Goal: Task Accomplishment & Management: Manage account settings

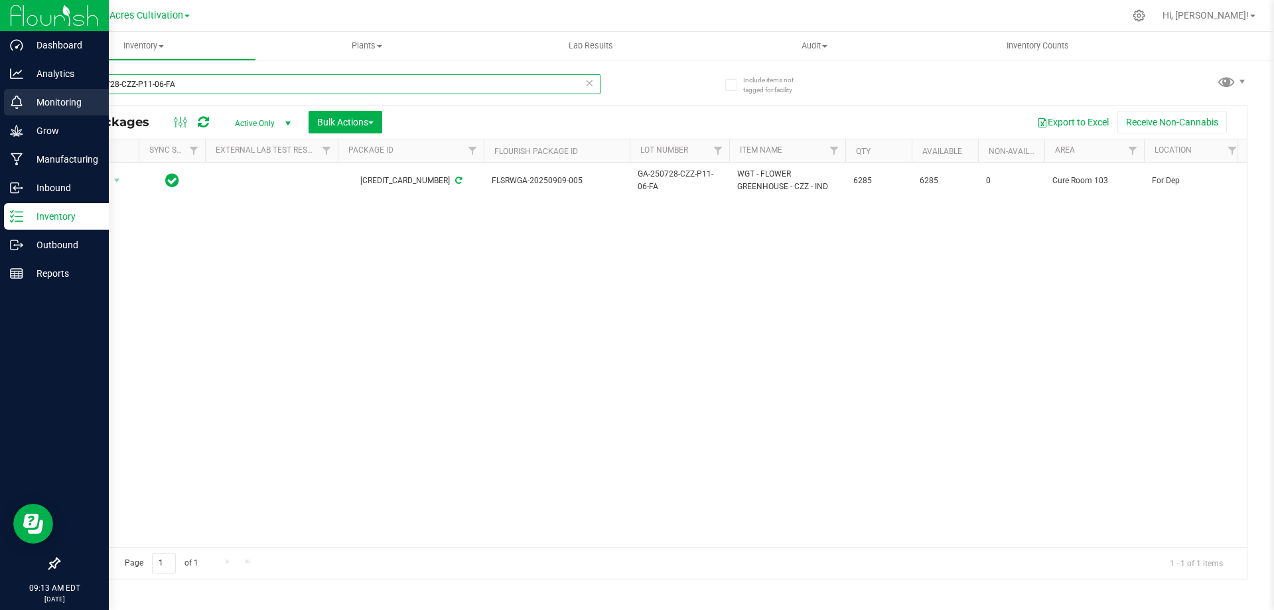
drag, startPoint x: 184, startPoint y: 82, endPoint x: 21, endPoint y: 90, distance: 164.1
click at [21, 90] on div "Dashboard Analytics Monitoring Grow Manufacturing Inbound Inventory Outbound Re…" at bounding box center [637, 305] width 1274 height 610
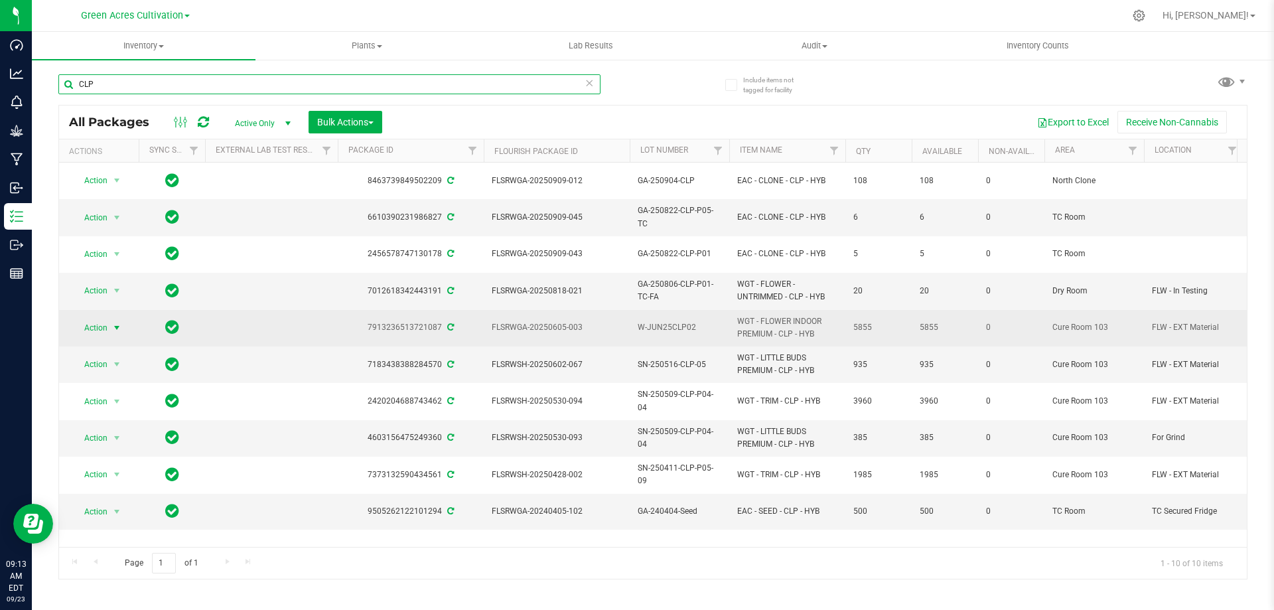
type input "CLP"
click at [107, 318] on span "Action" at bounding box center [90, 327] width 36 height 19
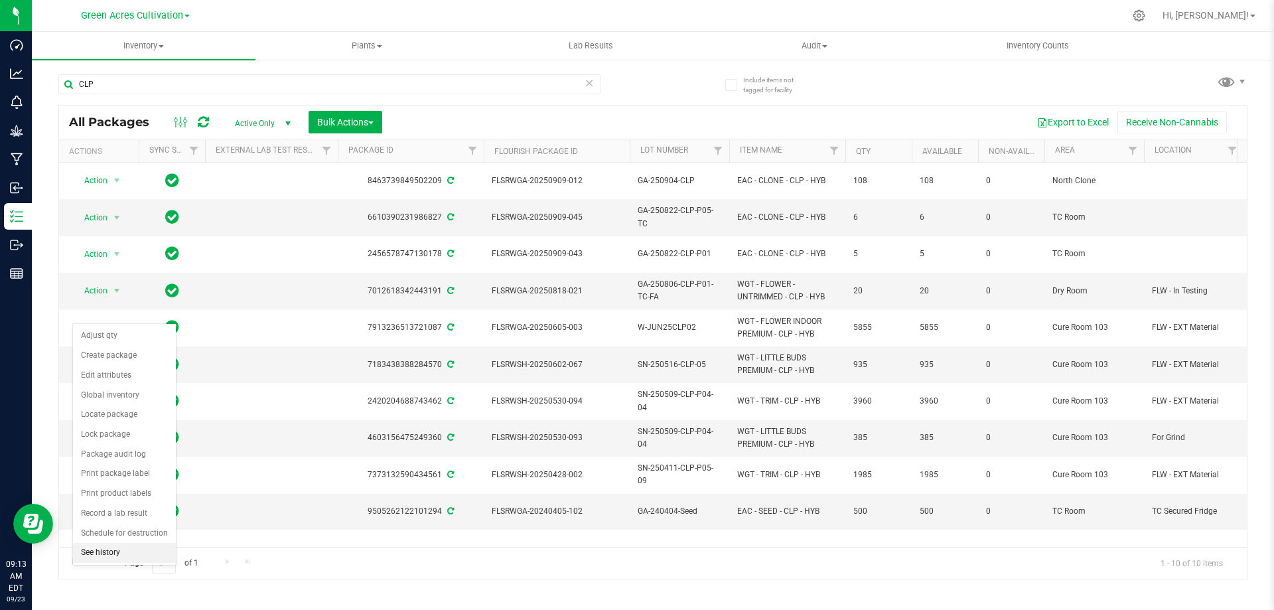
click at [132, 545] on li "See history" at bounding box center [124, 553] width 103 height 20
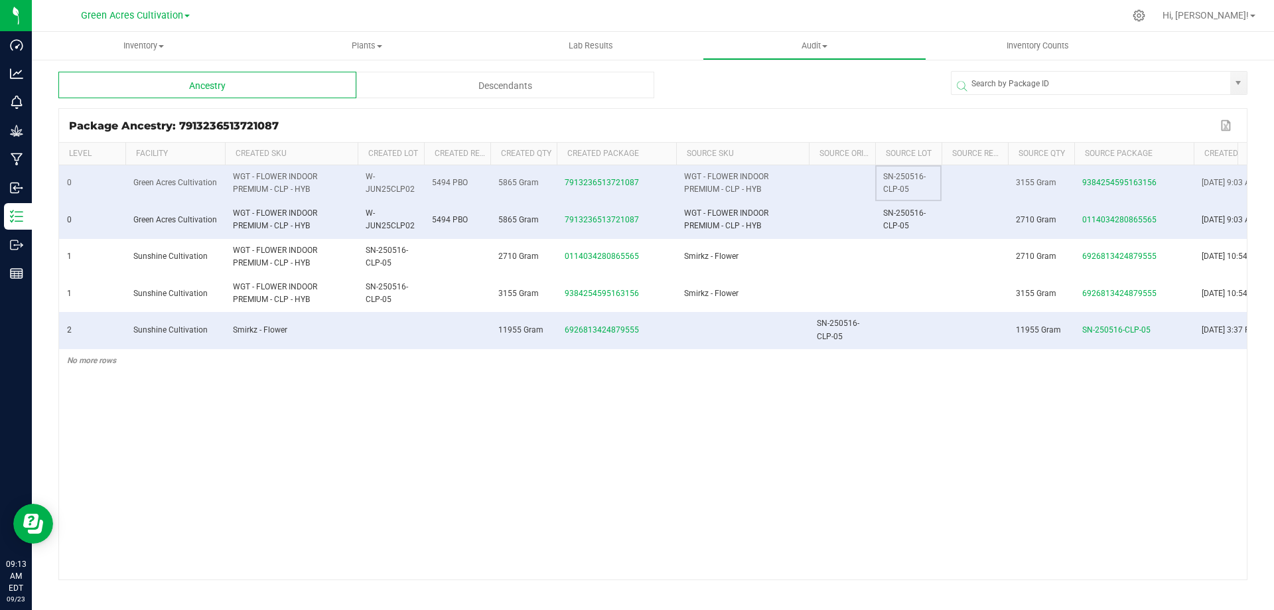
click at [907, 180] on span "SN-250516-CLP-05" at bounding box center [904, 183] width 42 height 22
copy span "SN-250516-CLP-05"
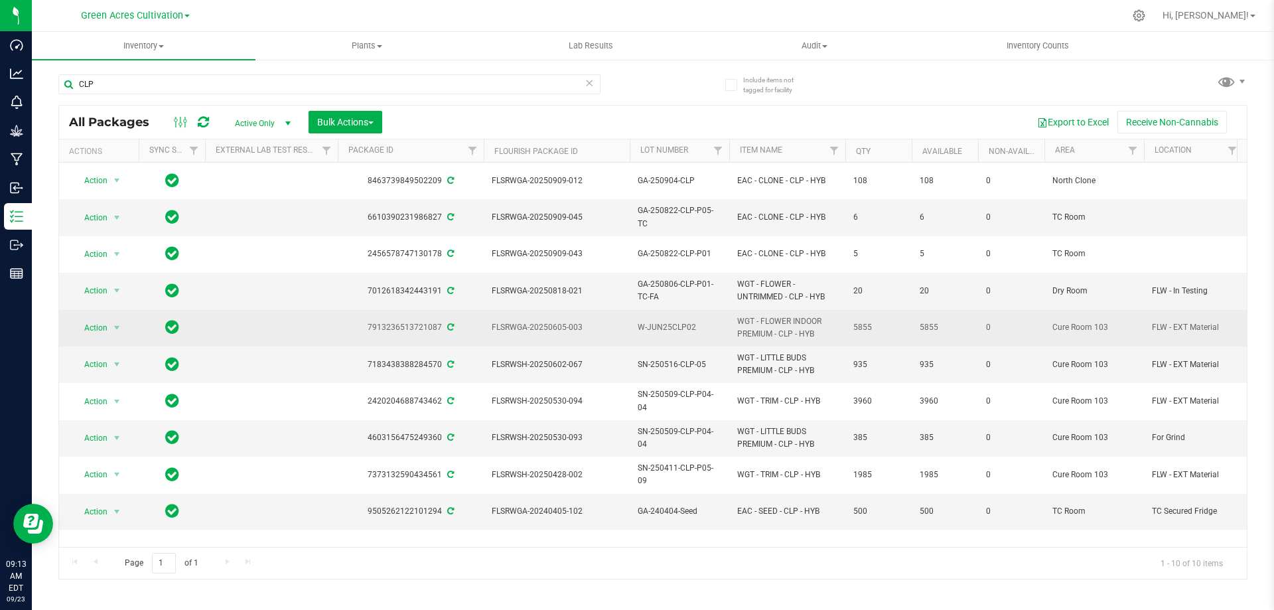
click at [668, 310] on td "W-JUN25CLP02" at bounding box center [680, 328] width 100 height 36
click at [668, 317] on input "W-JUN25CLP02" at bounding box center [676, 327] width 95 height 21
type input "SN-250516-CLP-05"
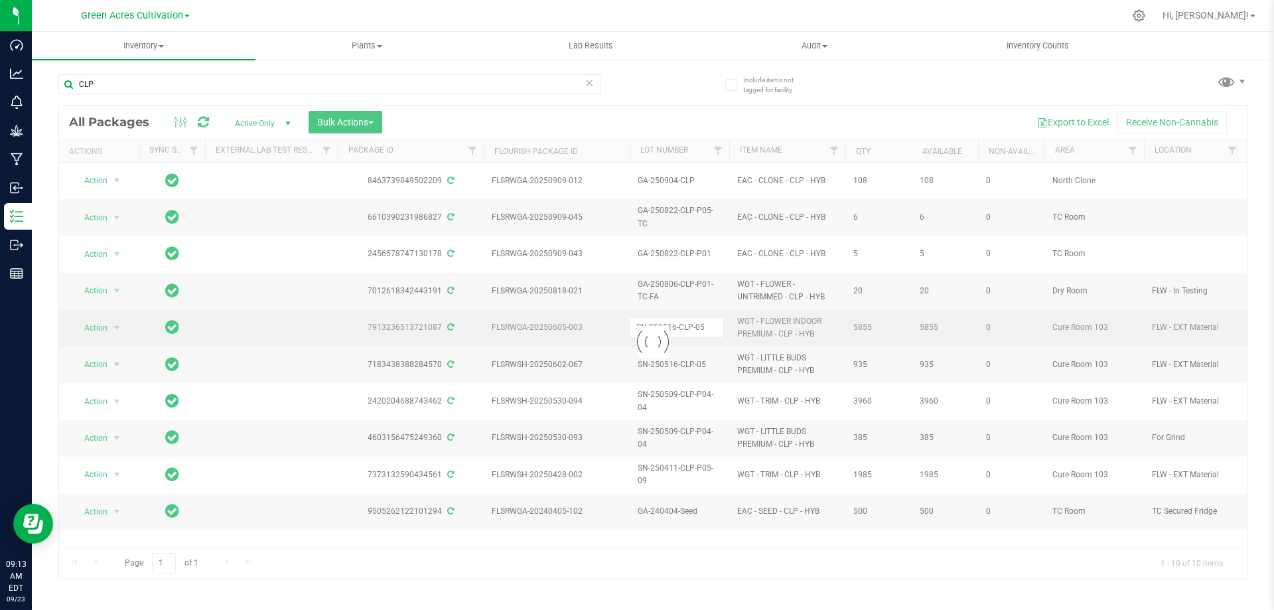
click at [786, 303] on div "Loading... All Packages Active Only Active Only Lab Samples Locked All External…" at bounding box center [652, 342] width 1189 height 474
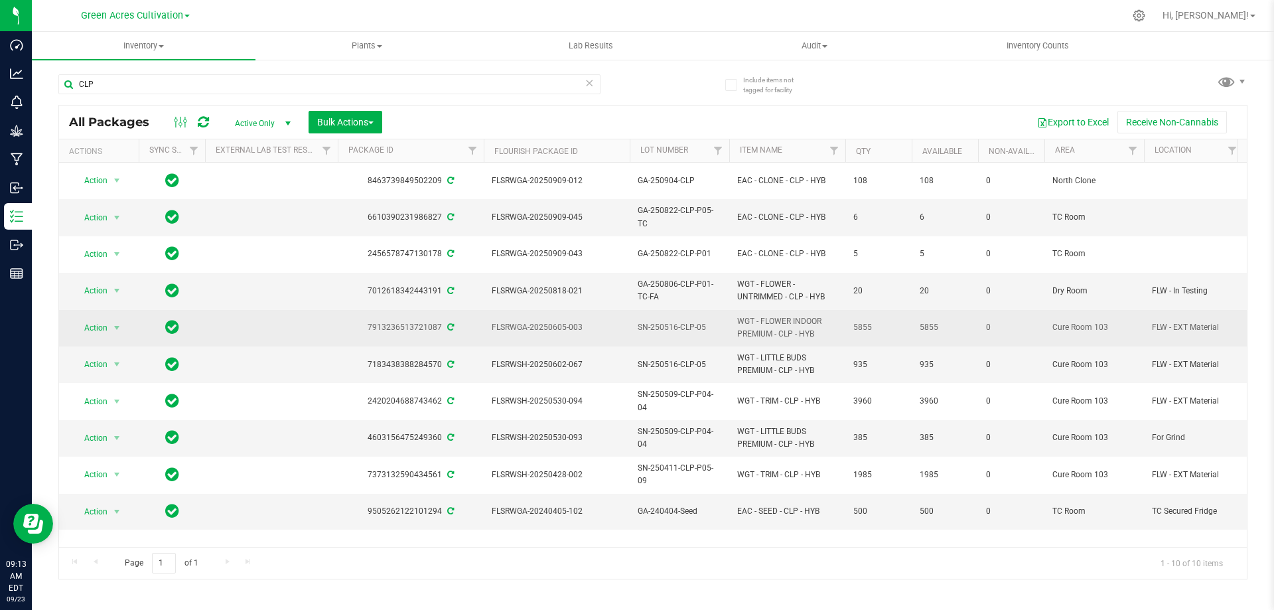
click at [683, 321] on span "SN-250516-CLP-05" at bounding box center [680, 327] width 84 height 13
click at [683, 317] on input "SN-250516-CLP-05" at bounding box center [676, 327] width 95 height 21
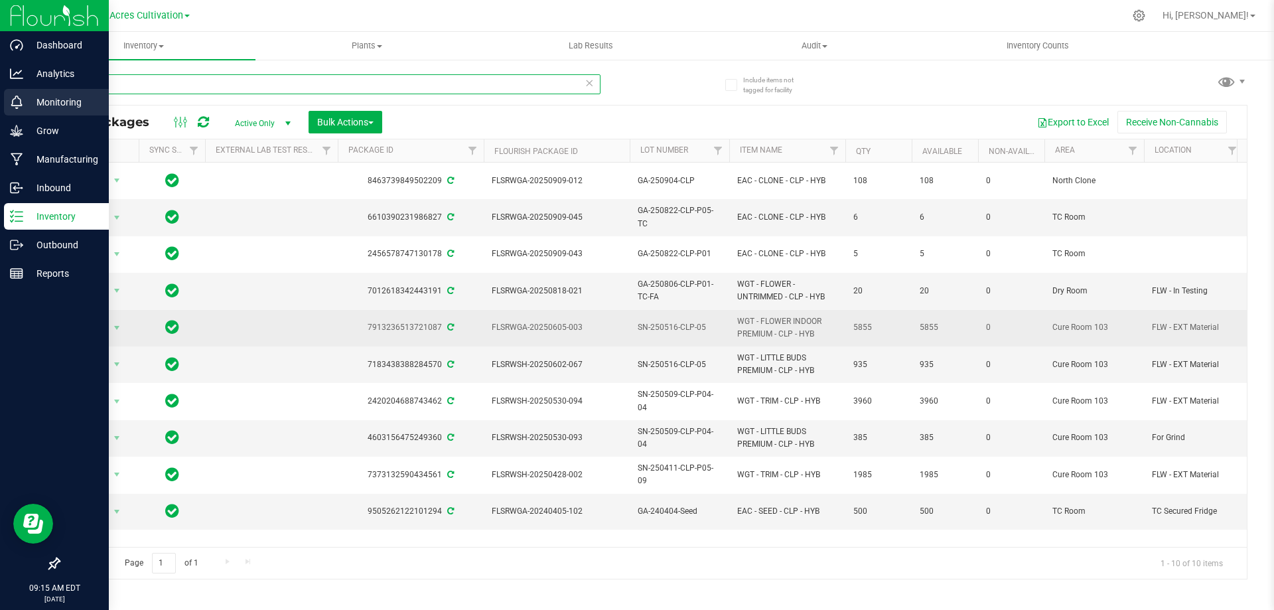
drag, startPoint x: 139, startPoint y: 90, endPoint x: 17, endPoint y: 105, distance: 122.3
click at [17, 105] on div "Dashboard Analytics Monitoring Grow Manufacturing Inbound Inventory Outbound Re…" at bounding box center [637, 305] width 1274 height 610
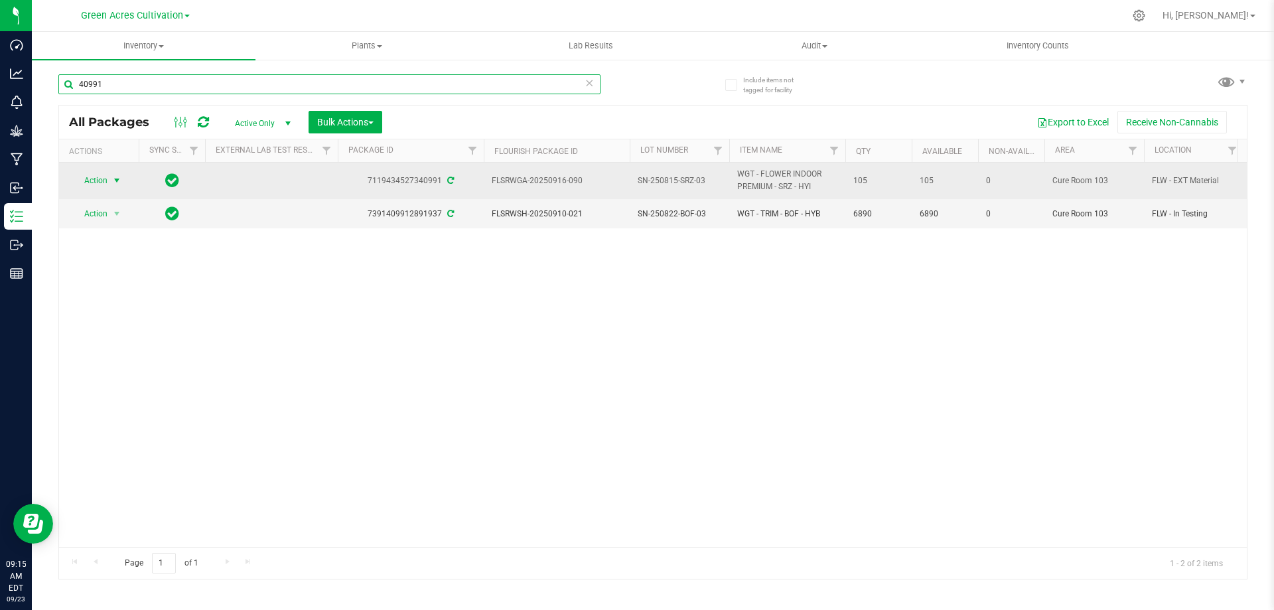
type input "40991"
click at [103, 180] on span "Action" at bounding box center [90, 180] width 36 height 19
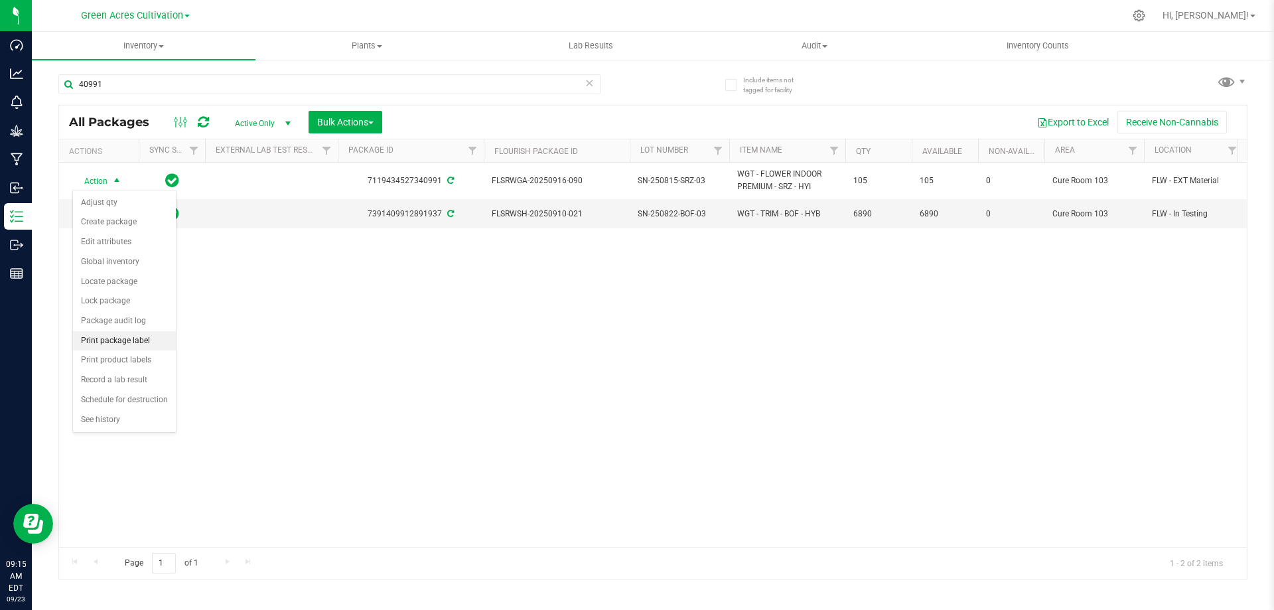
click at [104, 343] on li "Print package label" at bounding box center [124, 341] width 103 height 20
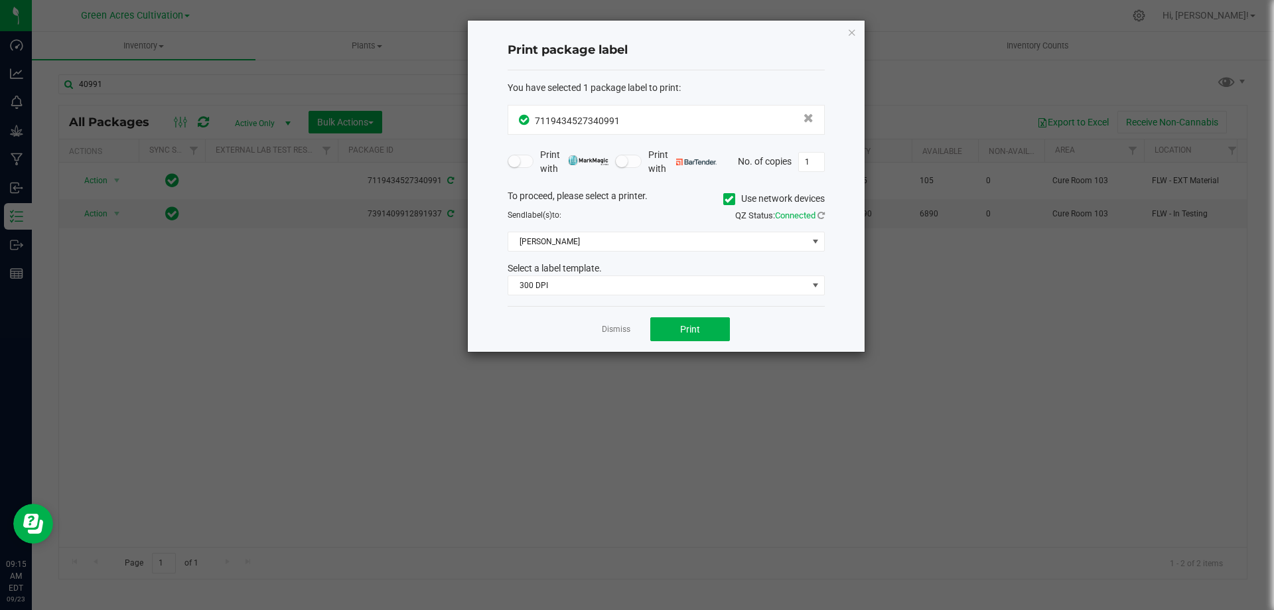
click at [729, 204] on span at bounding box center [729, 199] width 12 height 12
click at [0, 0] on input "Use network devices" at bounding box center [0, 0] width 0 height 0
click at [660, 234] on span at bounding box center [657, 241] width 299 height 19
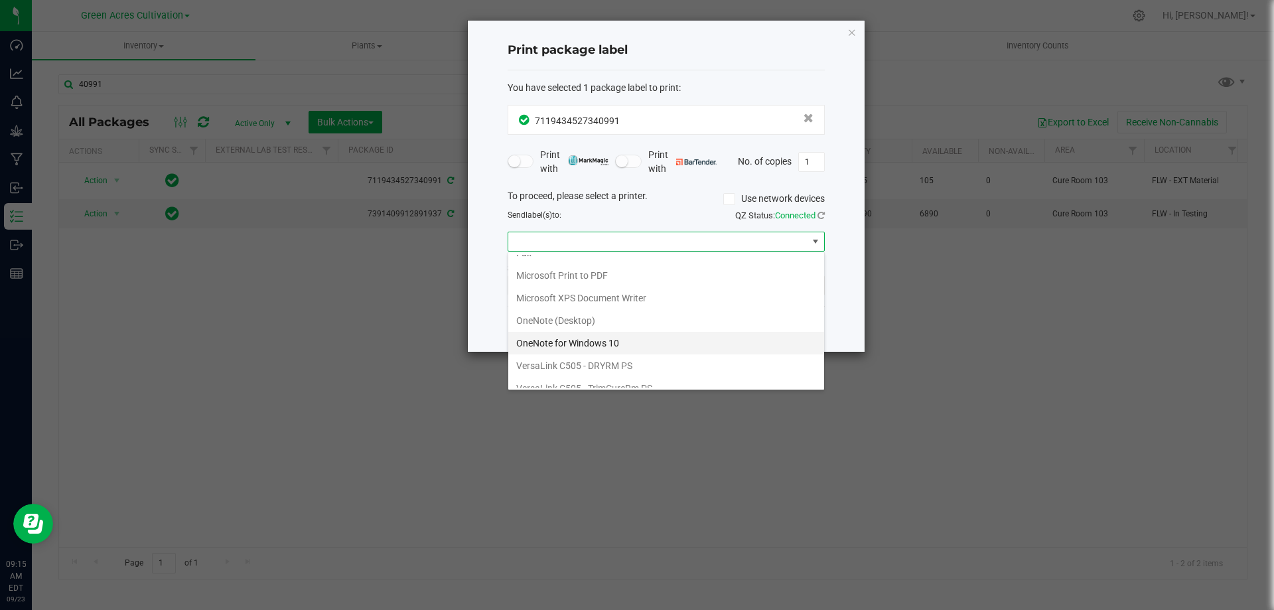
scroll to position [70, 0]
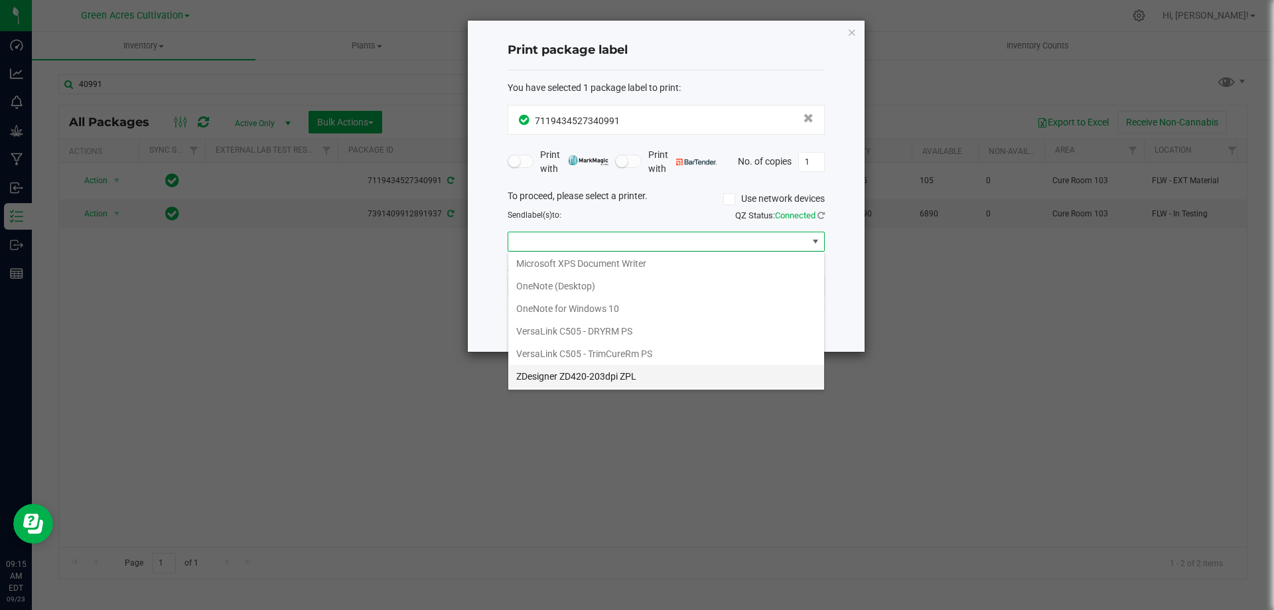
click at [592, 369] on ZPL "ZDesigner ZD420-203dpi ZPL" at bounding box center [666, 376] width 316 height 23
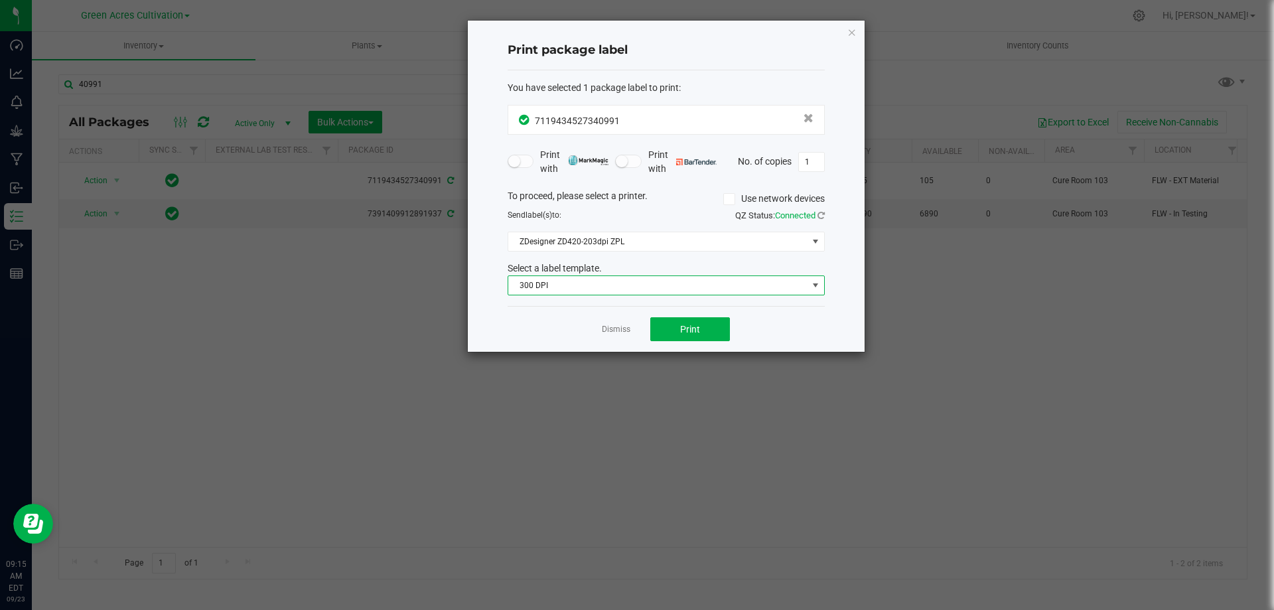
click at [604, 279] on span "300 DPI" at bounding box center [657, 285] width 299 height 19
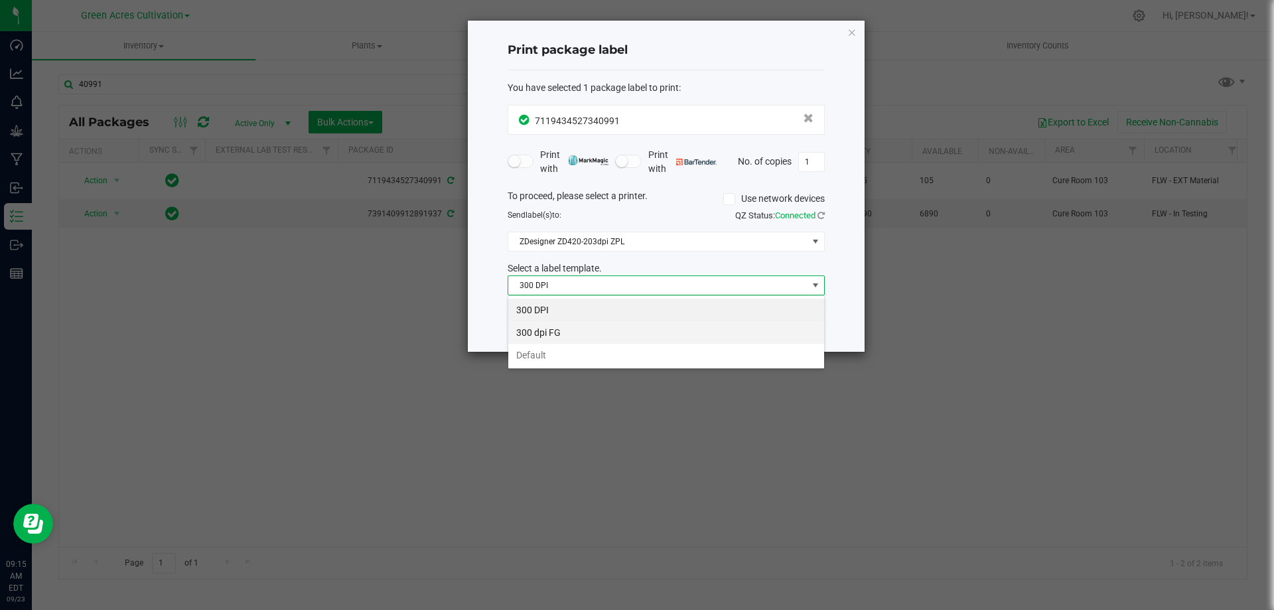
scroll to position [20, 317]
click at [573, 355] on li "Default" at bounding box center [666, 355] width 316 height 23
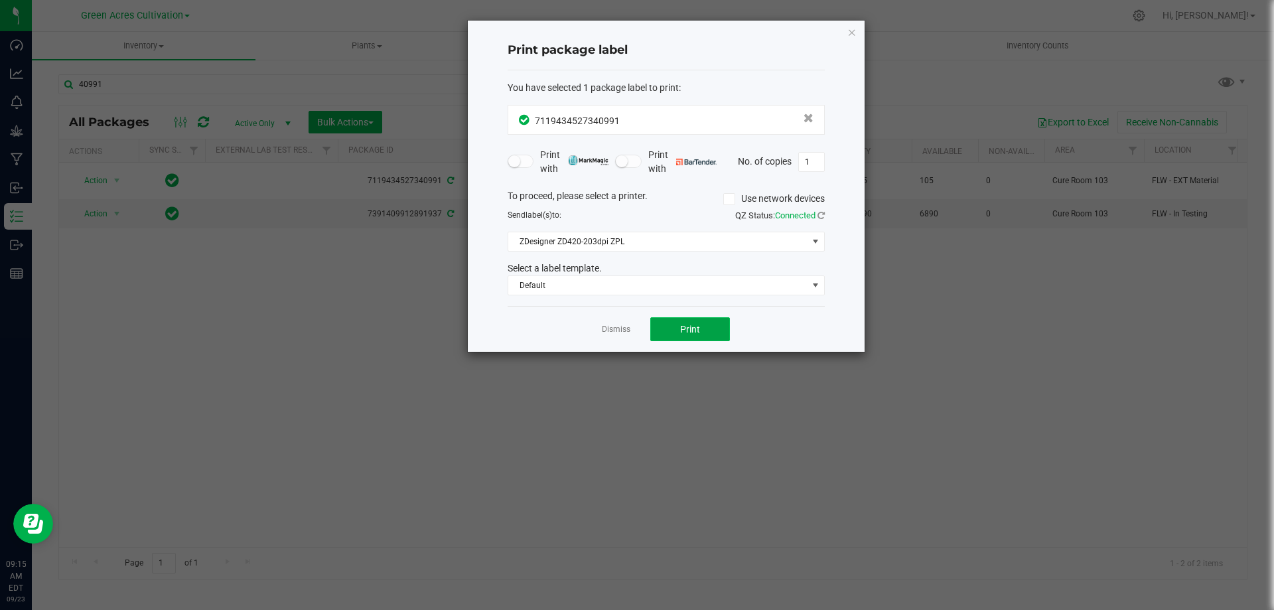
click at [701, 330] on button "Print" at bounding box center [690, 329] width 80 height 24
click at [855, 33] on icon "button" at bounding box center [851, 32] width 9 height 16
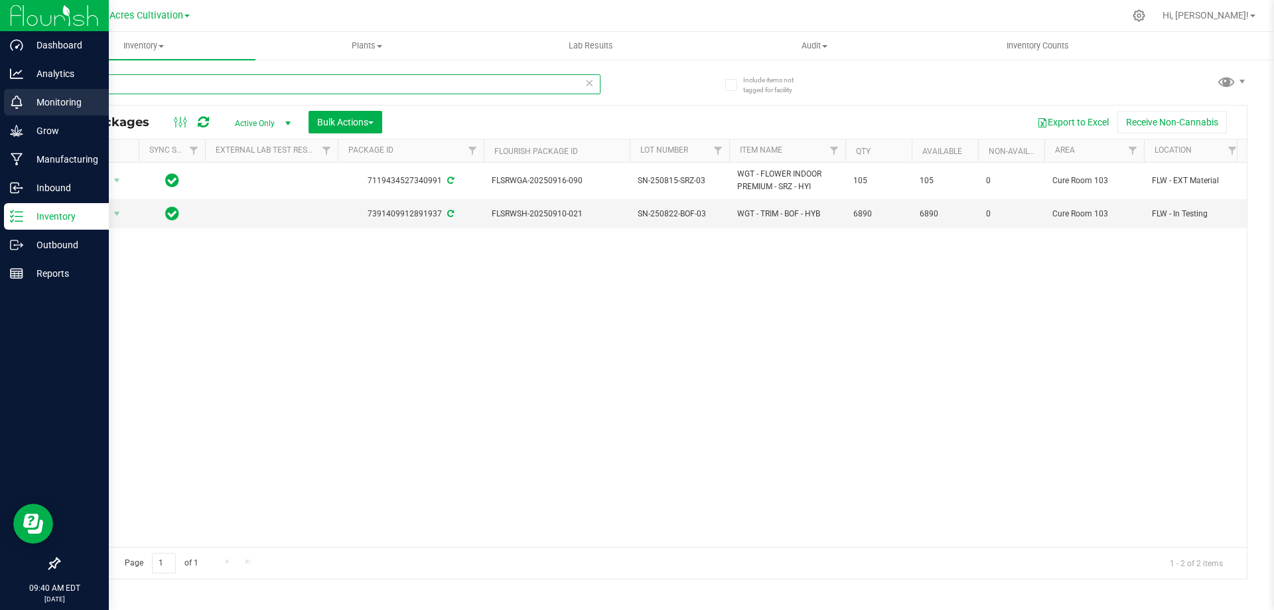
drag, startPoint x: 132, startPoint y: 80, endPoint x: 0, endPoint y: 106, distance: 134.6
click at [0, 106] on div "Dashboard Analytics Monitoring Grow Manufacturing Inbound Inventory Outbound Re…" at bounding box center [637, 305] width 1274 height 610
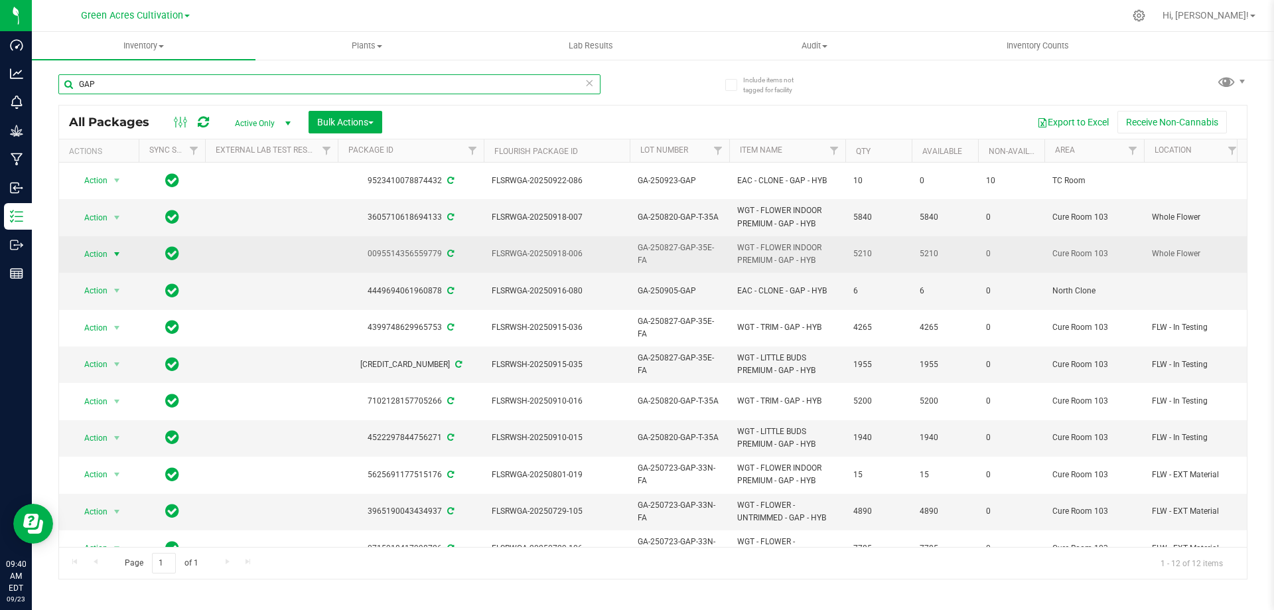
type input "GAP"
click at [118, 249] on span "select" at bounding box center [116, 254] width 11 height 11
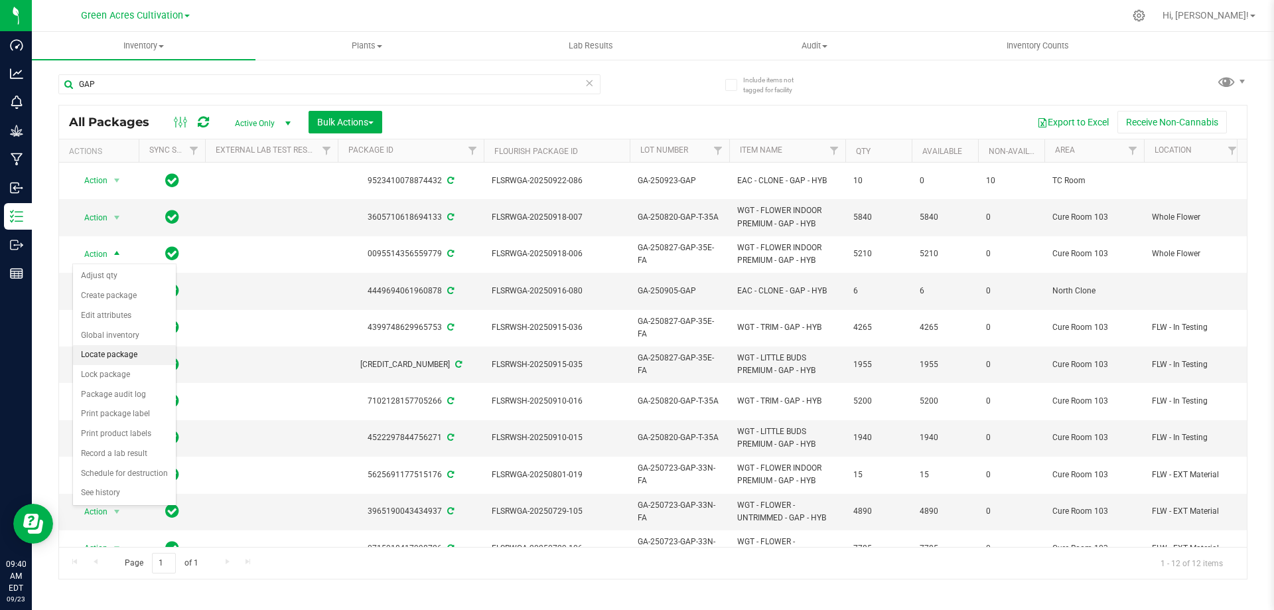
click at [121, 352] on li "Locate package" at bounding box center [124, 355] width 103 height 20
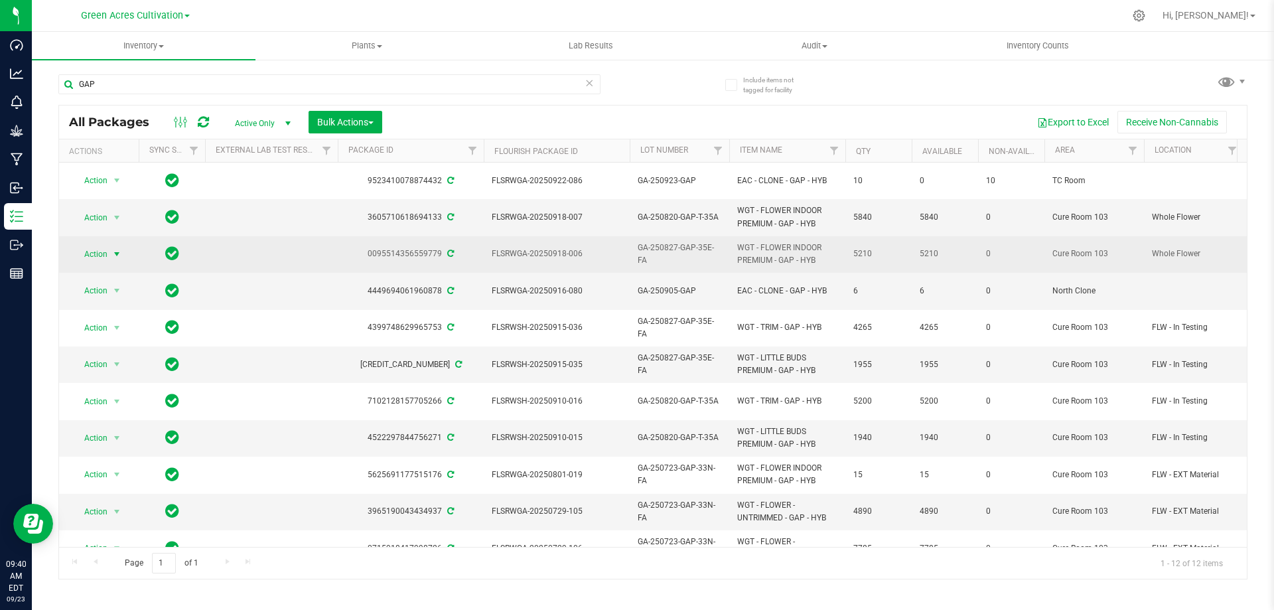
click at [106, 253] on span "Action" at bounding box center [90, 254] width 36 height 19
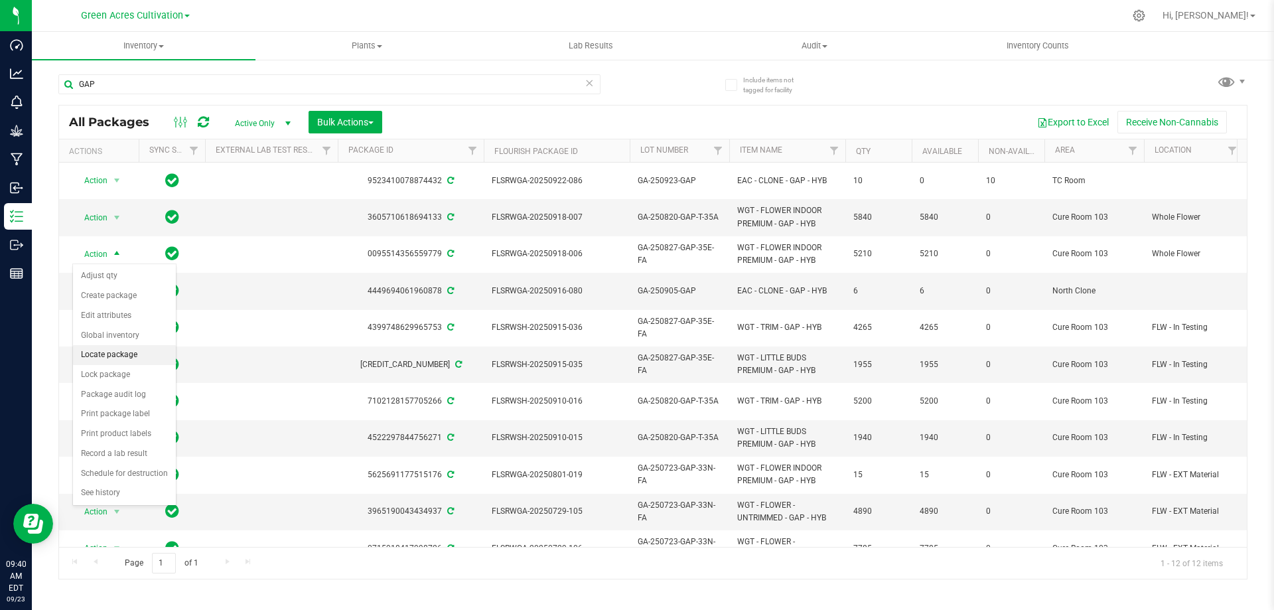
click at [123, 350] on li "Locate package" at bounding box center [124, 355] width 103 height 20
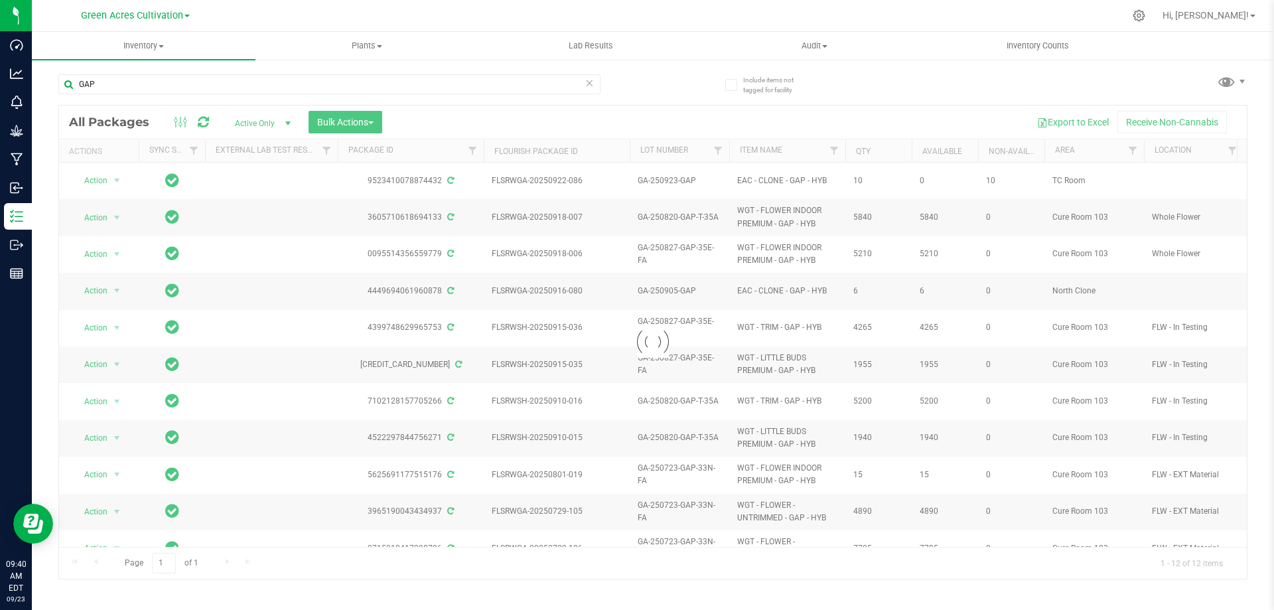
click at [374, 123] on div at bounding box center [653, 342] width 1188 height 473
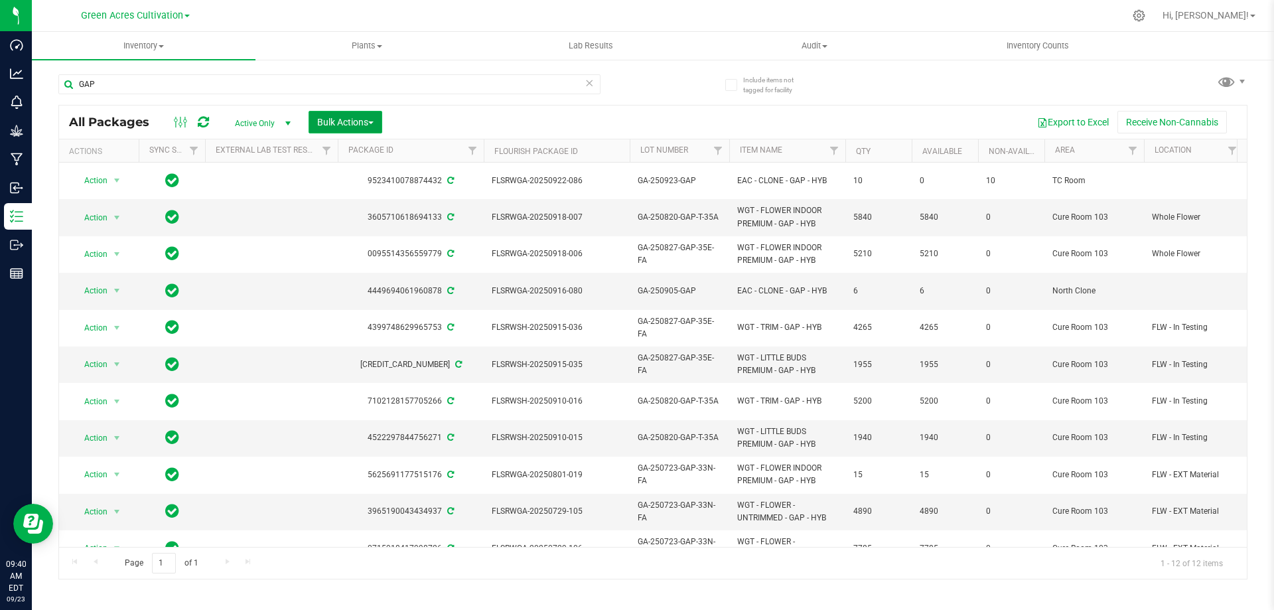
click at [374, 121] on span "button" at bounding box center [370, 122] width 5 height 3
click at [373, 251] on span "Locate packages" at bounding box center [350, 249] width 67 height 11
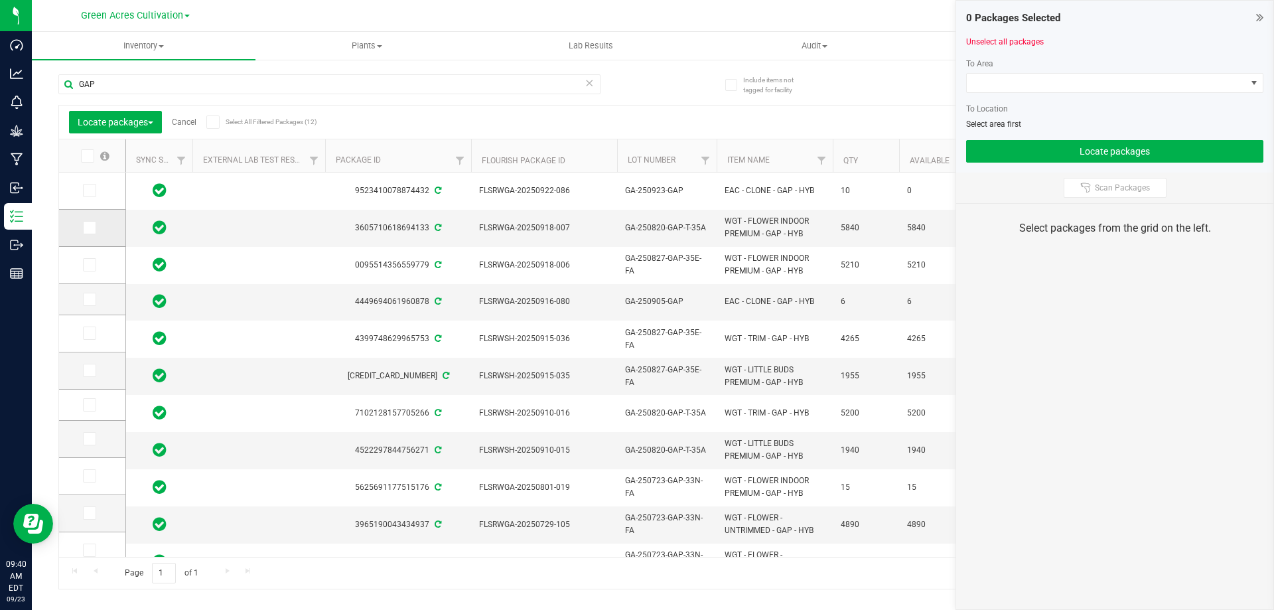
click at [89, 228] on icon at bounding box center [88, 228] width 9 height 0
click at [0, 0] on input "checkbox" at bounding box center [0, 0] width 0 height 0
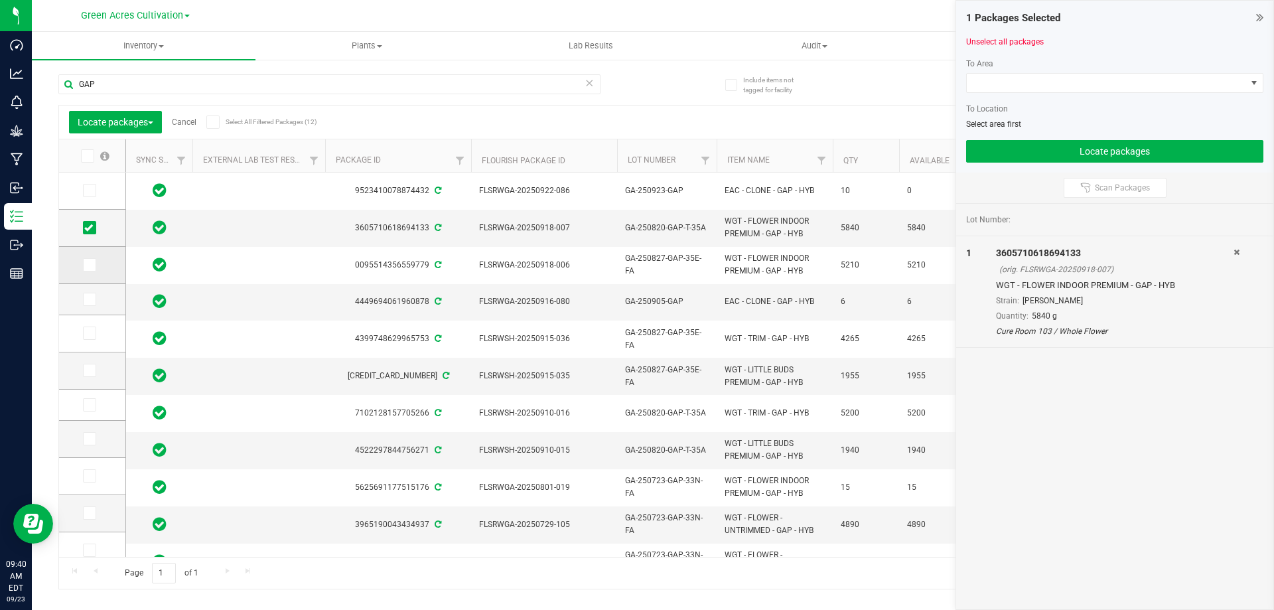
click at [95, 260] on span at bounding box center [89, 264] width 13 height 13
click at [0, 0] on input "checkbox" at bounding box center [0, 0] width 0 height 0
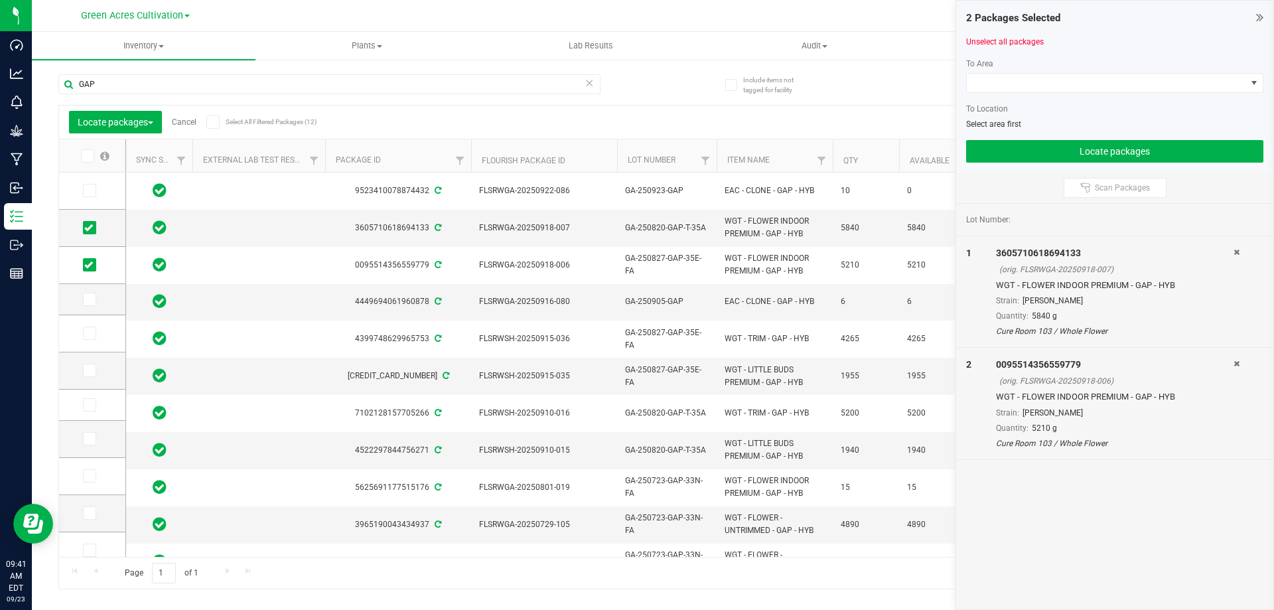
click at [165, 70] on div "GAP" at bounding box center [355, 83] width 595 height 42
drag, startPoint x: 156, startPoint y: 76, endPoint x: 70, endPoint y: 84, distance: 86.0
click at [71, 82] on input "GAP" at bounding box center [329, 84] width 542 height 20
type input "V"
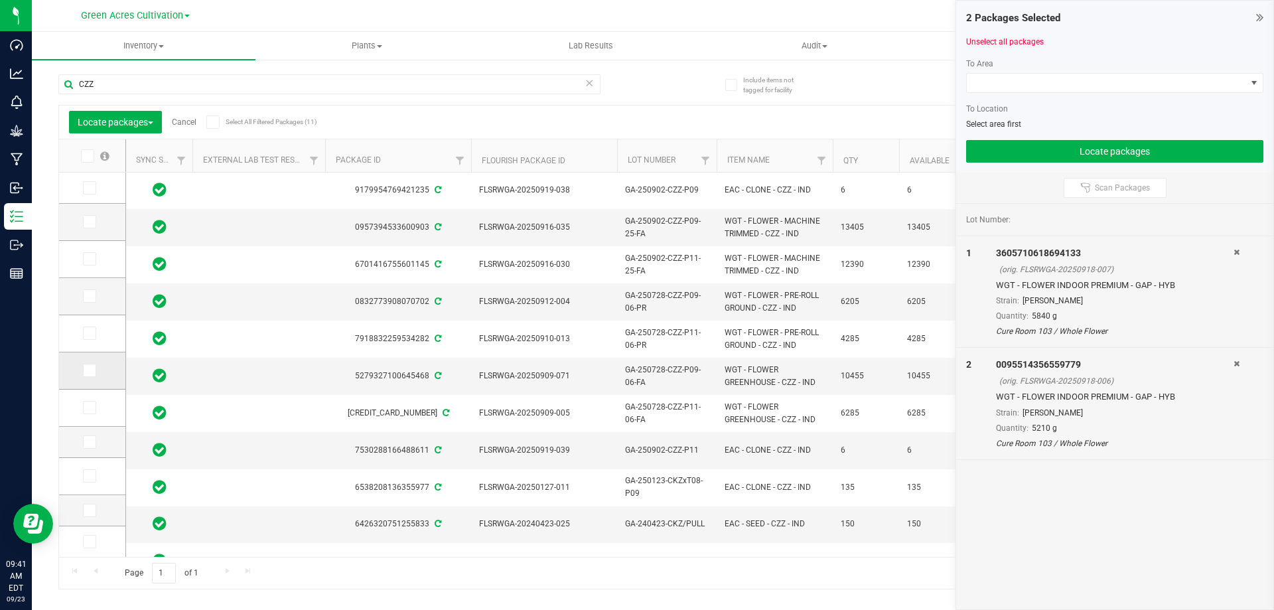
click at [92, 370] on icon at bounding box center [88, 370] width 9 height 0
click at [0, 0] on input "checkbox" at bounding box center [0, 0] width 0 height 0
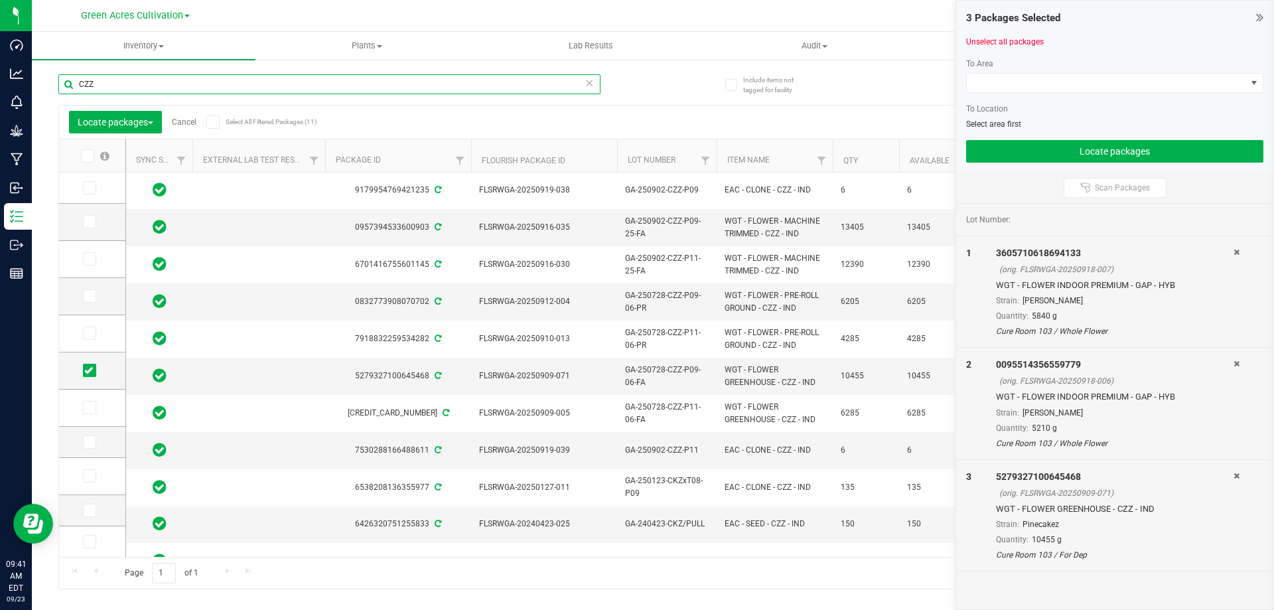
click at [110, 77] on input "CZZ" at bounding box center [329, 84] width 542 height 20
type input "C"
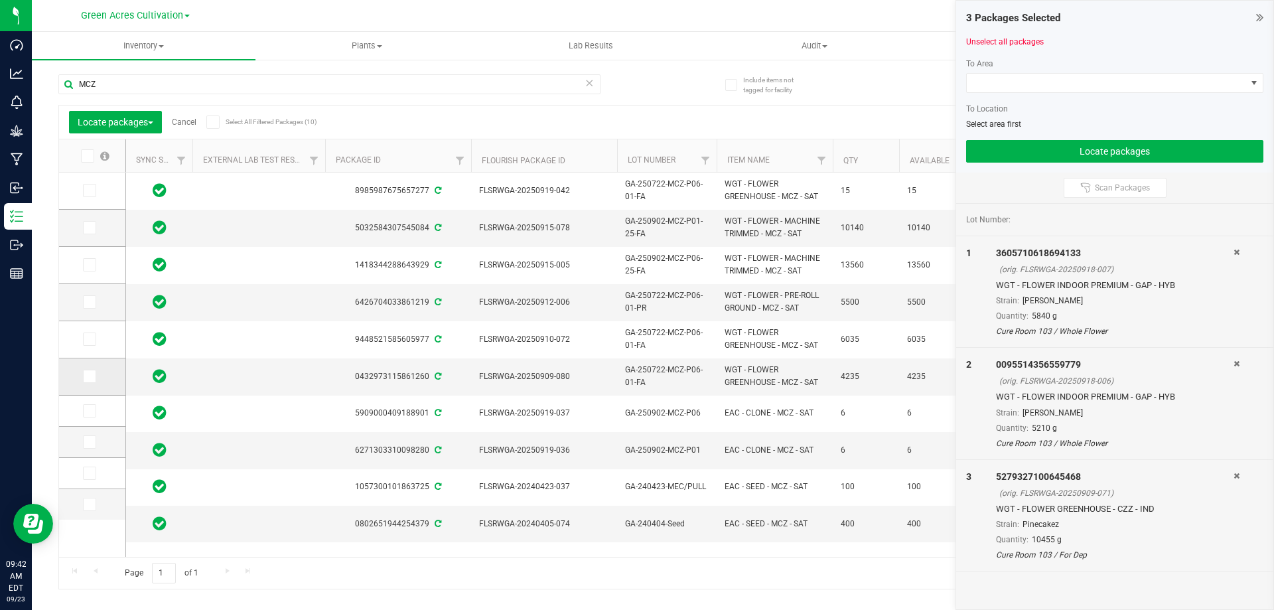
click at [90, 376] on icon at bounding box center [88, 376] width 9 height 0
click at [0, 0] on input "checkbox" at bounding box center [0, 0] width 0 height 0
click at [127, 83] on input "MCZ" at bounding box center [329, 84] width 542 height 20
type input "M"
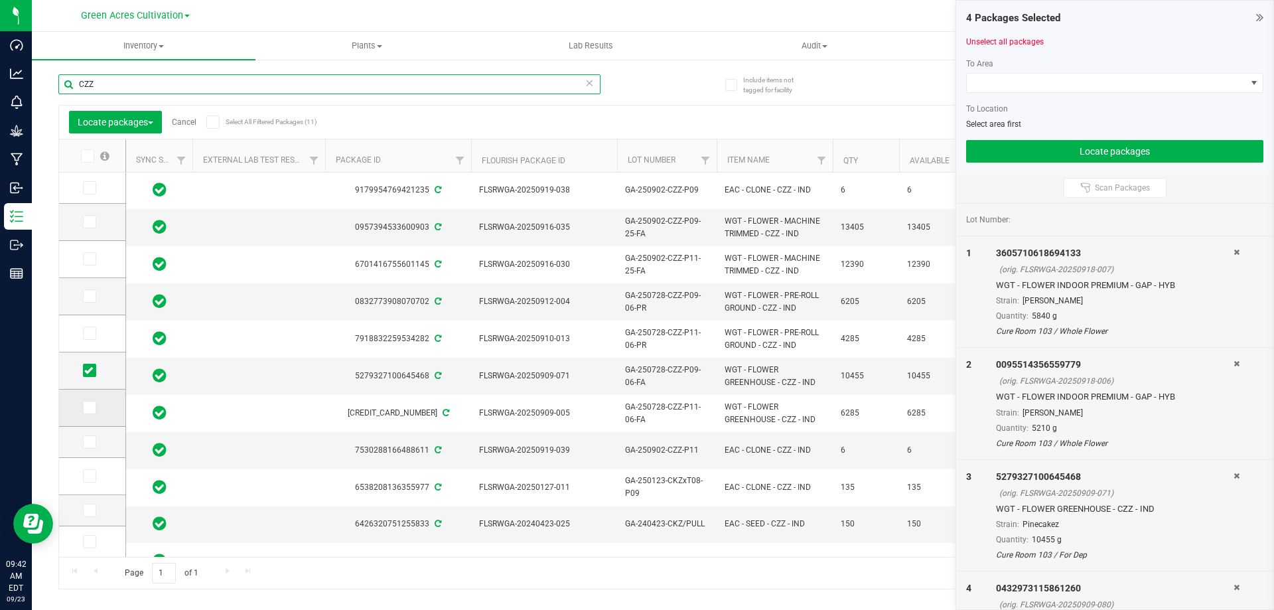
type input "CZZ"
click at [90, 407] on icon at bounding box center [88, 407] width 9 height 0
click at [0, 0] on input "checkbox" at bounding box center [0, 0] width 0 height 0
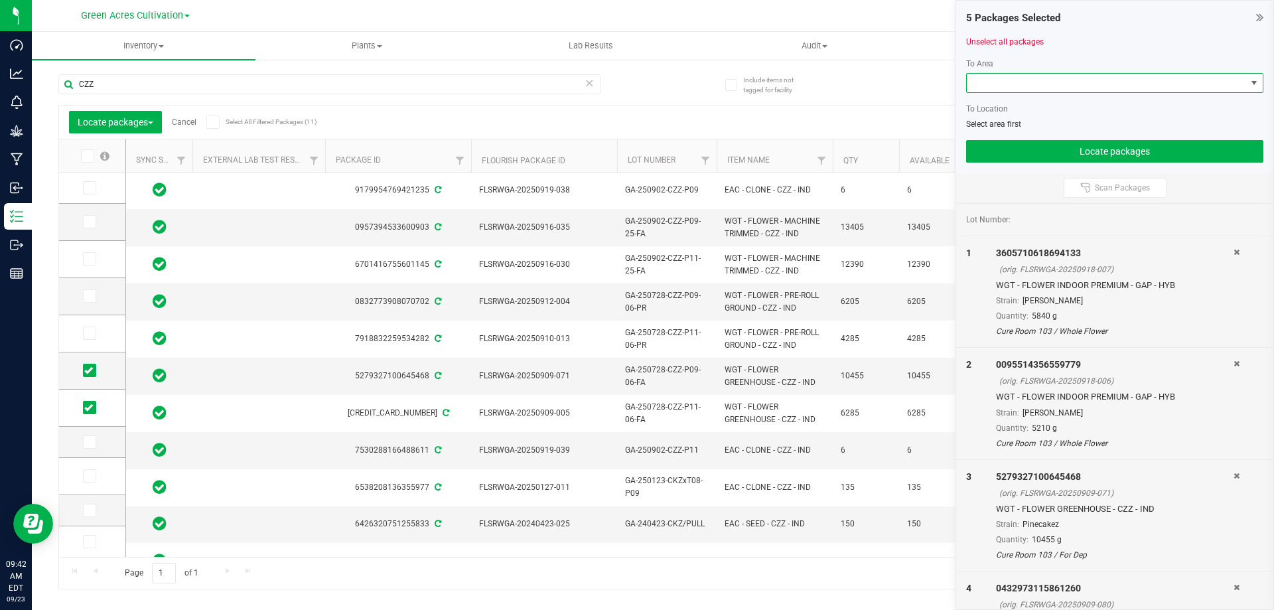
click at [1038, 88] on span at bounding box center [1106, 83] width 279 height 19
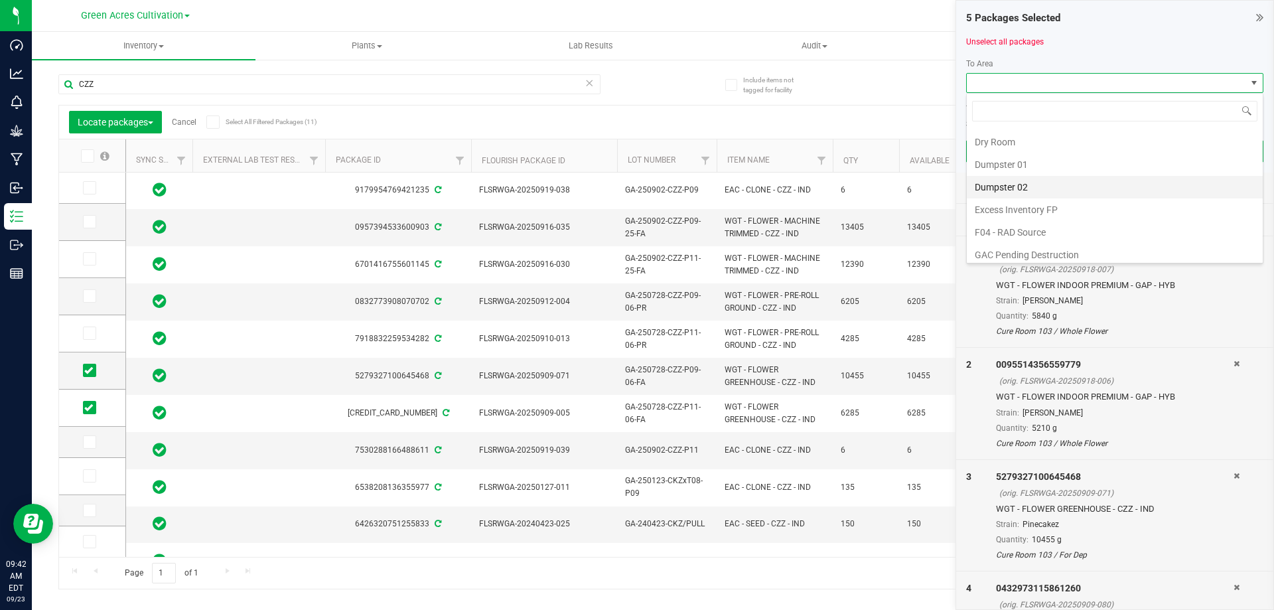
scroll to position [133, 0]
click at [1024, 218] on li "F04 - RAD Source" at bounding box center [1115, 209] width 296 height 23
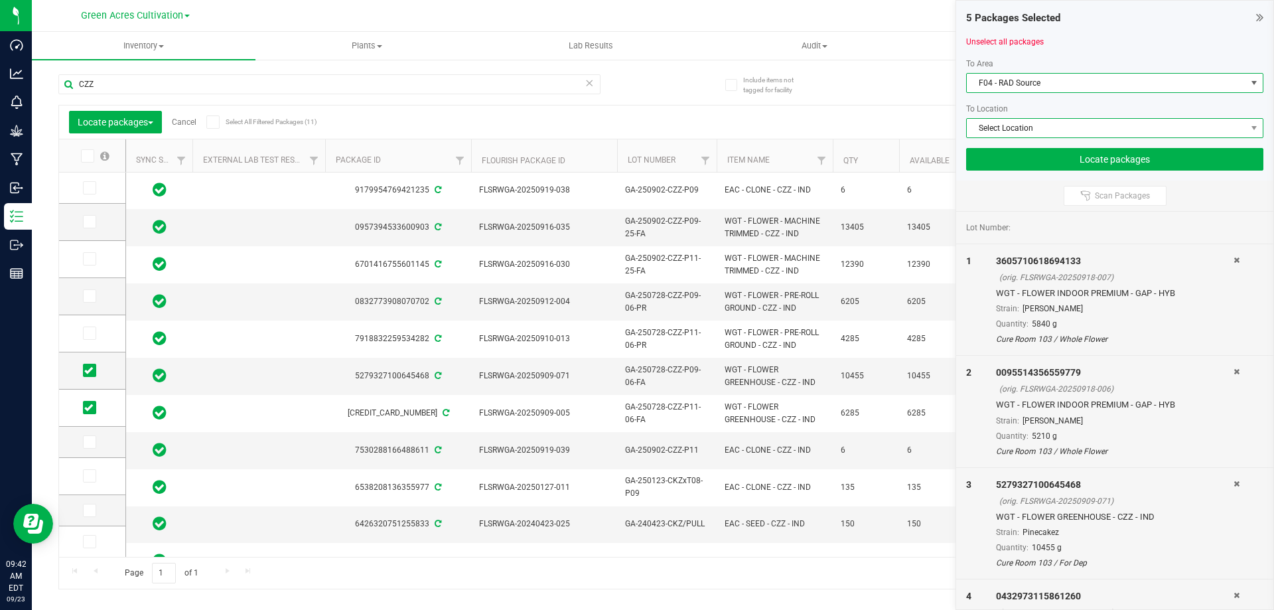
click at [1032, 125] on span "Select Location" at bounding box center [1106, 128] width 279 height 19
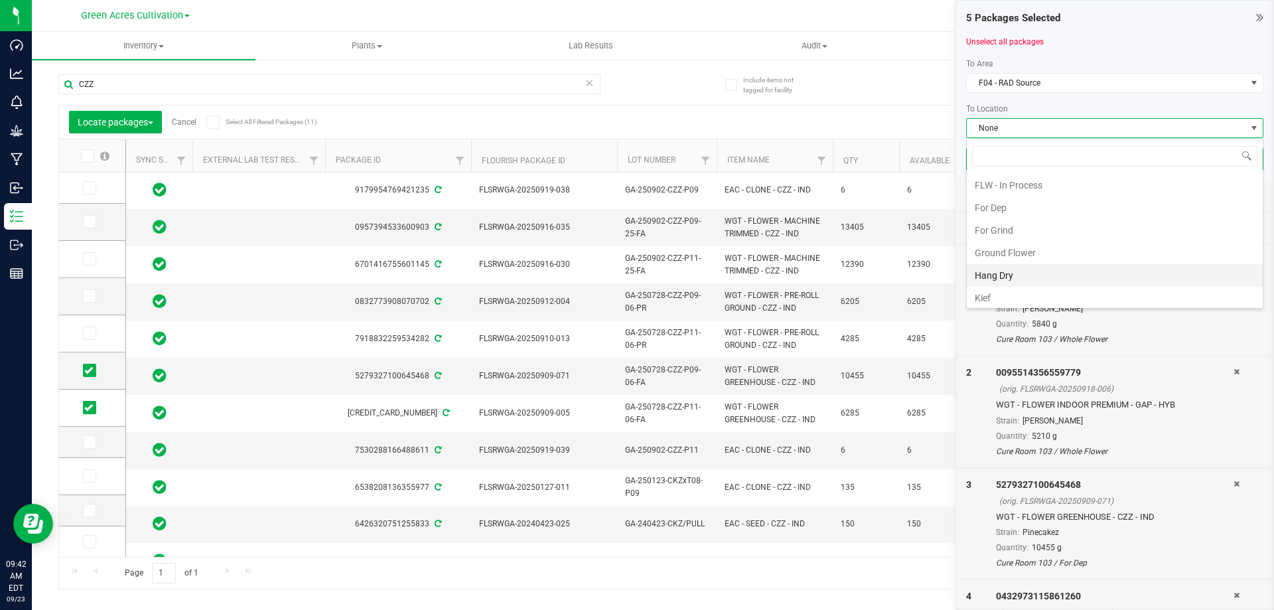
scroll to position [161, 0]
click at [1024, 293] on li "Whole Flower" at bounding box center [1115, 294] width 296 height 23
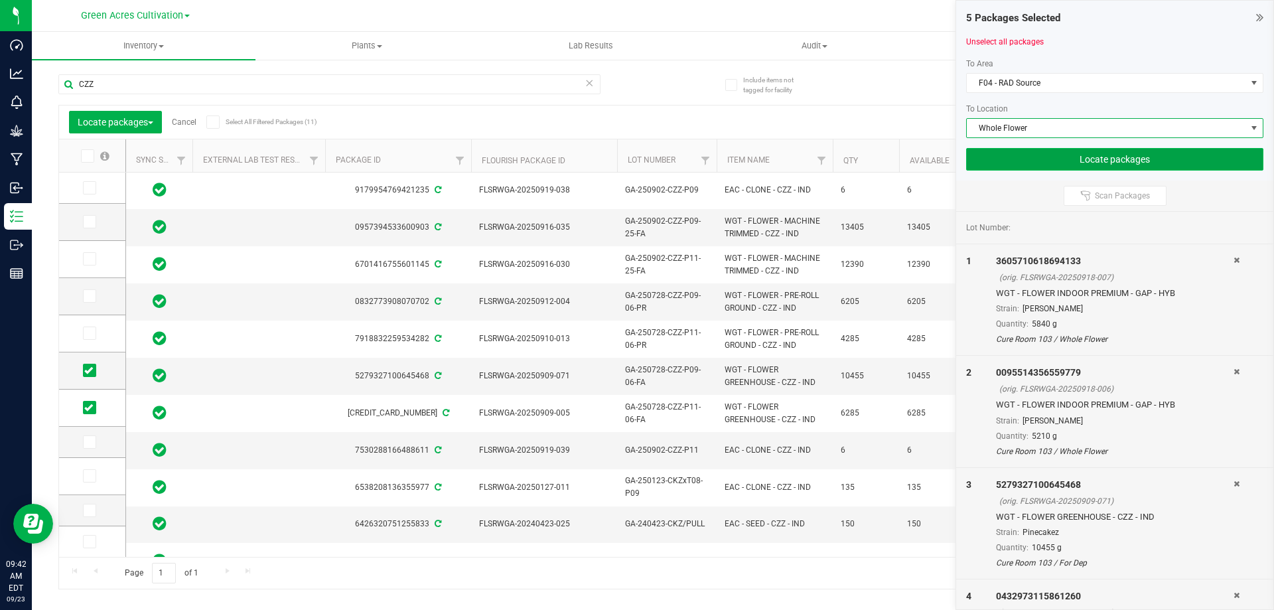
click at [1064, 163] on button "Locate packages" at bounding box center [1114, 159] width 297 height 23
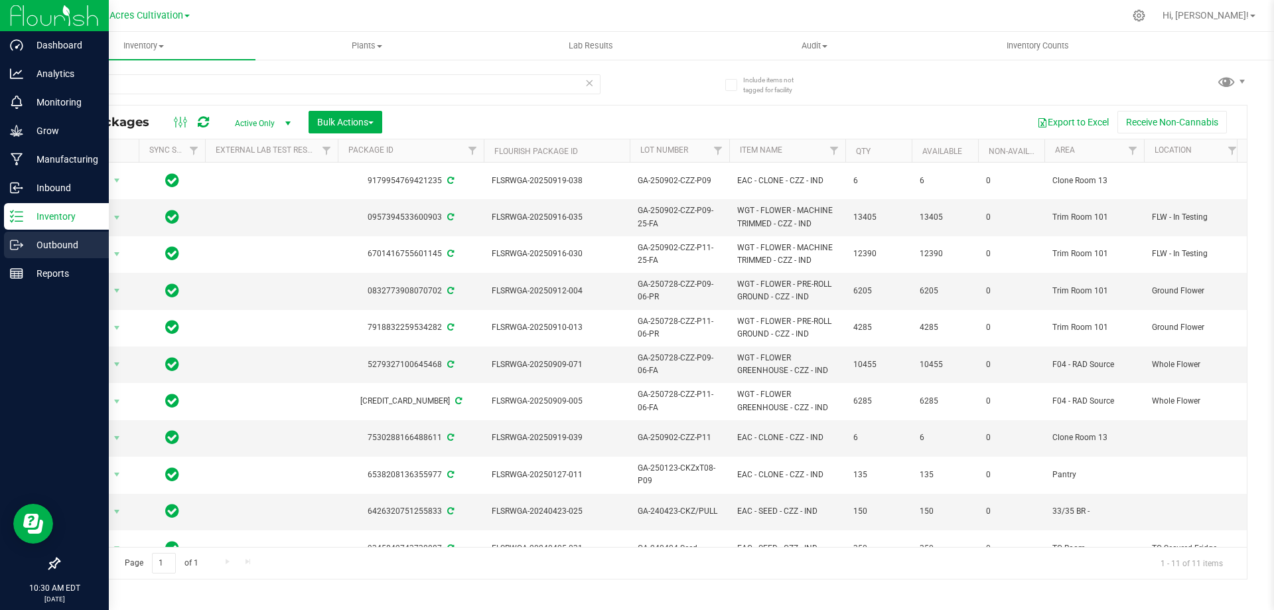
click at [26, 240] on p "Outbound" at bounding box center [63, 245] width 80 height 16
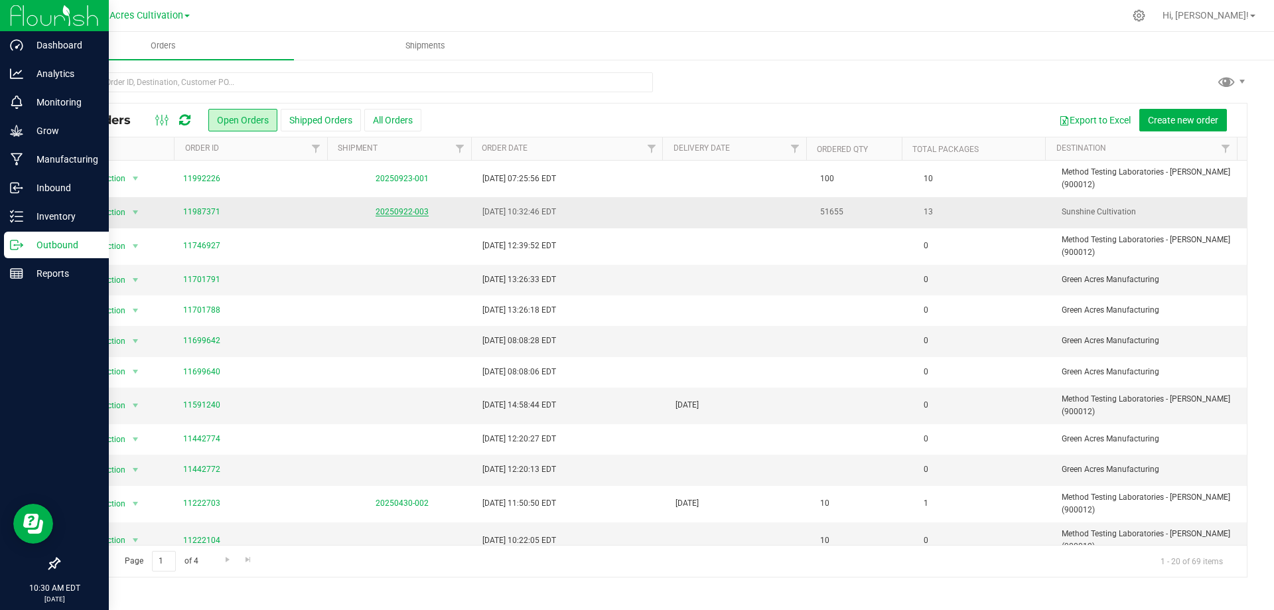
click at [411, 207] on link "20250922-003" at bounding box center [402, 211] width 53 height 9
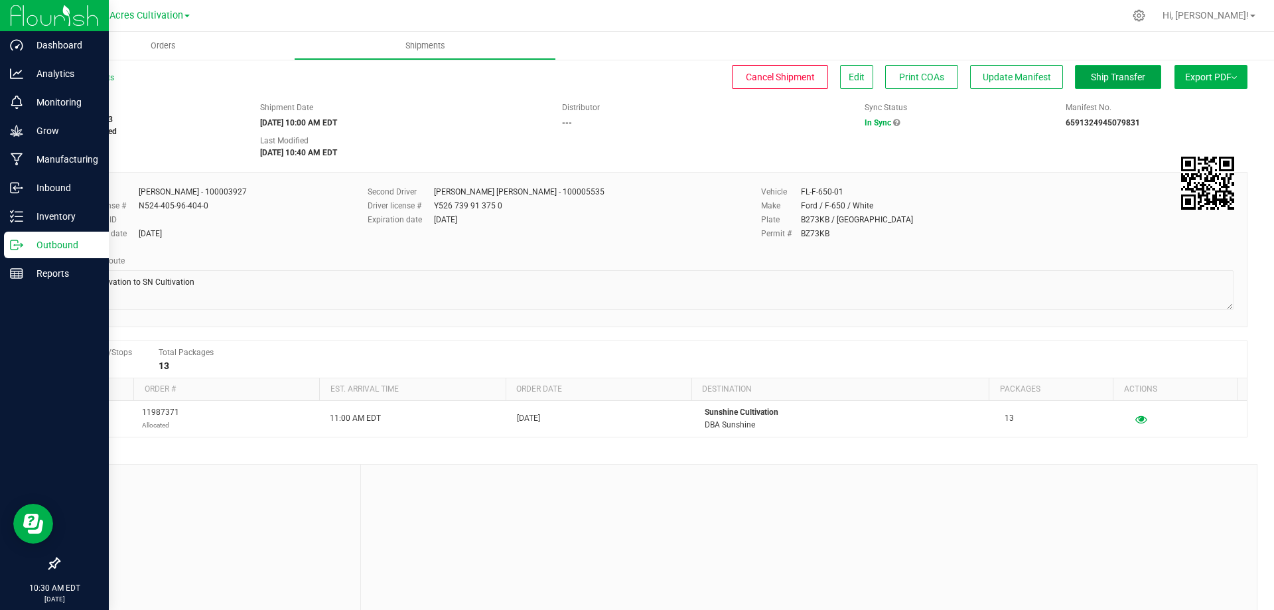
click at [1118, 76] on span "Ship Transfer" at bounding box center [1118, 77] width 54 height 11
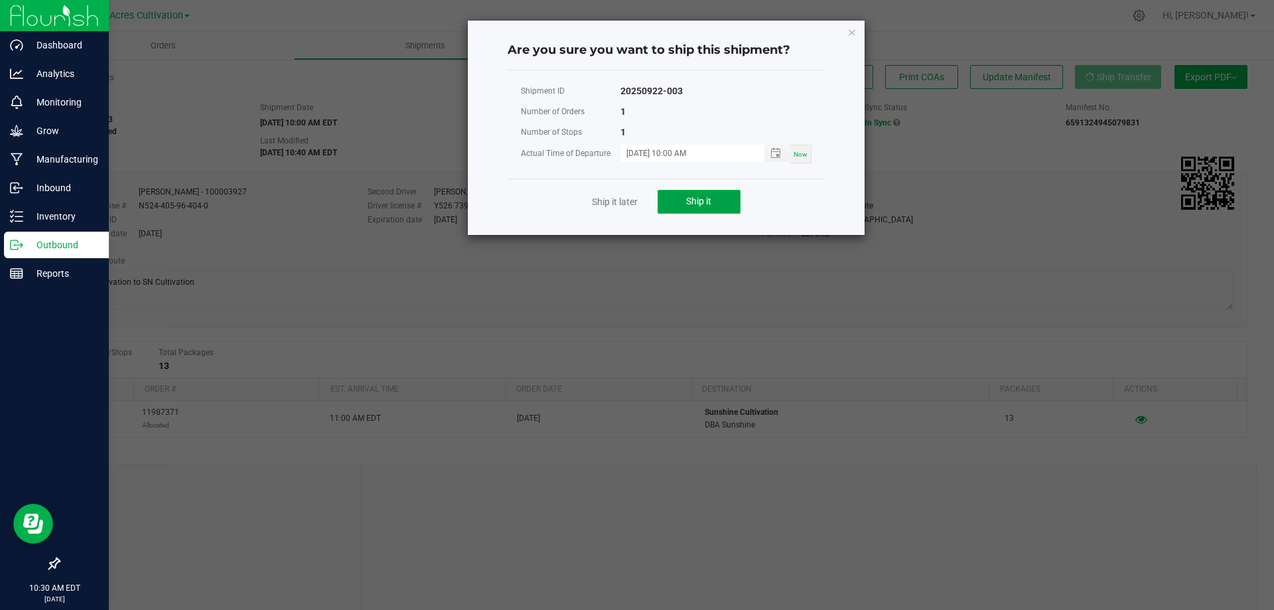
click at [691, 207] on button "Ship it" at bounding box center [699, 202] width 83 height 24
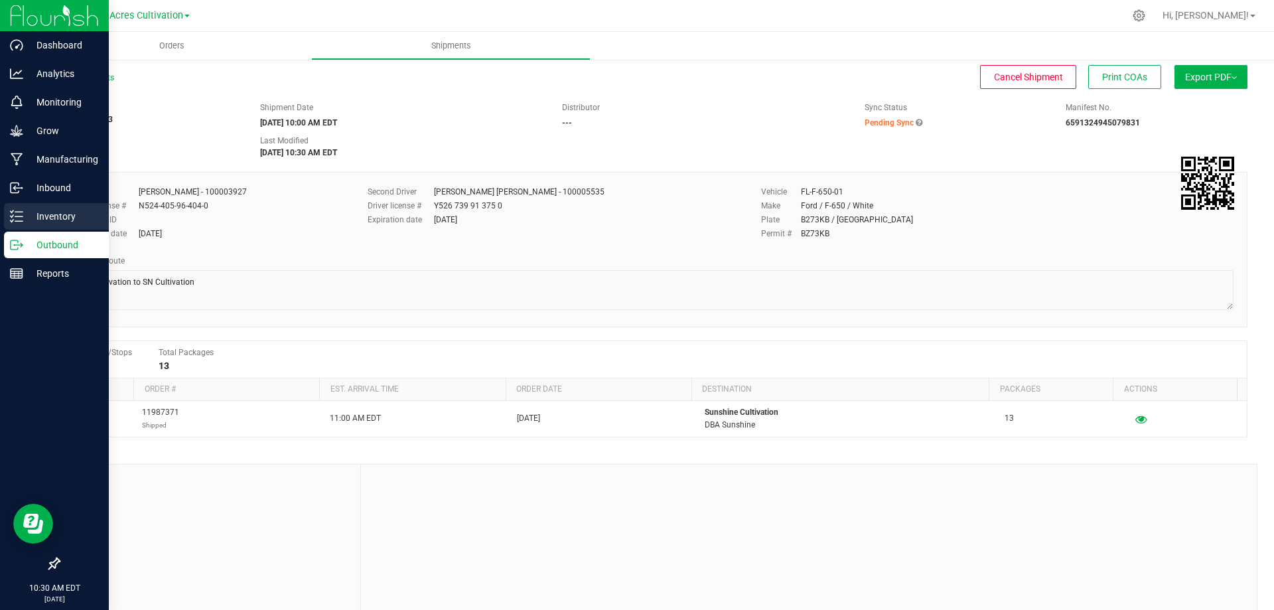
click at [52, 209] on p "Inventory" at bounding box center [63, 216] width 80 height 16
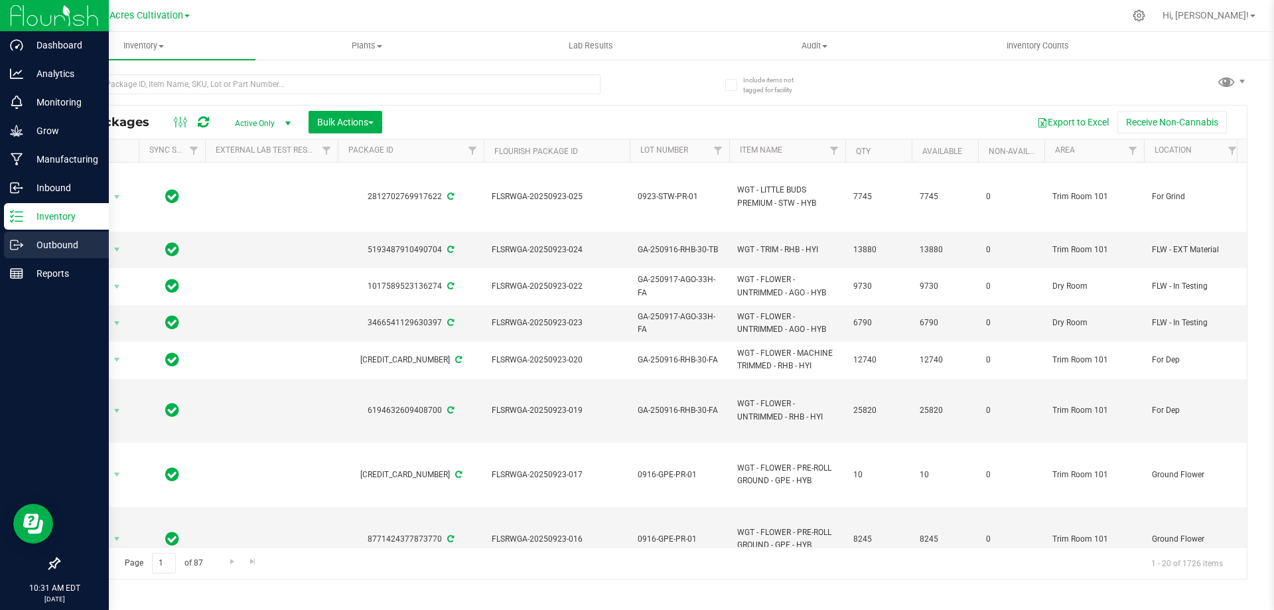
click at [17, 245] on line at bounding box center [18, 245] width 7 height 0
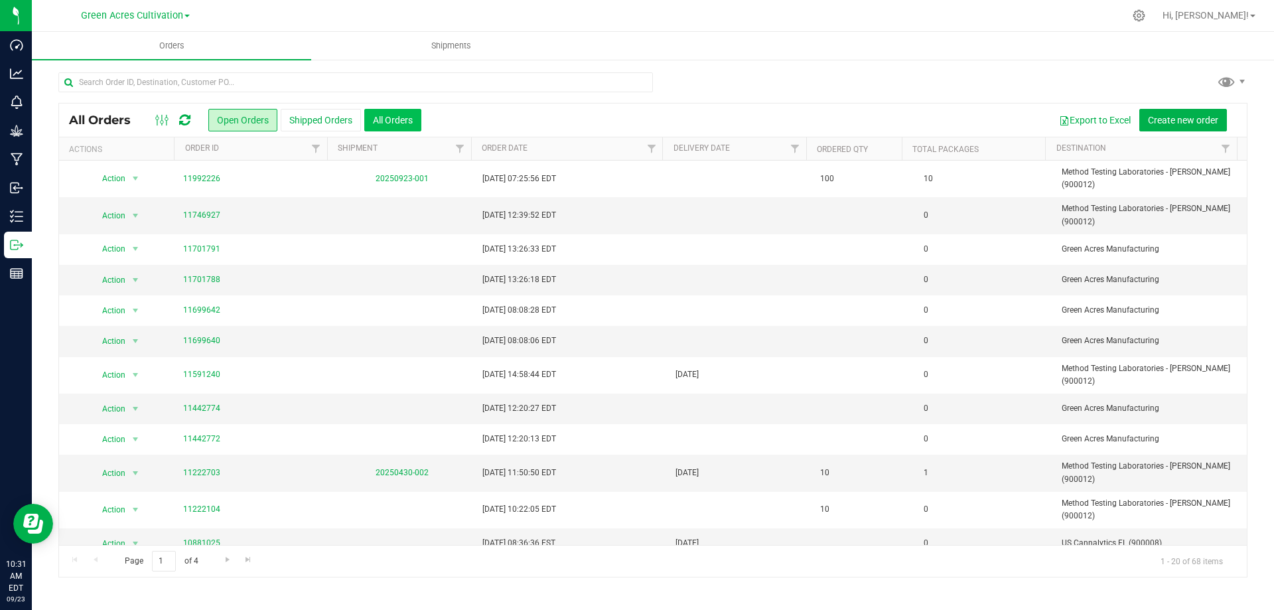
click at [395, 123] on button "All Orders" at bounding box center [392, 120] width 57 height 23
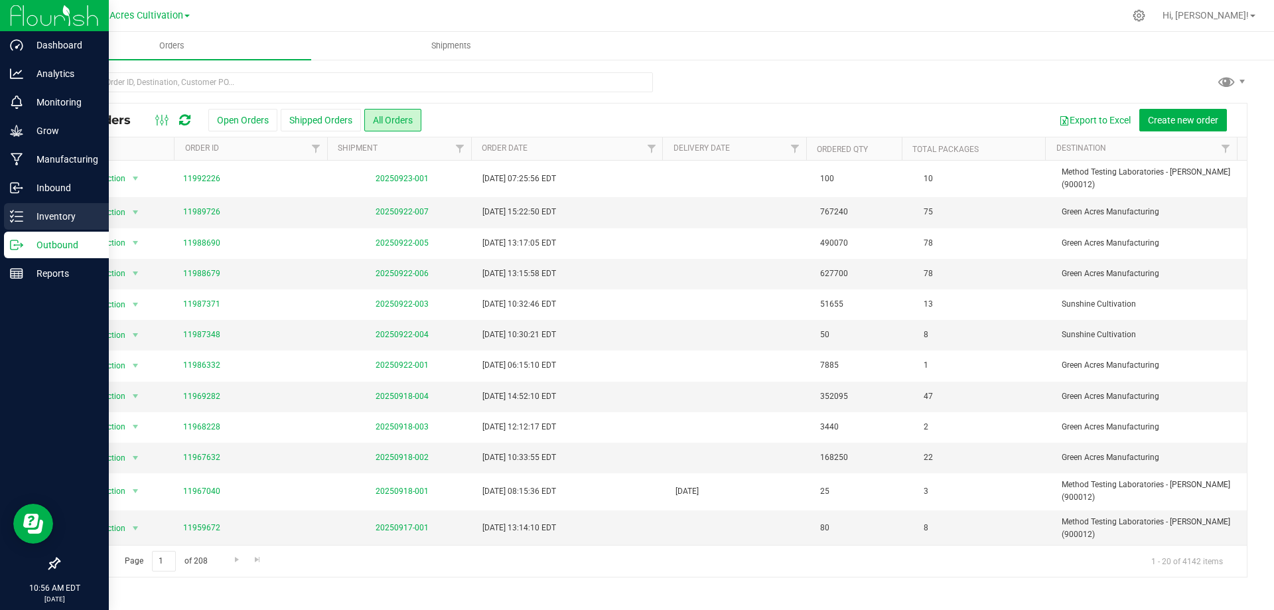
click at [58, 210] on p "Inventory" at bounding box center [63, 216] width 80 height 16
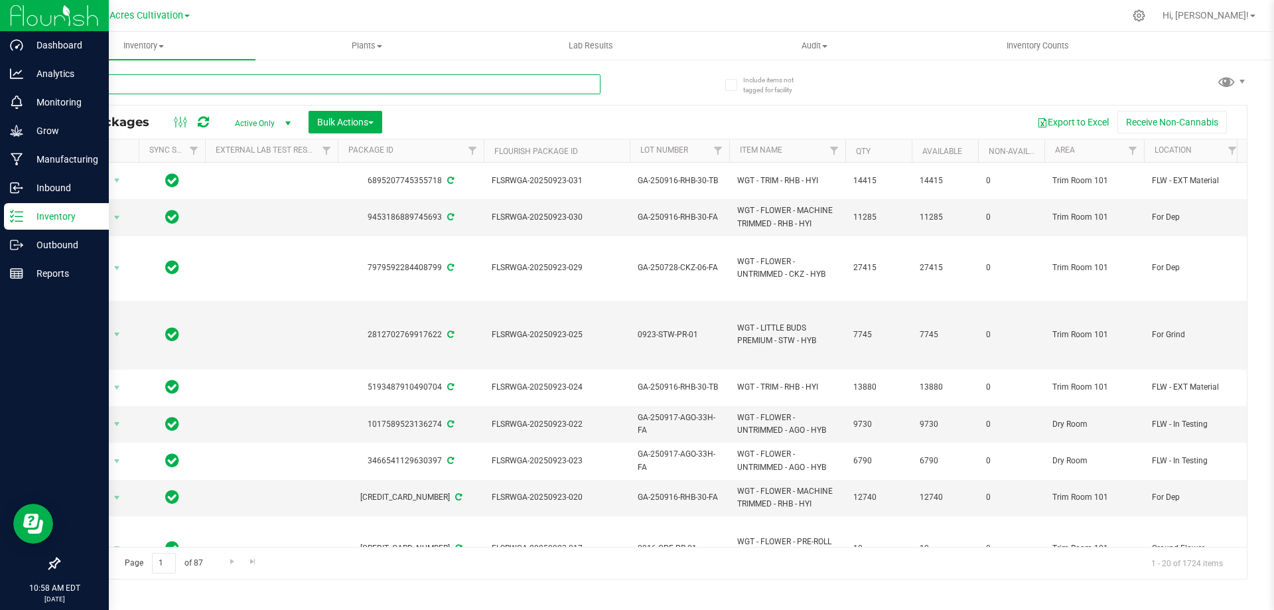
click at [127, 83] on input "text" at bounding box center [329, 84] width 542 height 20
paste input "0909-IND-DW-01"
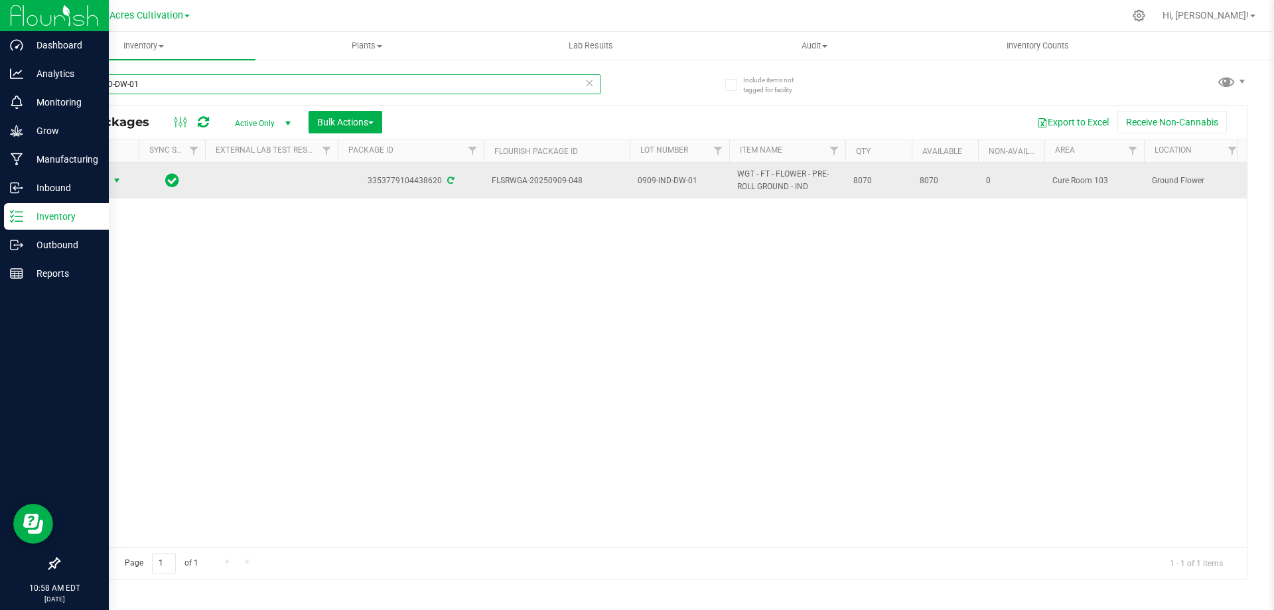
type input "0909-IND-DW-01"
click at [107, 180] on span "Action" at bounding box center [90, 180] width 36 height 19
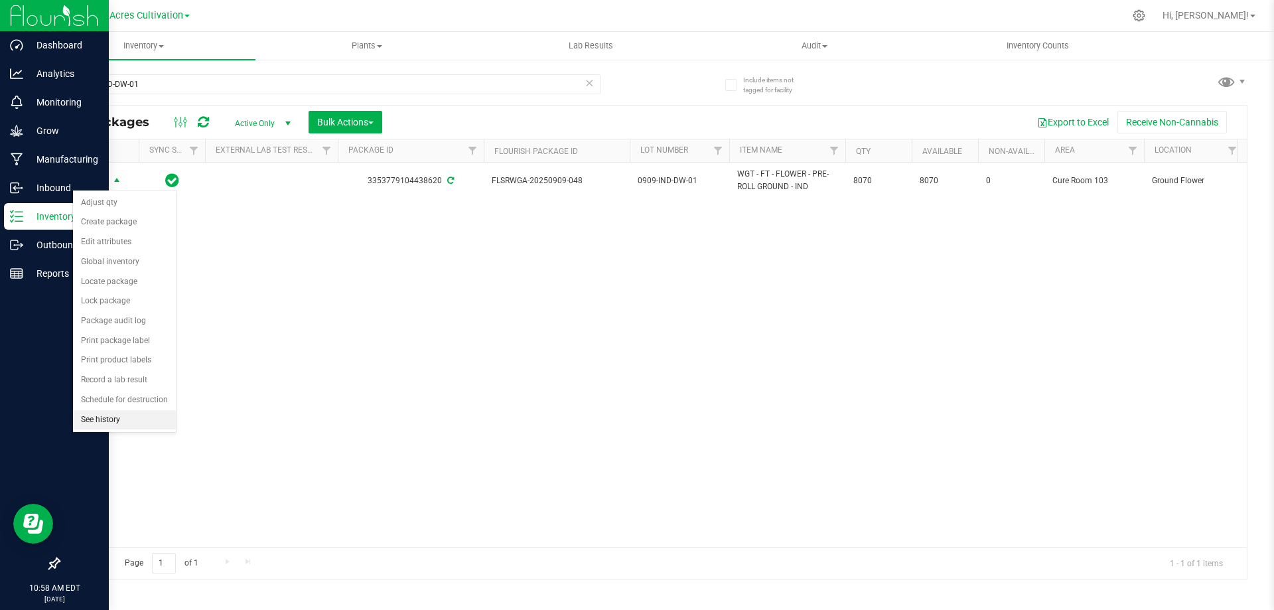
click at [114, 413] on li "See history" at bounding box center [124, 420] width 103 height 20
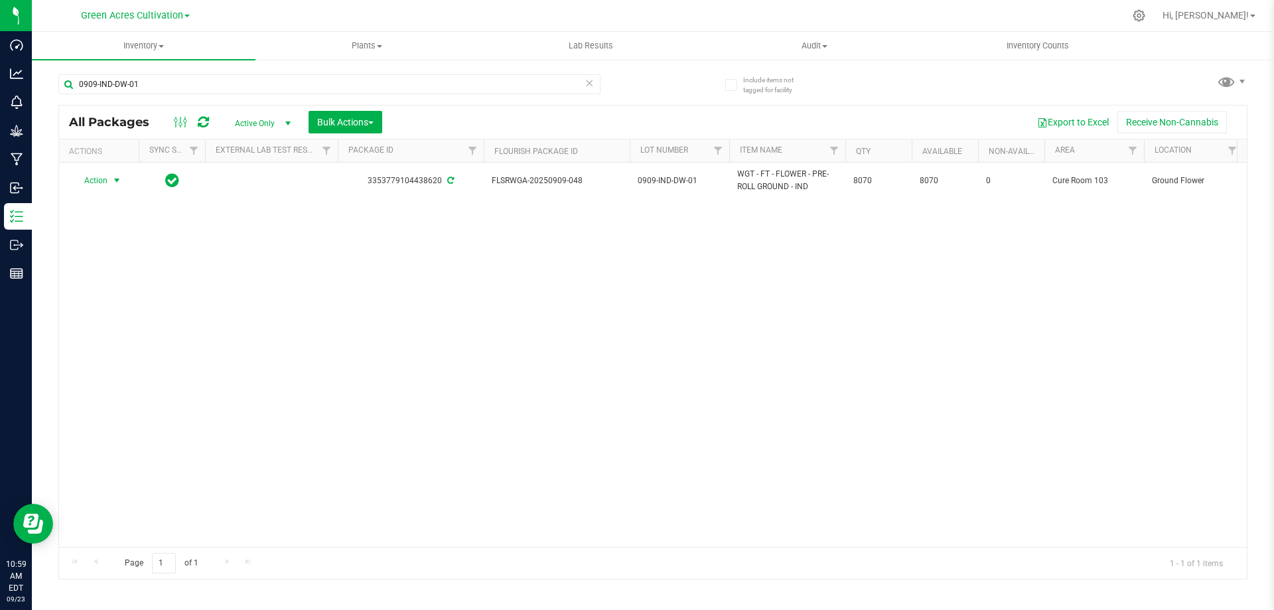
click at [111, 180] on span "select" at bounding box center [116, 180] width 11 height 11
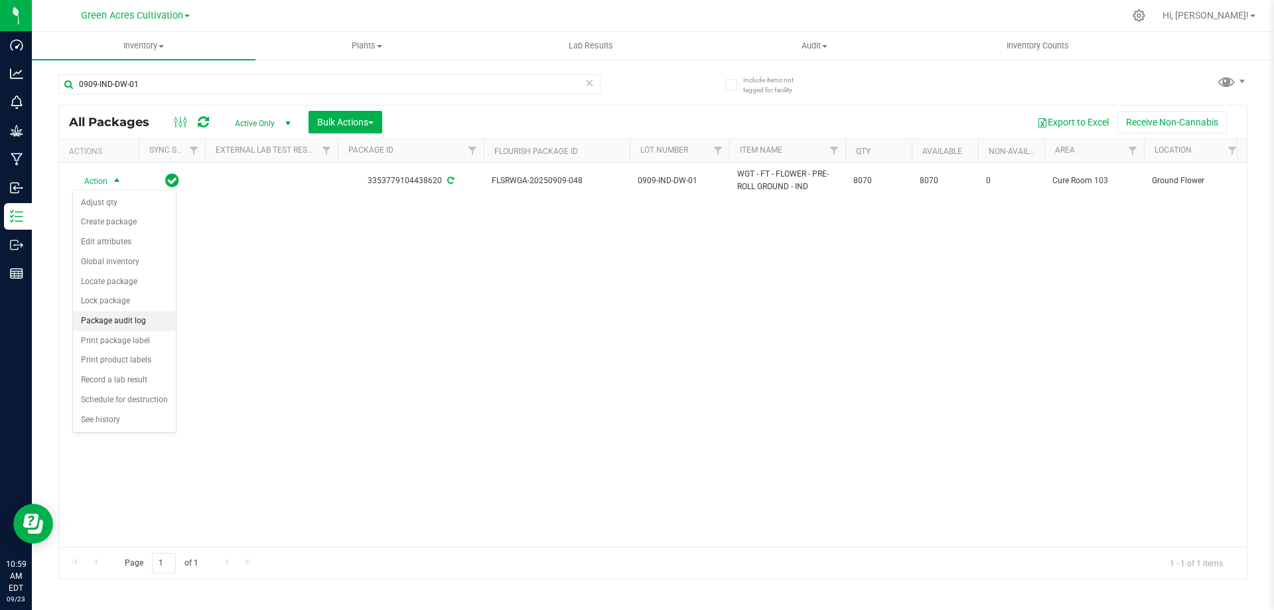
click at [120, 323] on li "Package audit log" at bounding box center [124, 321] width 103 height 20
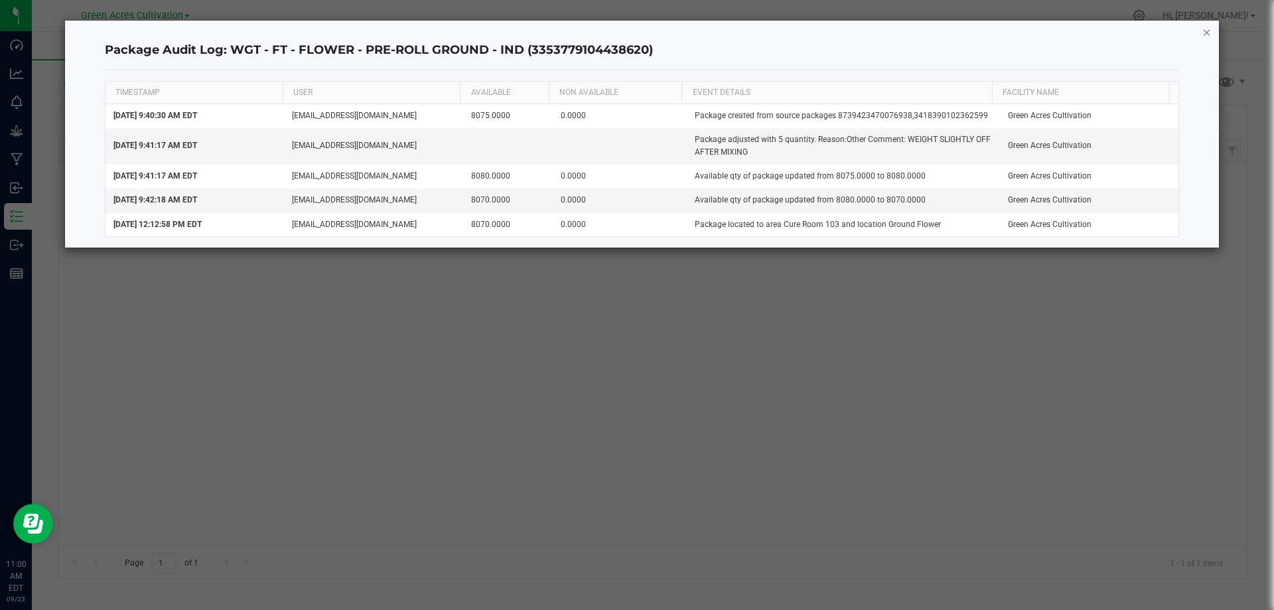
click at [1204, 32] on icon "button" at bounding box center [1206, 32] width 9 height 16
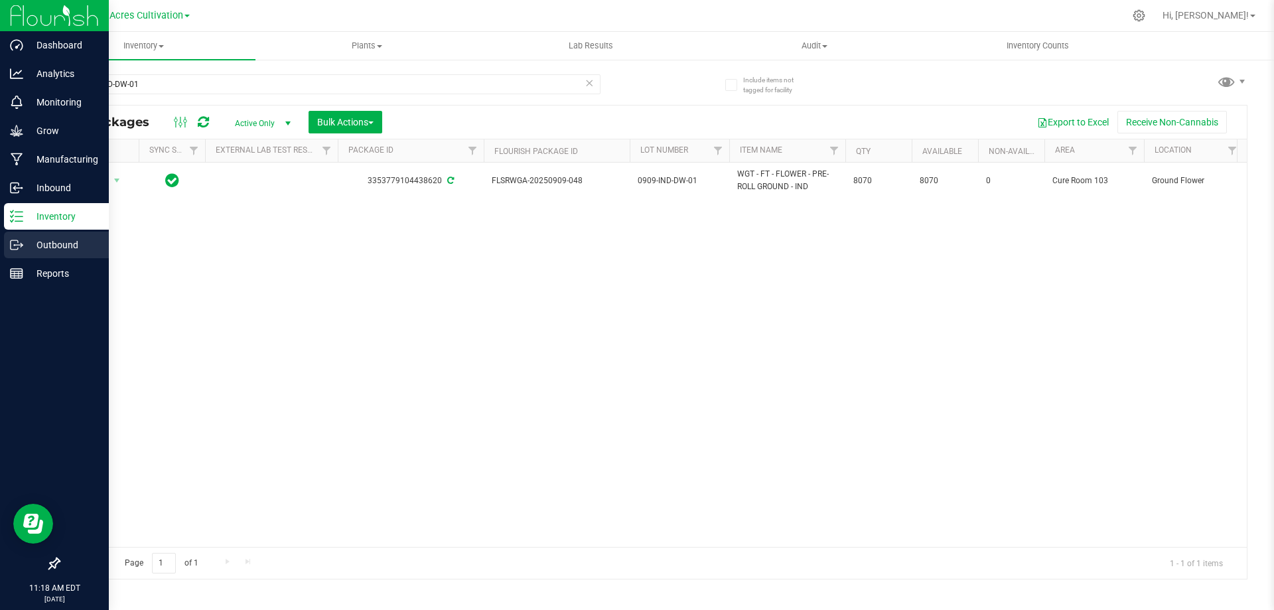
click at [61, 243] on p "Outbound" at bounding box center [63, 245] width 80 height 16
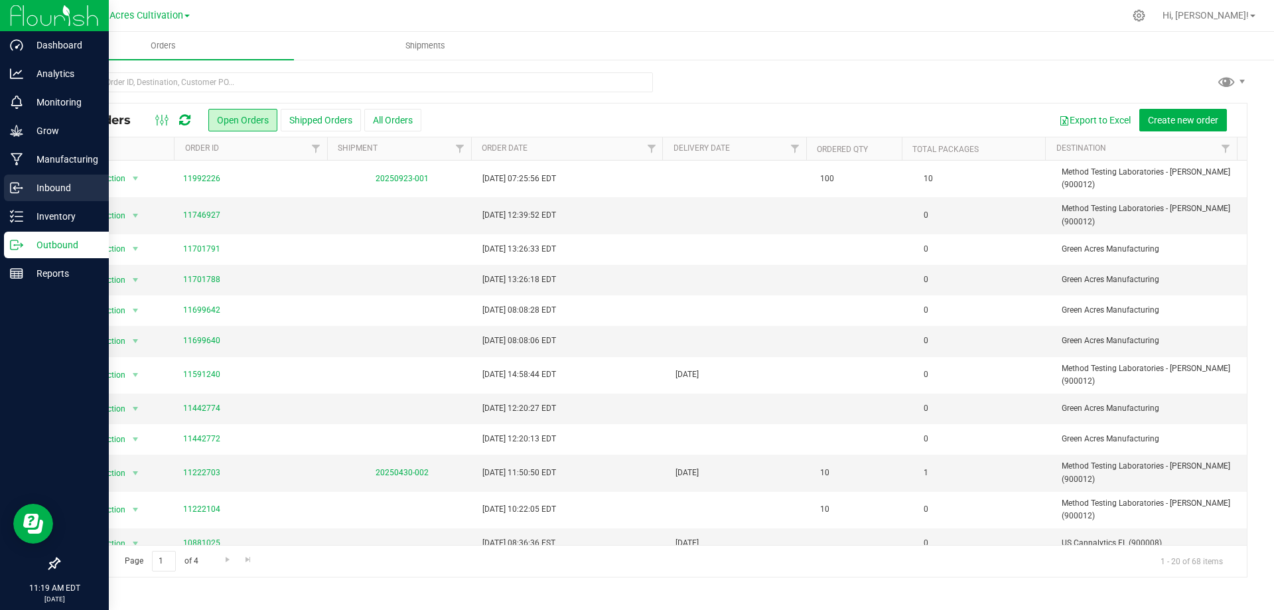
click at [48, 197] on div "Inbound" at bounding box center [56, 188] width 105 height 27
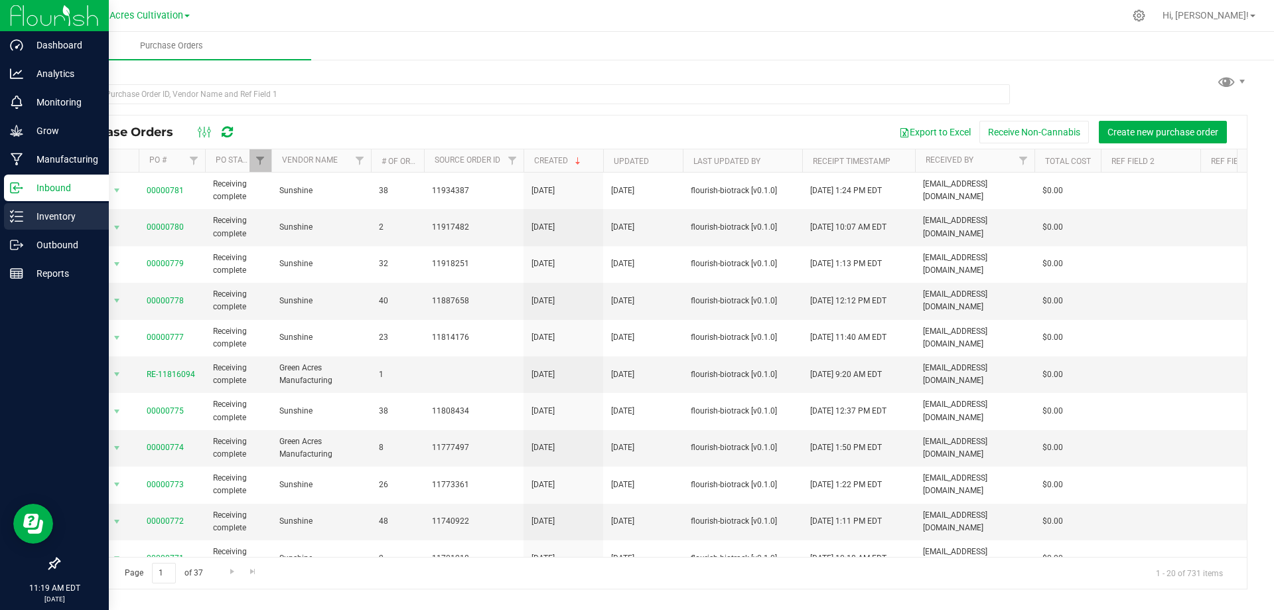
click at [60, 212] on p "Inventory" at bounding box center [63, 216] width 80 height 16
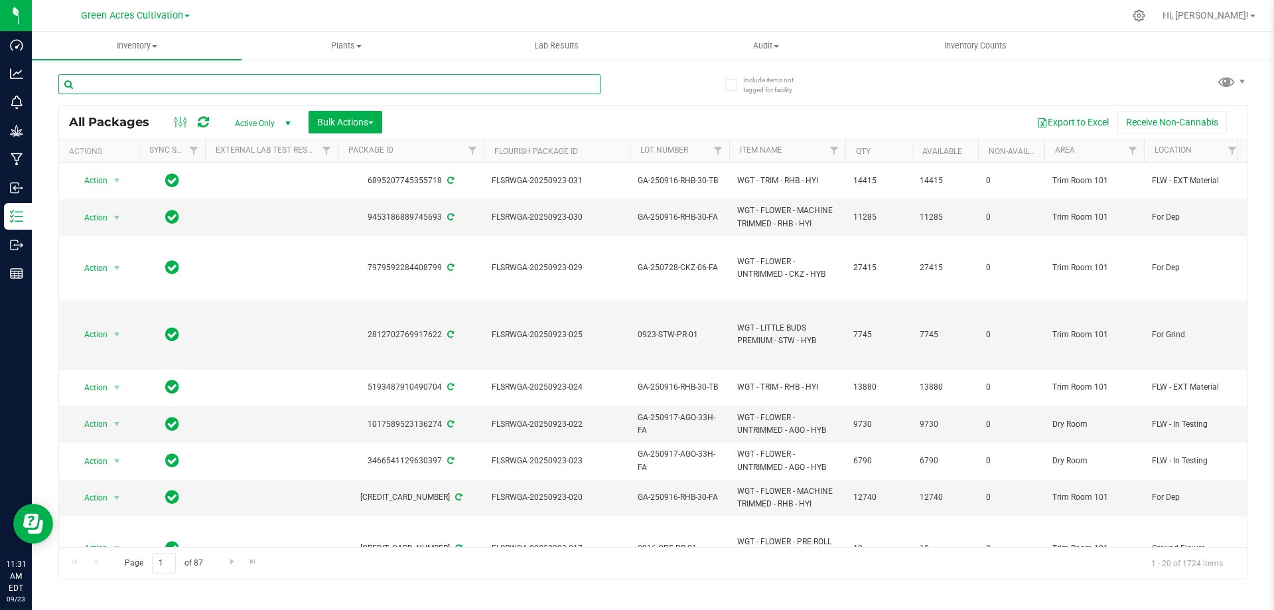
click at [243, 81] on input "text" at bounding box center [329, 84] width 542 height 20
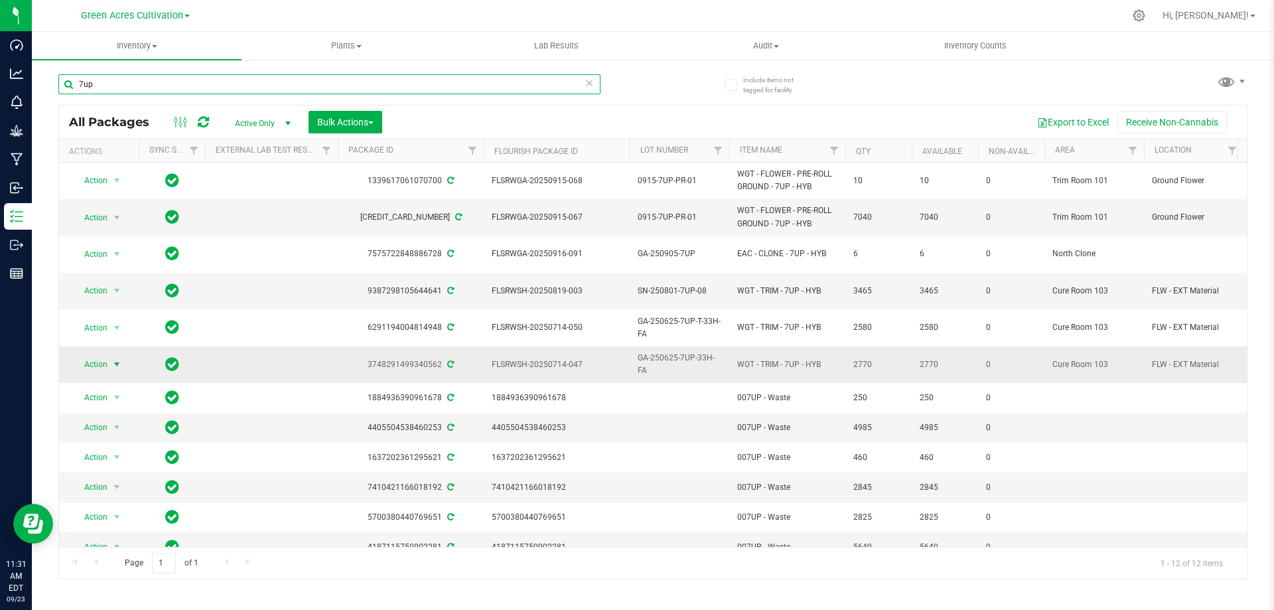
type input "7up"
click at [107, 355] on span "Action" at bounding box center [90, 364] width 36 height 19
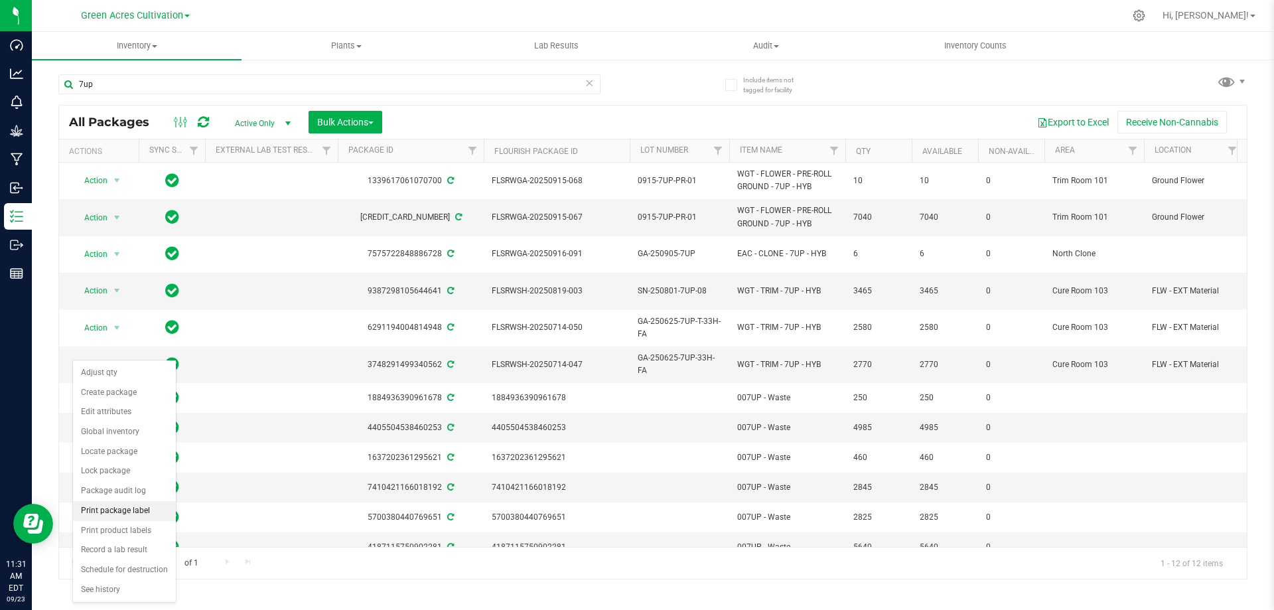
click at [149, 514] on li "Print package label" at bounding box center [124, 511] width 103 height 20
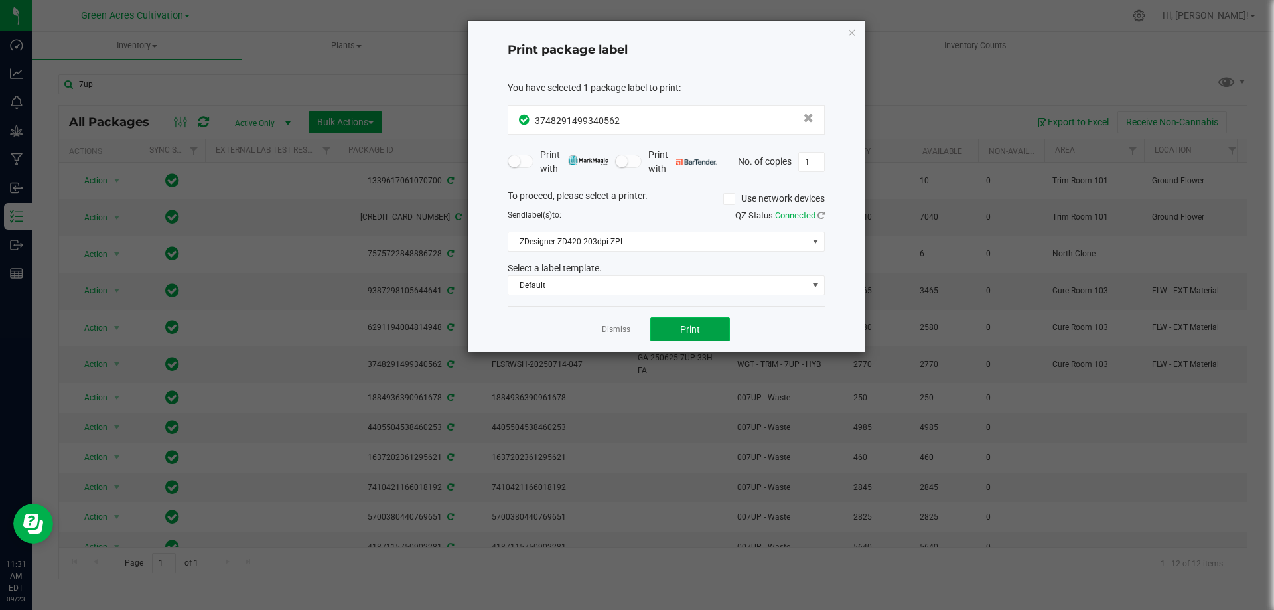
click at [713, 336] on button "Print" at bounding box center [690, 329] width 80 height 24
click at [853, 31] on icon "button" at bounding box center [851, 32] width 9 height 16
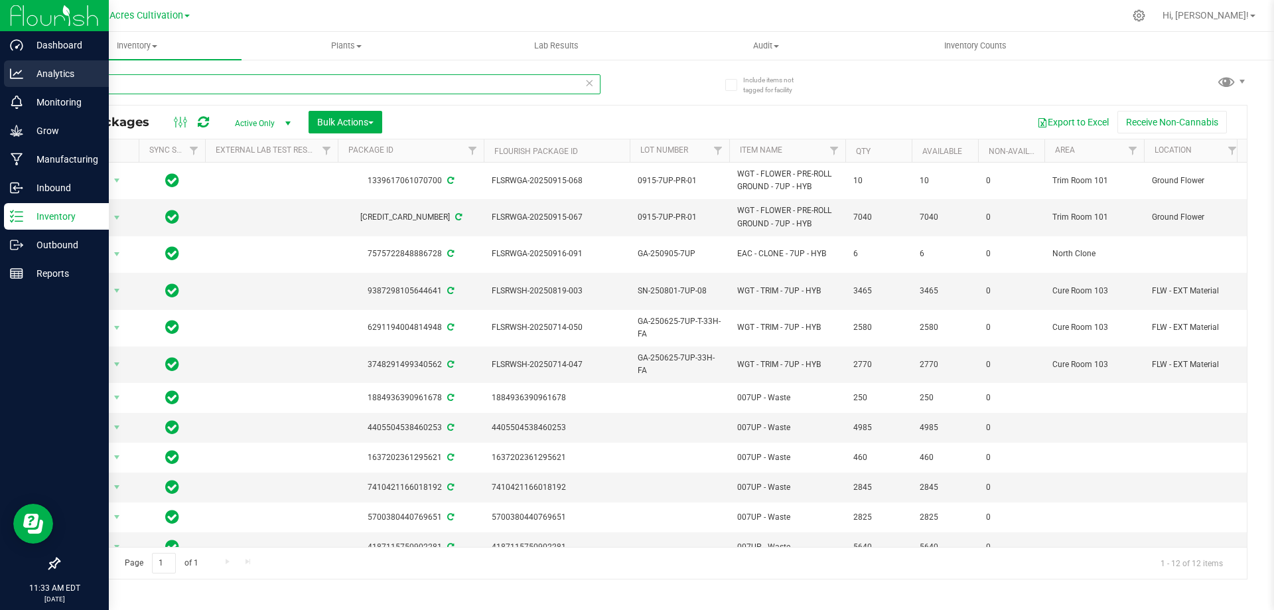
drag, startPoint x: 119, startPoint y: 82, endPoint x: 11, endPoint y: 88, distance: 108.3
click at [11, 88] on div "Dashboard Analytics Monitoring Grow Manufacturing Inbound Inventory Outbound Re…" at bounding box center [637, 305] width 1274 height 610
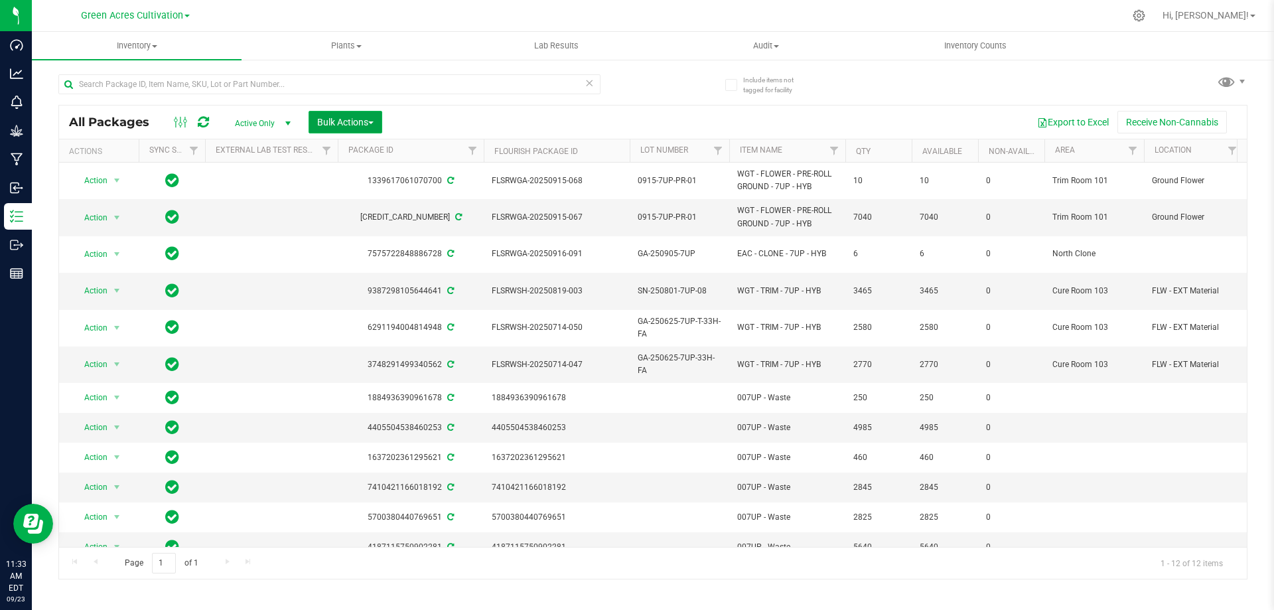
click at [372, 118] on span "Bulk Actions" at bounding box center [345, 122] width 56 height 11
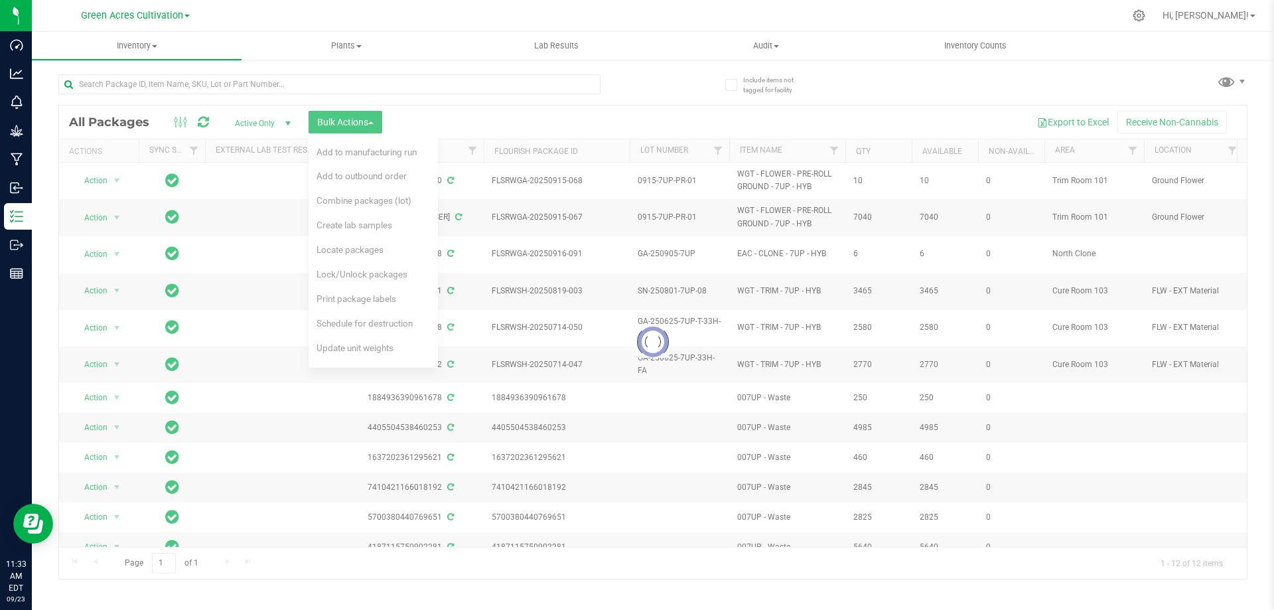
click at [673, 88] on div "Loading... All Packages Active Only Active Only Lab Samples Locked All External…" at bounding box center [652, 321] width 1189 height 518
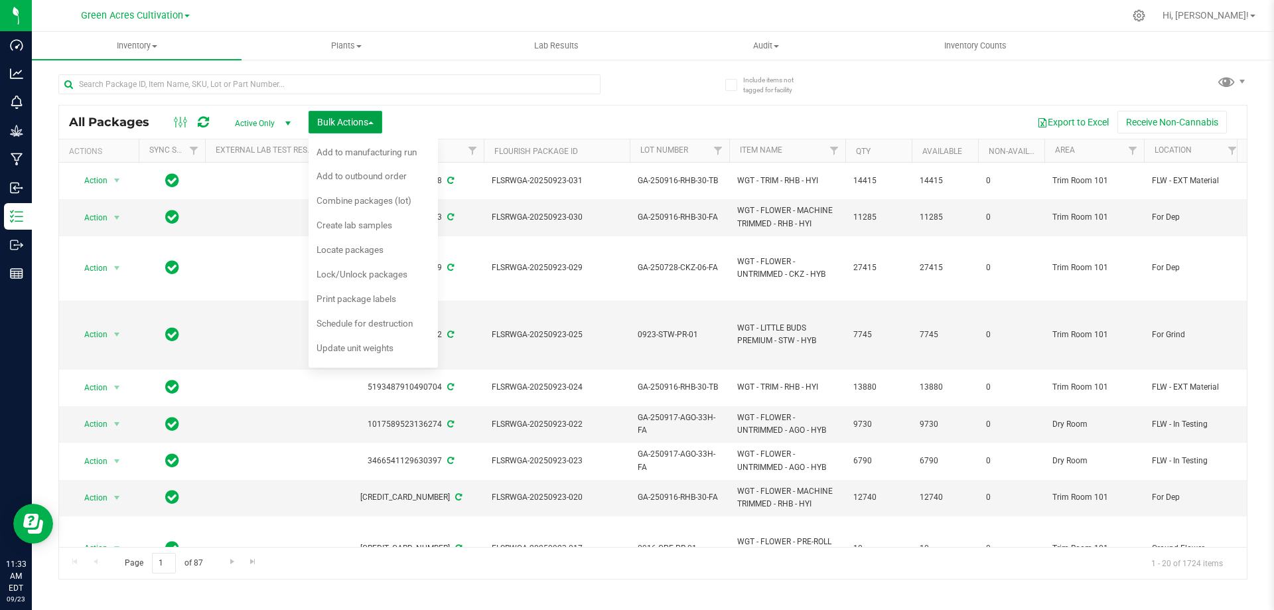
click at [374, 120] on span "Bulk Actions" at bounding box center [345, 122] width 56 height 11
click at [360, 291] on div "Print package labels" at bounding box center [366, 300] width 98 height 21
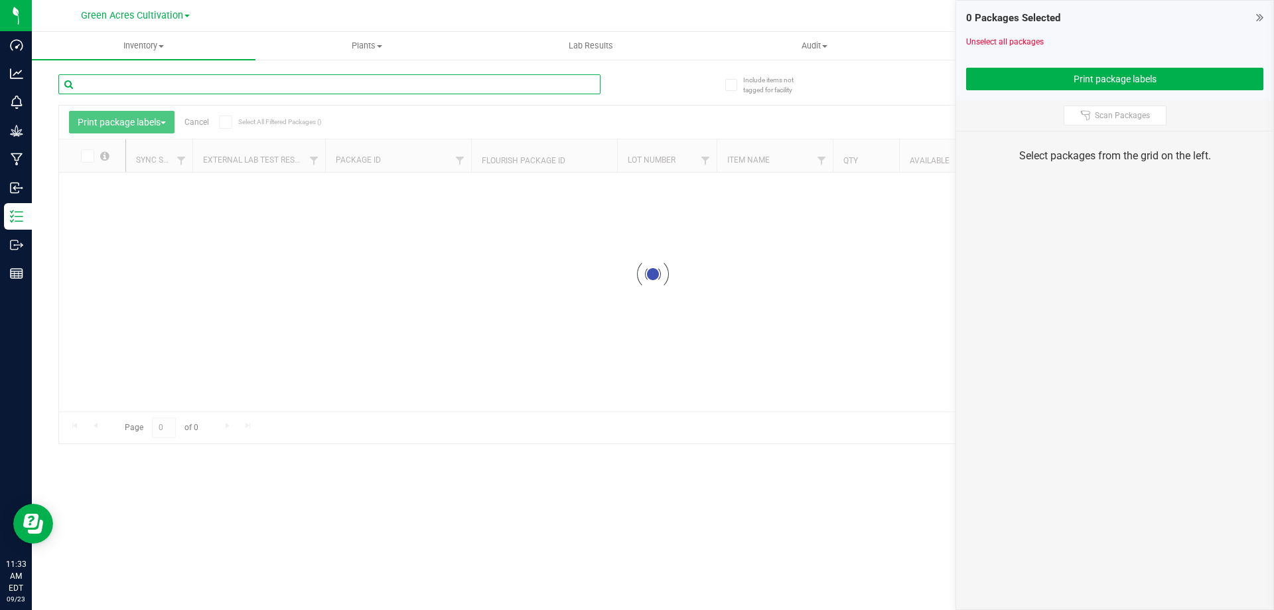
click at [343, 84] on input "text" at bounding box center [329, 84] width 542 height 20
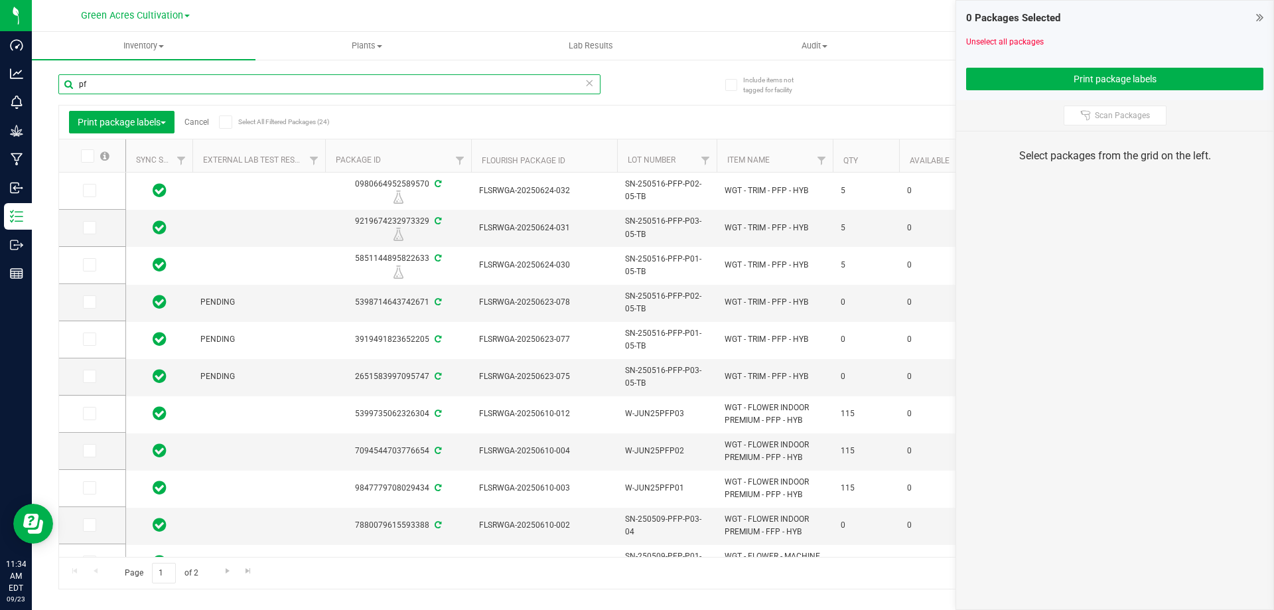
type input "p"
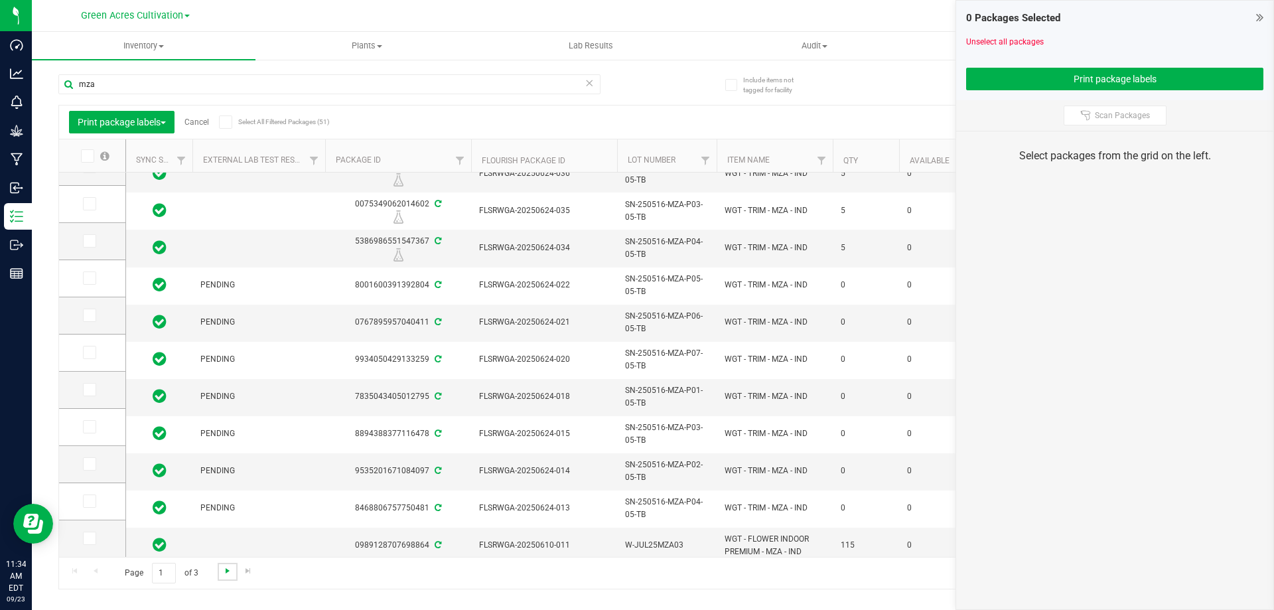
click at [229, 565] on span "Go to the next page" at bounding box center [227, 570] width 11 height 11
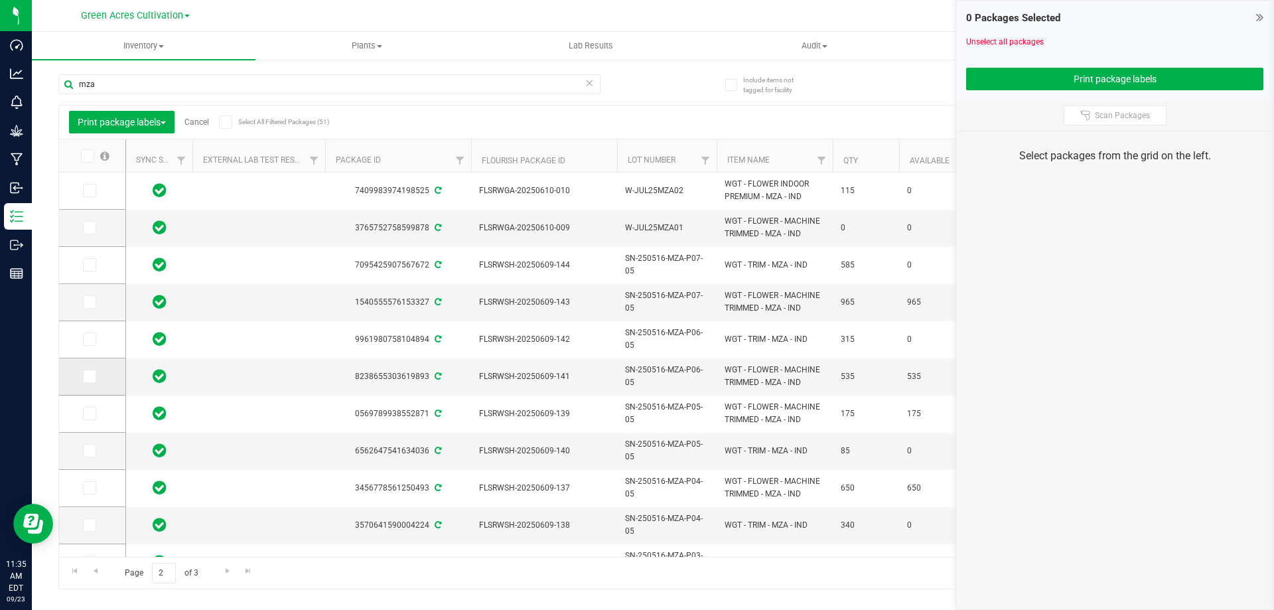
click at [90, 376] on icon at bounding box center [88, 376] width 9 height 0
click at [0, 0] on input "checkbox" at bounding box center [0, 0] width 0 height 0
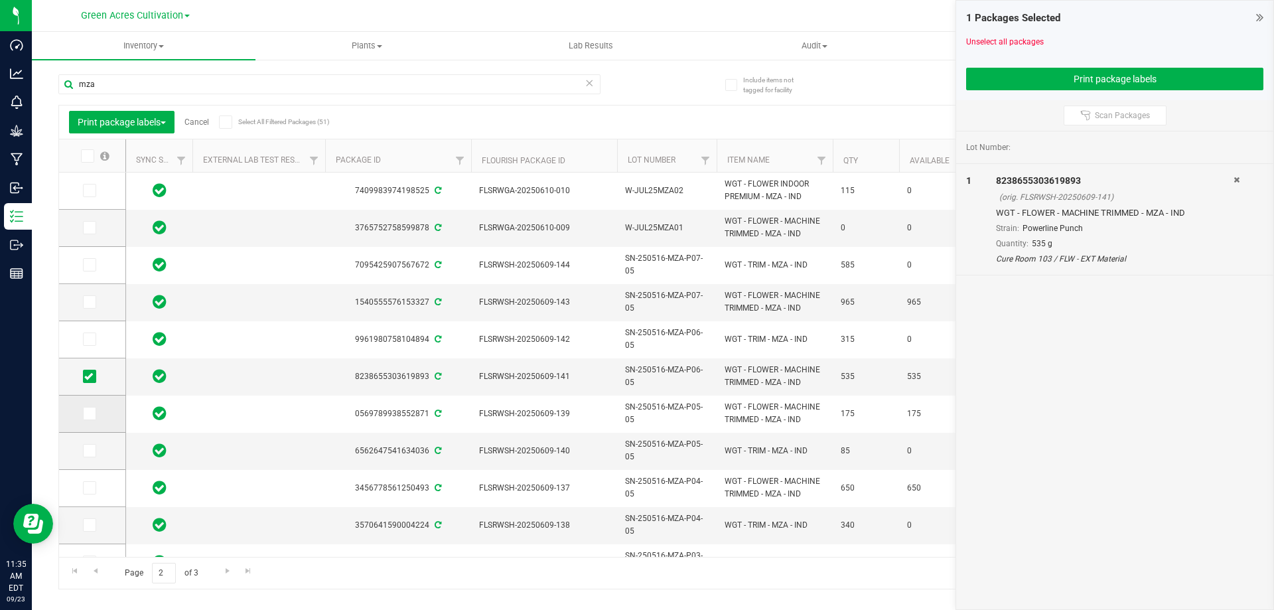
click at [90, 413] on icon at bounding box center [88, 413] width 9 height 0
click at [0, 0] on input "checkbox" at bounding box center [0, 0] width 0 height 0
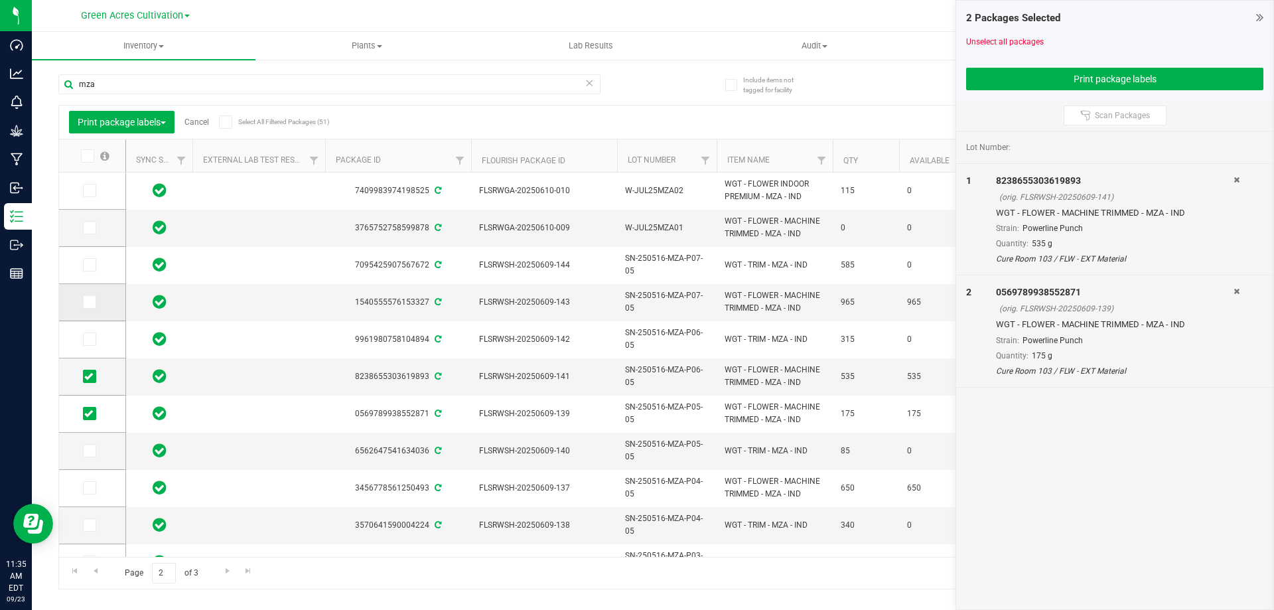
click at [83, 301] on span at bounding box center [89, 301] width 13 height 13
click at [0, 0] on input "checkbox" at bounding box center [0, 0] width 0 height 0
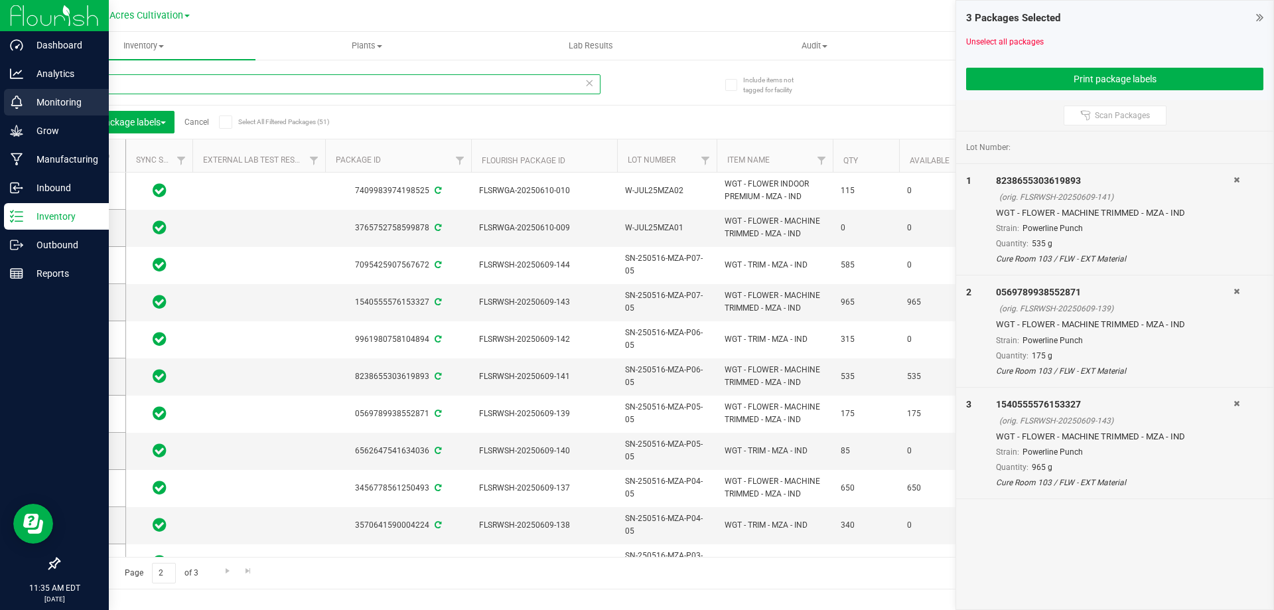
drag, startPoint x: 102, startPoint y: 84, endPoint x: 29, endPoint y: 100, distance: 74.1
click at [29, 100] on div "Dashboard Analytics Monitoring Grow Manufacturing Inbound Inventory Outbound Re…" at bounding box center [637, 305] width 1274 height 610
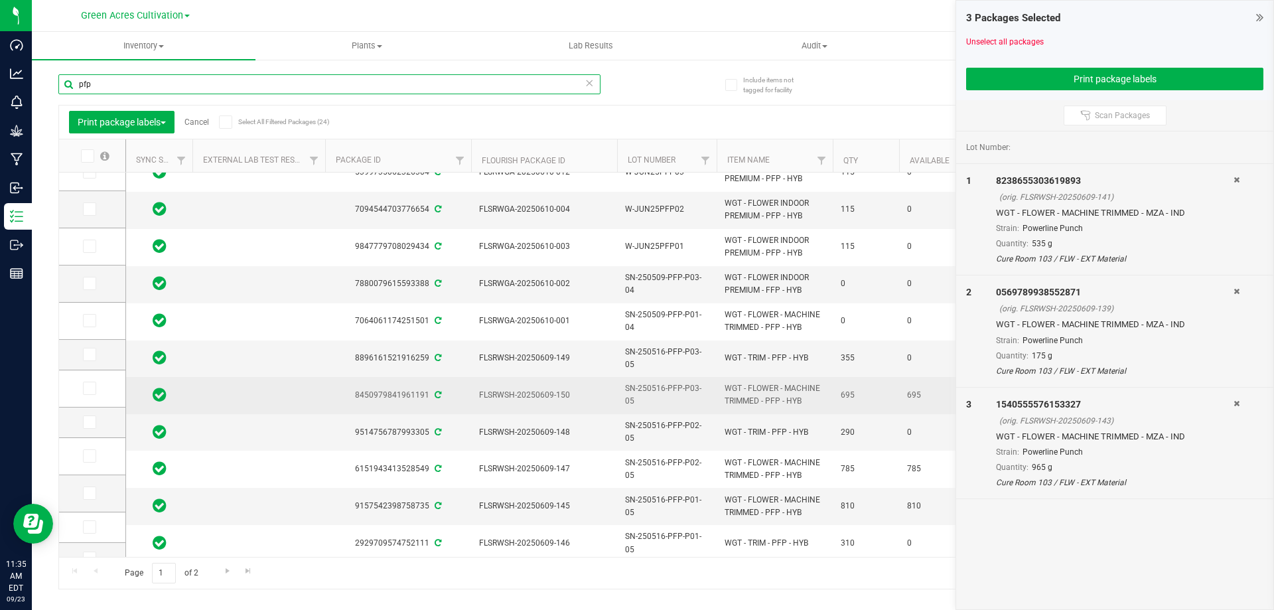
scroll to position [265, 0]
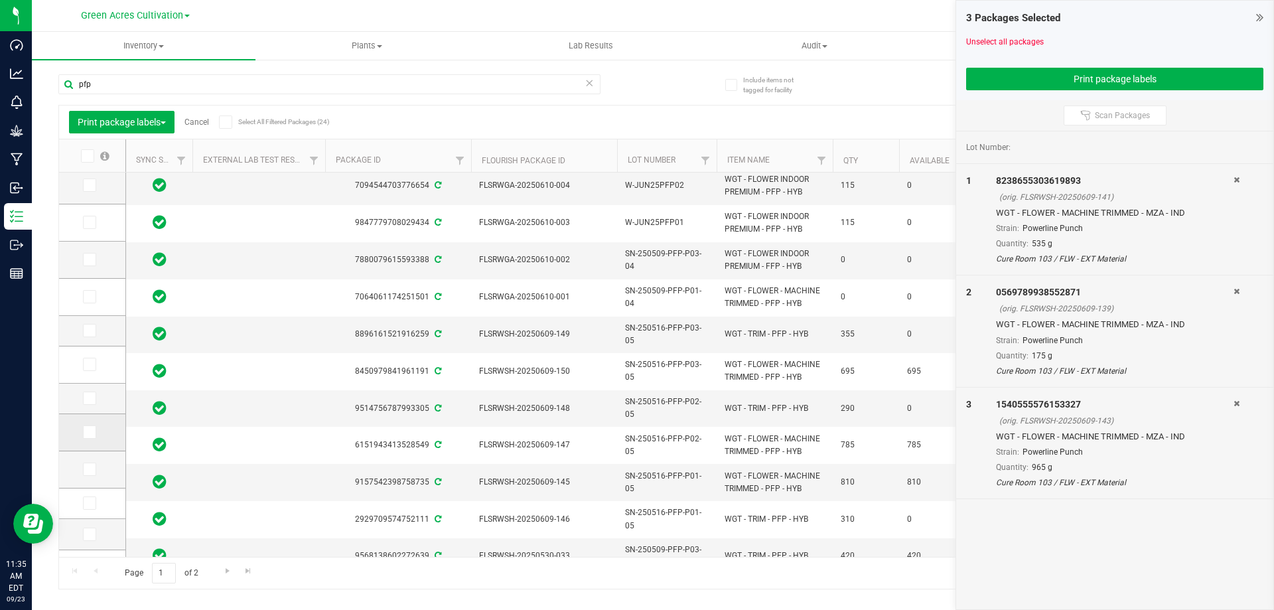
click at [86, 432] on icon at bounding box center [88, 432] width 9 height 0
click at [0, 0] on input "checkbox" at bounding box center [0, 0] width 0 height 0
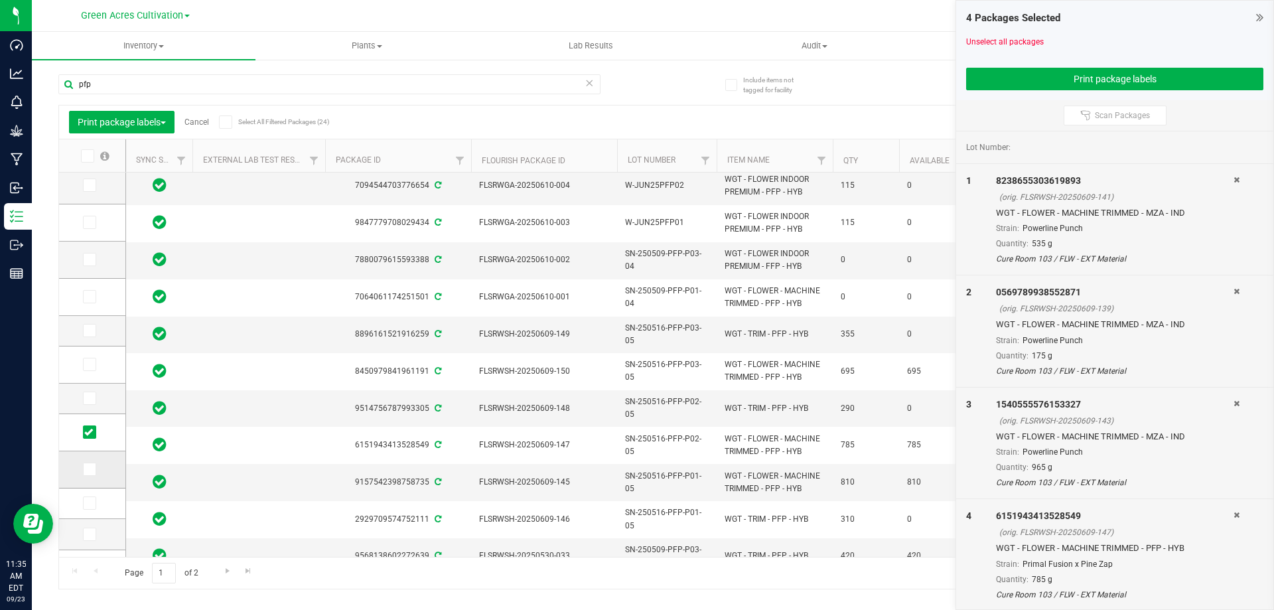
click at [85, 476] on span at bounding box center [89, 468] width 13 height 13
click at [0, 0] on input "checkbox" at bounding box center [0, 0] width 0 height 0
click at [94, 363] on span at bounding box center [89, 364] width 13 height 13
click at [0, 0] on input "checkbox" at bounding box center [0, 0] width 0 height 0
drag, startPoint x: 120, startPoint y: 91, endPoint x: 47, endPoint y: 85, distance: 73.2
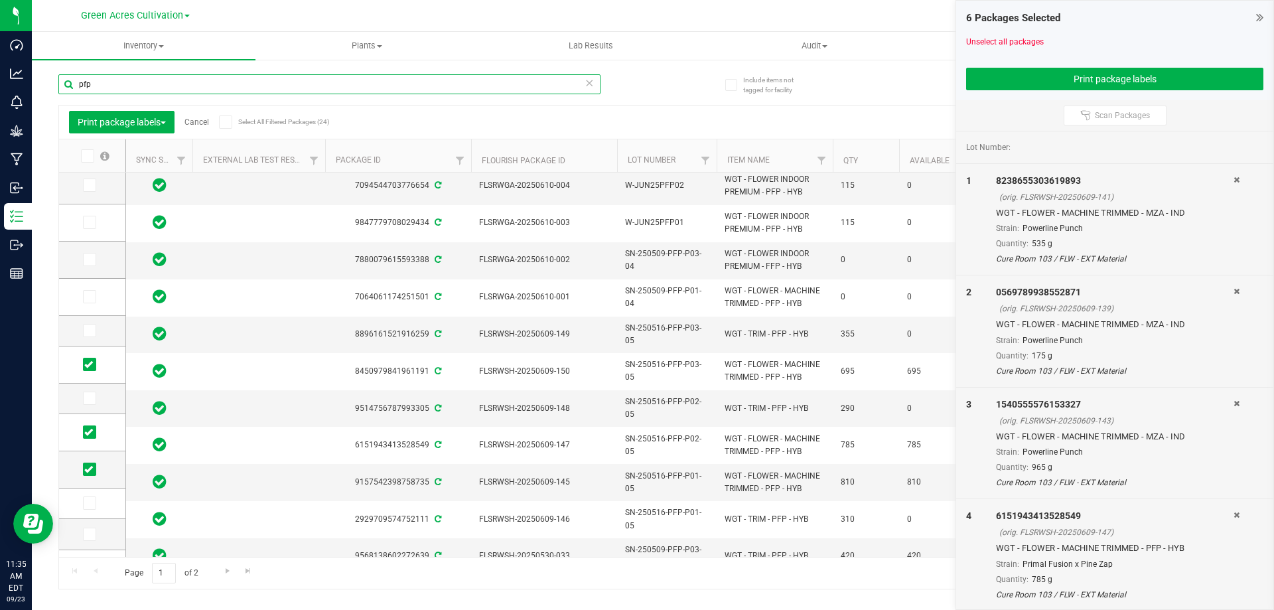
click at [47, 85] on div "Include items not tagged for facility pfp Print package labels Cancel Select Al…" at bounding box center [653, 260] width 1242 height 405
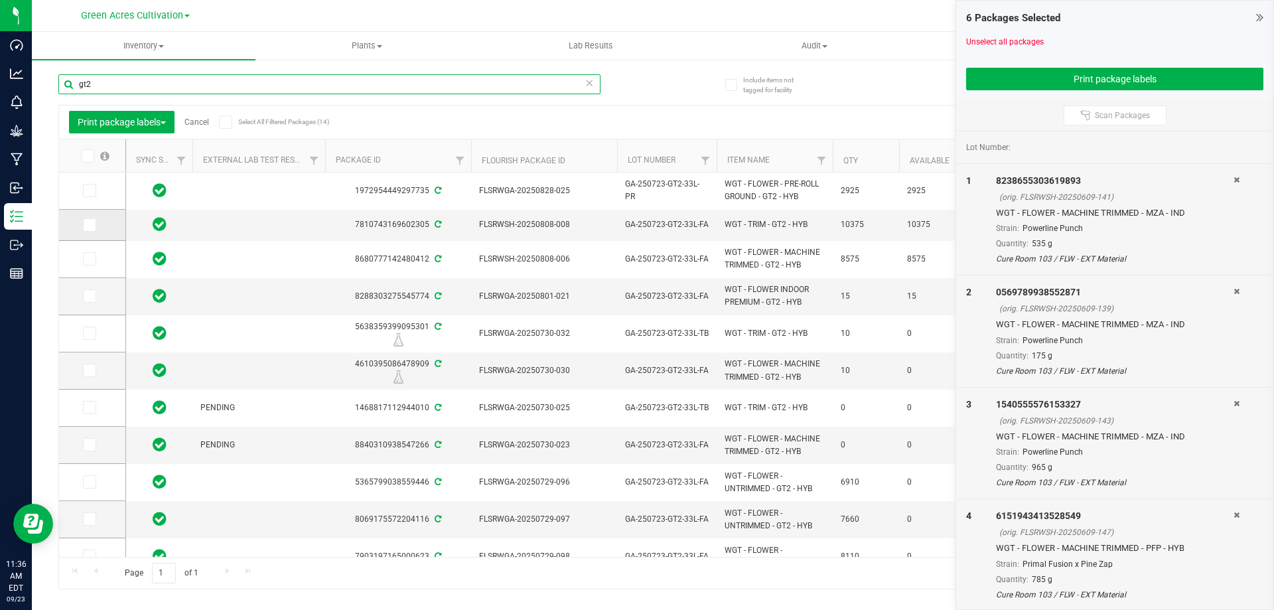
type input "gt2"
click at [86, 225] on icon at bounding box center [88, 225] width 9 height 0
click at [0, 0] on input "checkbox" at bounding box center [0, 0] width 0 height 0
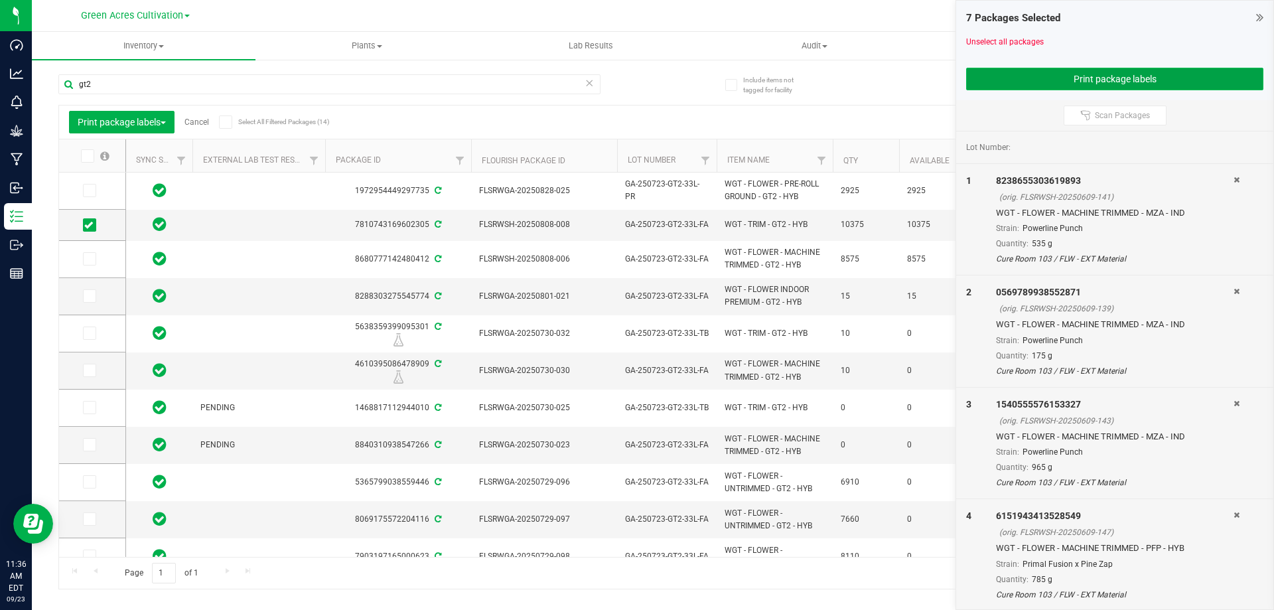
click at [1129, 73] on button "Print package labels" at bounding box center [1114, 79] width 297 height 23
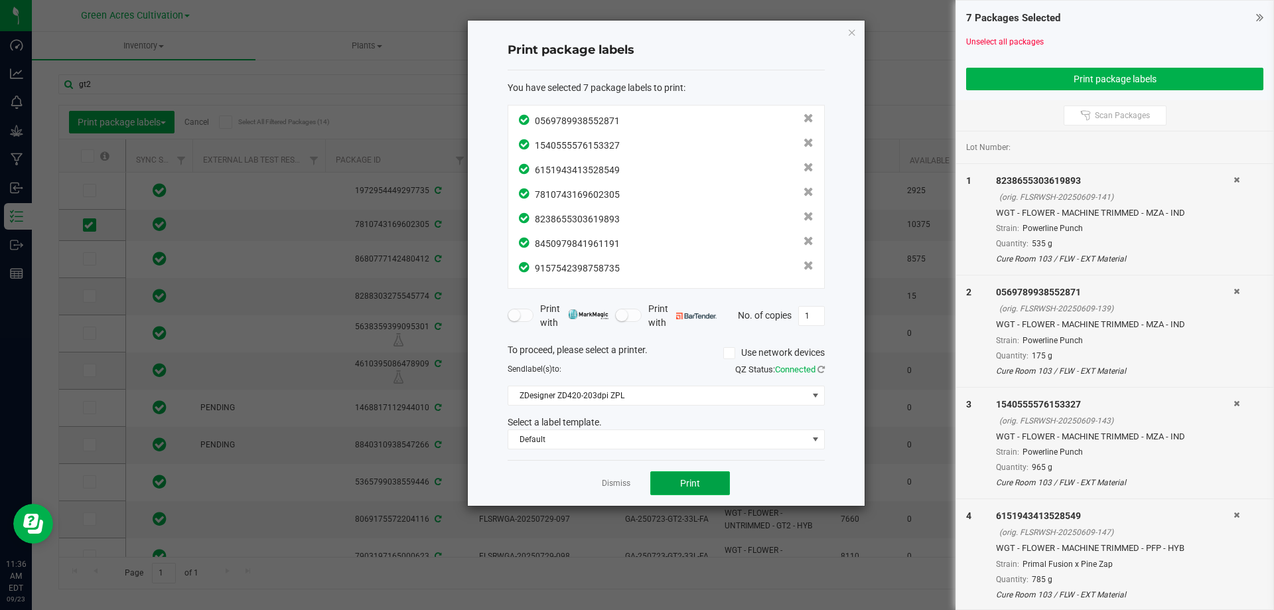
click at [671, 481] on button "Print" at bounding box center [690, 483] width 80 height 24
click at [616, 482] on link "Dismiss" at bounding box center [616, 483] width 29 height 11
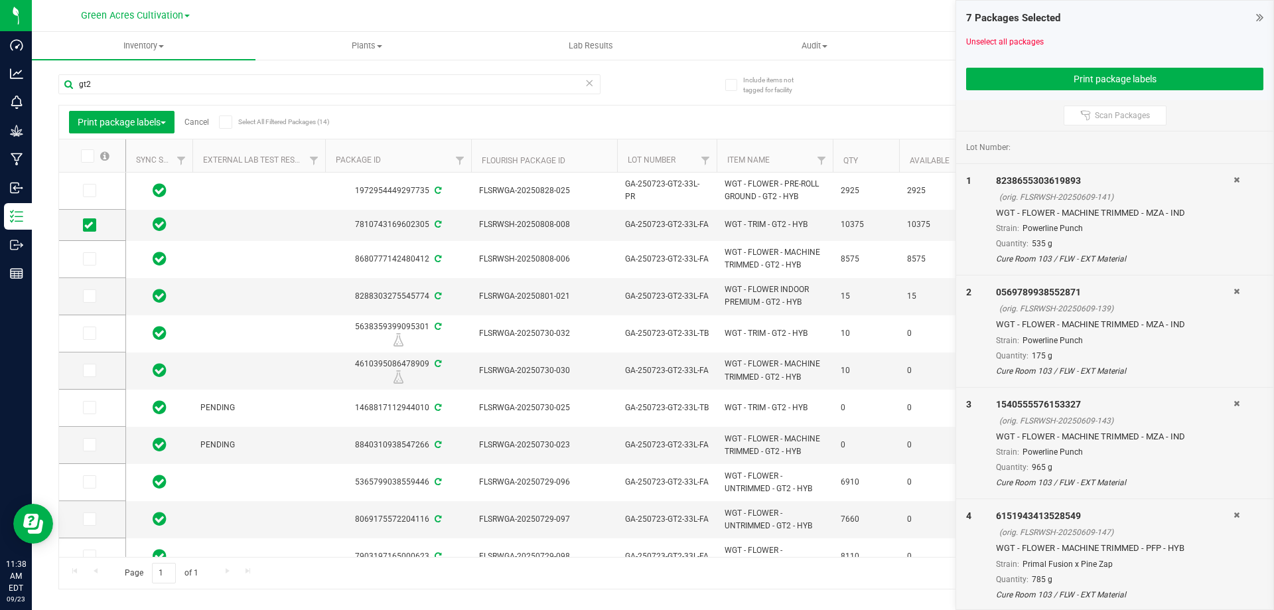
click at [202, 127] on div "Print package labels Cancel Select All Filtered Packages (14)" at bounding box center [187, 122] width 236 height 23
click at [205, 121] on link "Cancel" at bounding box center [196, 121] width 25 height 9
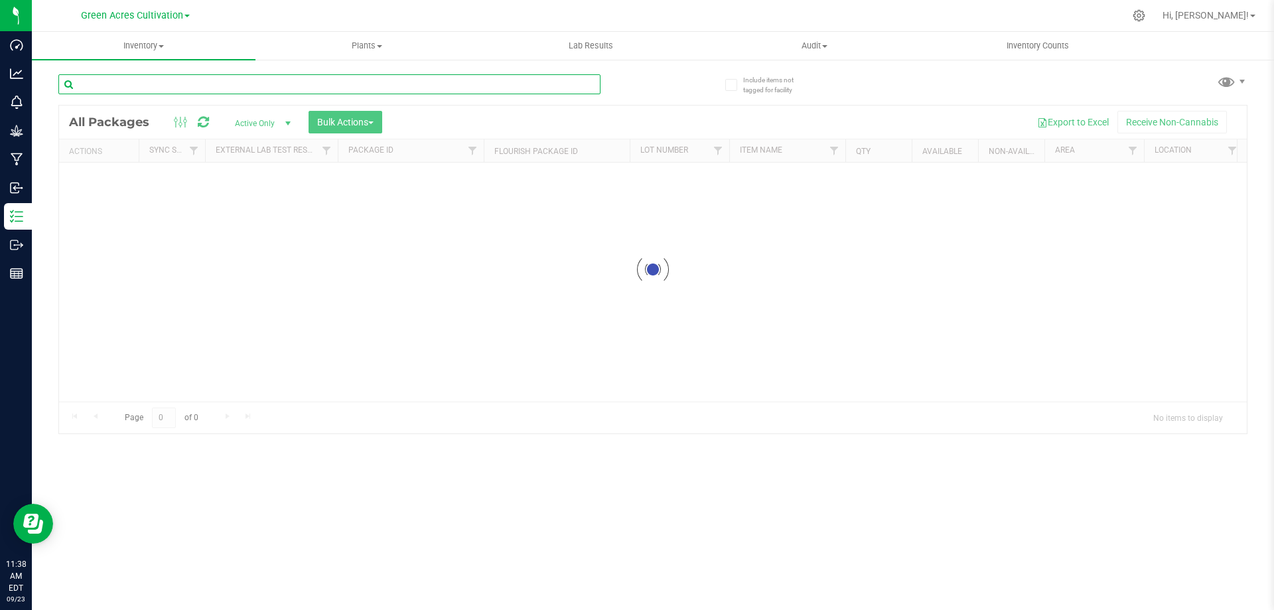
click at [145, 85] on input "text" at bounding box center [329, 84] width 542 height 20
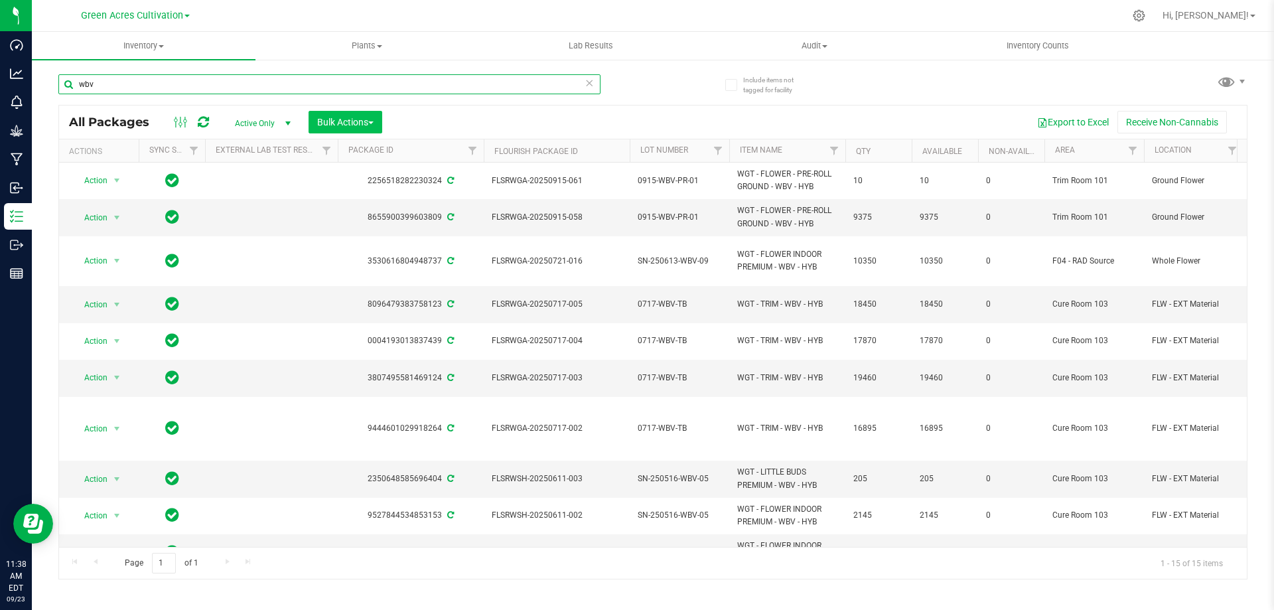
type input "wbv"
click at [378, 125] on button "Bulk Actions" at bounding box center [346, 122] width 74 height 23
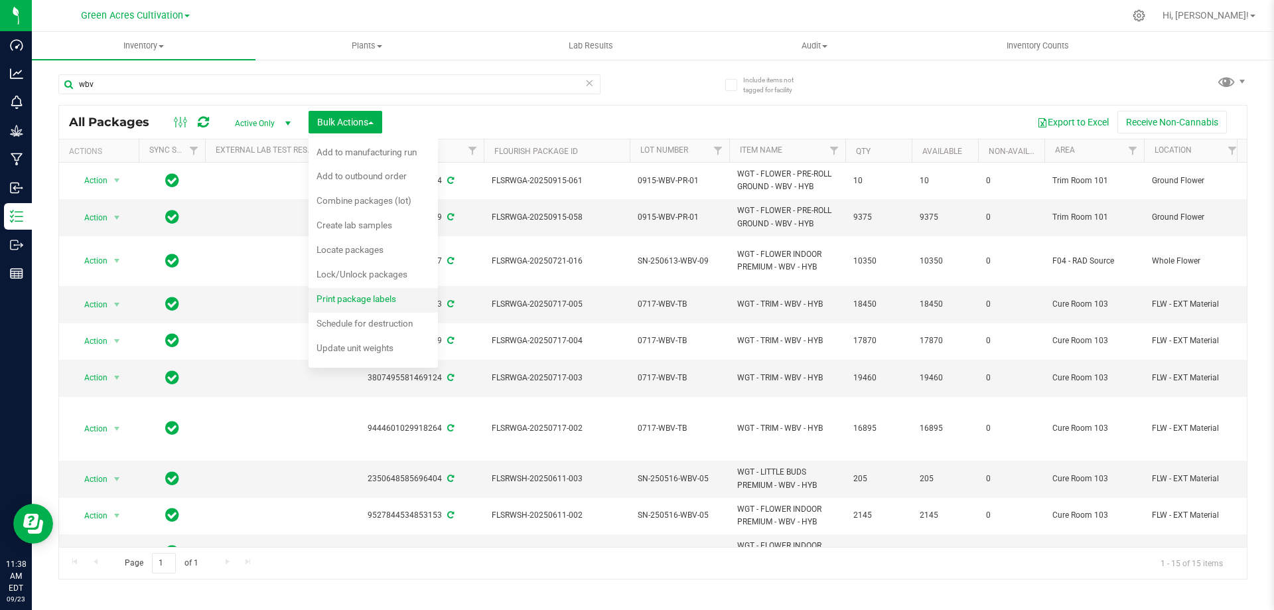
click at [401, 303] on div "Print package labels" at bounding box center [366, 300] width 98 height 21
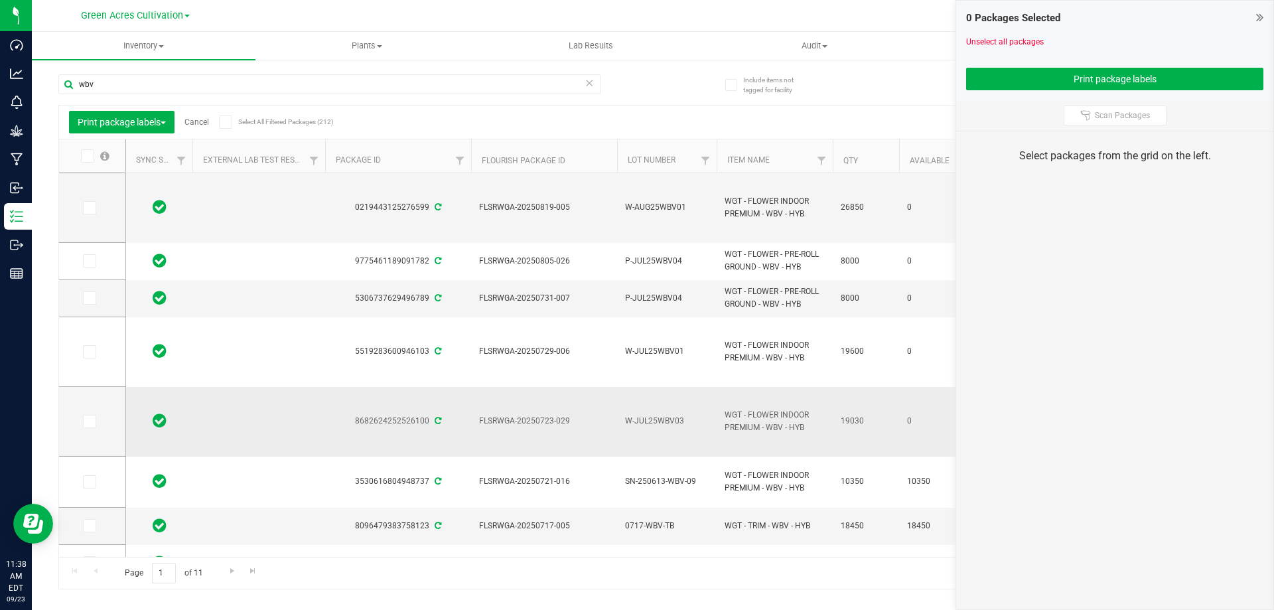
scroll to position [246, 0]
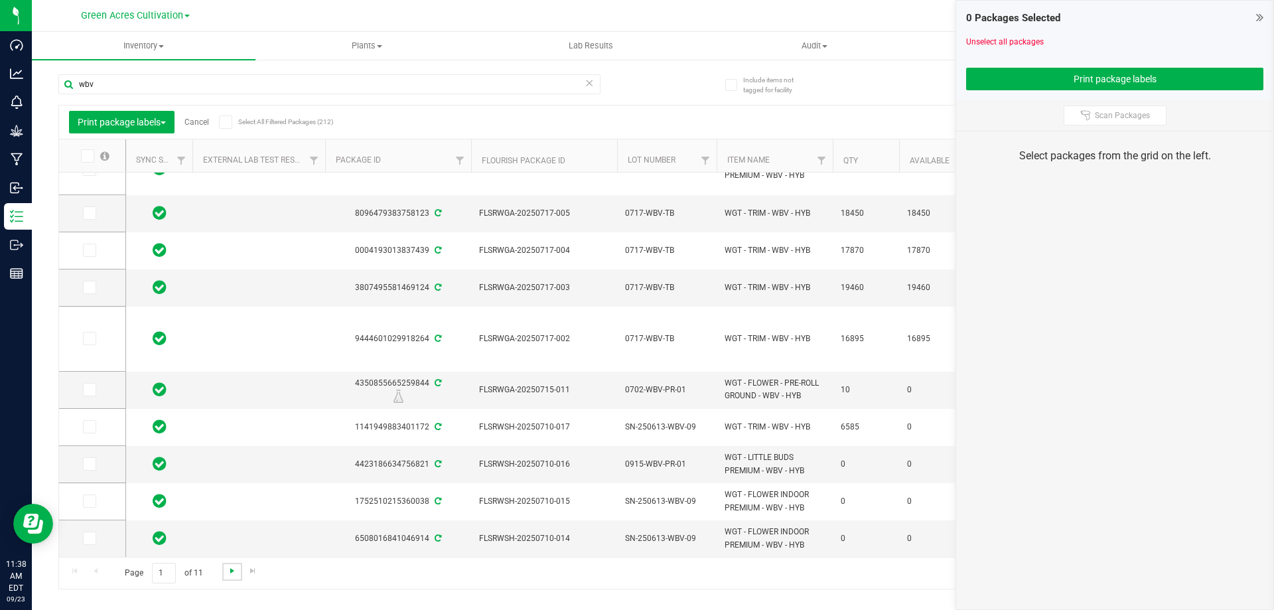
click at [232, 566] on span "Go to the next page" at bounding box center [232, 570] width 11 height 11
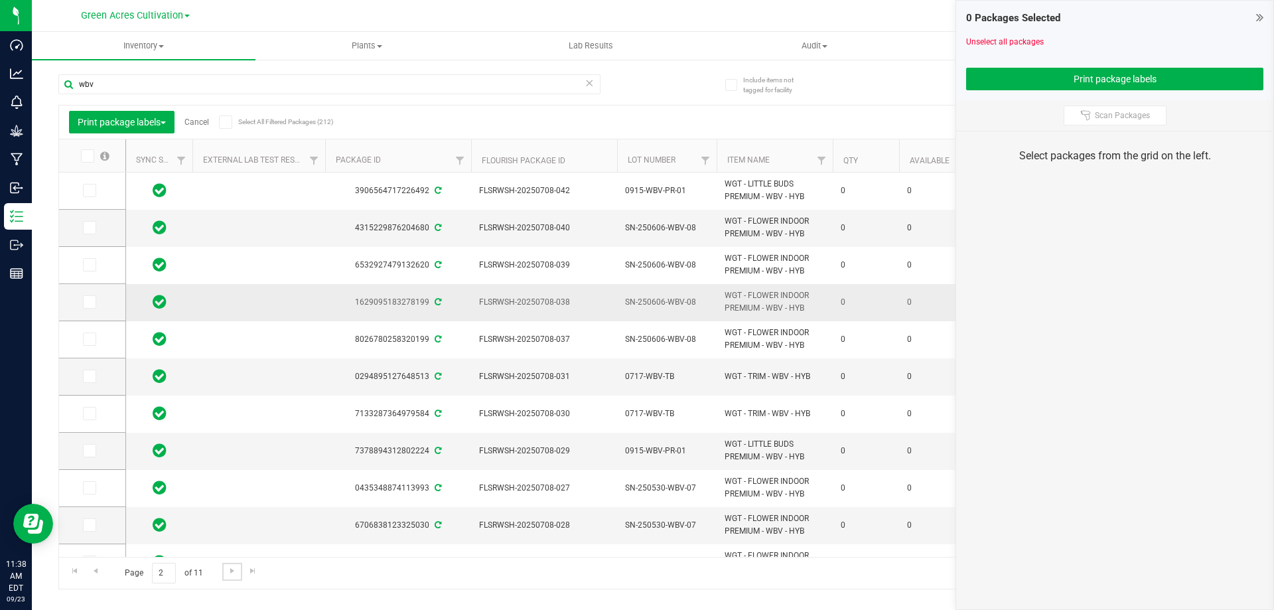
scroll to position [253, 0]
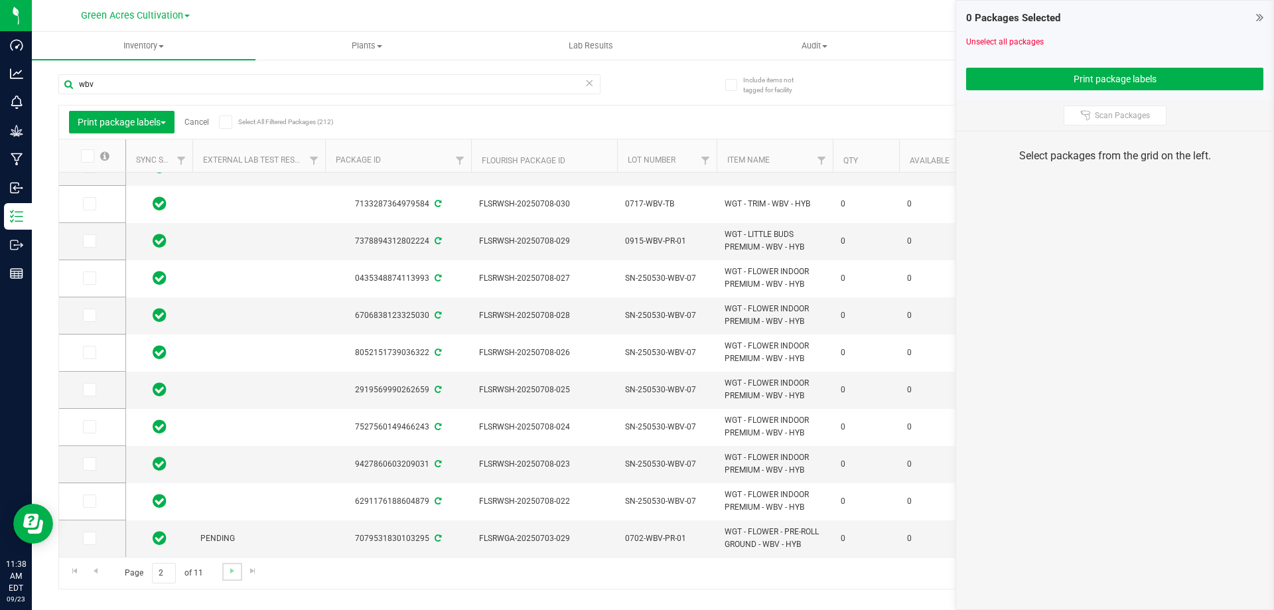
click at [234, 577] on link "Go to the next page" at bounding box center [231, 572] width 19 height 18
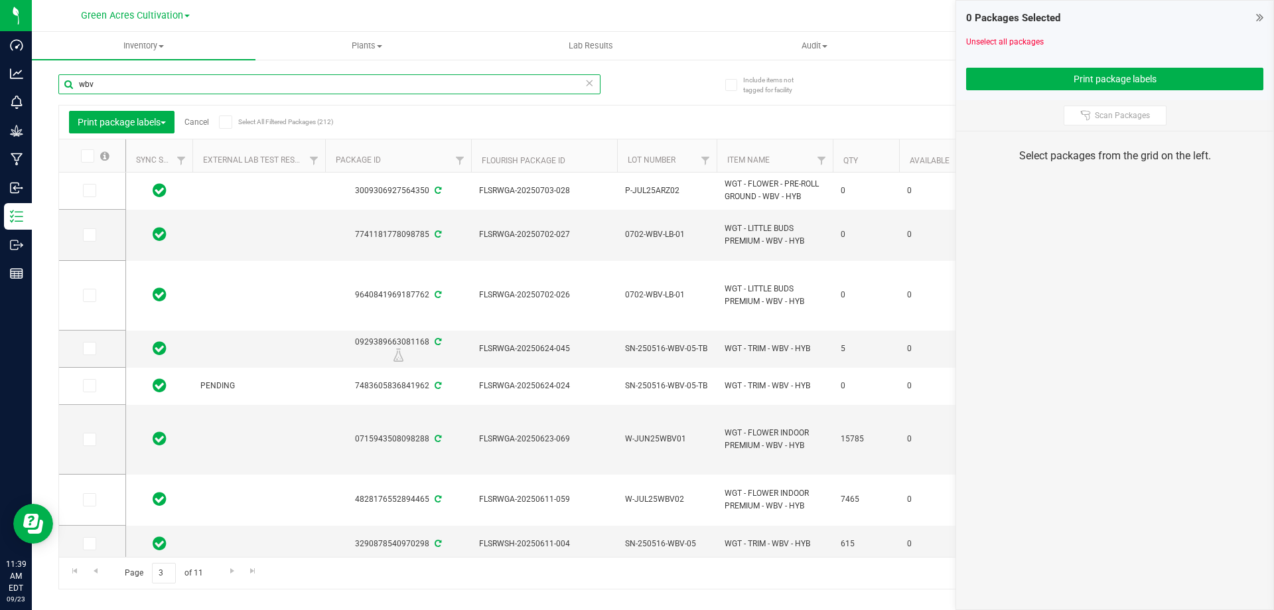
drag, startPoint x: 115, startPoint y: 91, endPoint x: 40, endPoint y: 94, distance: 75.7
click at [40, 94] on div "Include items not tagged for facility wbv Print package labels Cancel Select Al…" at bounding box center [653, 260] width 1242 height 405
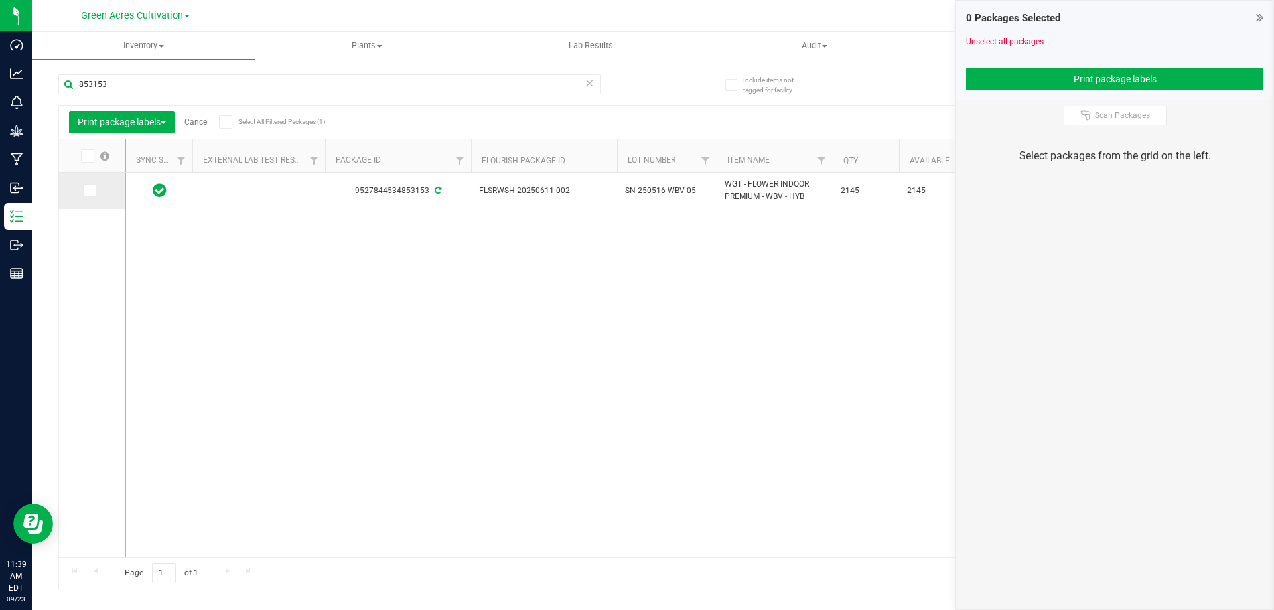
click at [85, 190] on icon at bounding box center [88, 190] width 9 height 0
click at [0, 0] on input "checkbox" at bounding box center [0, 0] width 0 height 0
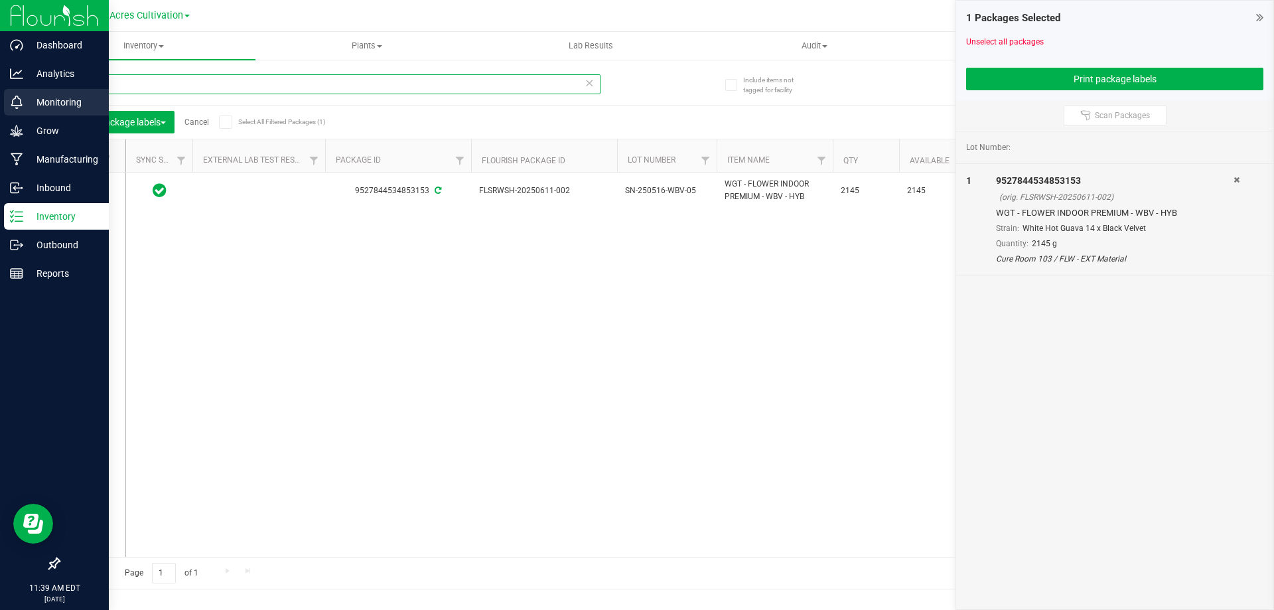
drag, startPoint x: 147, startPoint y: 89, endPoint x: 8, endPoint y: 96, distance: 138.9
click at [8, 96] on div "Dashboard Analytics Monitoring Grow Manufacturing Inbound Inventory Outbound Re…" at bounding box center [637, 305] width 1274 height 610
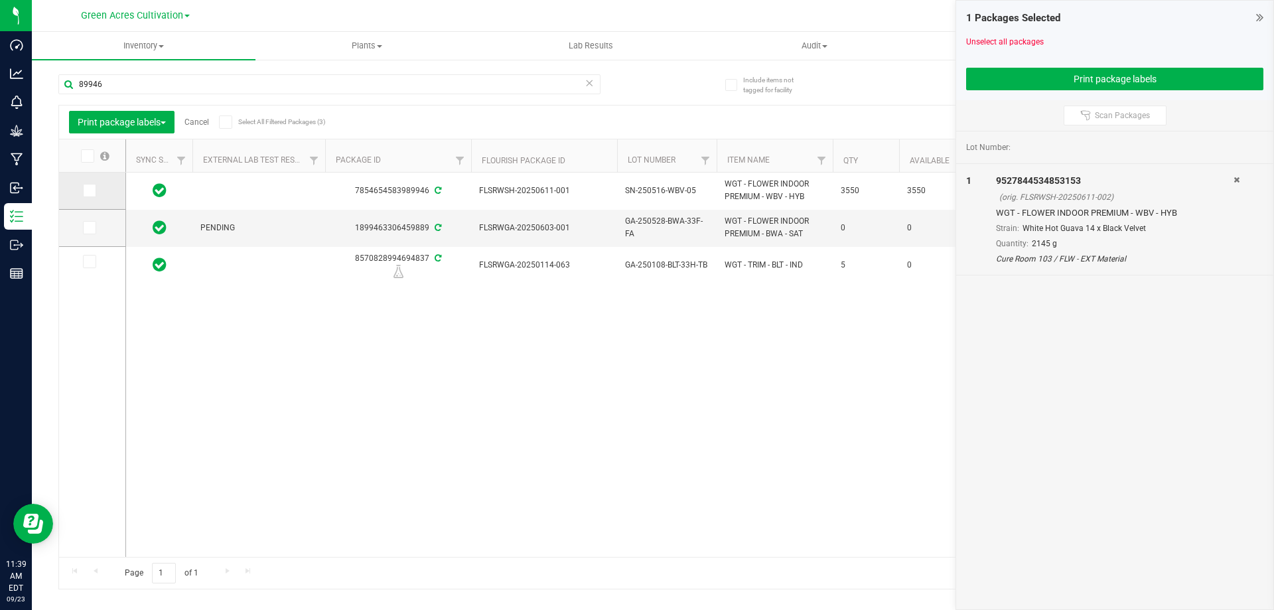
click at [94, 193] on span at bounding box center [89, 190] width 13 height 13
click at [0, 0] on input "checkbox" at bounding box center [0, 0] width 0 height 0
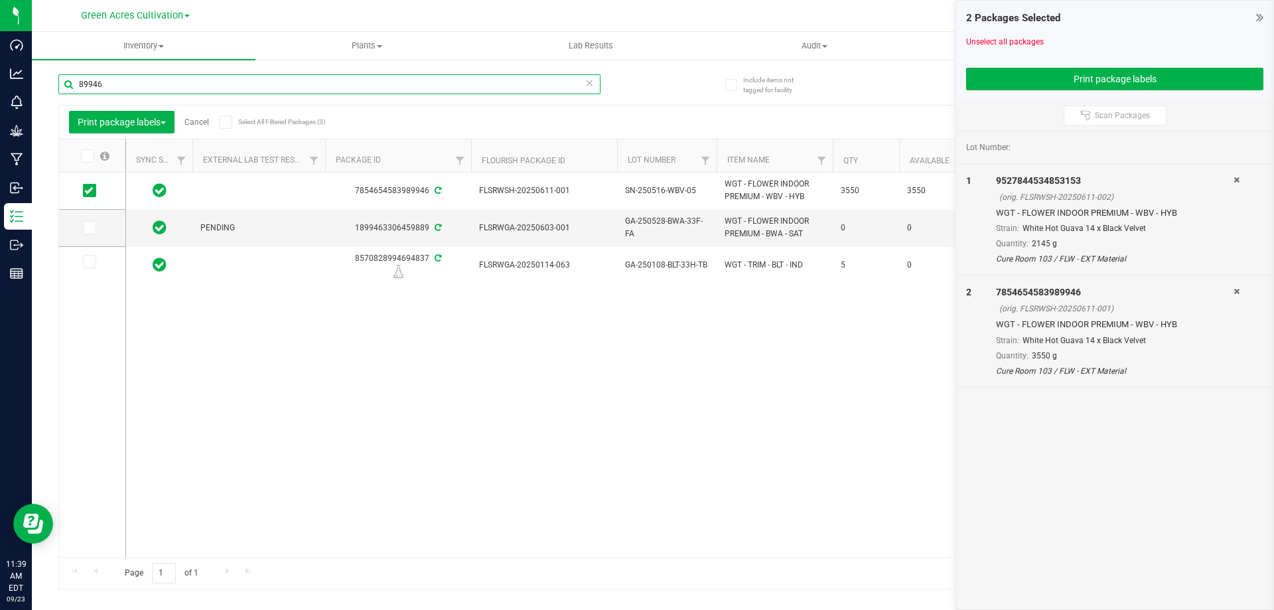
drag, startPoint x: 149, startPoint y: 82, endPoint x: 39, endPoint y: 96, distance: 110.3
click at [39, 95] on div "Include items not tagged for facility 89946 Print package labels Cancel Select …" at bounding box center [653, 260] width 1242 height 405
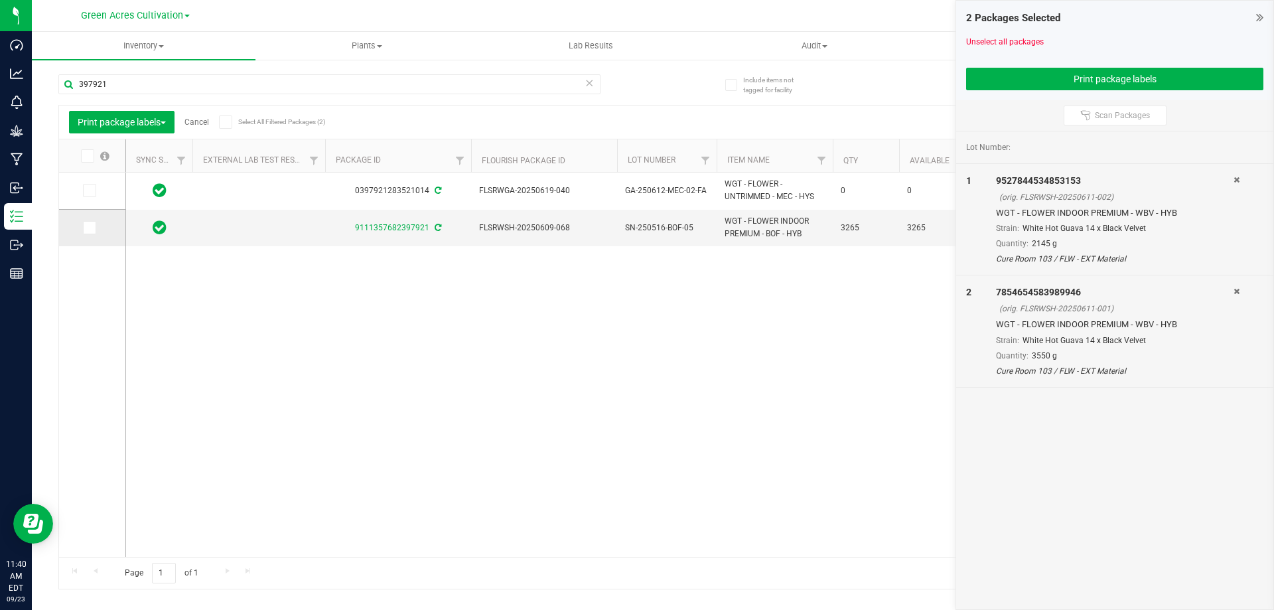
click at [93, 231] on span at bounding box center [89, 227] width 13 height 13
click at [0, 0] on input "checkbox" at bounding box center [0, 0] width 0 height 0
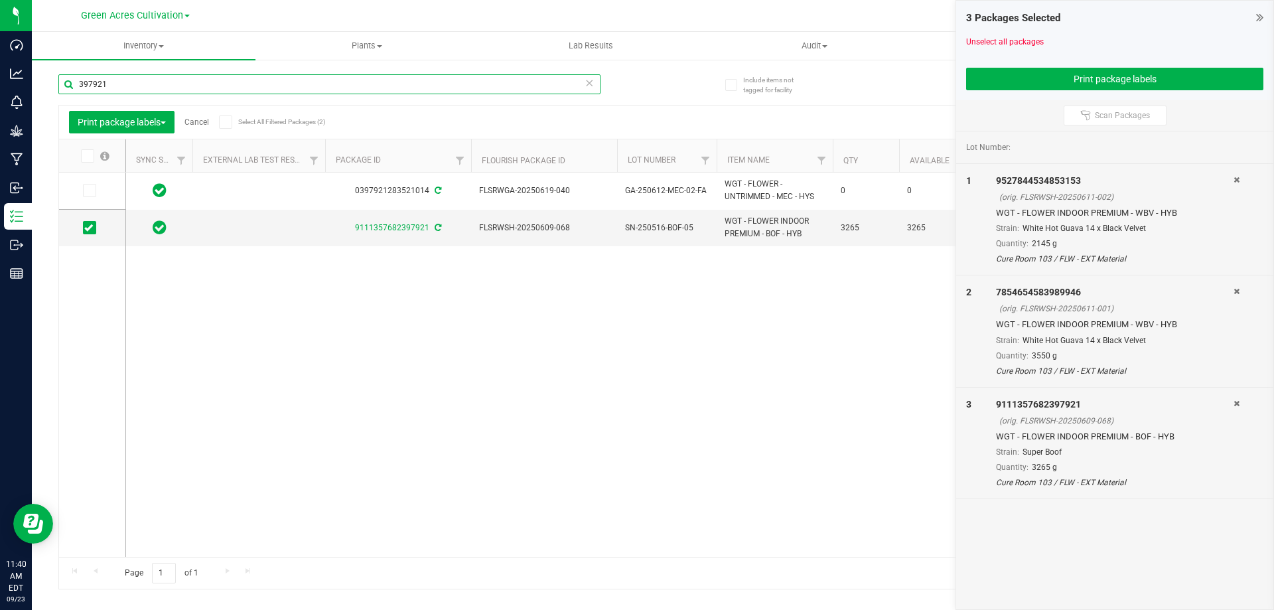
drag, startPoint x: 72, startPoint y: 83, endPoint x: 41, endPoint y: 82, distance: 30.6
click at [44, 83] on div "Include items not tagged for facility 397921 Print package labels Cancel Select…" at bounding box center [653, 260] width 1242 height 405
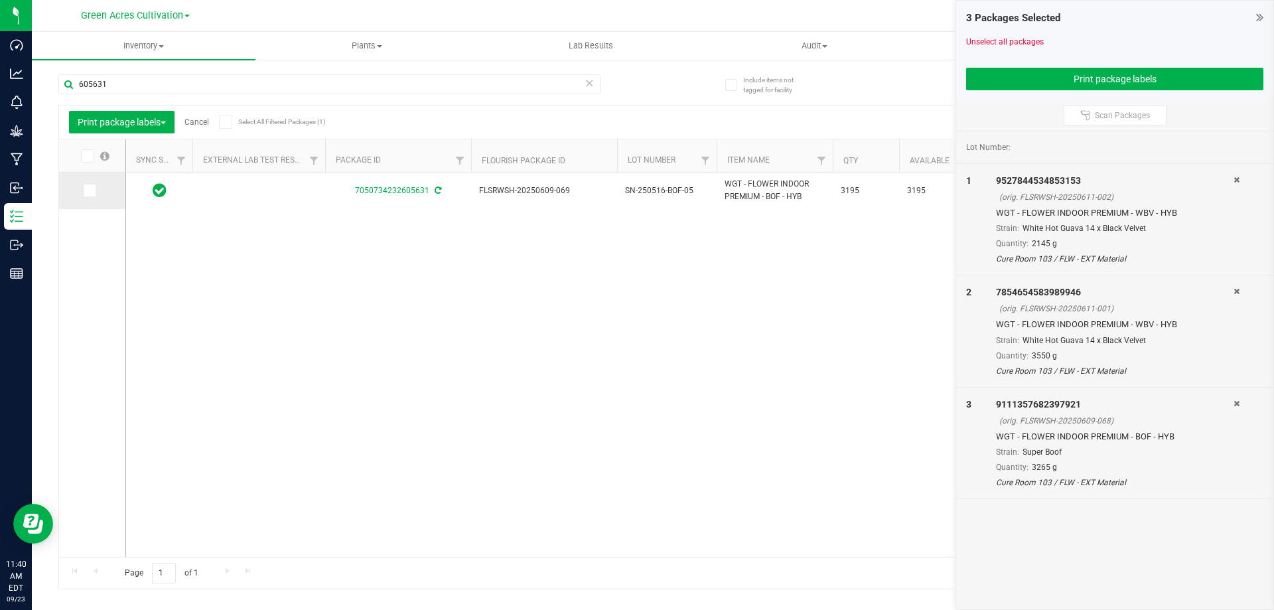
click at [93, 193] on span at bounding box center [89, 190] width 13 height 13
click at [0, 0] on input "checkbox" at bounding box center [0, 0] width 0 height 0
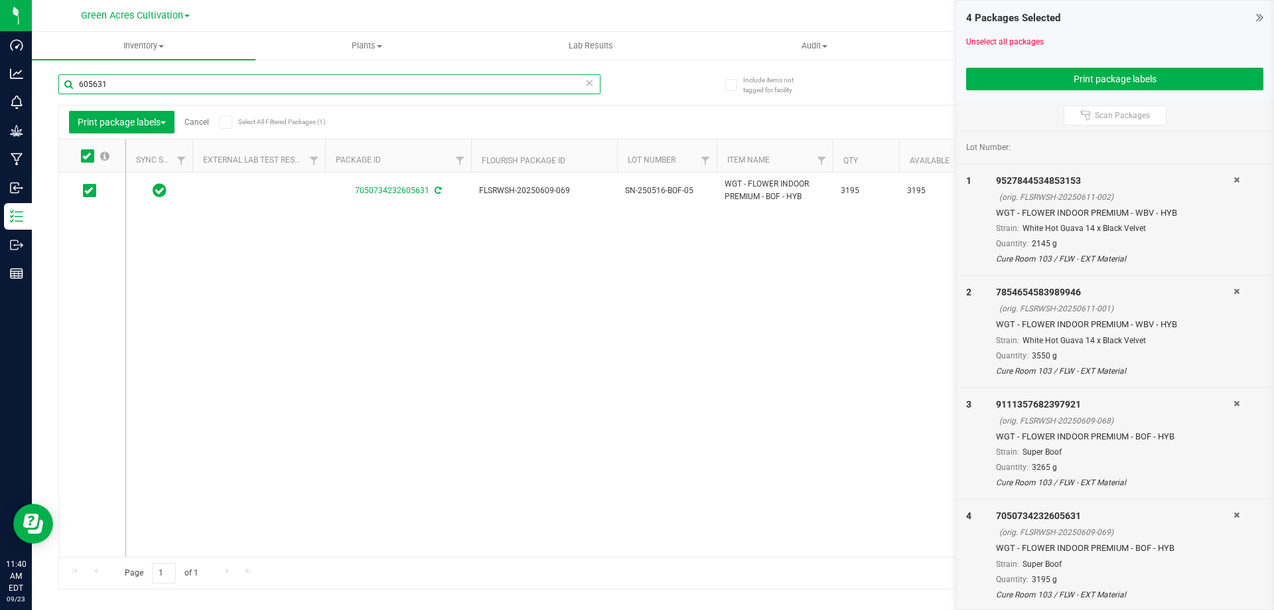
drag, startPoint x: 139, startPoint y: 86, endPoint x: 141, endPoint y: 92, distance: 6.9
click at [139, 88] on input "605631" at bounding box center [329, 84] width 542 height 20
type input "6"
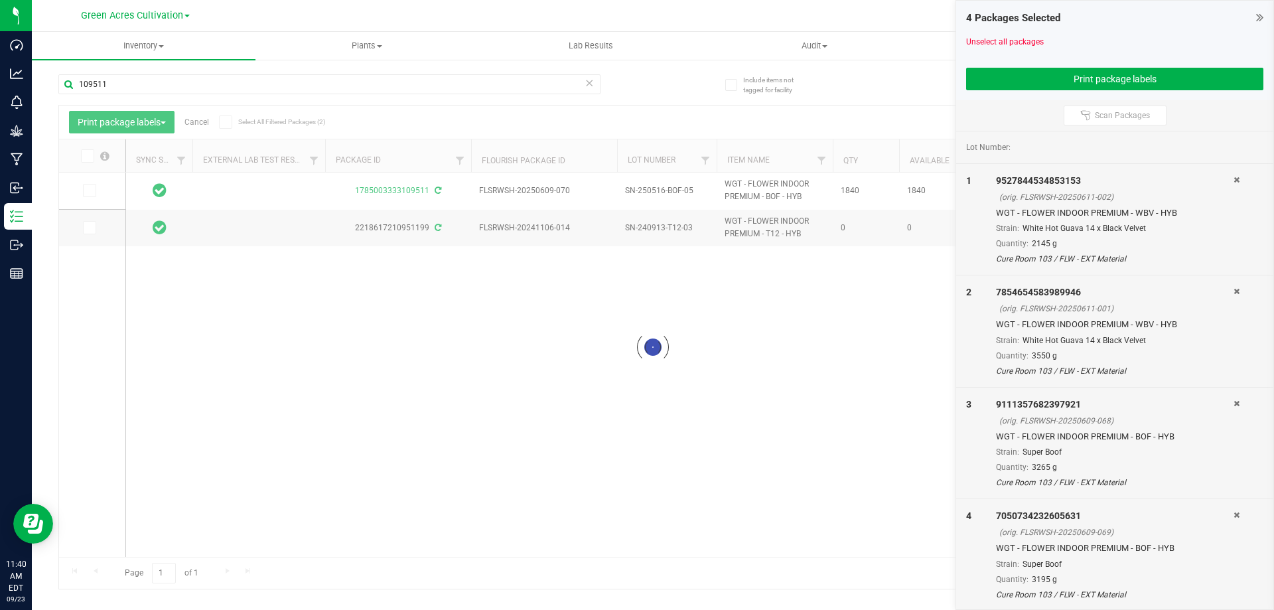
click at [90, 190] on div at bounding box center [653, 347] width 1188 height 483
click at [92, 190] on icon at bounding box center [88, 190] width 9 height 0
click at [0, 0] on input "checkbox" at bounding box center [0, 0] width 0 height 0
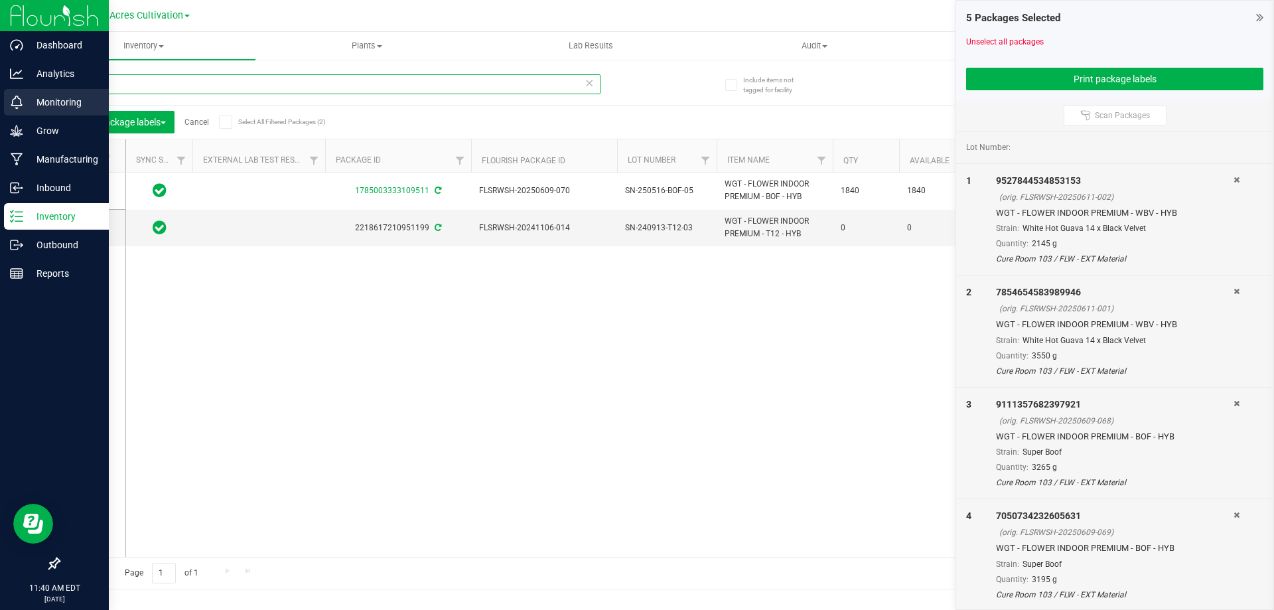
drag, startPoint x: 174, startPoint y: 90, endPoint x: 14, endPoint y: 106, distance: 160.7
click at [14, 103] on div "Dashboard Analytics Monitoring Grow Manufacturing Inbound Inventory Outbound Re…" at bounding box center [637, 305] width 1274 height 610
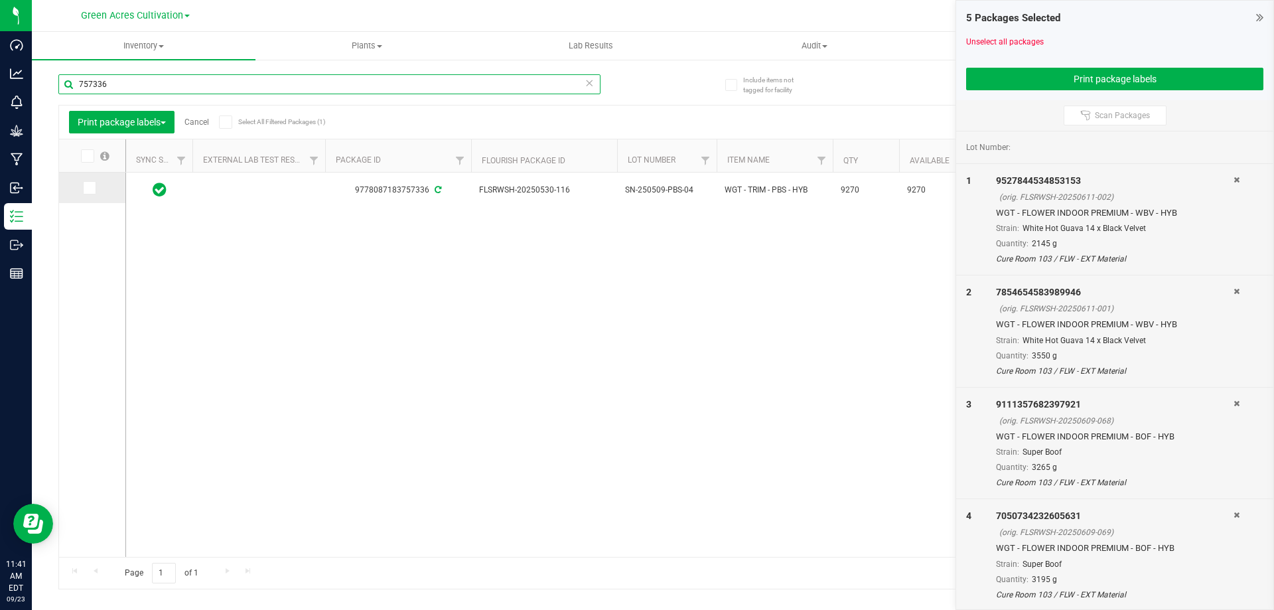
type input "757336"
click at [86, 195] on td at bounding box center [92, 188] width 66 height 31
click at [86, 188] on icon at bounding box center [88, 188] width 9 height 0
click at [0, 0] on input "checkbox" at bounding box center [0, 0] width 0 height 0
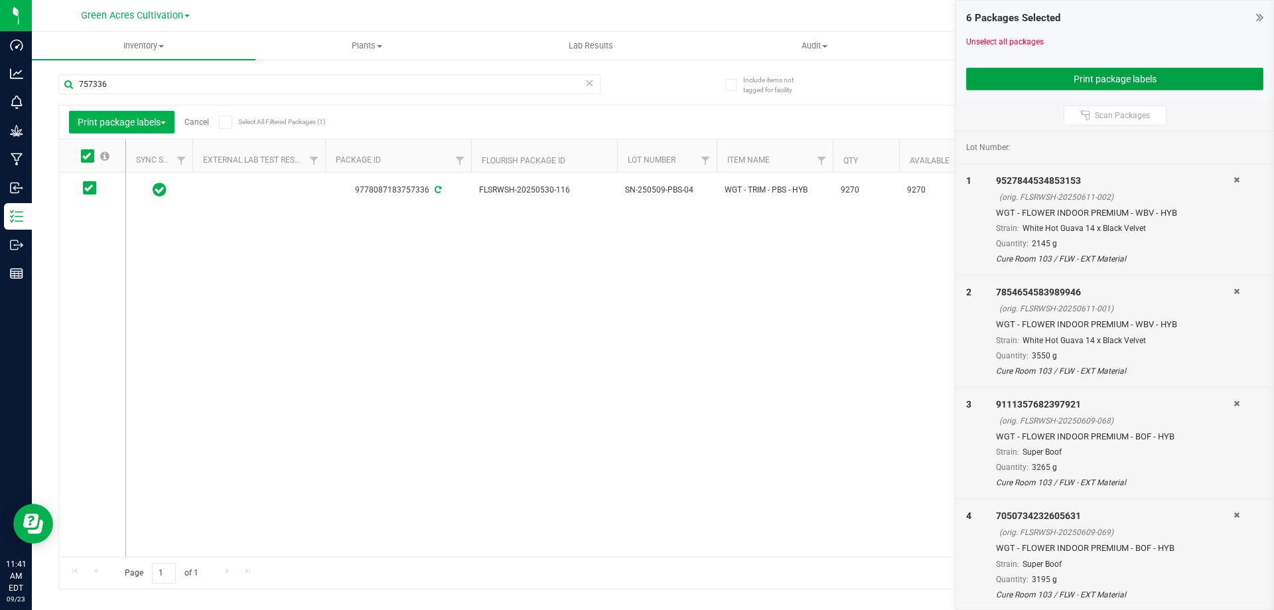
click at [1094, 82] on button "Print package labels" at bounding box center [1114, 79] width 297 height 23
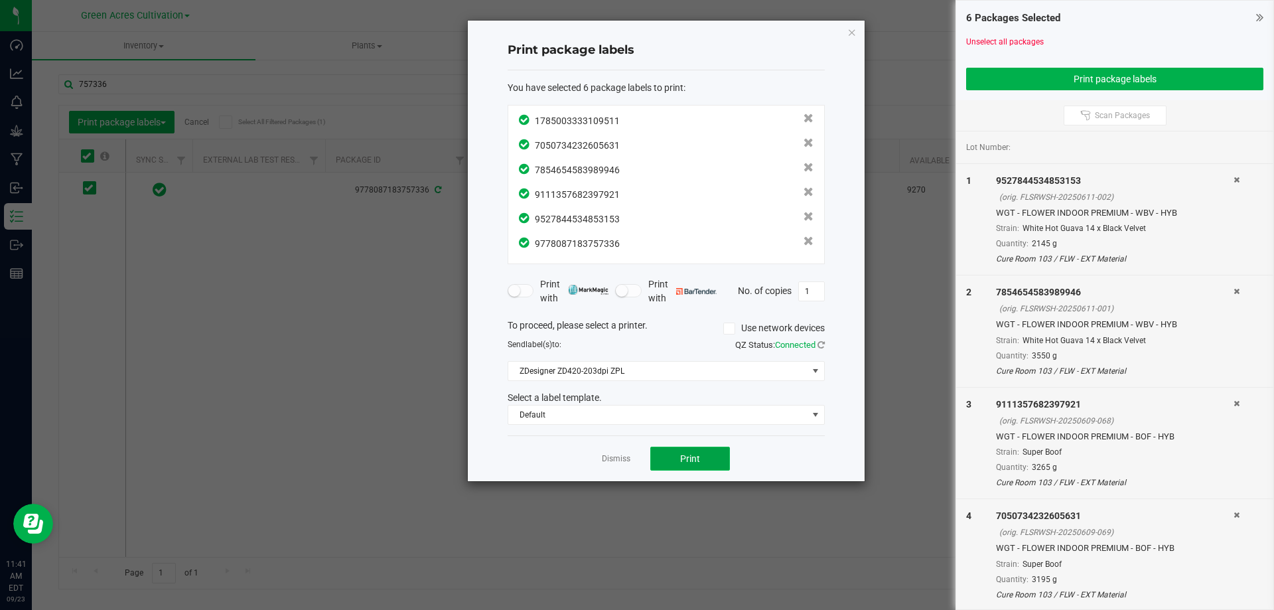
click at [713, 459] on button "Print" at bounding box center [690, 459] width 80 height 24
click at [623, 460] on link "Dismiss" at bounding box center [616, 458] width 29 height 11
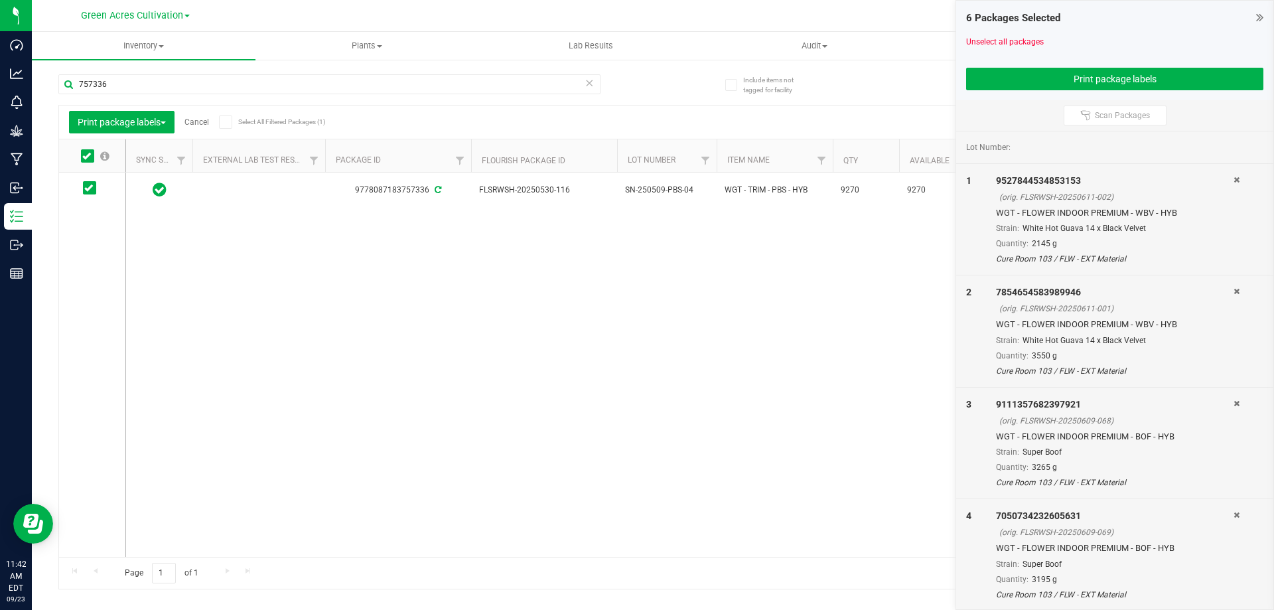
click at [204, 127] on div "Print package labels Cancel Select All Filtered Packages (1)" at bounding box center [187, 122] width 236 height 23
click at [204, 116] on div "Print package labels Cancel Select All Filtered Packages (1)" at bounding box center [187, 122] width 236 height 23
click at [204, 122] on link "Cancel" at bounding box center [196, 121] width 25 height 9
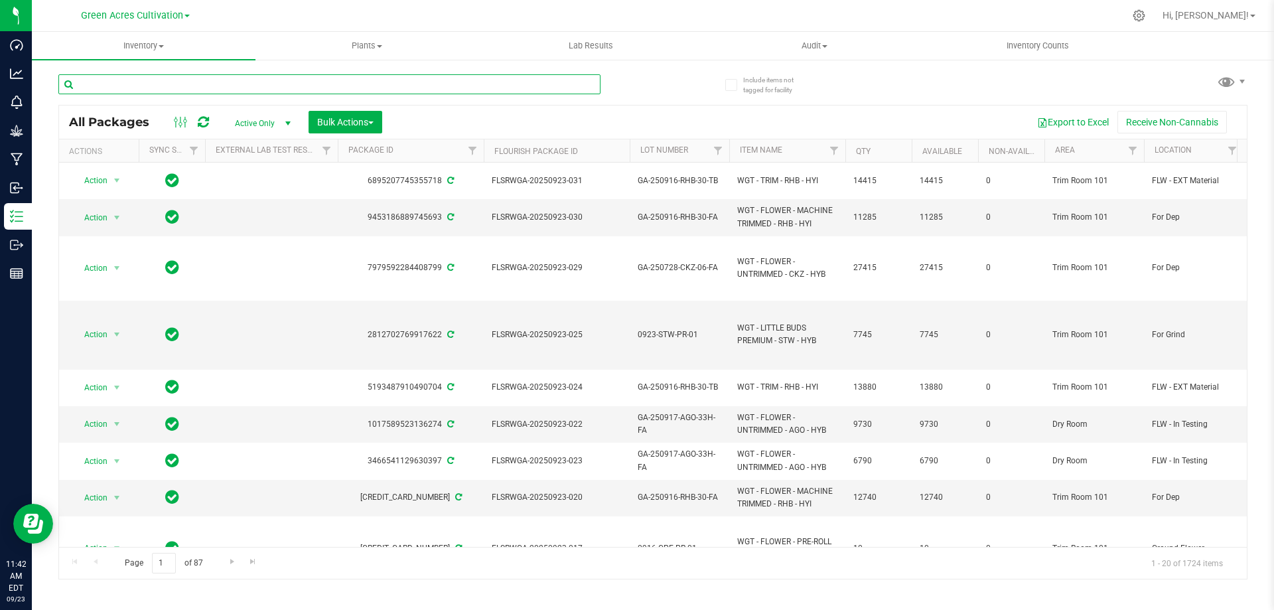
click at [234, 76] on input "text" at bounding box center [329, 84] width 542 height 20
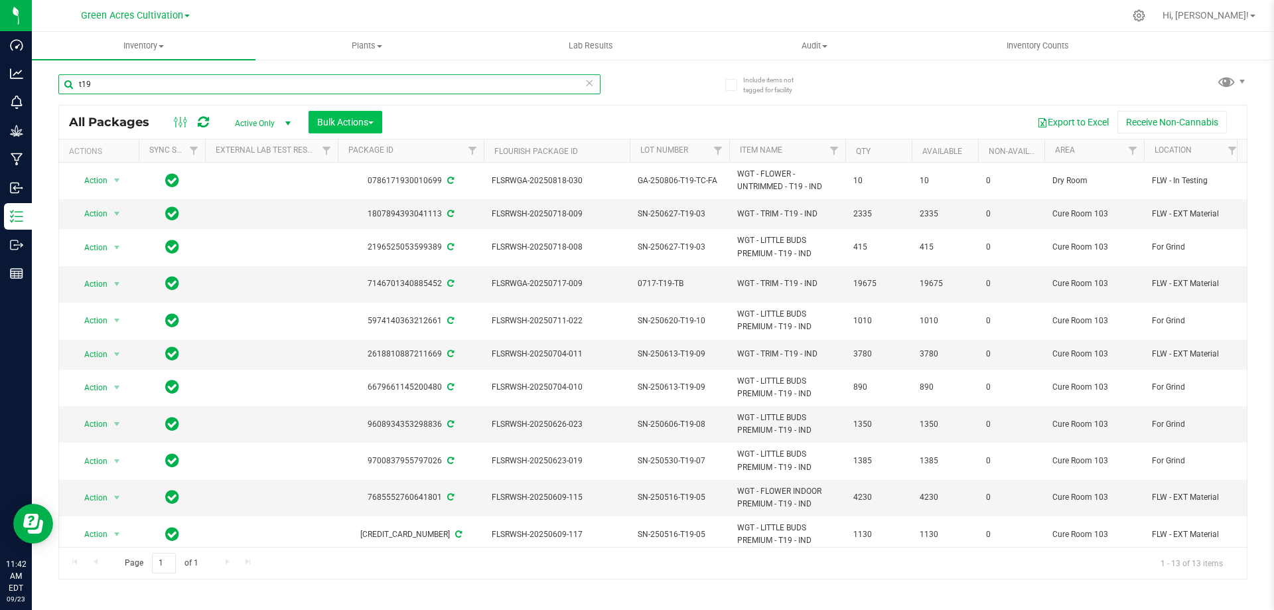
type input "t19"
click at [377, 124] on button "Bulk Actions" at bounding box center [346, 122] width 74 height 23
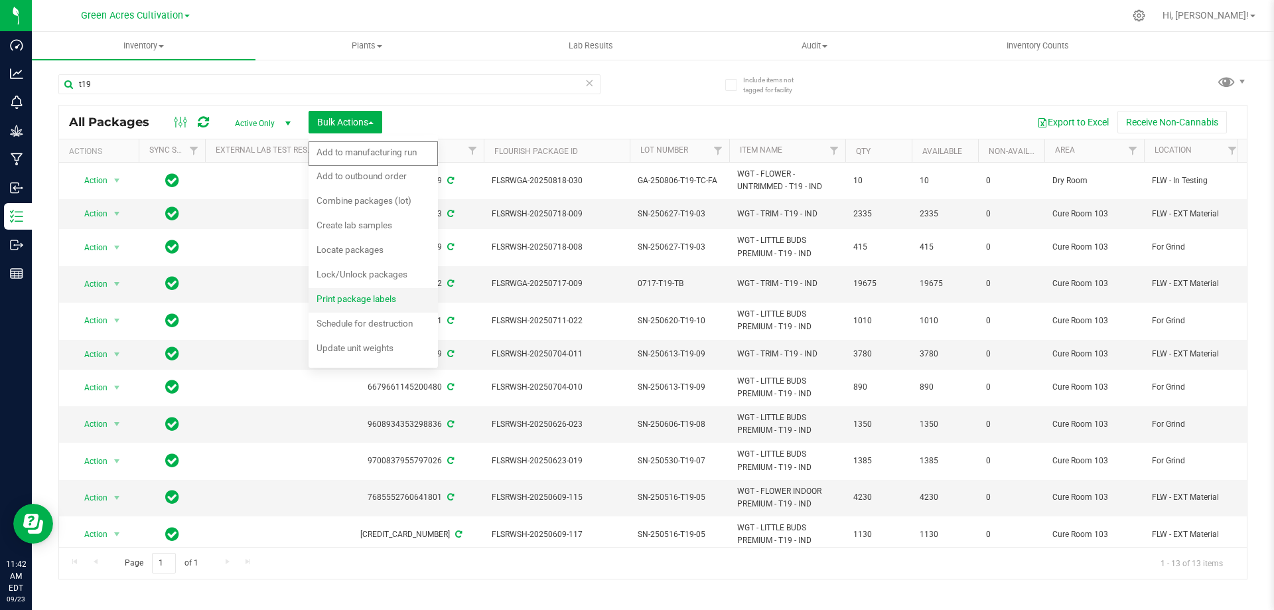
click at [403, 296] on div "Print package labels" at bounding box center [366, 300] width 98 height 21
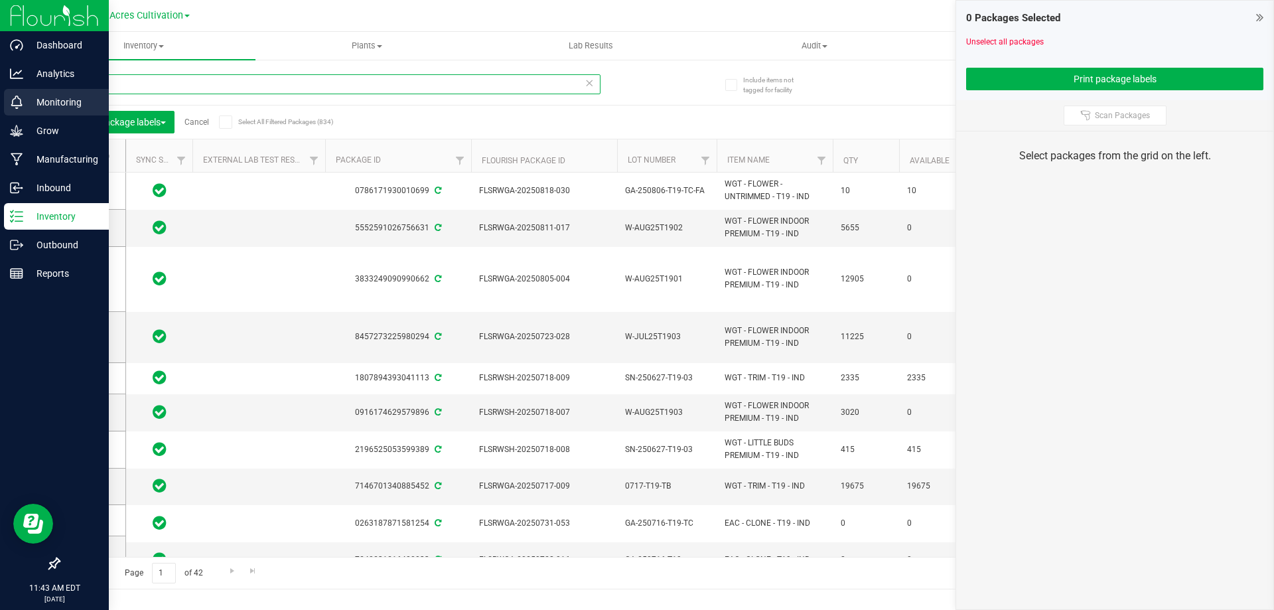
drag, startPoint x: 109, startPoint y: 82, endPoint x: 0, endPoint y: 92, distance: 109.9
click at [0, 87] on div "Dashboard Analytics Monitoring Grow Manufacturing Inbound Inventory Outbound Re…" at bounding box center [637, 305] width 1274 height 610
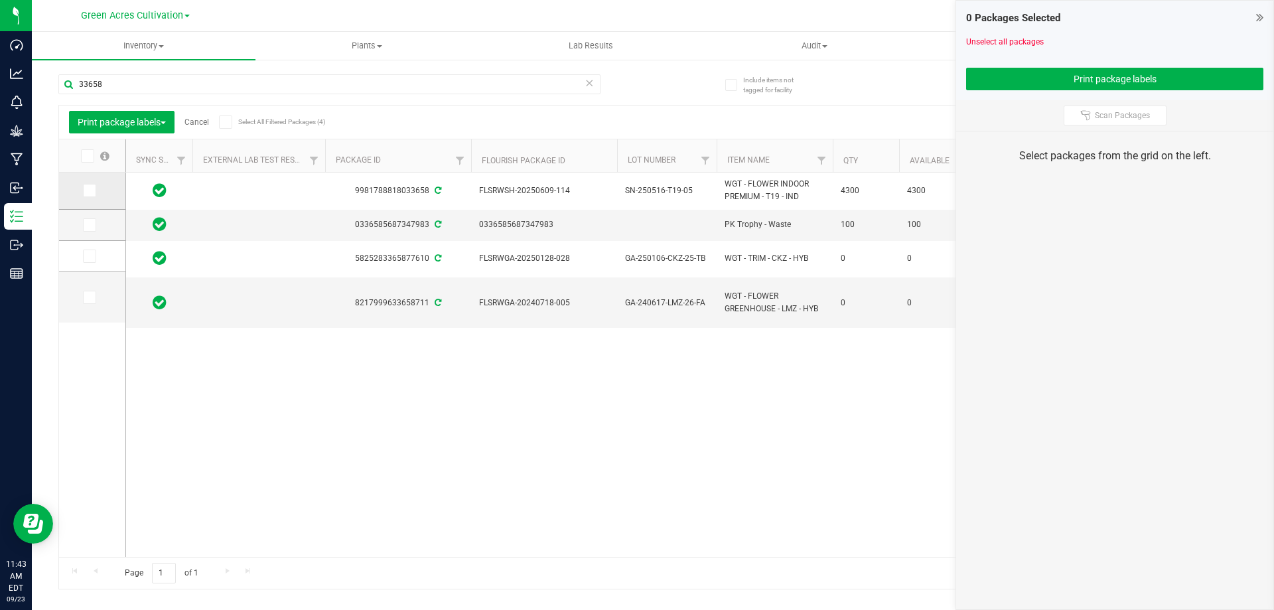
click at [88, 190] on icon at bounding box center [88, 190] width 9 height 0
click at [0, 0] on input "checkbox" at bounding box center [0, 0] width 0 height 0
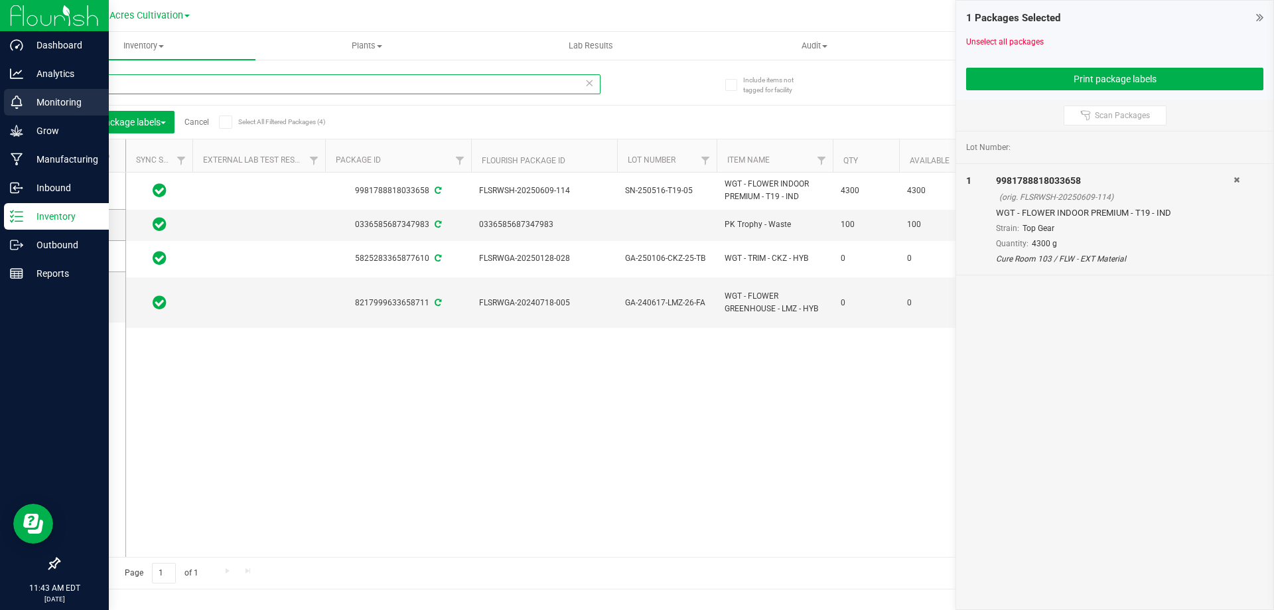
drag, startPoint x: 133, startPoint y: 89, endPoint x: 0, endPoint y: 115, distance: 135.3
click at [0, 111] on div "Dashboard Analytics Monitoring Grow Manufacturing Inbound Inventory Outbound Re…" at bounding box center [637, 305] width 1274 height 610
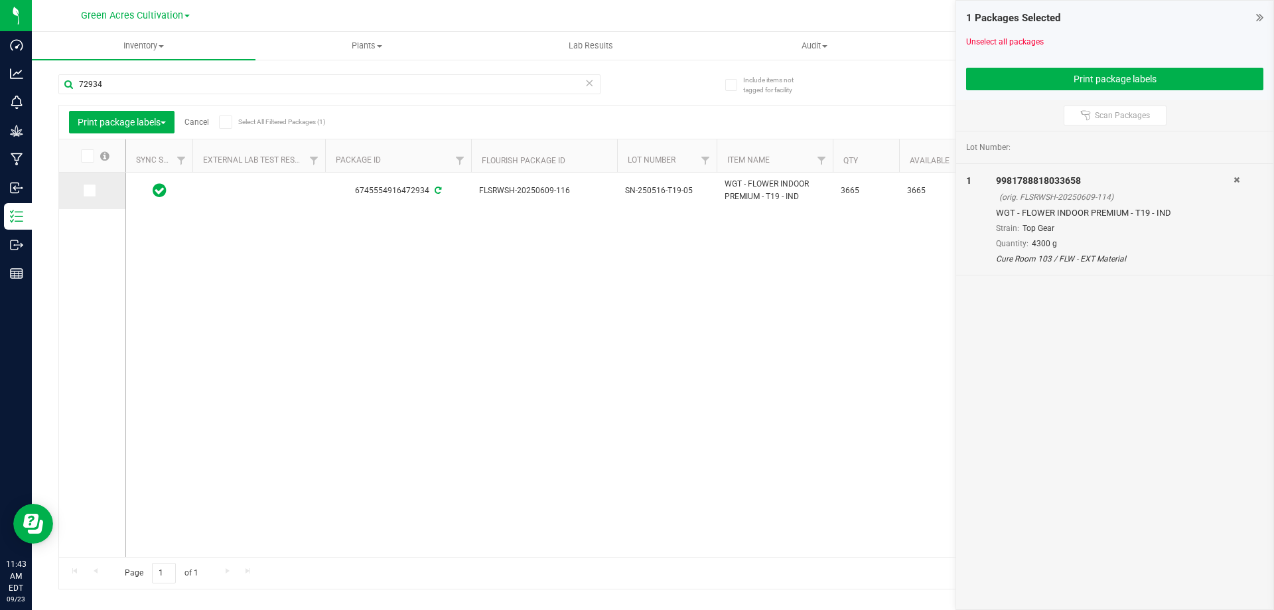
click at [86, 190] on icon at bounding box center [88, 190] width 9 height 0
click at [0, 0] on input "checkbox" at bounding box center [0, 0] width 0 height 0
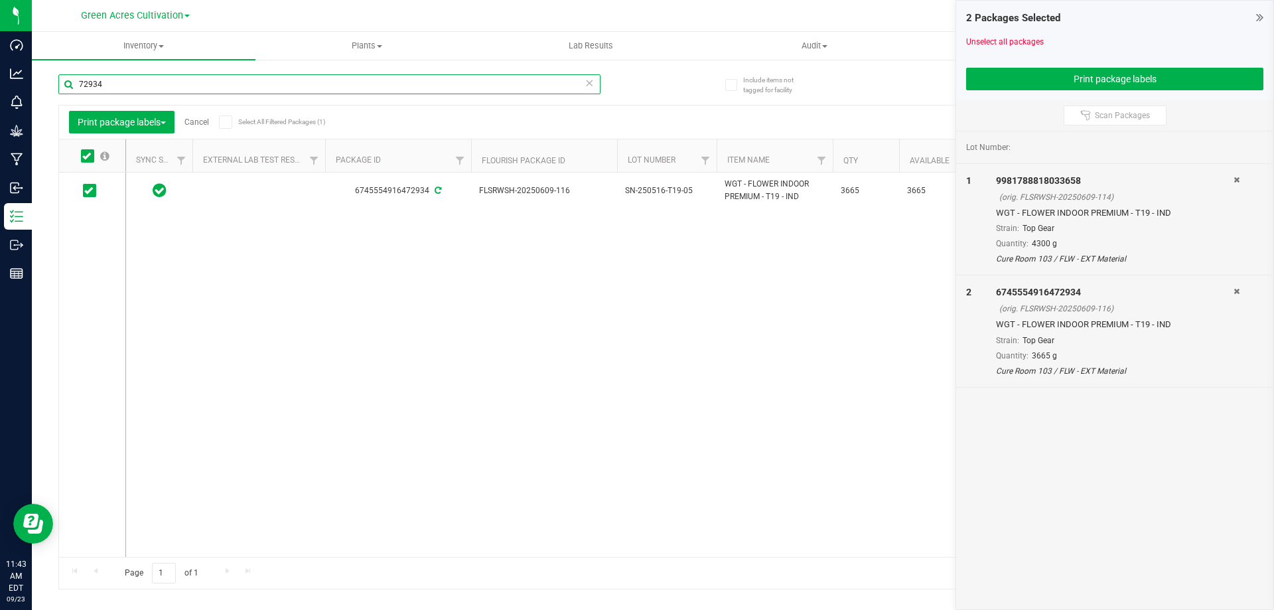
click at [149, 83] on input "72934" at bounding box center [329, 84] width 542 height 20
type input "7"
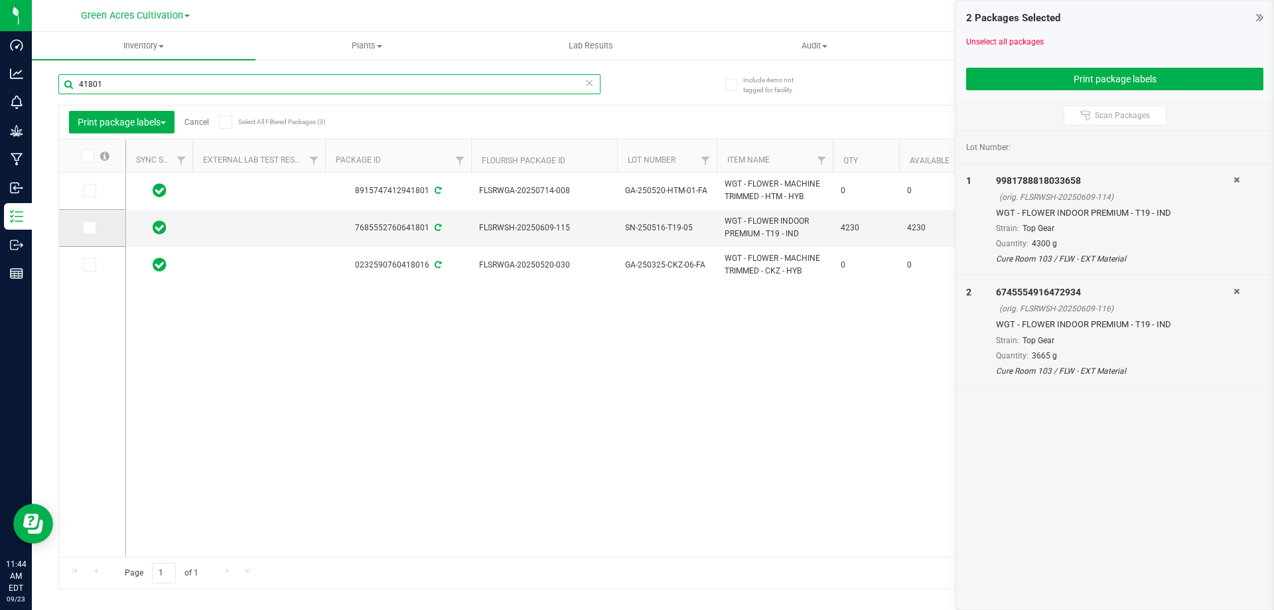
type input "41801"
click at [92, 228] on icon at bounding box center [88, 228] width 9 height 0
click at [0, 0] on input "checkbox" at bounding box center [0, 0] width 0 height 0
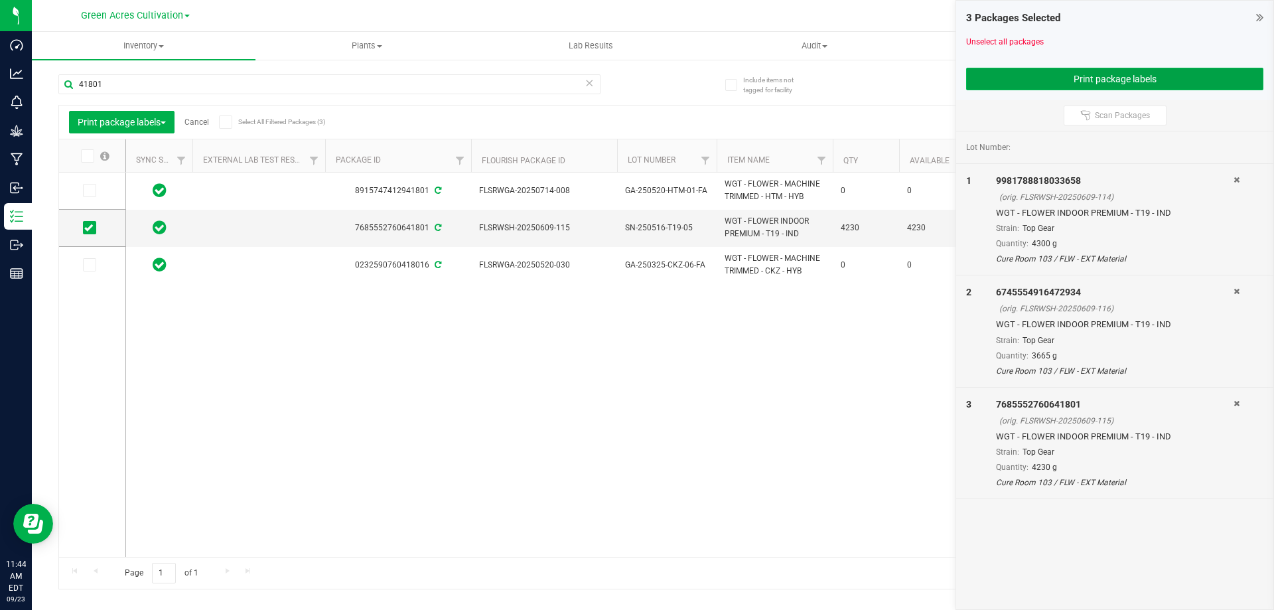
click at [1076, 84] on button "Print package labels" at bounding box center [1114, 79] width 297 height 23
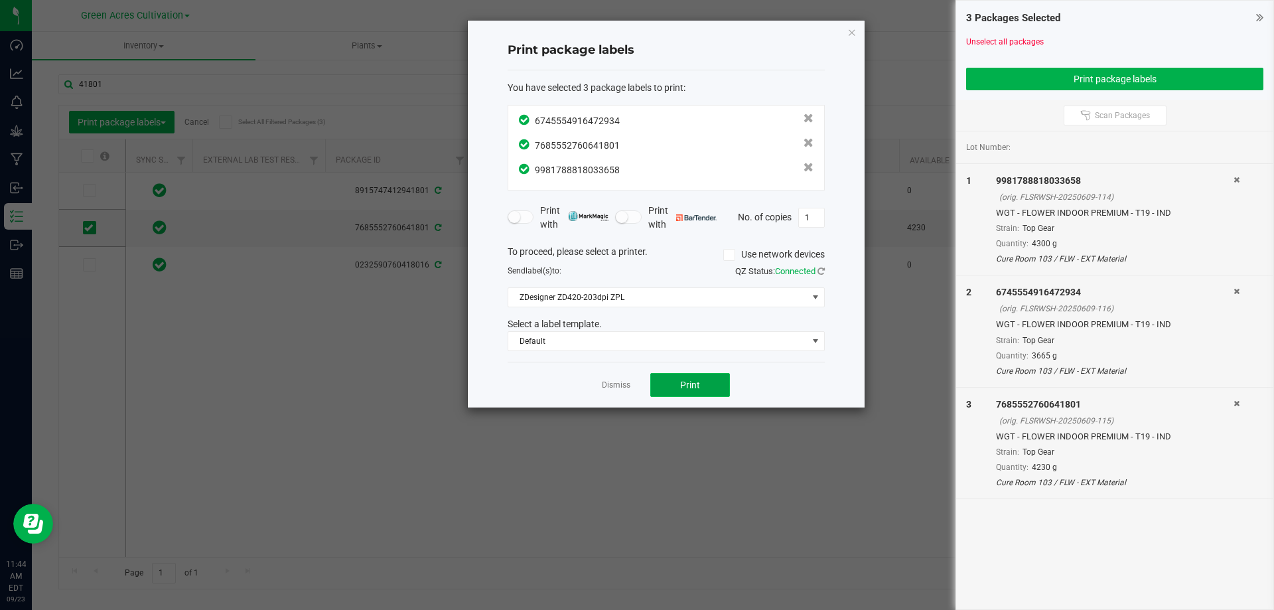
click at [715, 374] on button "Print" at bounding box center [690, 385] width 80 height 24
click at [624, 378] on app-cancel-button "Dismiss" at bounding box center [616, 385] width 29 height 14
click at [615, 385] on link "Dismiss" at bounding box center [616, 385] width 29 height 11
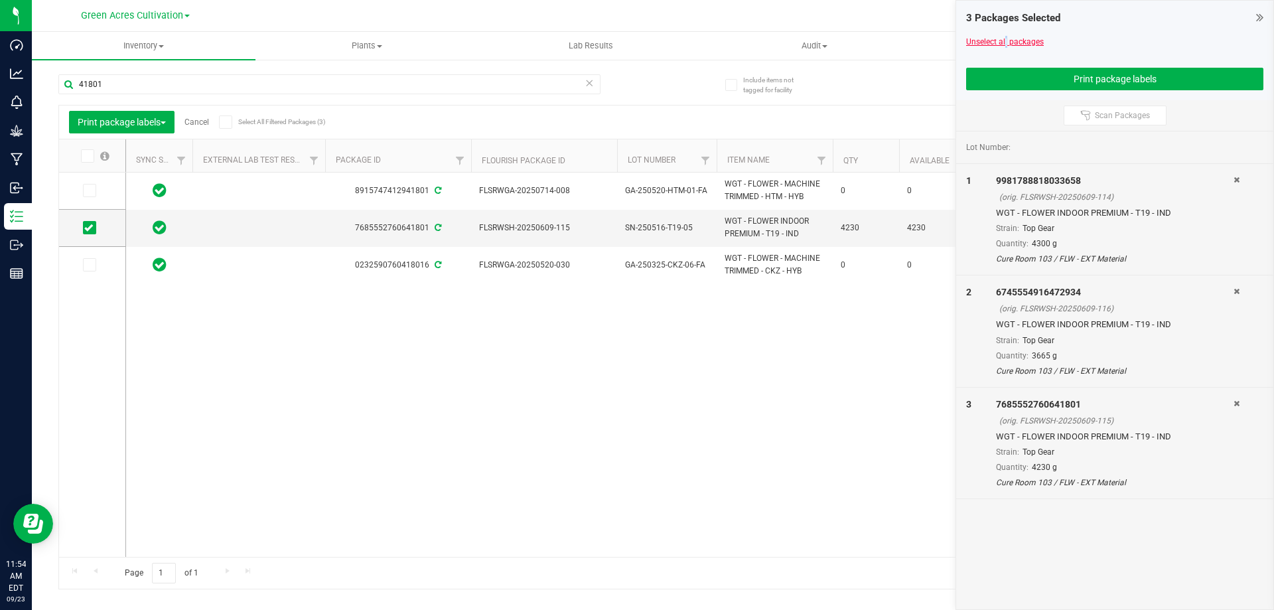
click at [1004, 37] on link "Unselect all packages" at bounding box center [1005, 41] width 78 height 9
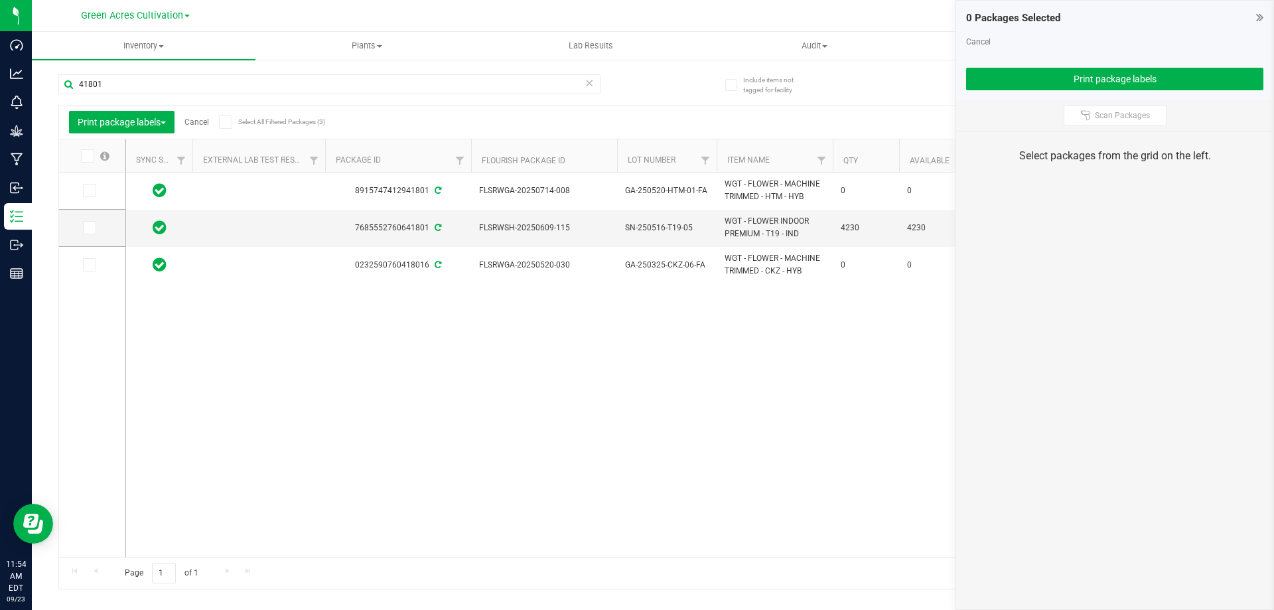
click at [589, 87] on icon at bounding box center [589, 82] width 9 height 16
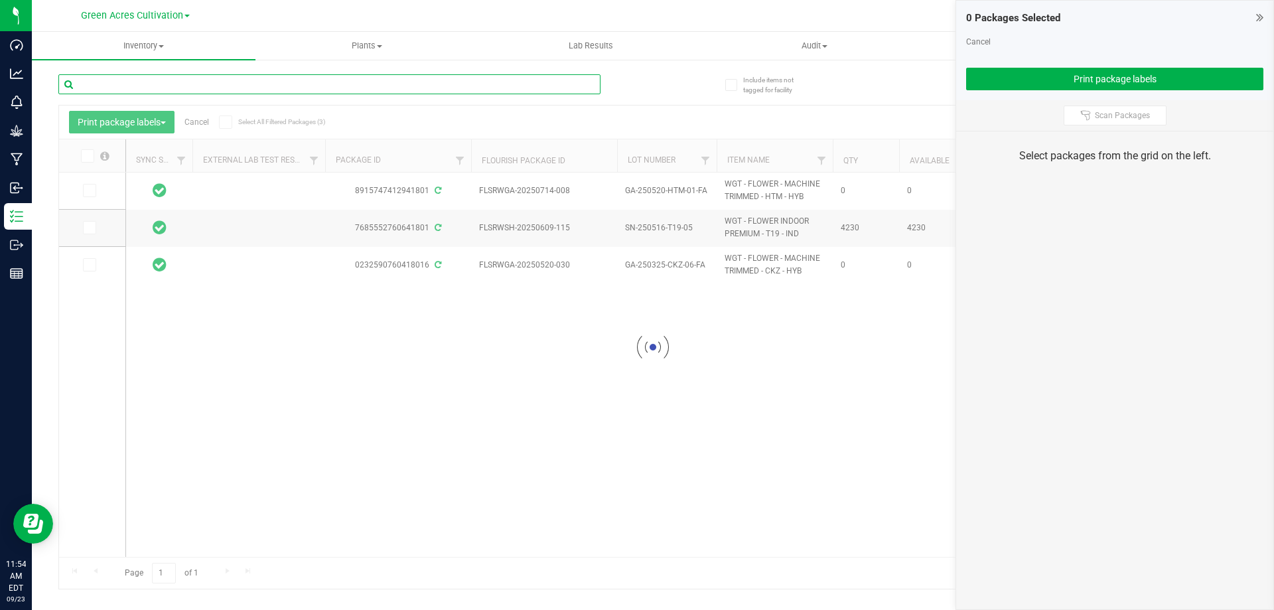
click at [514, 82] on input "text" at bounding box center [329, 84] width 542 height 20
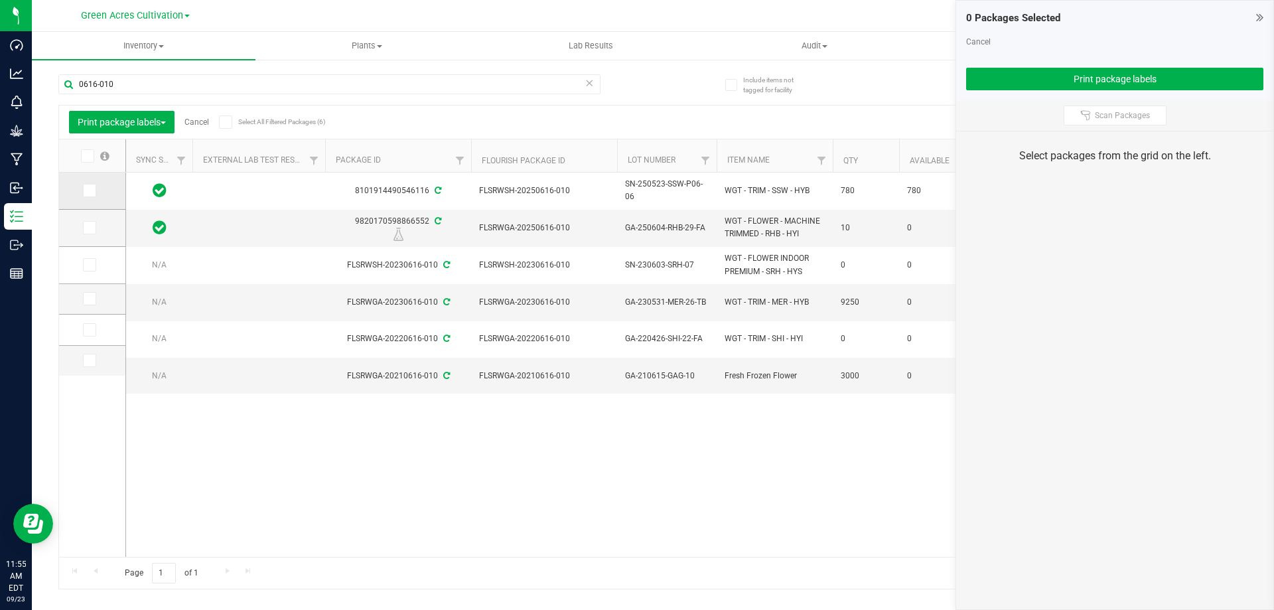
click at [90, 190] on icon at bounding box center [88, 190] width 9 height 0
click at [0, 0] on input "checkbox" at bounding box center [0, 0] width 0 height 0
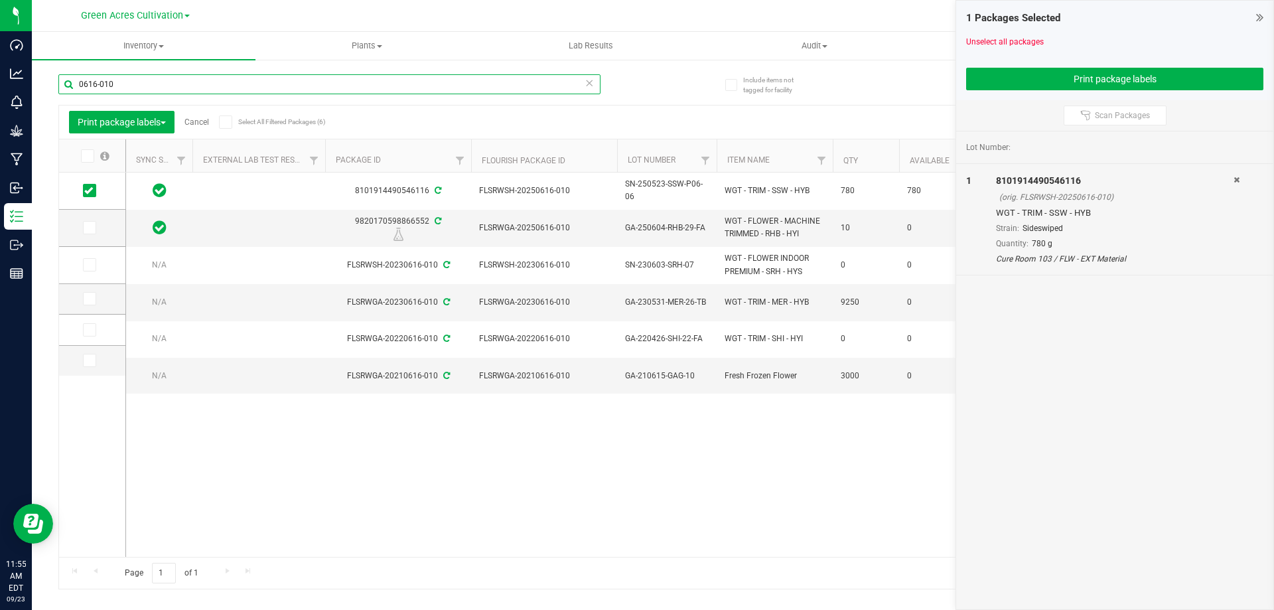
click at [173, 87] on input "0616-010" at bounding box center [329, 84] width 542 height 20
click at [128, 88] on input "0616-010" at bounding box center [329, 84] width 542 height 20
type input "0616-008"
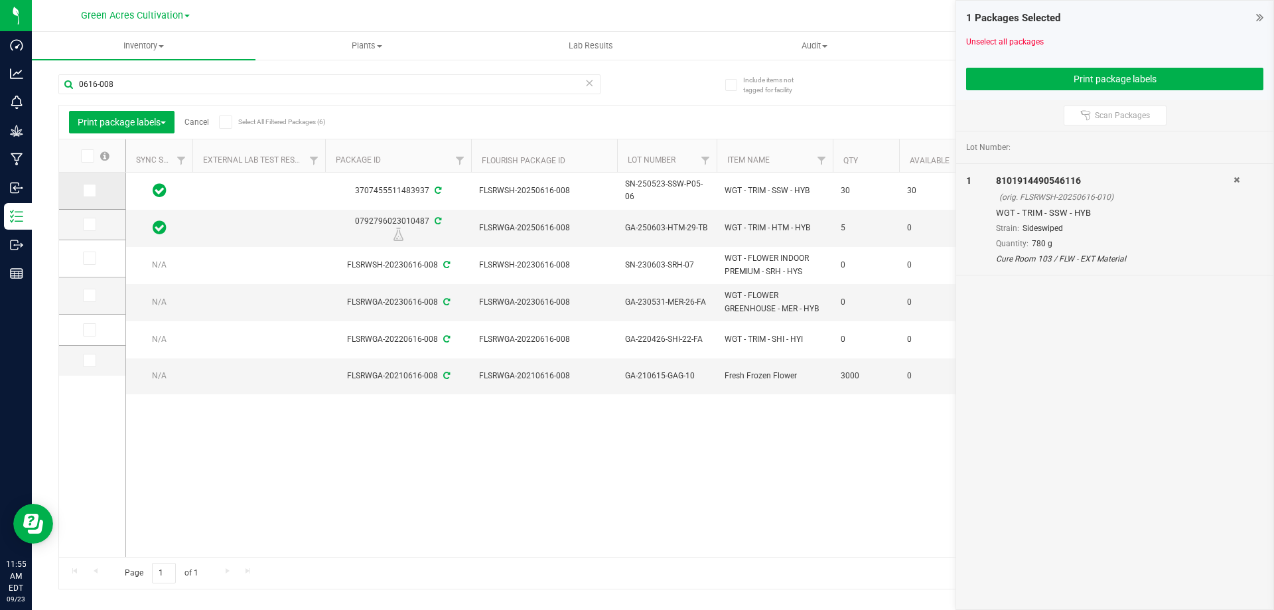
click at [92, 186] on span at bounding box center [89, 190] width 13 height 13
click at [93, 189] on span at bounding box center [89, 190] width 13 height 13
click at [0, 0] on input "checkbox" at bounding box center [0, 0] width 0 height 0
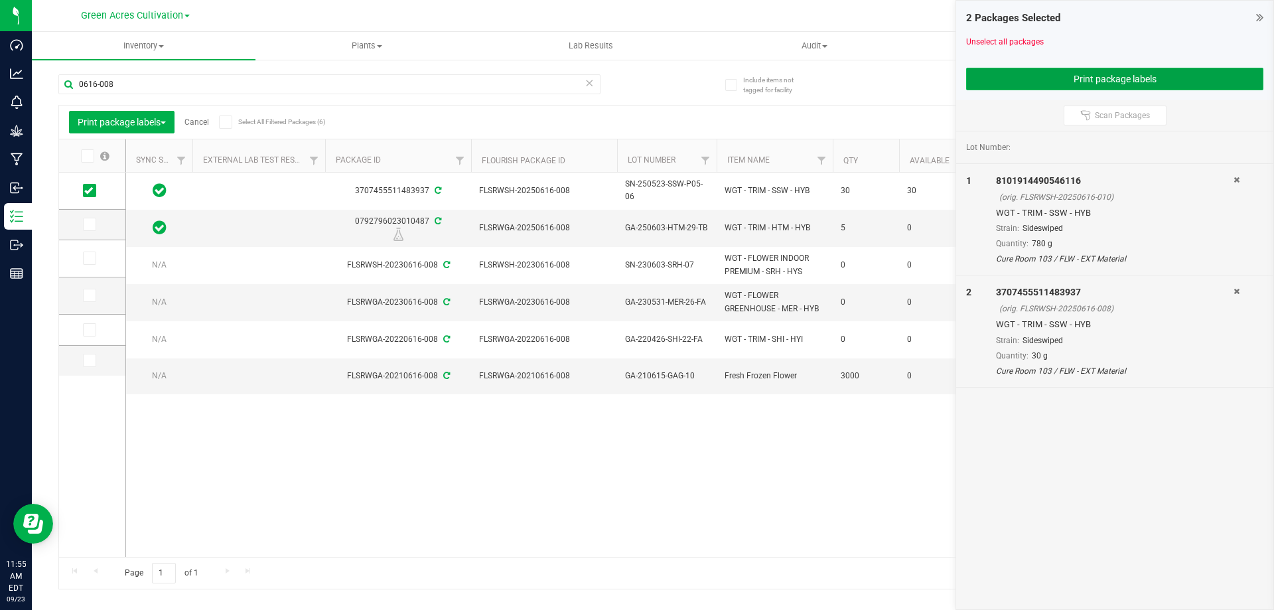
click at [1035, 80] on button "Print package labels" at bounding box center [1114, 79] width 297 height 23
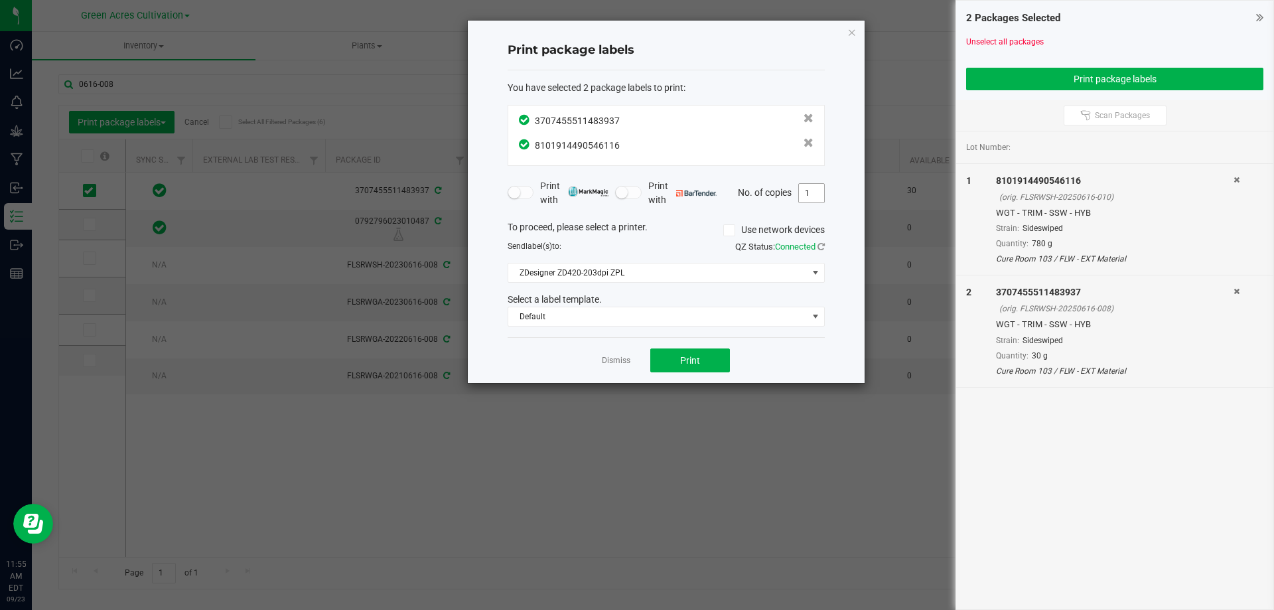
click at [805, 192] on input "1" at bounding box center [811, 193] width 25 height 19
type input "2"
click at [673, 369] on button "Print" at bounding box center [690, 360] width 80 height 24
click at [616, 365] on link "Dismiss" at bounding box center [616, 360] width 29 height 11
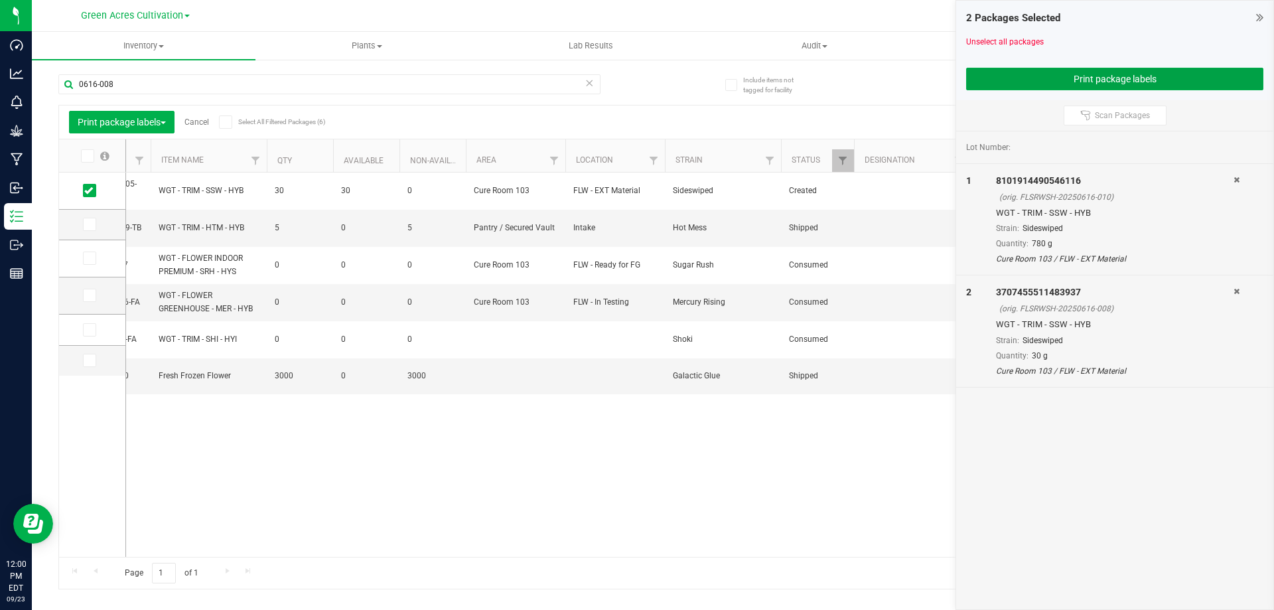
scroll to position [0, 612]
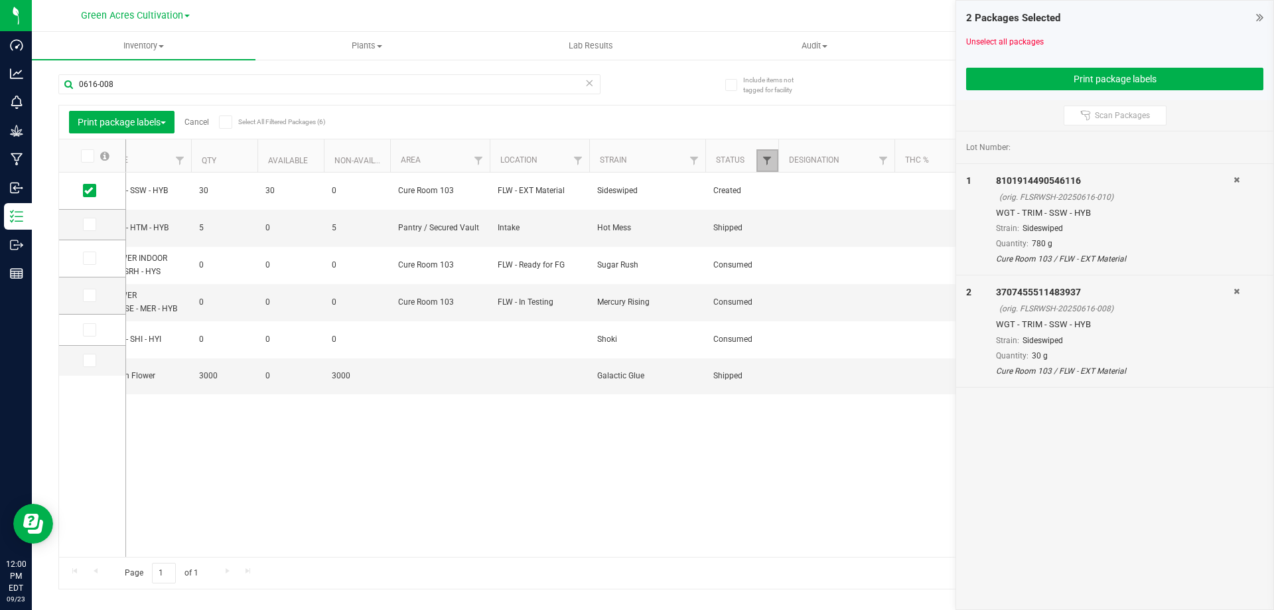
click at [765, 164] on span "Filter" at bounding box center [767, 160] width 11 height 11
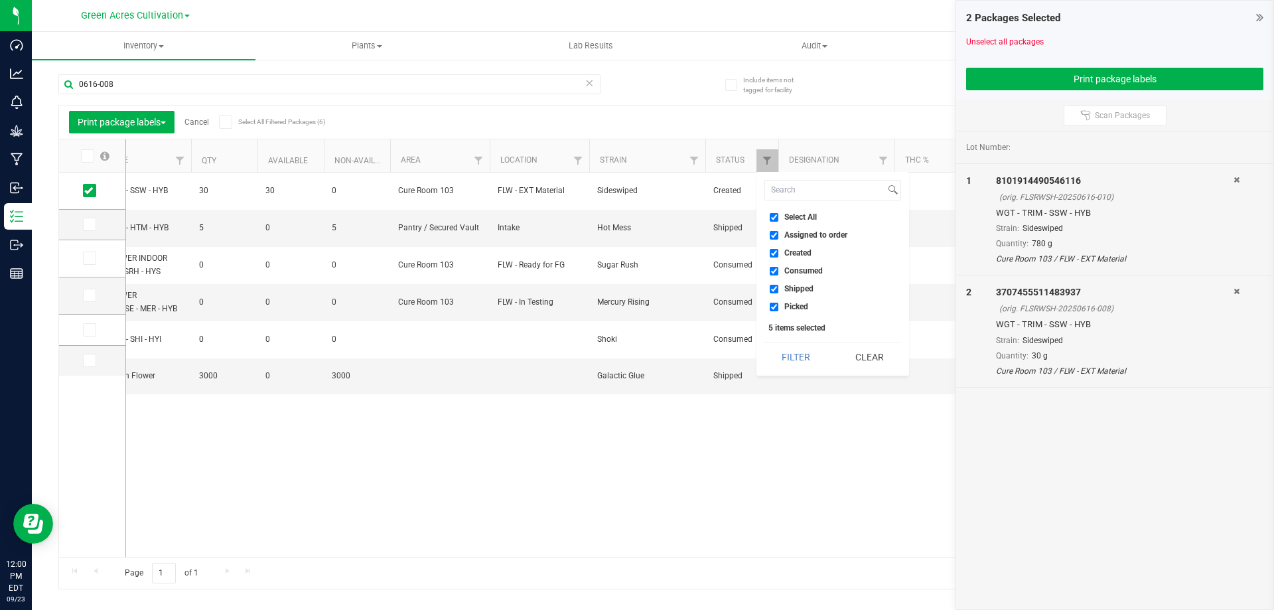
click at [787, 221] on span "Select All" at bounding box center [800, 217] width 33 height 8
click at [778, 221] on input "Select All" at bounding box center [774, 217] width 9 height 9
checkbox input "false"
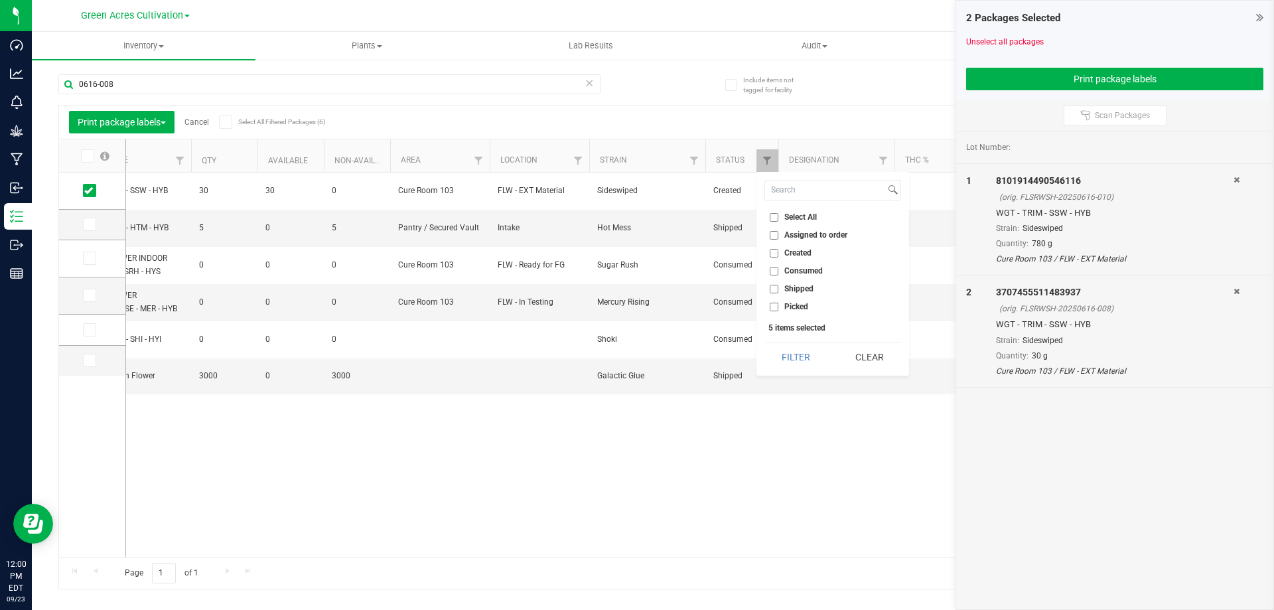
checkbox input "false"
click at [792, 251] on span "Created" at bounding box center [797, 253] width 27 height 8
click at [778, 251] on input "Created" at bounding box center [774, 253] width 9 height 9
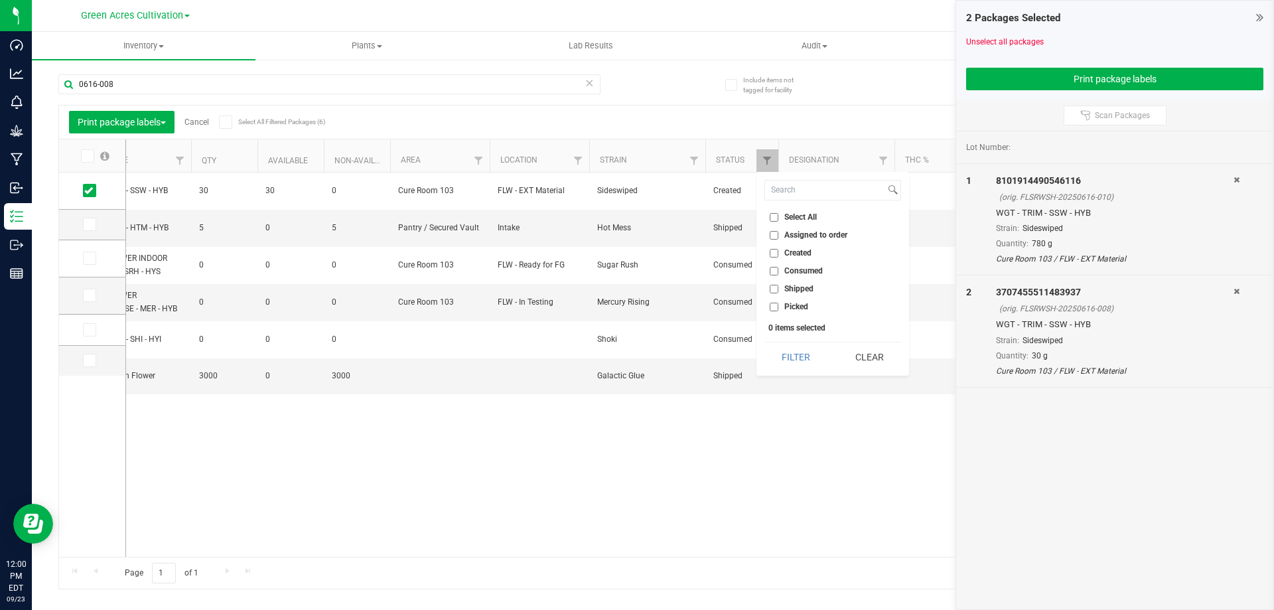
checkbox input "true"
click at [790, 350] on button "Filter" at bounding box center [796, 356] width 64 height 29
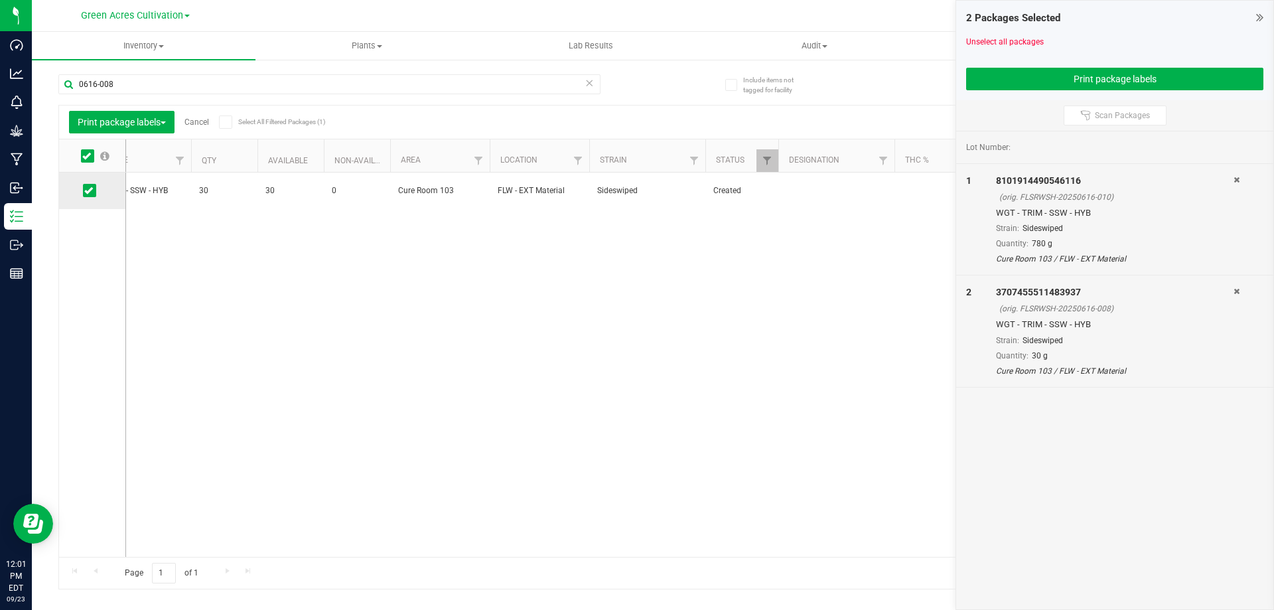
click at [94, 190] on span at bounding box center [89, 190] width 13 height 13
click at [0, 0] on input "checkbox" at bounding box center [0, 0] width 0 height 0
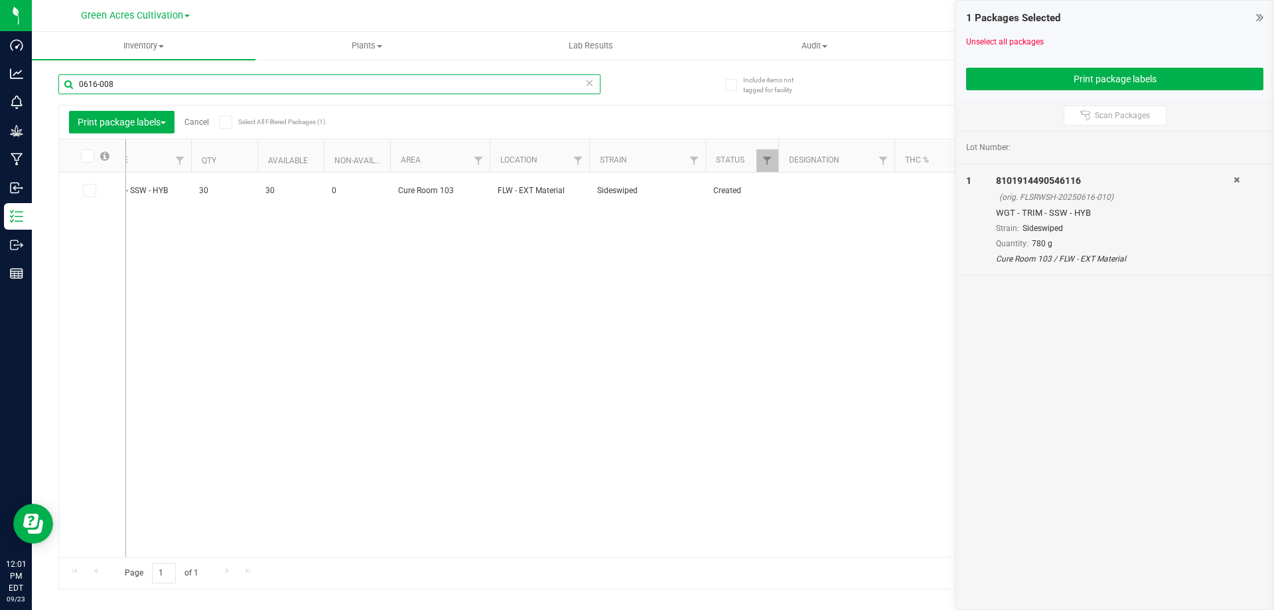
click at [133, 83] on input "0616-008" at bounding box center [329, 84] width 542 height 20
click at [92, 188] on icon at bounding box center [88, 188] width 9 height 0
click at [0, 0] on input "checkbox" at bounding box center [0, 0] width 0 height 0
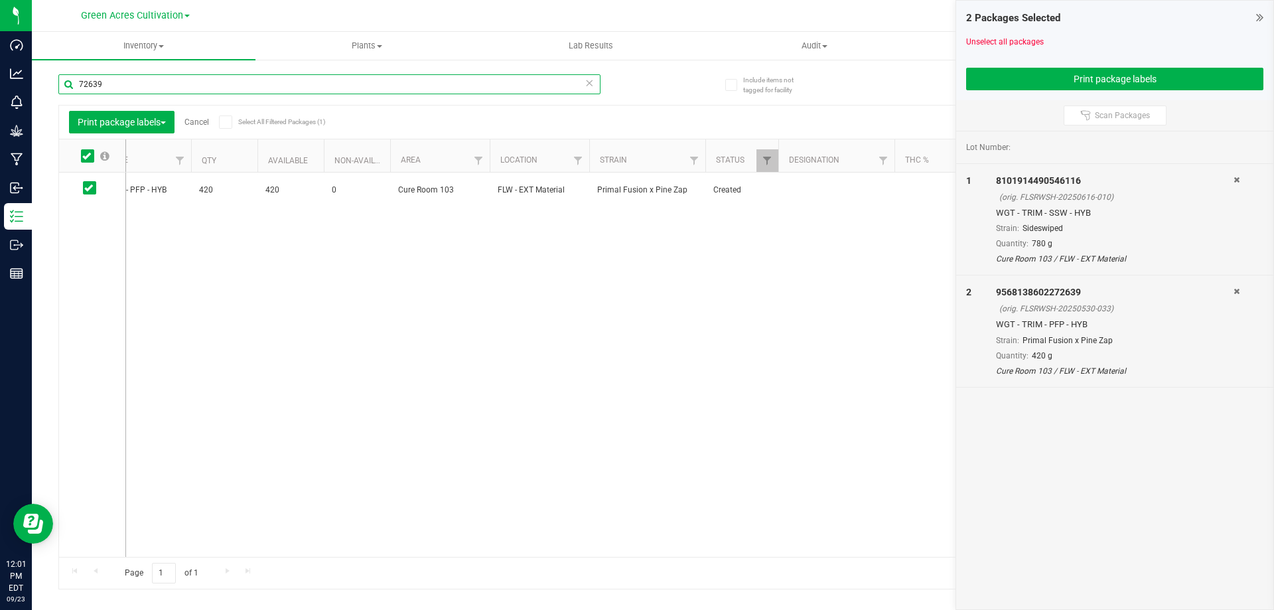
click at [291, 88] on input "72639" at bounding box center [329, 84] width 542 height 20
click at [92, 188] on icon at bounding box center [88, 188] width 9 height 0
click at [0, 0] on input "checkbox" at bounding box center [0, 0] width 0 height 0
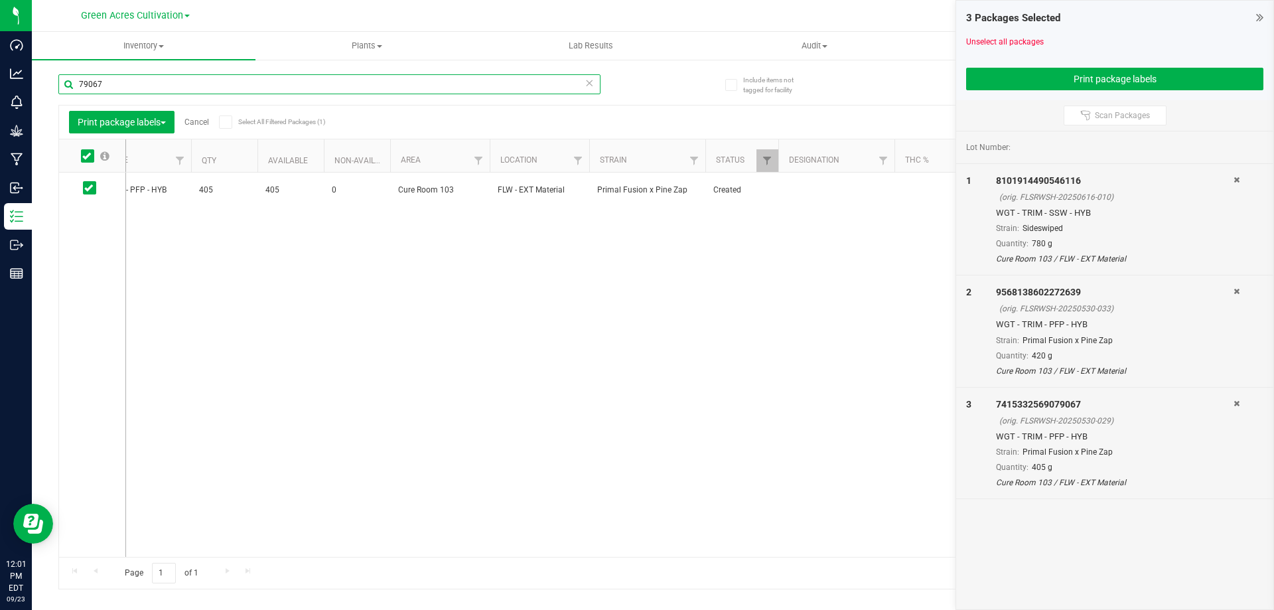
click at [202, 83] on input "79067" at bounding box center [329, 84] width 542 height 20
click at [89, 188] on icon at bounding box center [88, 188] width 9 height 0
click at [0, 0] on input "checkbox" at bounding box center [0, 0] width 0 height 0
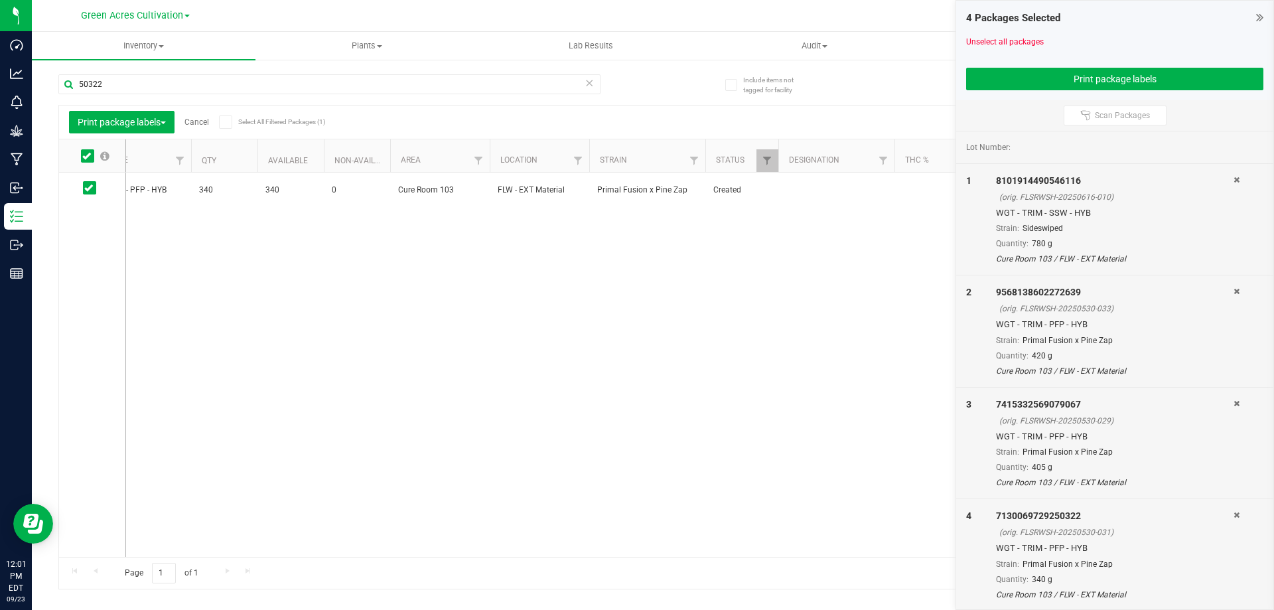
click at [116, 72] on div "50322" at bounding box center [355, 83] width 595 height 42
click at [106, 82] on input "50322" at bounding box center [329, 84] width 542 height 20
click at [86, 190] on icon at bounding box center [88, 190] width 9 height 0
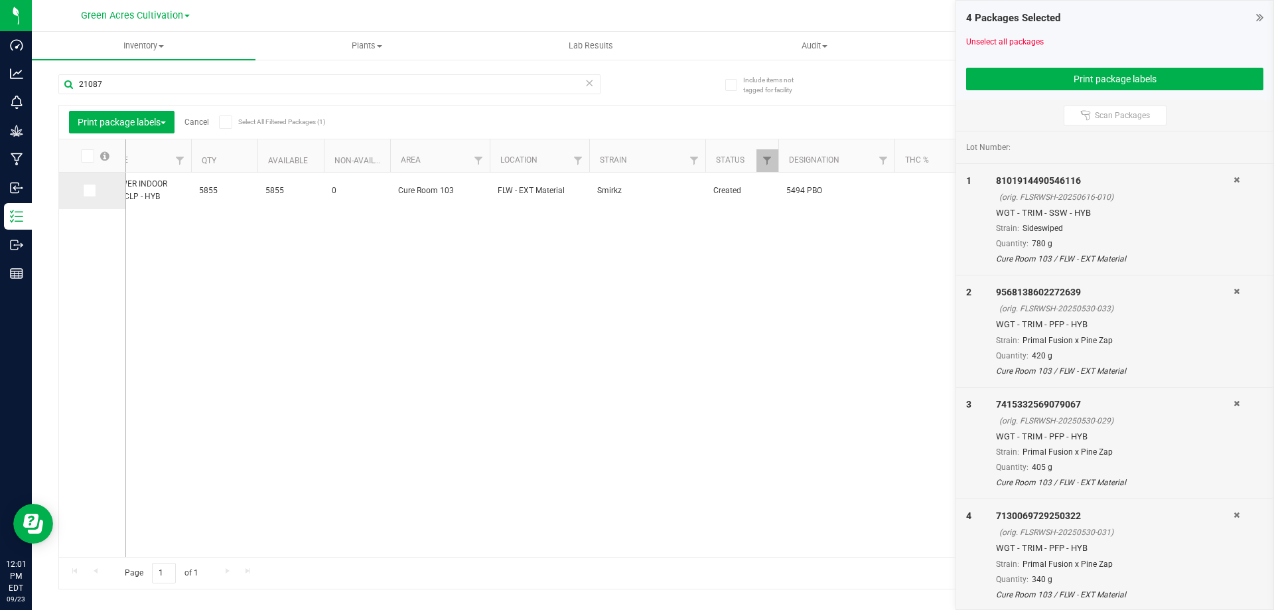
click at [0, 0] on input "checkbox" at bounding box center [0, 0] width 0 height 0
click at [149, 92] on input "21087" at bounding box center [329, 84] width 542 height 20
click at [149, 90] on input "21087" at bounding box center [329, 84] width 542 height 20
click at [87, 190] on icon at bounding box center [88, 190] width 9 height 0
click at [0, 0] on input "checkbox" at bounding box center [0, 0] width 0 height 0
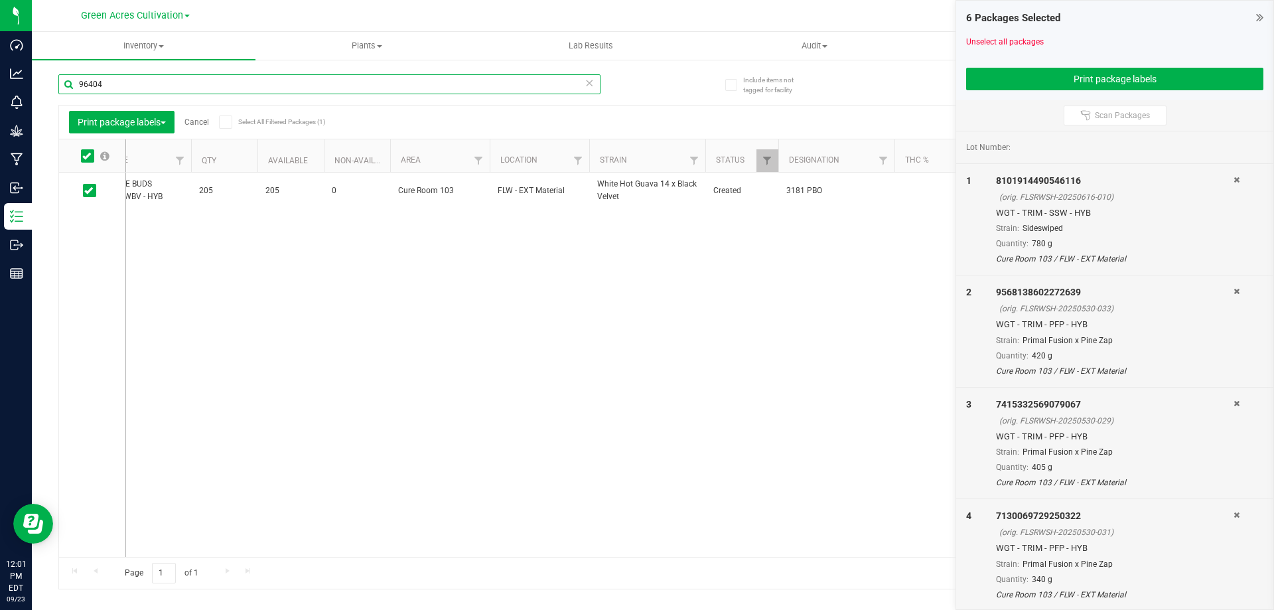
click at [116, 90] on input "96404" at bounding box center [329, 84] width 542 height 20
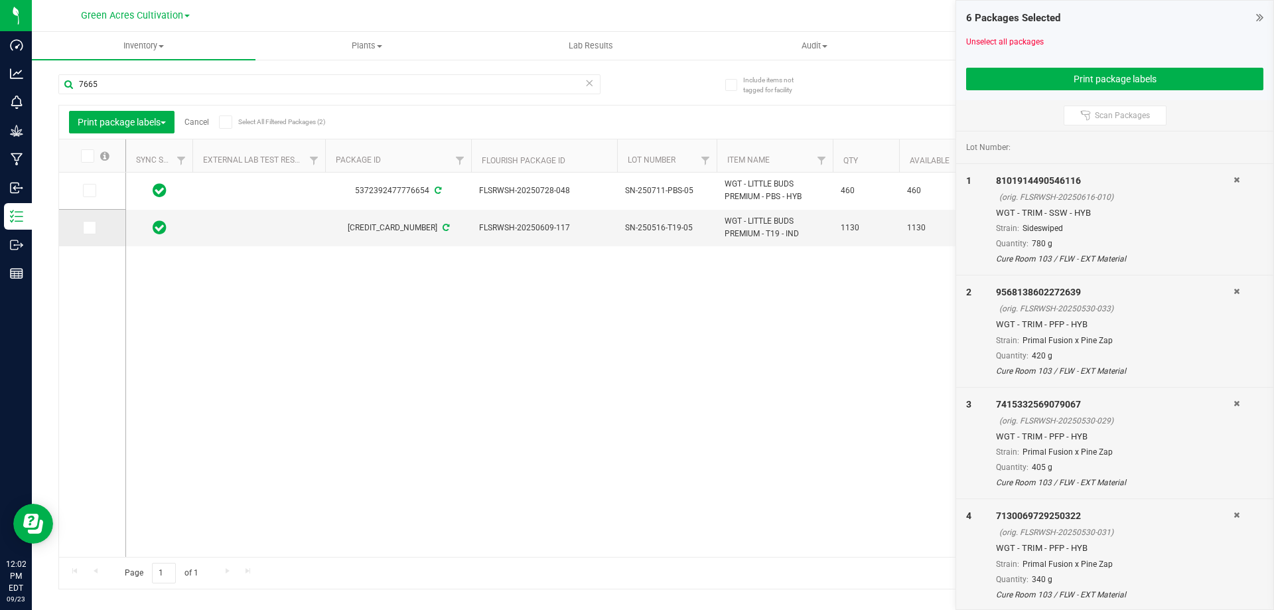
click at [85, 228] on icon at bounding box center [88, 228] width 9 height 0
click at [0, 0] on input "checkbox" at bounding box center [0, 0] width 0 height 0
click at [169, 82] on input "7665" at bounding box center [329, 84] width 542 height 20
click at [169, 81] on input "7665" at bounding box center [329, 84] width 542 height 20
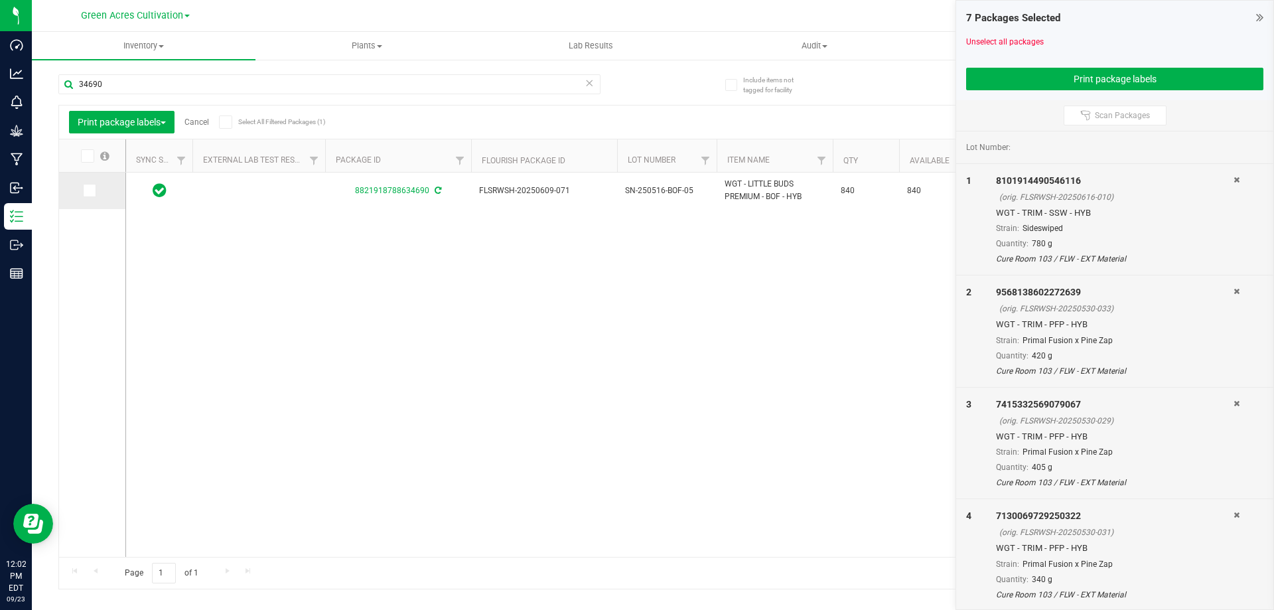
click at [88, 195] on span at bounding box center [89, 190] width 13 height 13
click at [0, 0] on input "checkbox" at bounding box center [0, 0] width 0 height 0
click at [190, 96] on div "34690" at bounding box center [329, 89] width 542 height 31
click at [186, 95] on div "34690" at bounding box center [329, 89] width 542 height 31
click at [177, 79] on input "34690" at bounding box center [329, 84] width 542 height 20
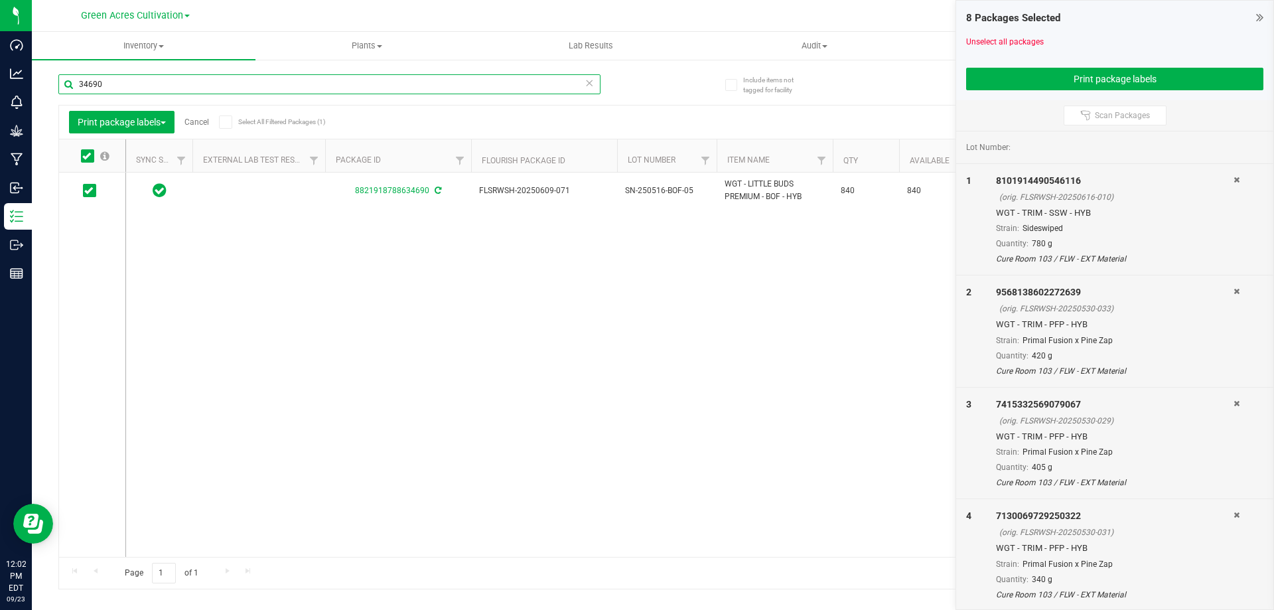
click at [177, 78] on input "34690" at bounding box center [329, 84] width 542 height 20
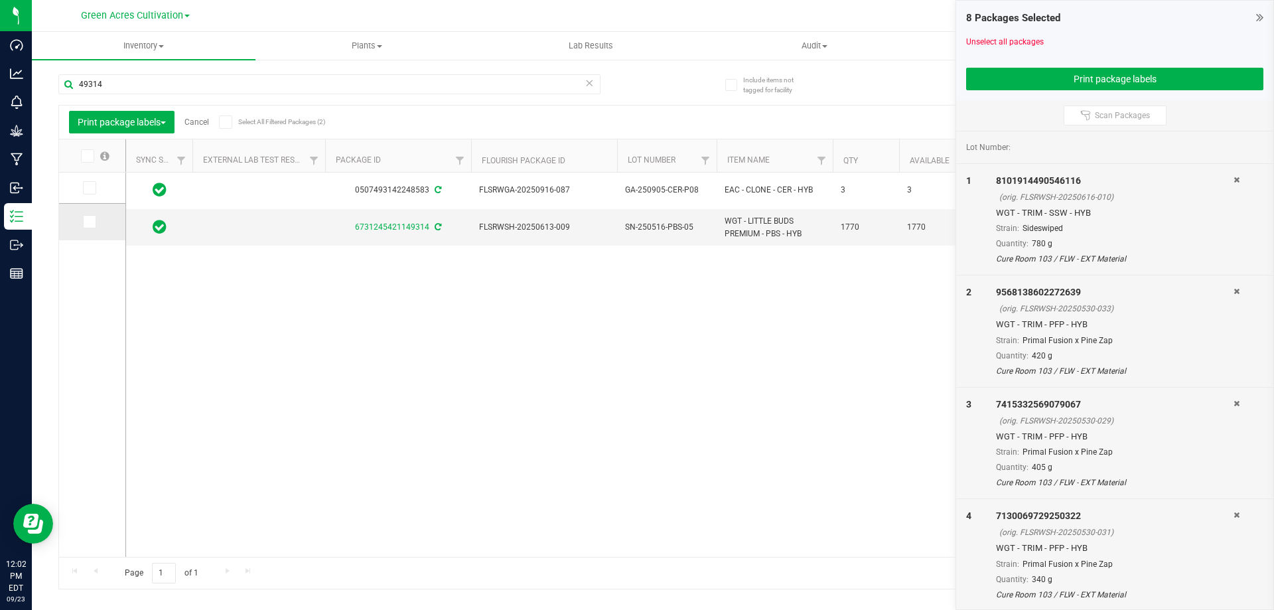
click at [91, 222] on icon at bounding box center [88, 222] width 9 height 0
click at [0, 0] on input "checkbox" at bounding box center [0, 0] width 0 height 0
click at [133, 92] on input "49314" at bounding box center [329, 84] width 542 height 20
drag, startPoint x: 133, startPoint y: 92, endPoint x: 130, endPoint y: 103, distance: 11.8
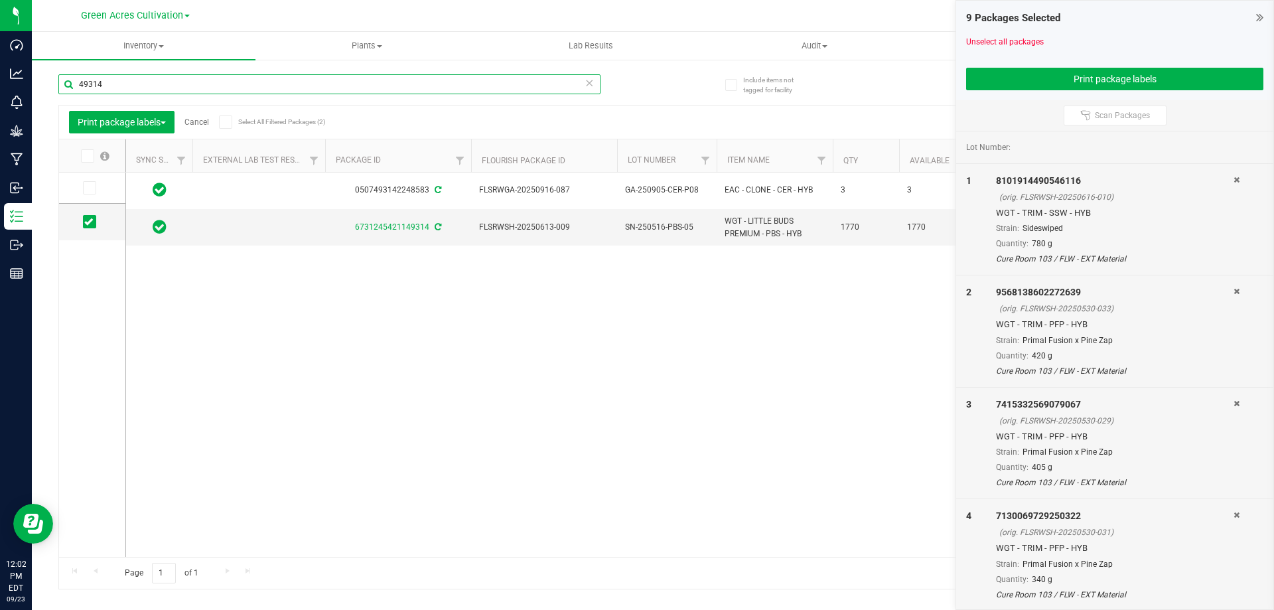
click at [133, 94] on input "49314" at bounding box center [329, 84] width 542 height 20
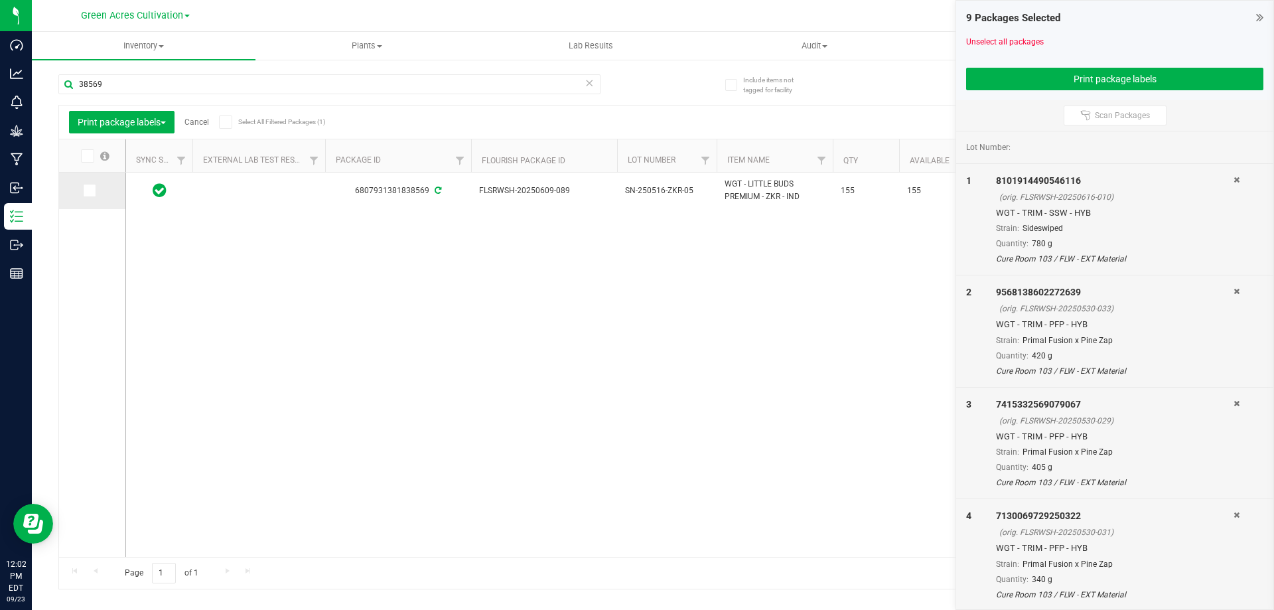
click at [103, 188] on td at bounding box center [92, 191] width 66 height 36
click at [89, 190] on icon at bounding box center [88, 190] width 9 height 0
click at [0, 0] on input "checkbox" at bounding box center [0, 0] width 0 height 0
click at [524, 360] on div "6807931381838569 FLSRWSH-20250609-089 SN-250516-ZKR-05 WGT - LITTLE BUDS PREMIU…" at bounding box center [686, 365] width 1120 height 384
click at [371, 92] on div "38569" at bounding box center [329, 89] width 542 height 31
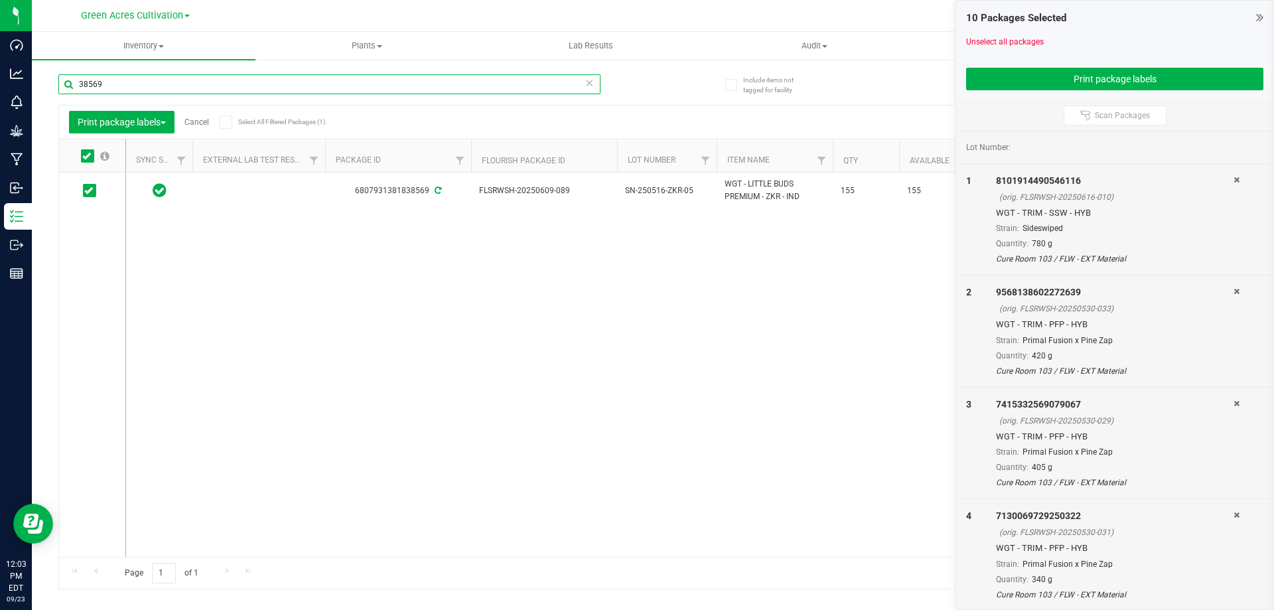
click at [372, 88] on input "38569" at bounding box center [329, 84] width 542 height 20
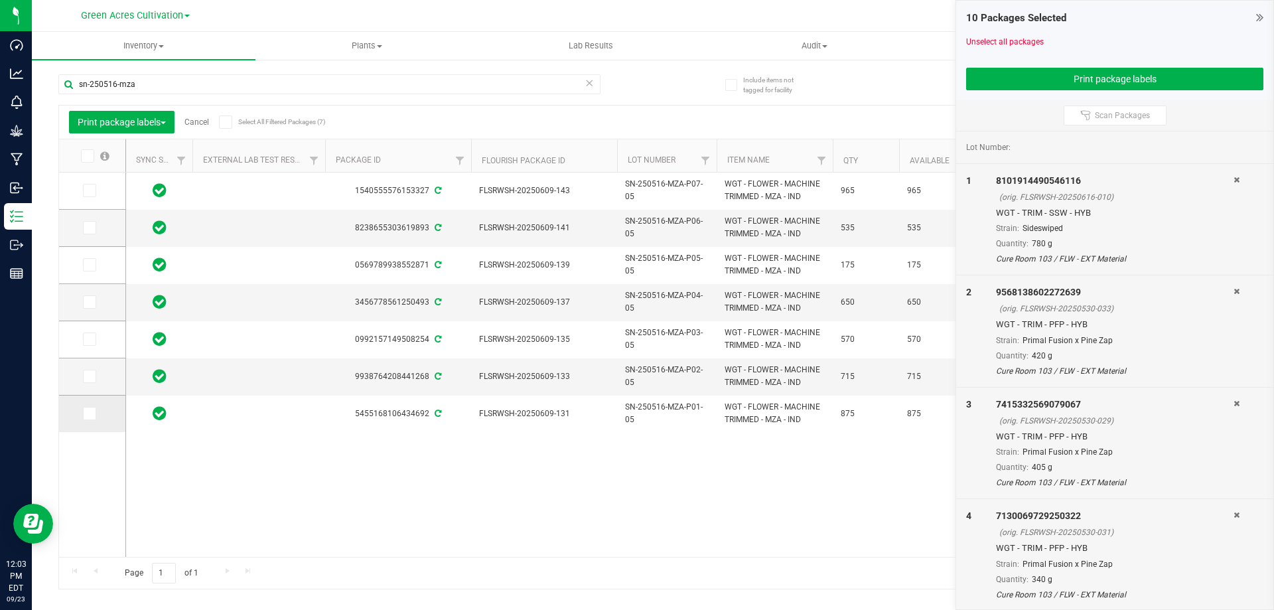
click at [90, 420] on span at bounding box center [89, 413] width 13 height 13
click at [0, 0] on input "checkbox" at bounding box center [0, 0] width 0 height 0
click at [82, 365] on td at bounding box center [92, 376] width 66 height 37
click at [88, 376] on icon at bounding box center [88, 376] width 9 height 0
click at [0, 0] on input "checkbox" at bounding box center [0, 0] width 0 height 0
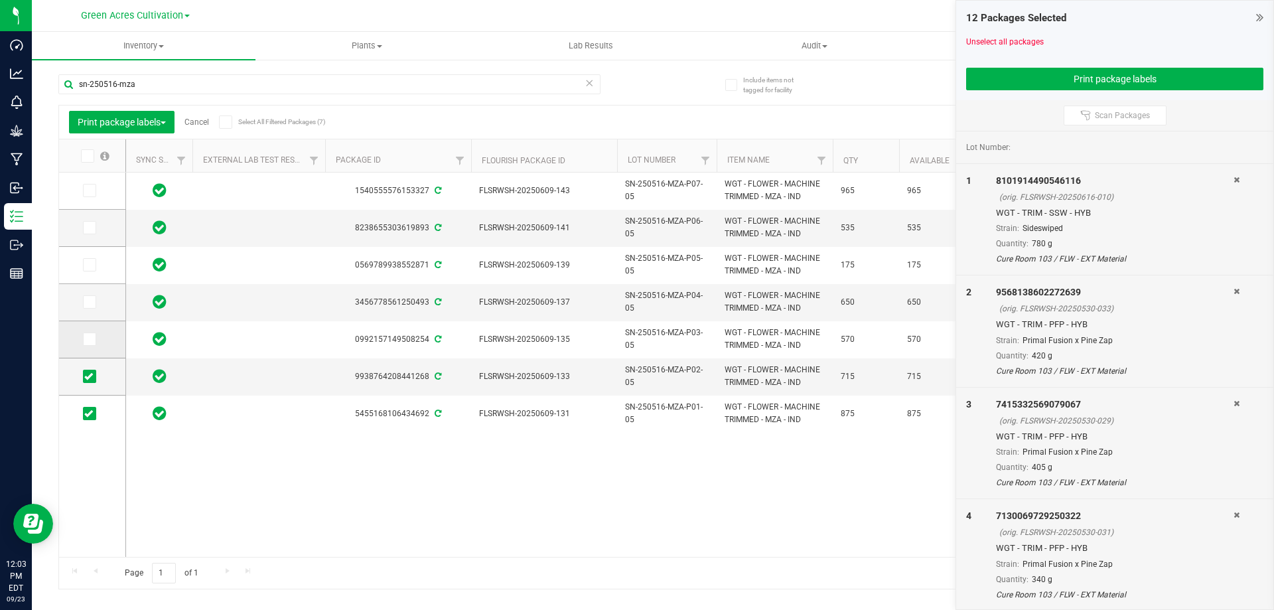
click at [88, 345] on span at bounding box center [89, 338] width 13 height 13
click at [0, 0] on input "checkbox" at bounding box center [0, 0] width 0 height 0
click at [88, 302] on icon at bounding box center [88, 302] width 9 height 0
click at [0, 0] on input "checkbox" at bounding box center [0, 0] width 0 height 0
click at [995, 85] on button "Print package labels" at bounding box center [1114, 79] width 297 height 23
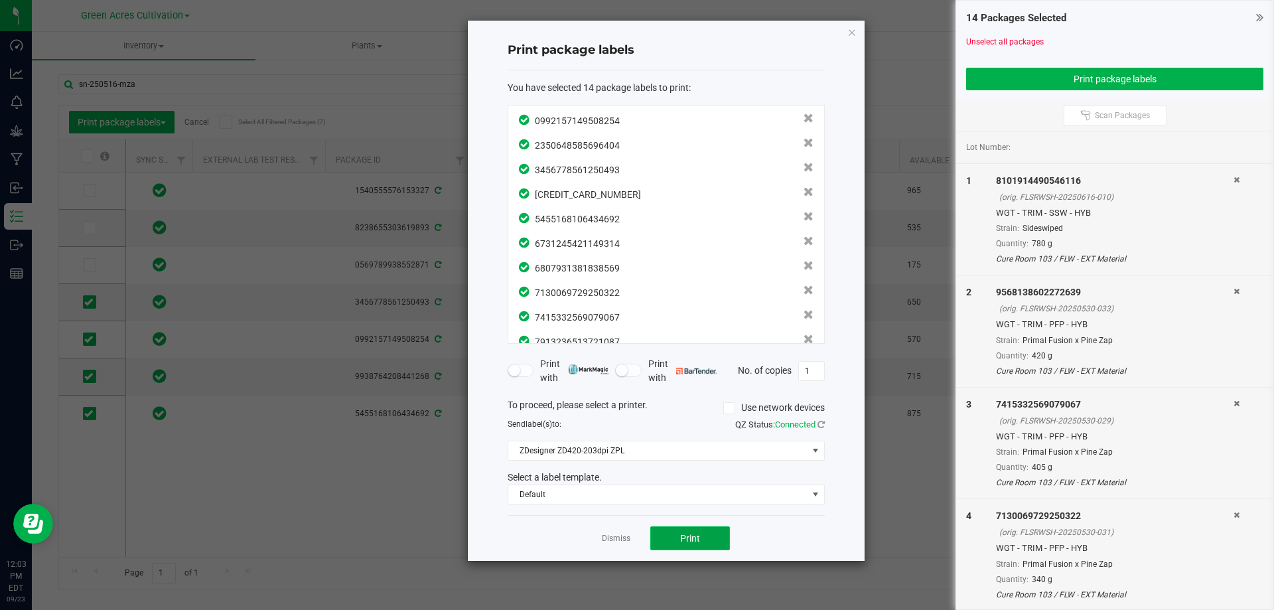
click at [718, 535] on button "Print" at bounding box center [690, 538] width 80 height 24
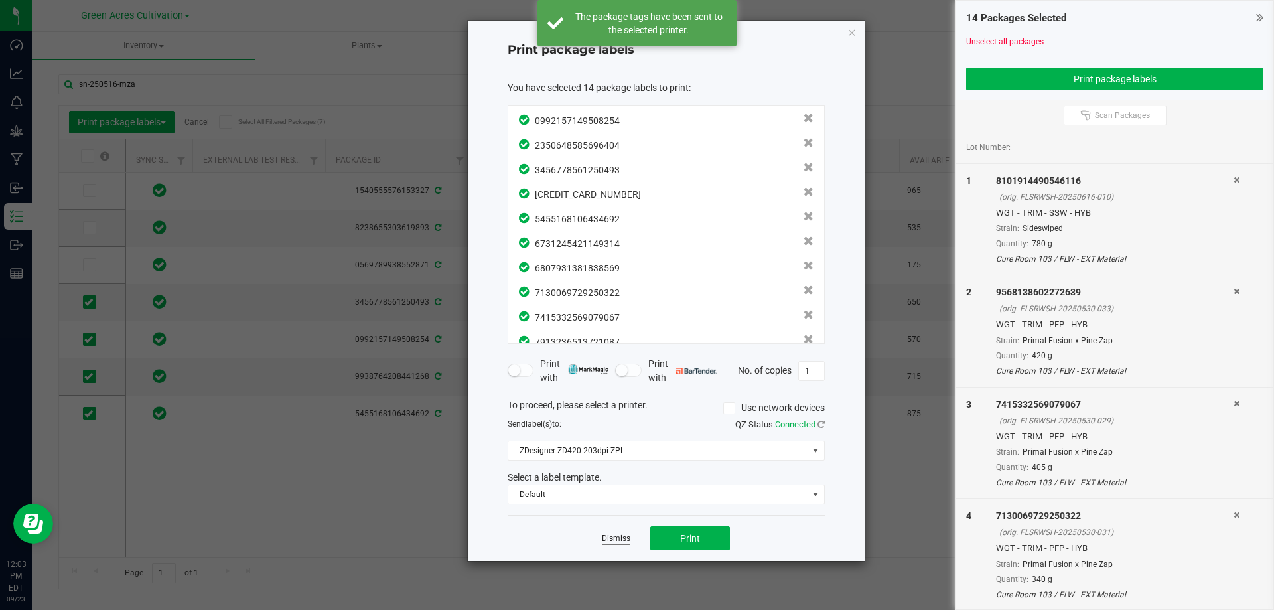
click at [620, 535] on link "Dismiss" at bounding box center [616, 538] width 29 height 11
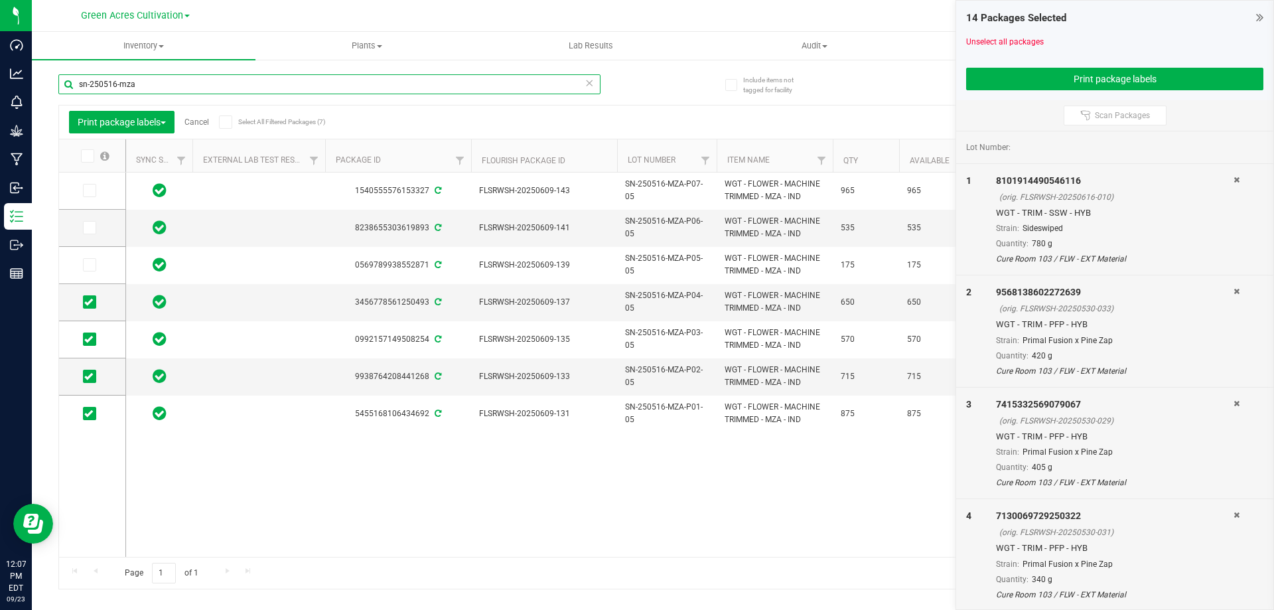
drag, startPoint x: 149, startPoint y: 85, endPoint x: 71, endPoint y: 84, distance: 77.6
click at [71, 84] on input "sn-250516-mza" at bounding box center [329, 84] width 542 height 20
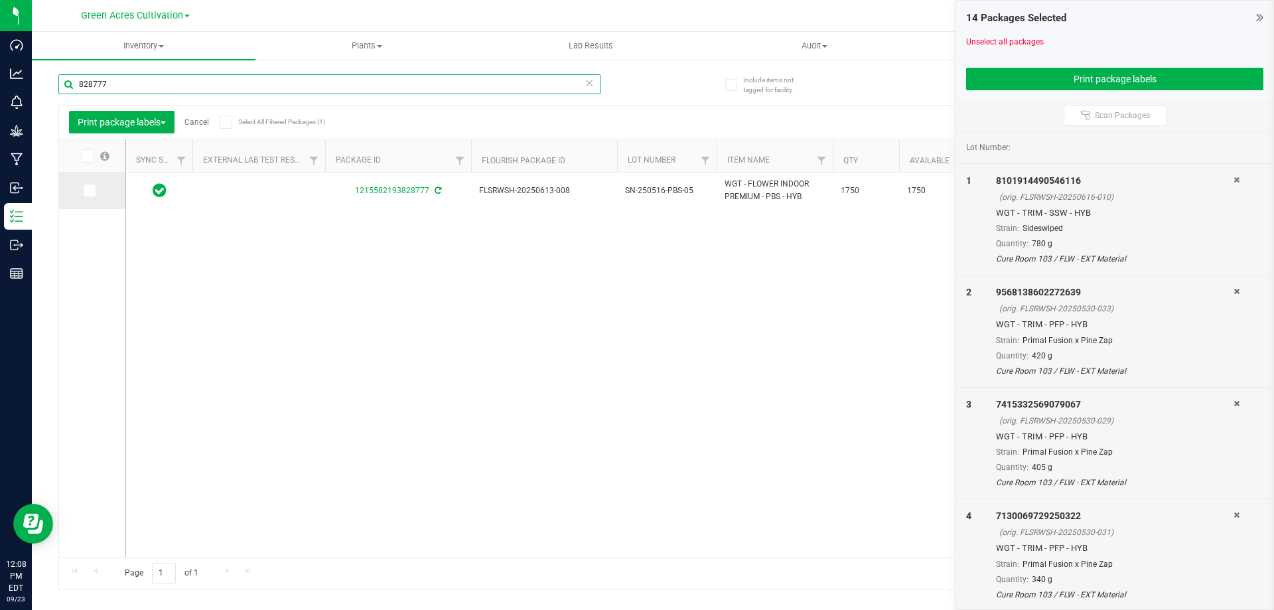
type input "828777"
click at [87, 190] on td at bounding box center [92, 191] width 66 height 36
click at [209, 119] on link "Cancel" at bounding box center [196, 121] width 25 height 9
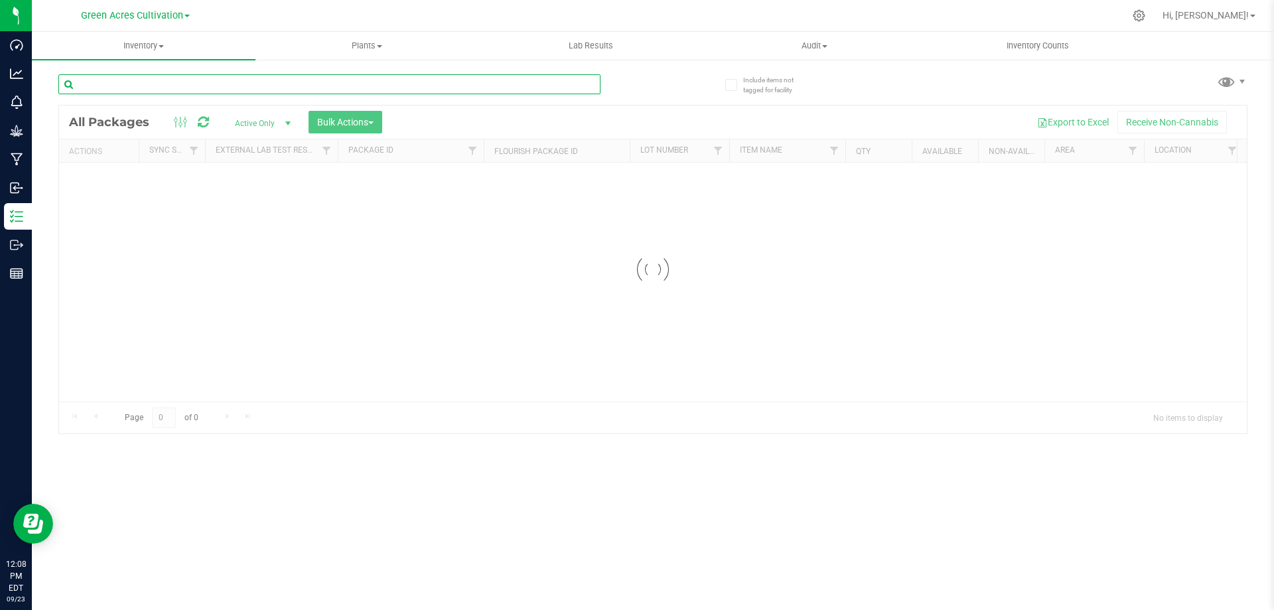
click at [139, 84] on input "text" at bounding box center [329, 84] width 542 height 20
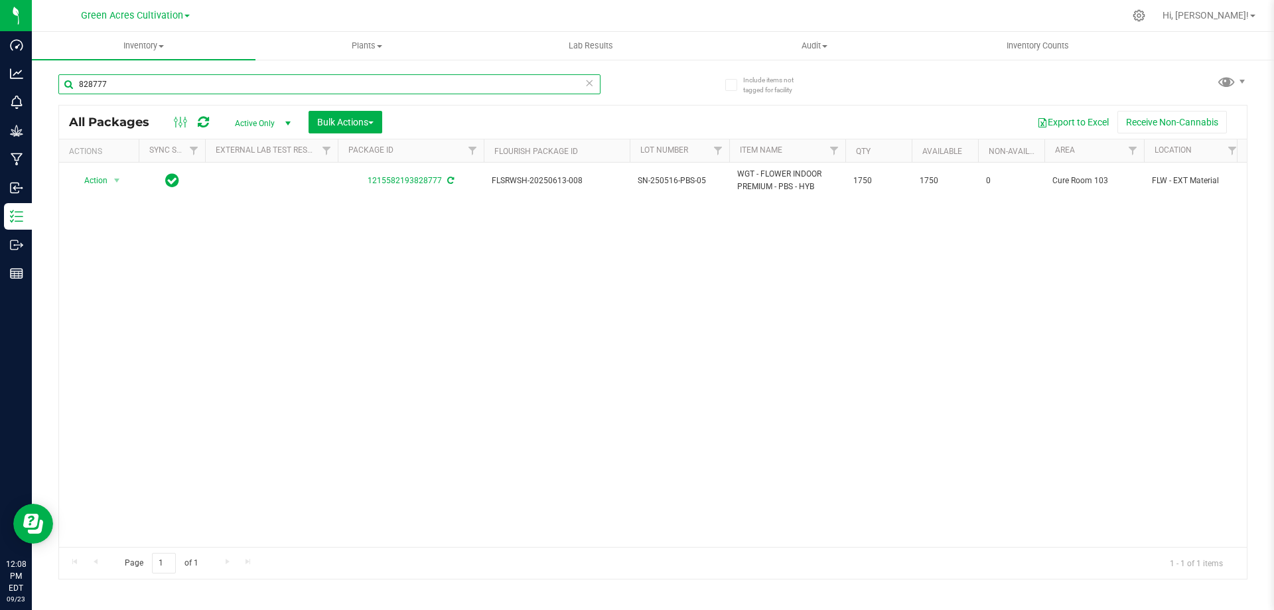
type input "828777"
click at [374, 119] on span "Bulk Actions" at bounding box center [345, 122] width 56 height 11
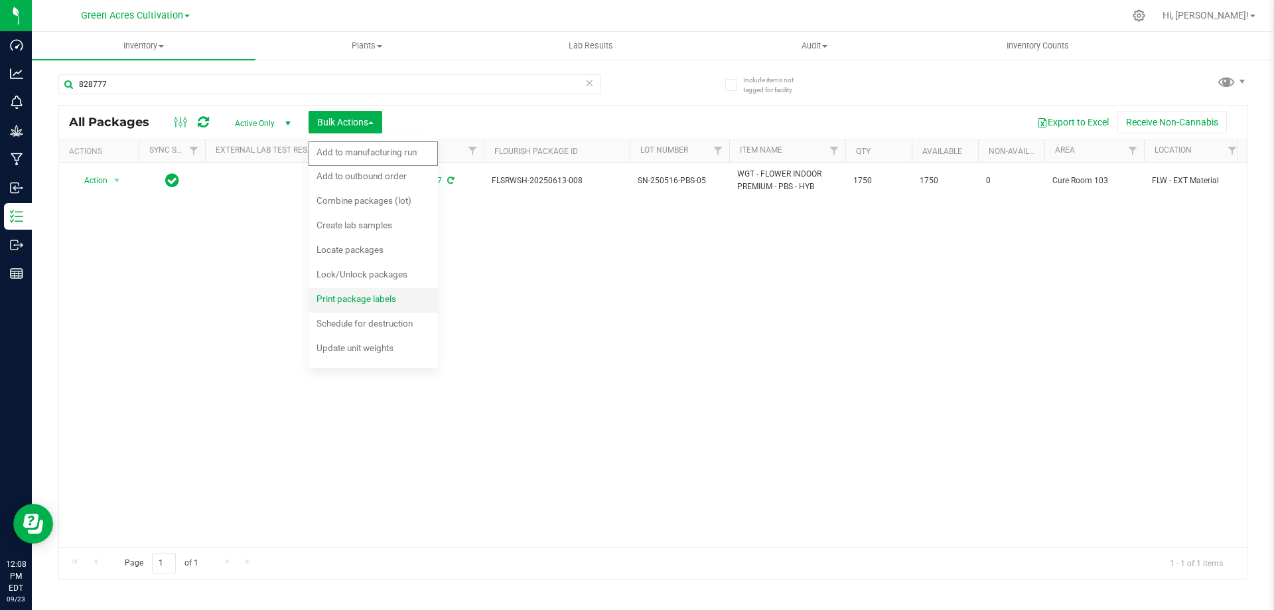
click at [403, 300] on div "Print package labels" at bounding box center [366, 300] width 98 height 21
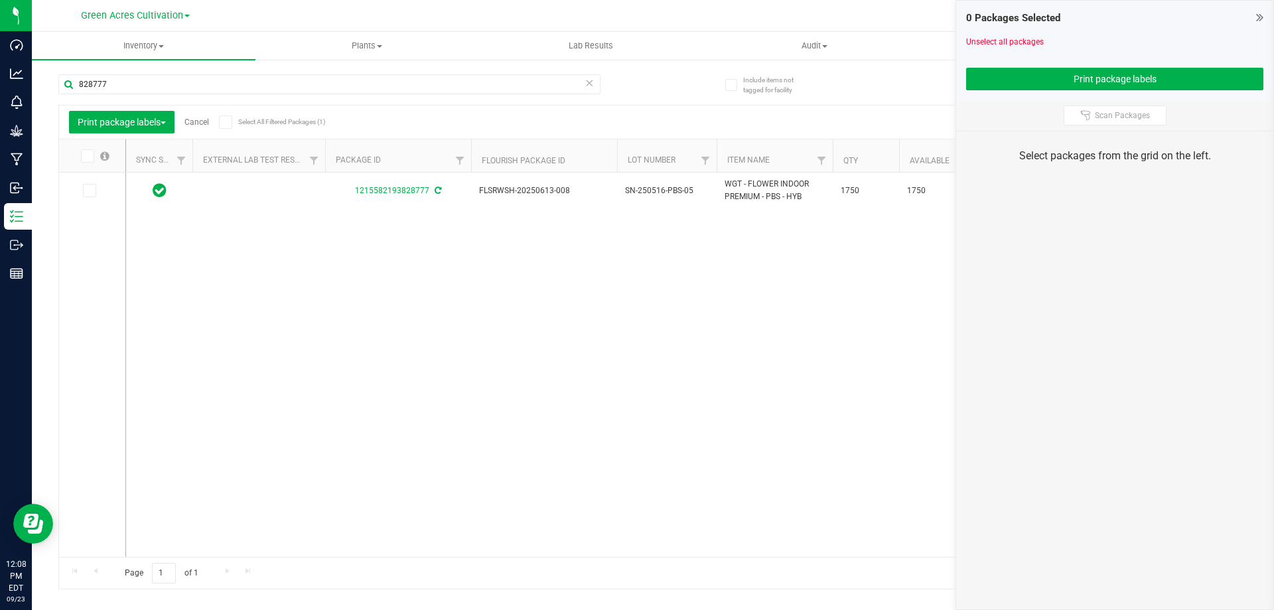
click at [89, 190] on icon at bounding box center [88, 190] width 9 height 0
click at [0, 0] on input "checkbox" at bounding box center [0, 0] width 0 height 0
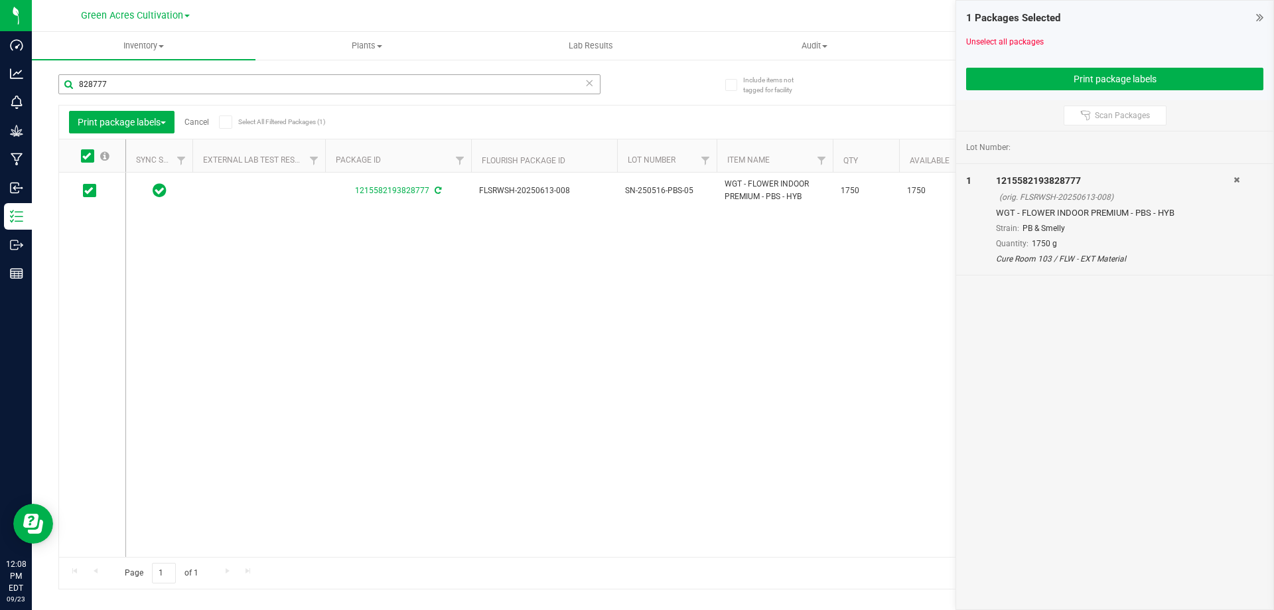
drag, startPoint x: 162, startPoint y: 94, endPoint x: 80, endPoint y: 83, distance: 82.4
click at [80, 83] on div "828777" at bounding box center [329, 89] width 542 height 31
click at [115, 82] on input "828777" at bounding box center [329, 84] width 542 height 20
click at [119, 82] on input "828777" at bounding box center [329, 84] width 542 height 20
type input "8"
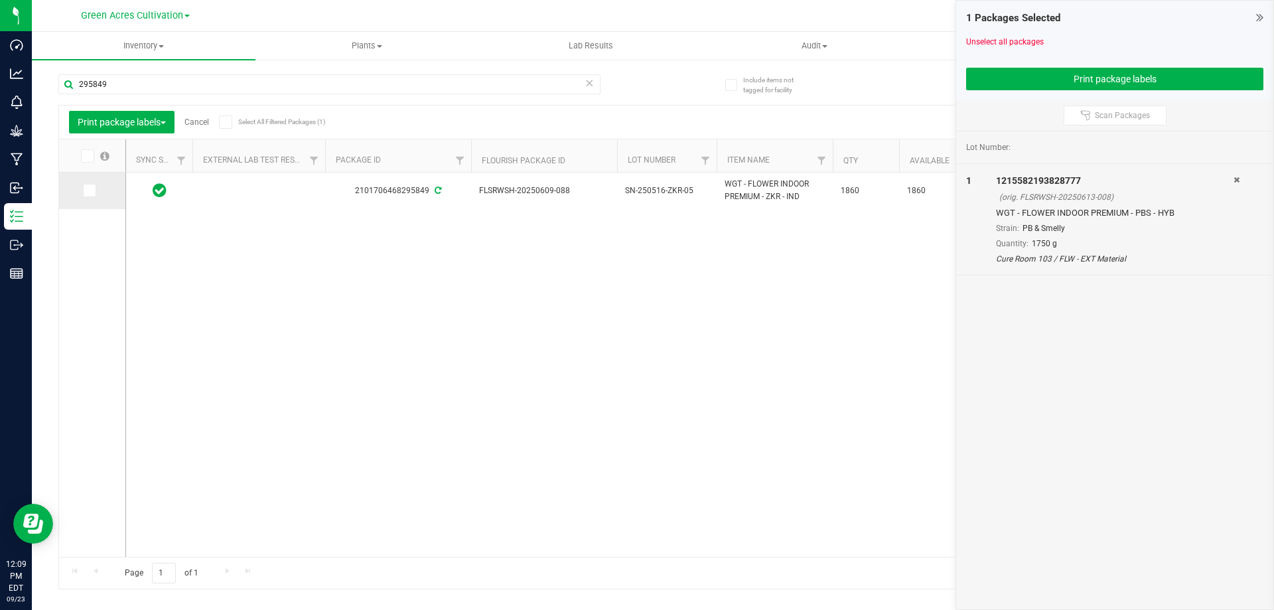
click at [90, 190] on icon at bounding box center [88, 190] width 9 height 0
click at [0, 0] on input "checkbox" at bounding box center [0, 0] width 0 height 0
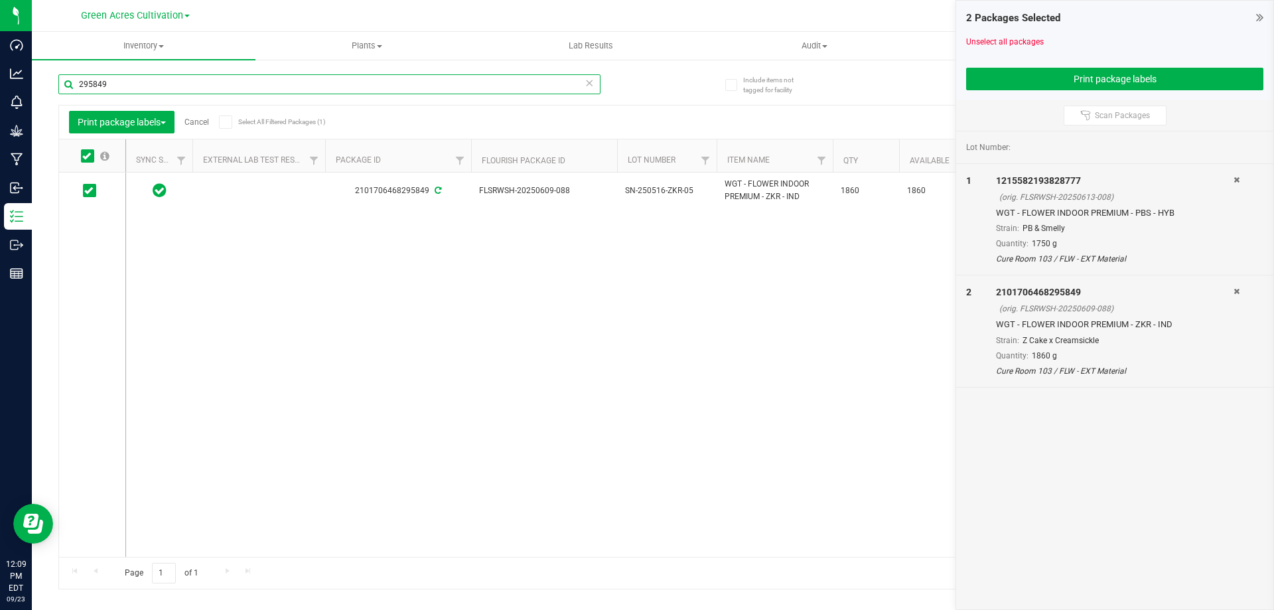
click at [143, 86] on input "295849" at bounding box center [329, 84] width 542 height 20
type input "2"
type input "941116"
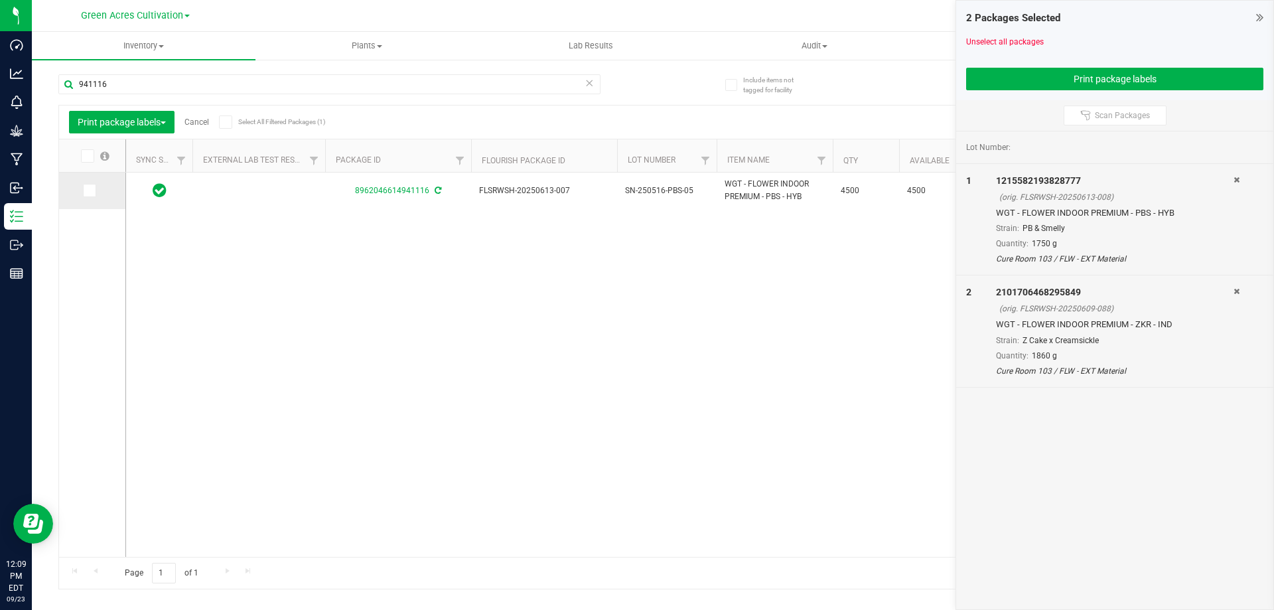
click at [85, 190] on icon at bounding box center [88, 190] width 9 height 0
click at [0, 0] on input "checkbox" at bounding box center [0, 0] width 0 height 0
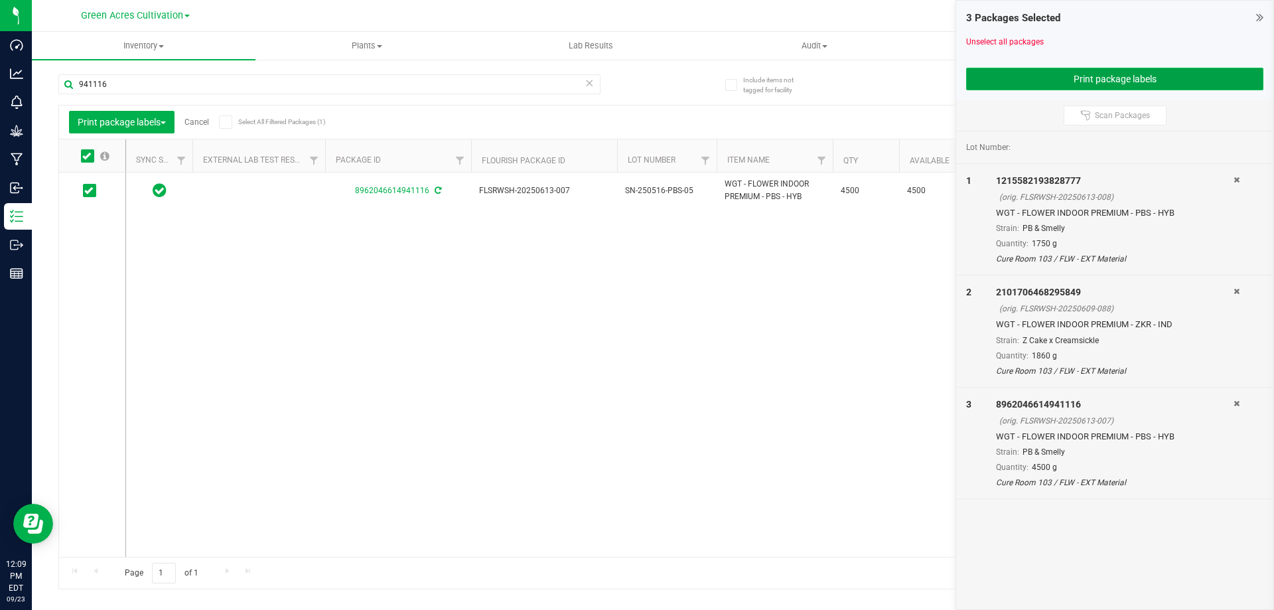
click at [1090, 83] on button "Print package labels" at bounding box center [1114, 79] width 297 height 23
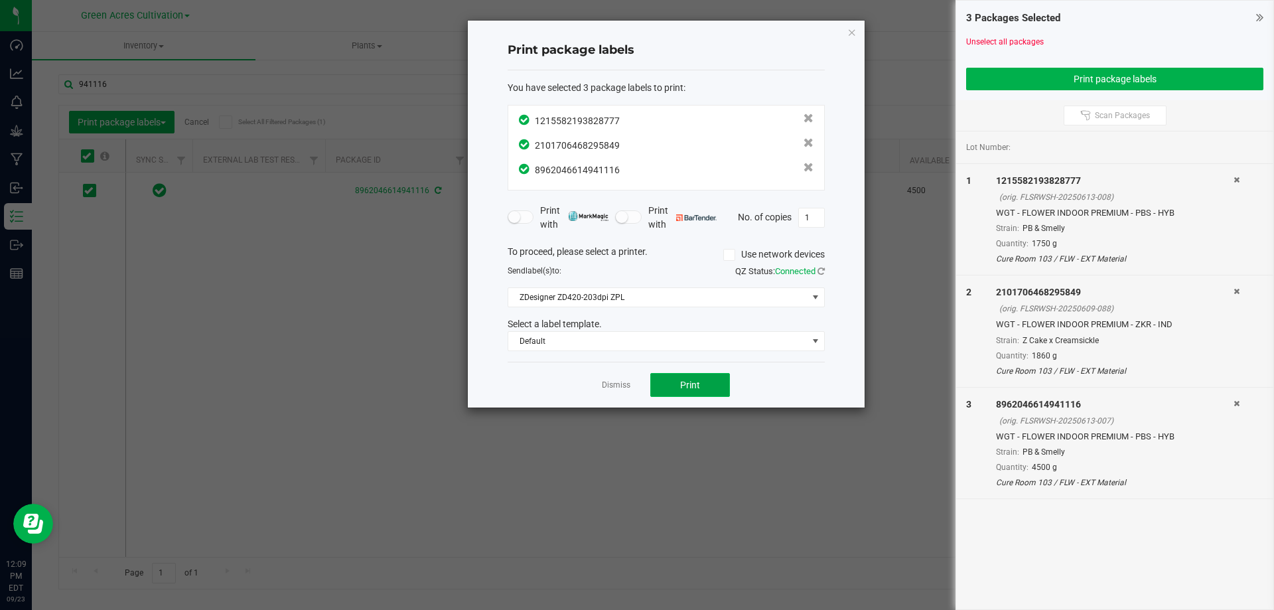
click at [671, 381] on button "Print" at bounding box center [690, 385] width 80 height 24
click at [853, 38] on icon "button" at bounding box center [851, 32] width 9 height 16
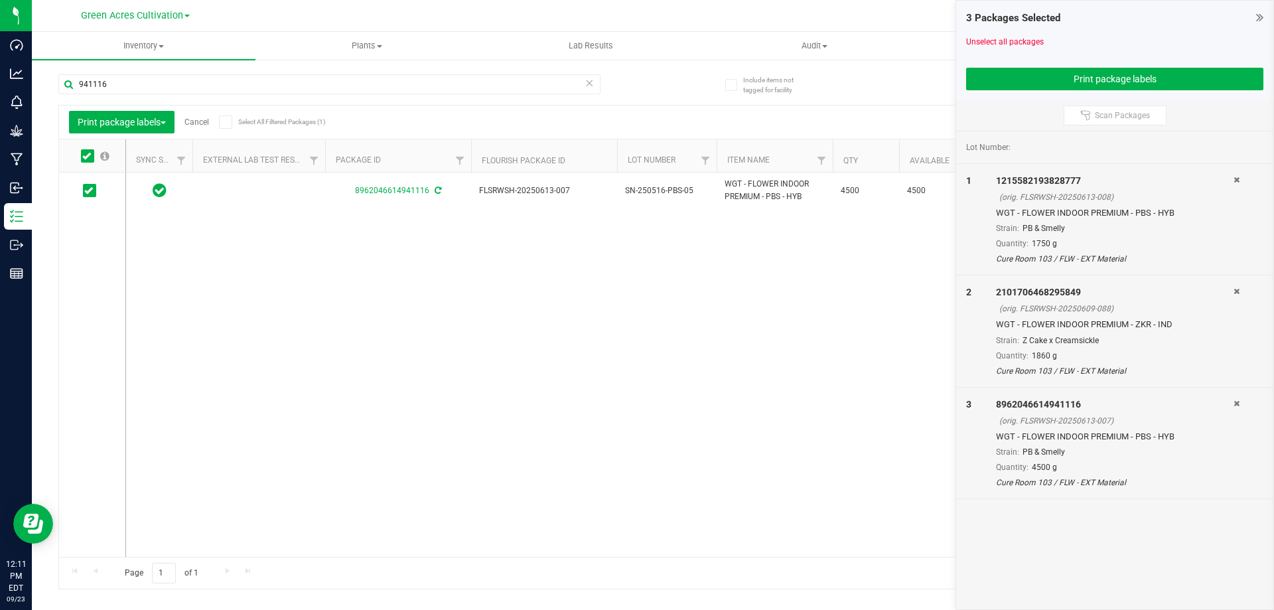
click at [206, 125] on link "Cancel" at bounding box center [196, 121] width 25 height 9
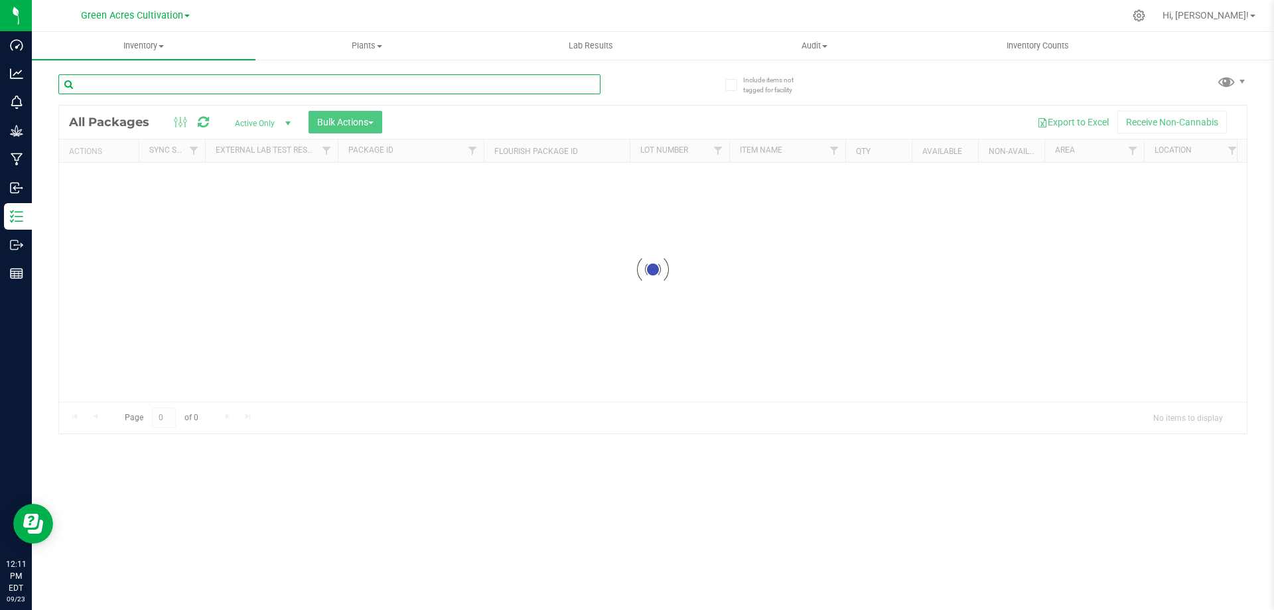
click at [151, 76] on input "text" at bounding box center [329, 84] width 542 height 20
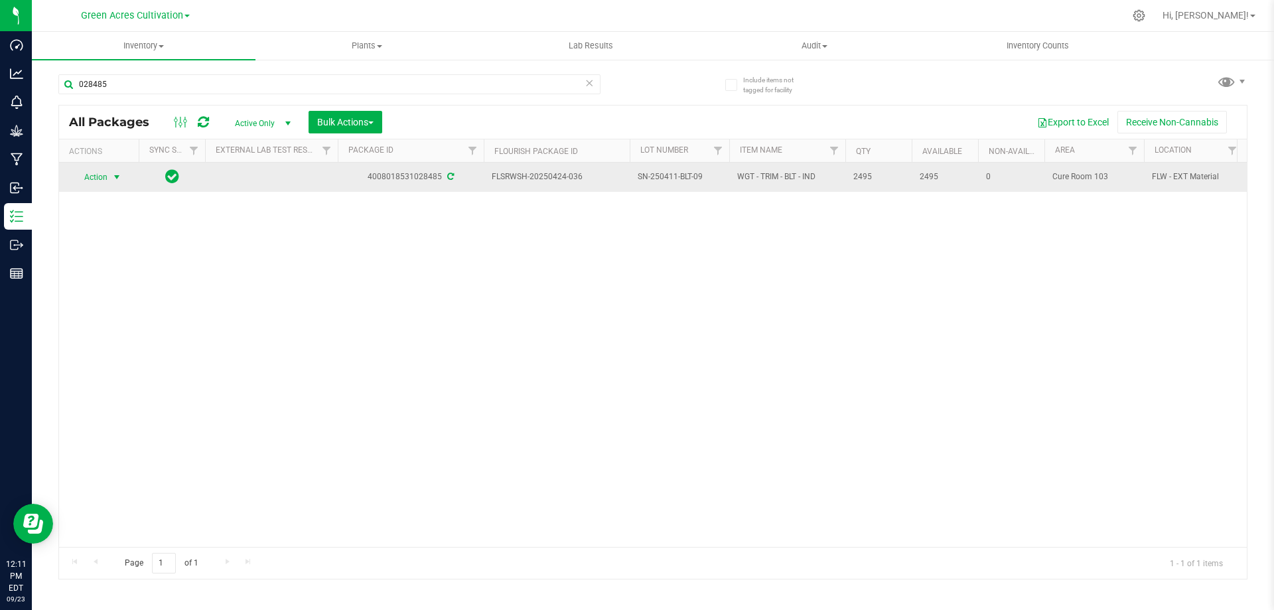
click at [120, 173] on span "select" at bounding box center [116, 177] width 11 height 11
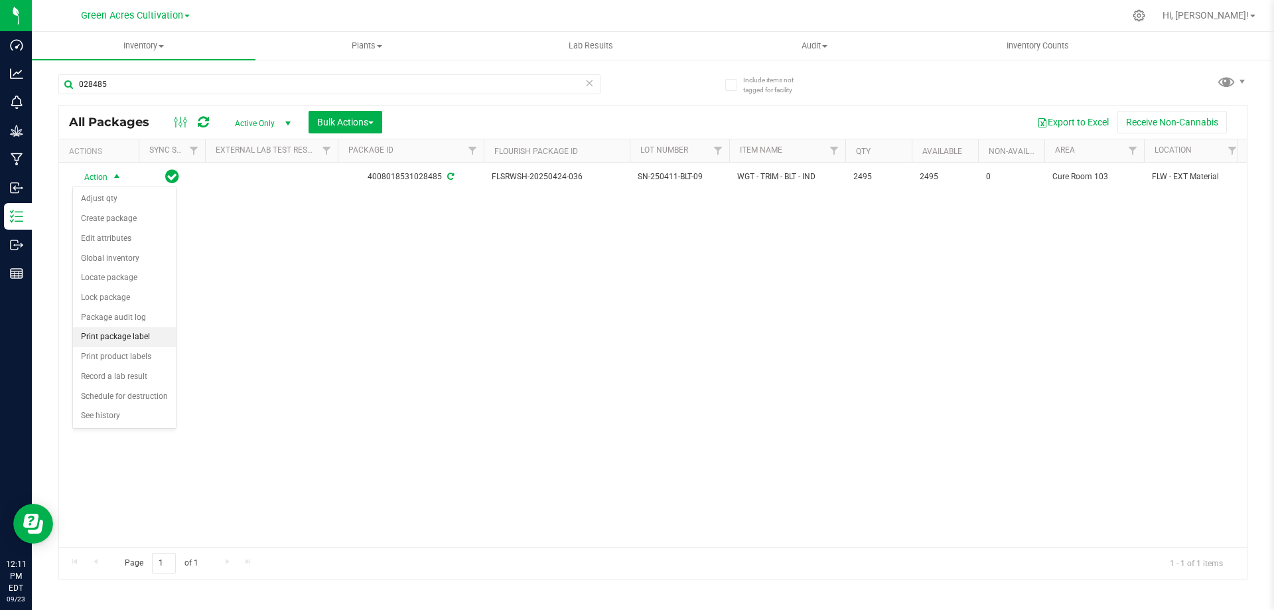
click at [138, 334] on li "Print package label" at bounding box center [124, 337] width 103 height 20
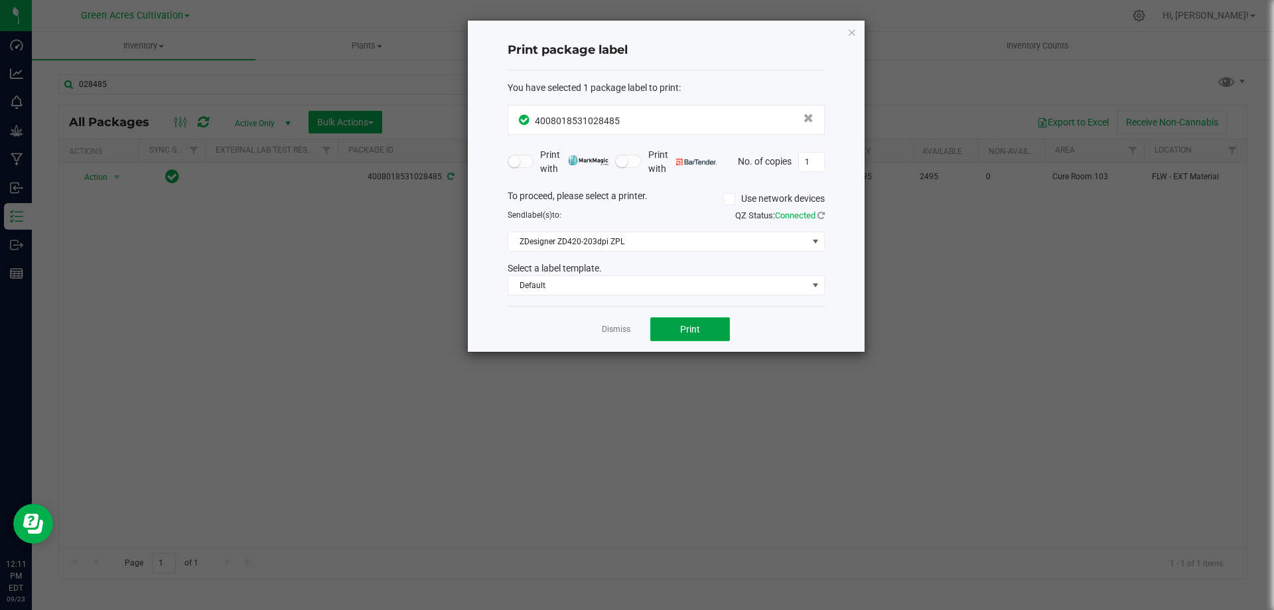
click at [691, 325] on span "Print" at bounding box center [690, 329] width 20 height 11
click at [850, 33] on icon "button" at bounding box center [851, 32] width 9 height 16
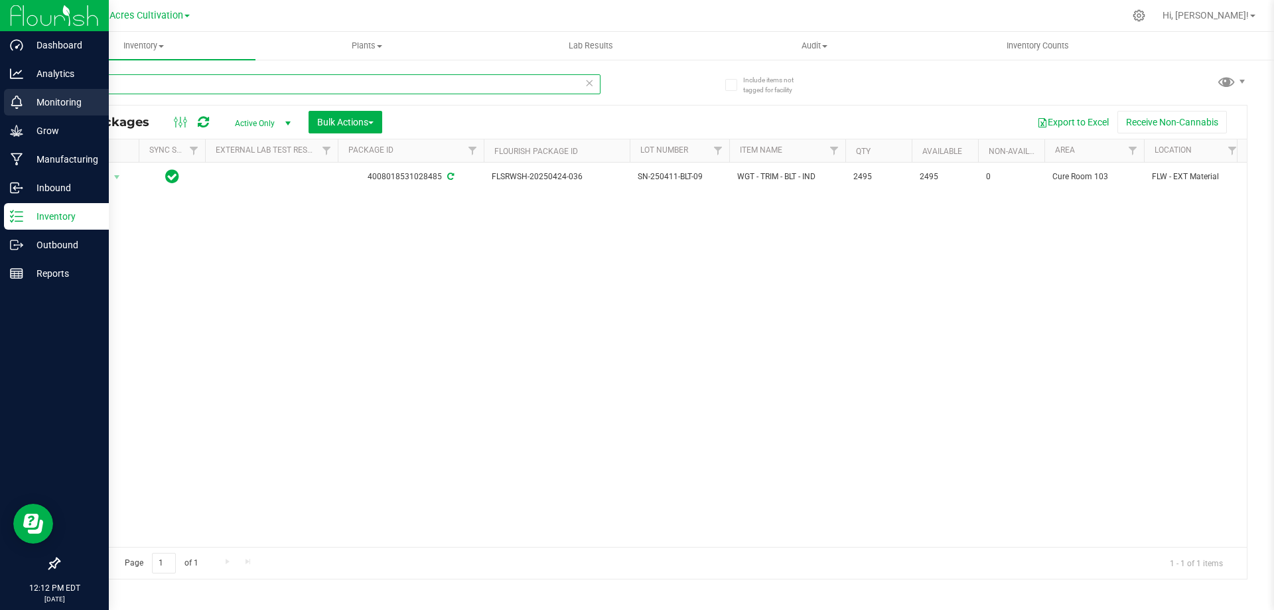
drag, startPoint x: 159, startPoint y: 86, endPoint x: 2, endPoint y: 99, distance: 157.8
click at [2, 98] on div "Dashboard Analytics Monitoring Grow Manufacturing Inbound Inventory Outbound Re…" at bounding box center [637, 305] width 1274 height 610
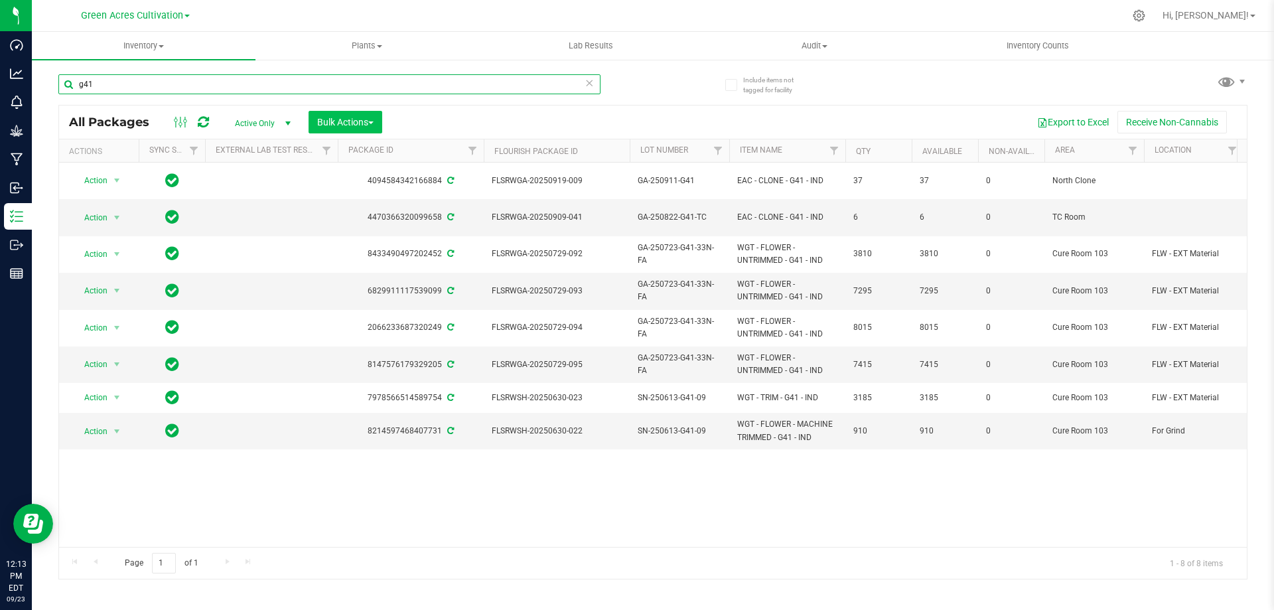
type input "g41"
click at [378, 130] on button "Bulk Actions" at bounding box center [346, 122] width 74 height 23
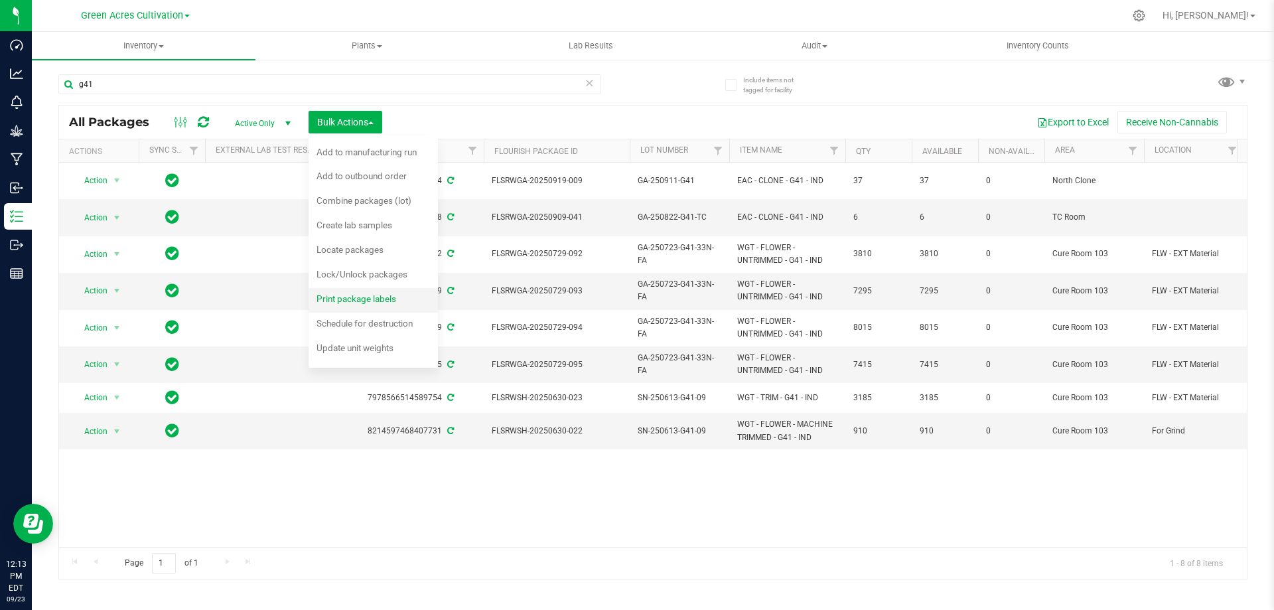
click at [385, 296] on span "Print package labels" at bounding box center [357, 298] width 80 height 11
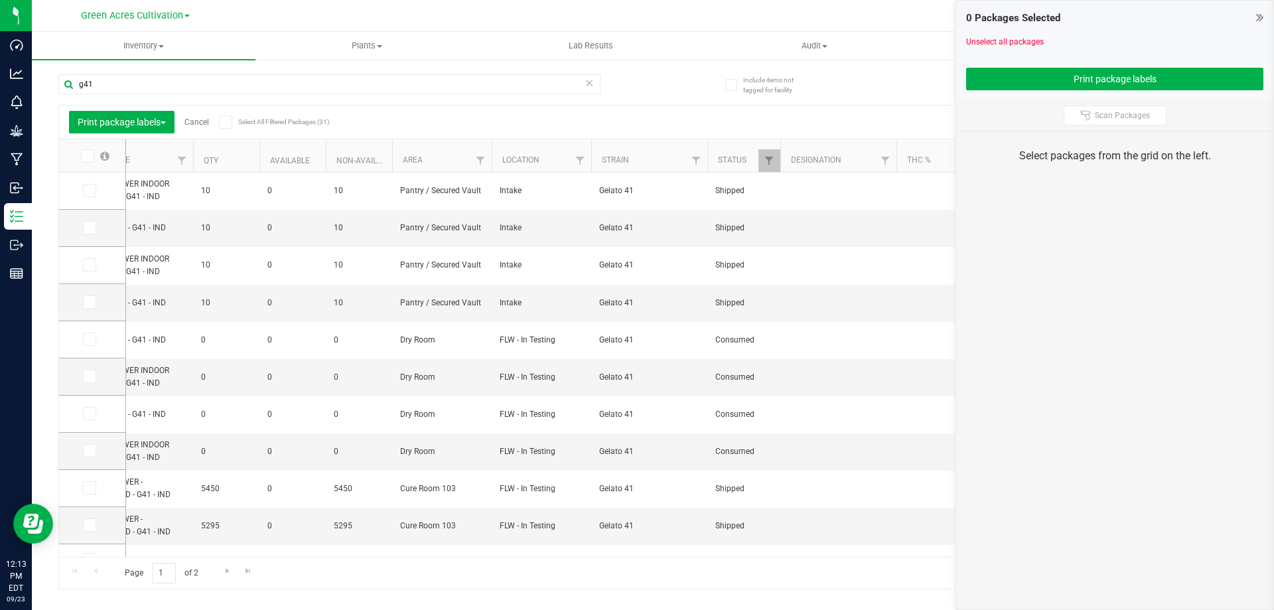
scroll to position [0, 694]
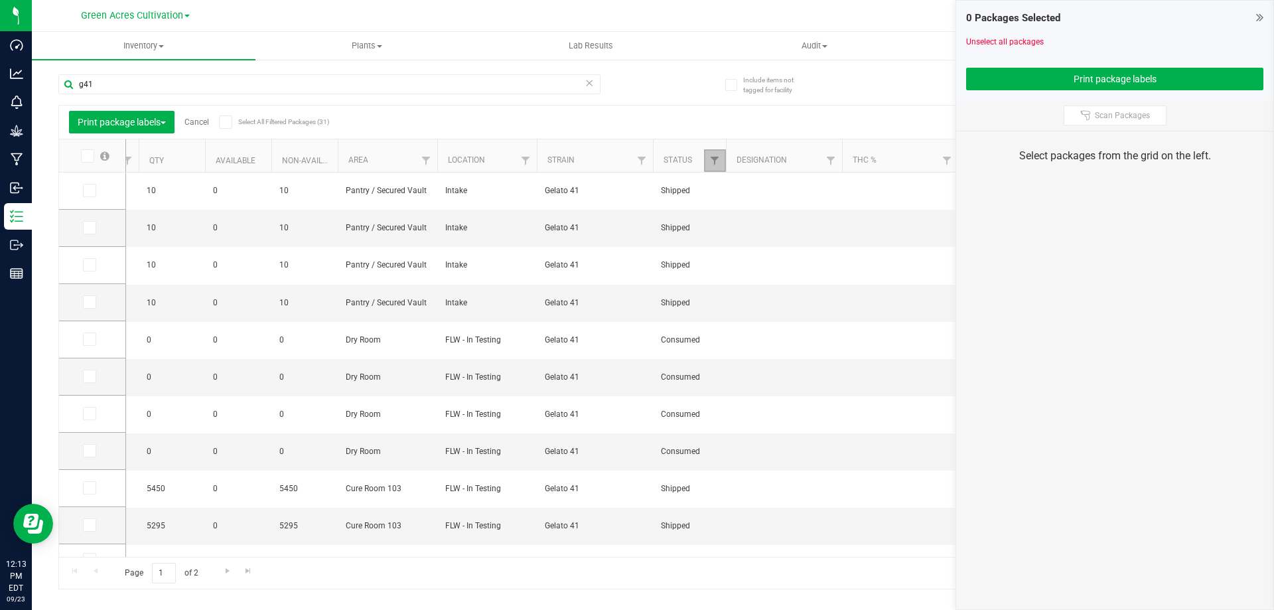
click at [716, 154] on link "Filter" at bounding box center [715, 160] width 22 height 23
click at [721, 254] on input "Created" at bounding box center [721, 253] width 9 height 9
checkbox input "false"
click at [717, 216] on input "Select All" at bounding box center [721, 217] width 9 height 9
checkbox input "true"
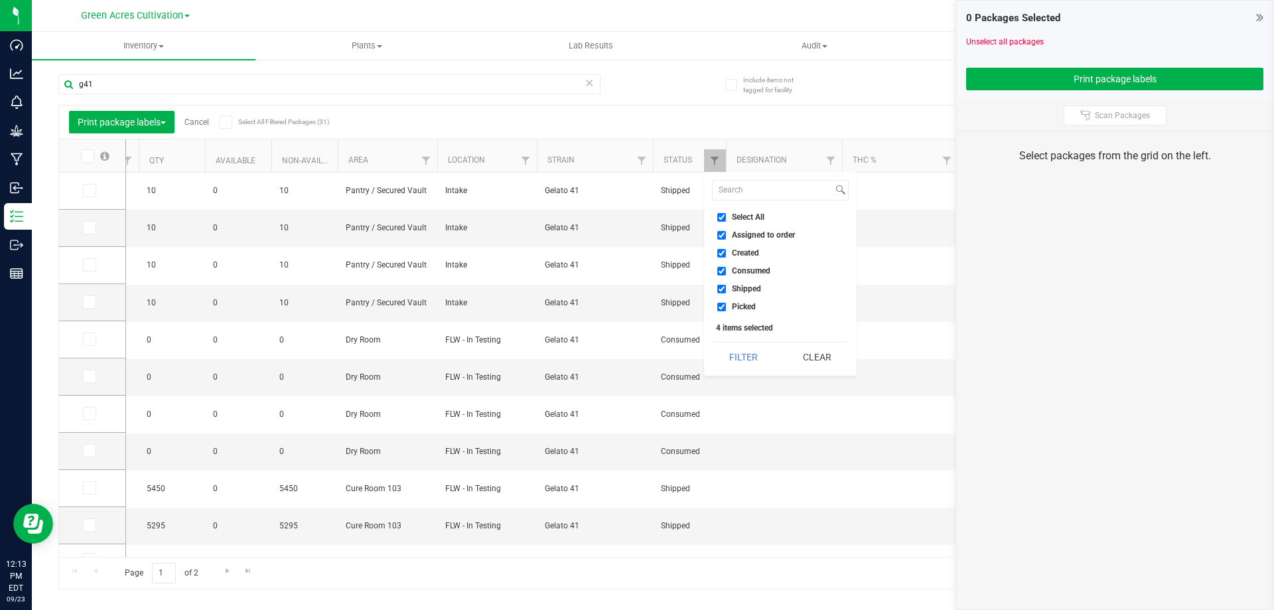
checkbox input "true"
click at [720, 216] on input "Select All" at bounding box center [721, 217] width 9 height 9
checkbox input "false"
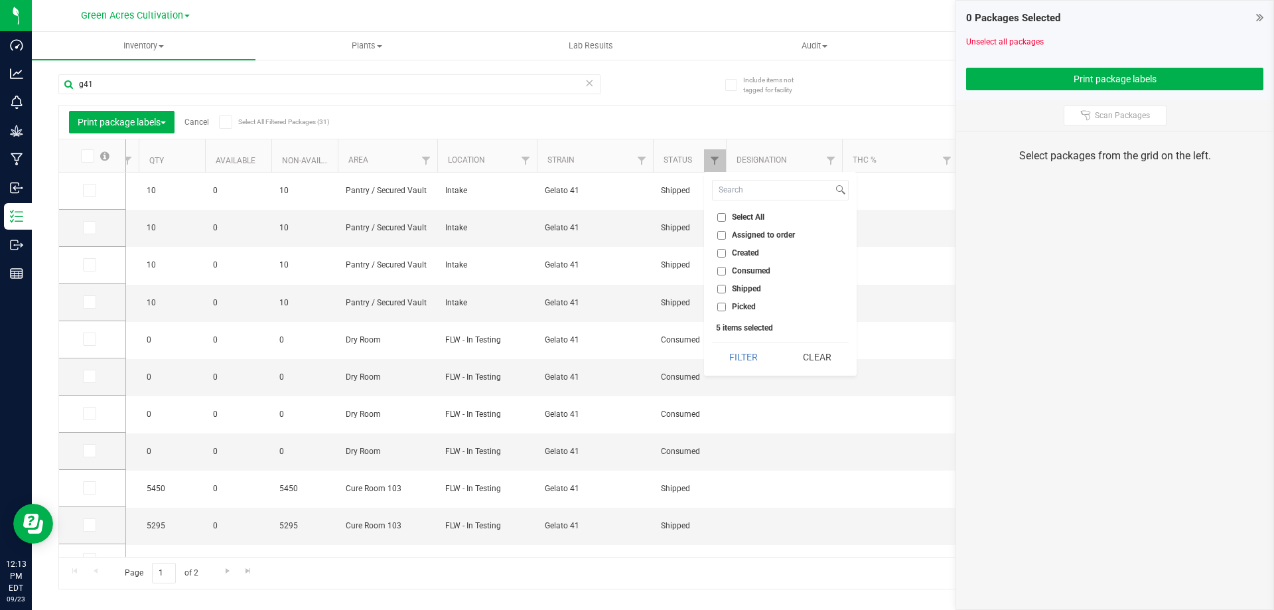
checkbox input "false"
click at [713, 247] on li "Created" at bounding box center [780, 253] width 137 height 14
click at [716, 251] on li "Created" at bounding box center [780, 253] width 137 height 14
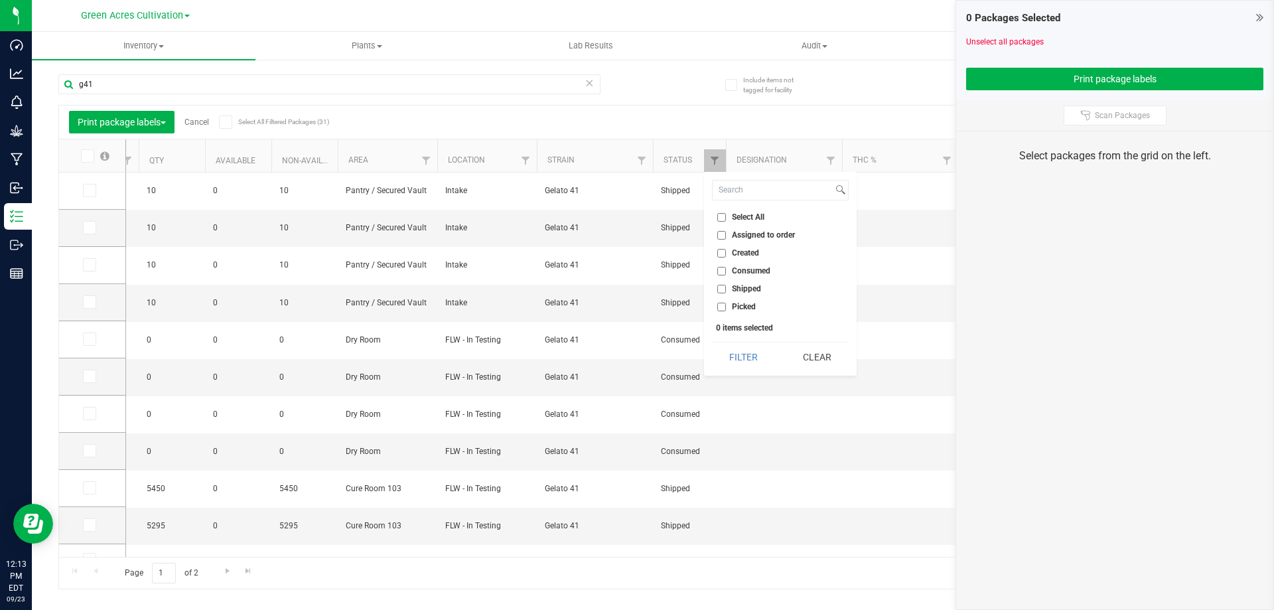
click at [719, 257] on li "Created" at bounding box center [780, 253] width 137 height 14
click at [717, 253] on input "Created" at bounding box center [721, 253] width 9 height 9
checkbox input "true"
click at [741, 354] on button "Filter" at bounding box center [744, 356] width 64 height 29
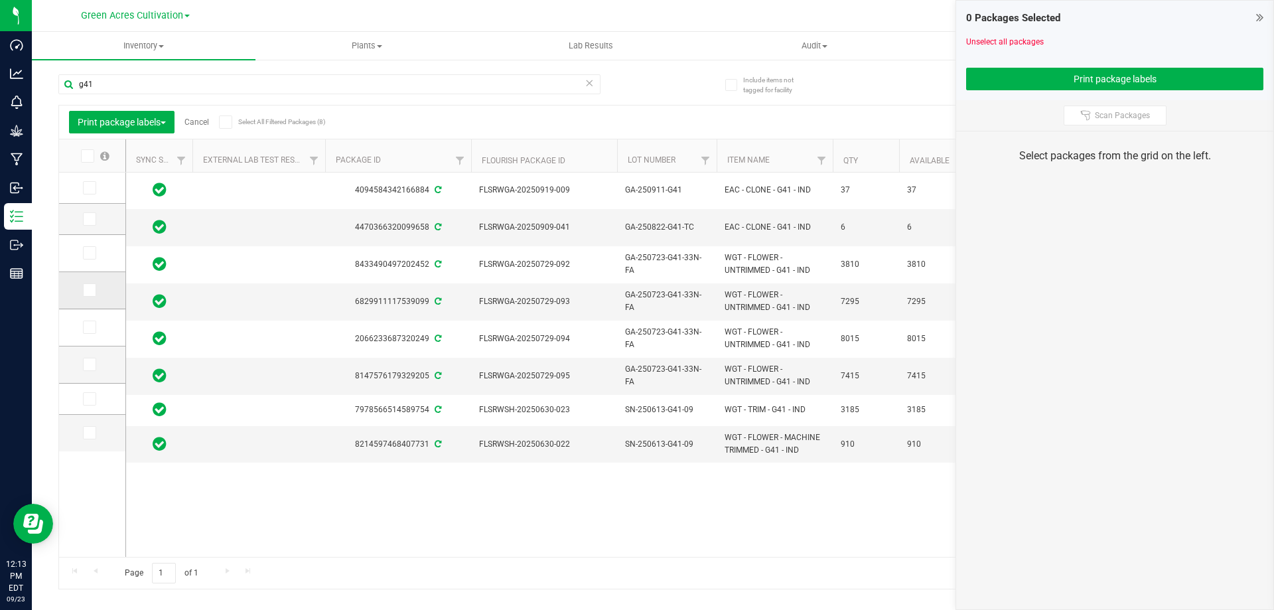
click at [94, 293] on span at bounding box center [89, 289] width 13 height 13
click at [0, 0] on input "checkbox" at bounding box center [0, 0] width 0 height 0
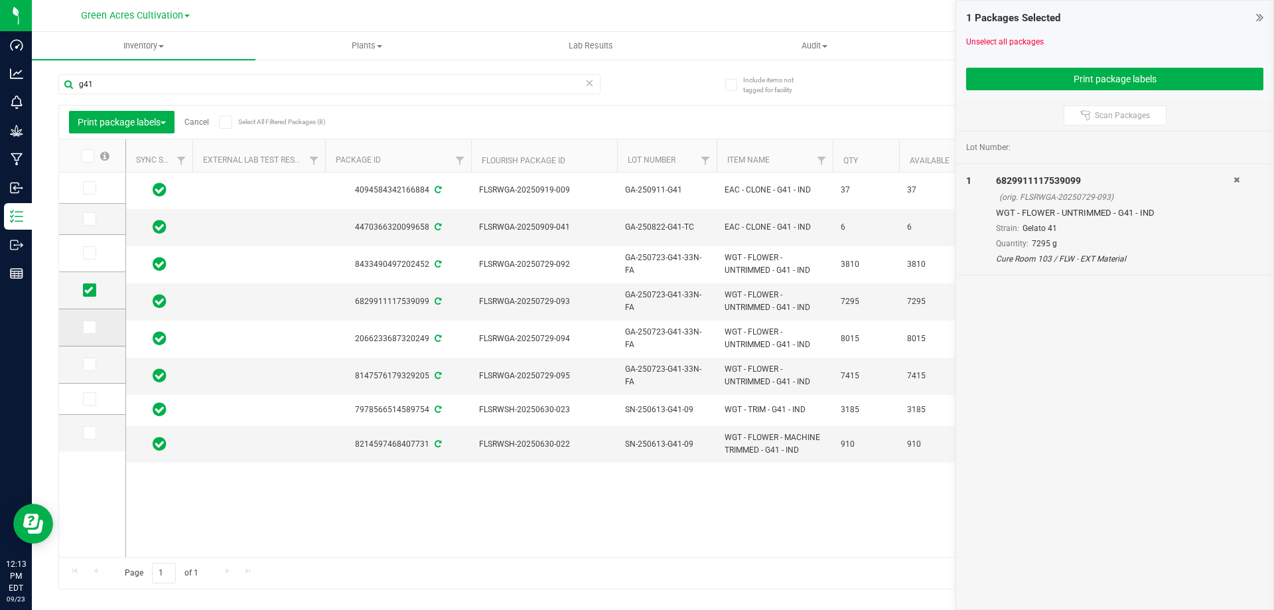
click at [94, 326] on span at bounding box center [89, 326] width 13 height 13
click at [0, 0] on input "checkbox" at bounding box center [0, 0] width 0 height 0
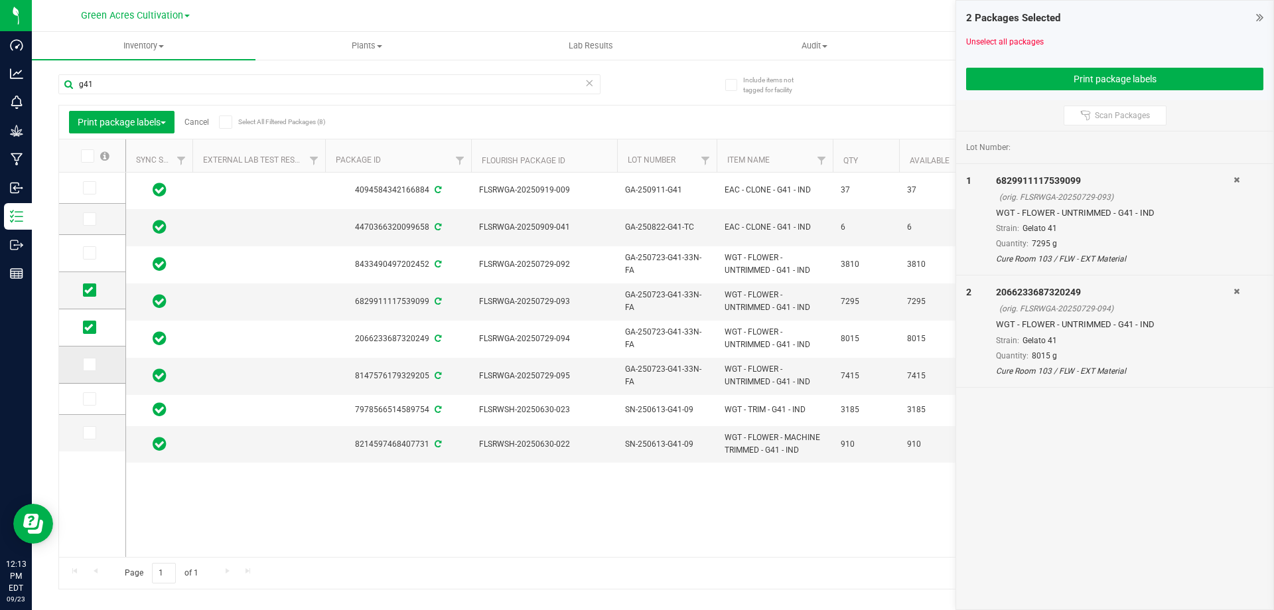
click at [86, 364] on icon at bounding box center [88, 364] width 9 height 0
click at [0, 0] on input "checkbox" at bounding box center [0, 0] width 0 height 0
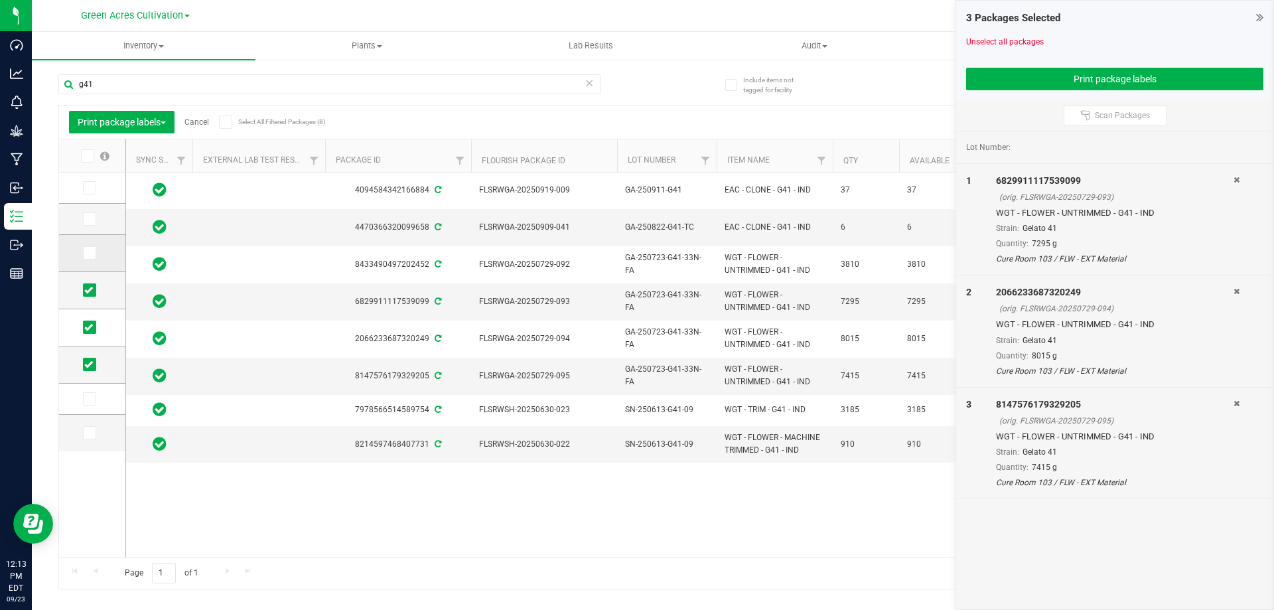
click at [92, 253] on icon at bounding box center [88, 253] width 9 height 0
click at [0, 0] on input "checkbox" at bounding box center [0, 0] width 0 height 0
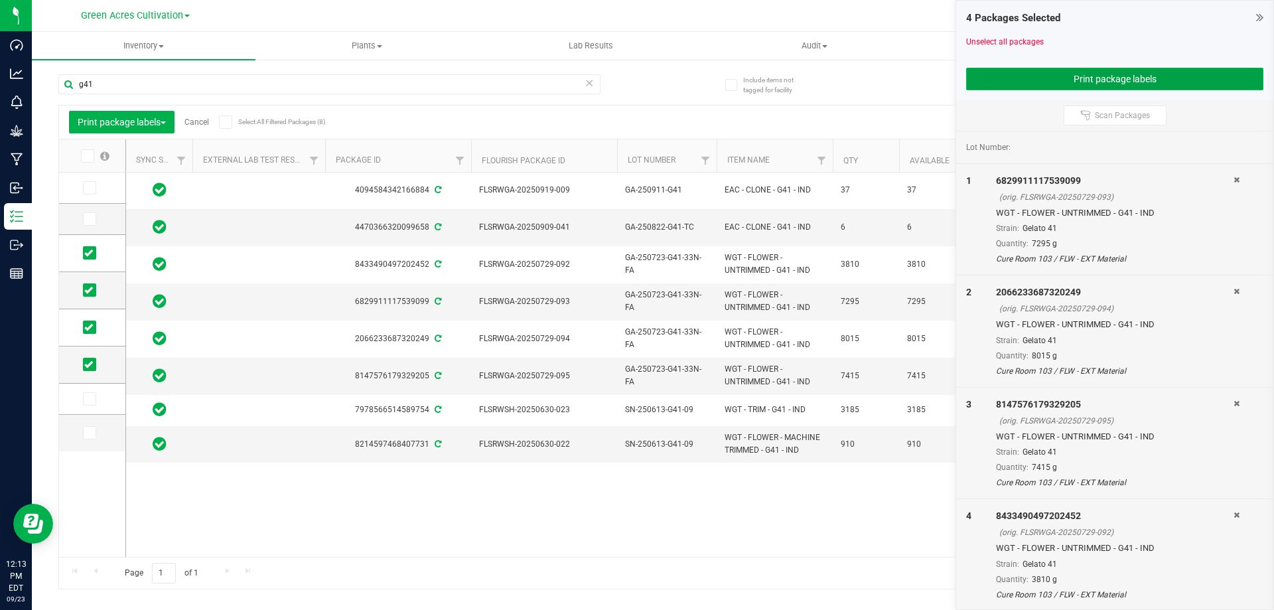
click at [1046, 82] on button "Print package labels" at bounding box center [1114, 79] width 297 height 23
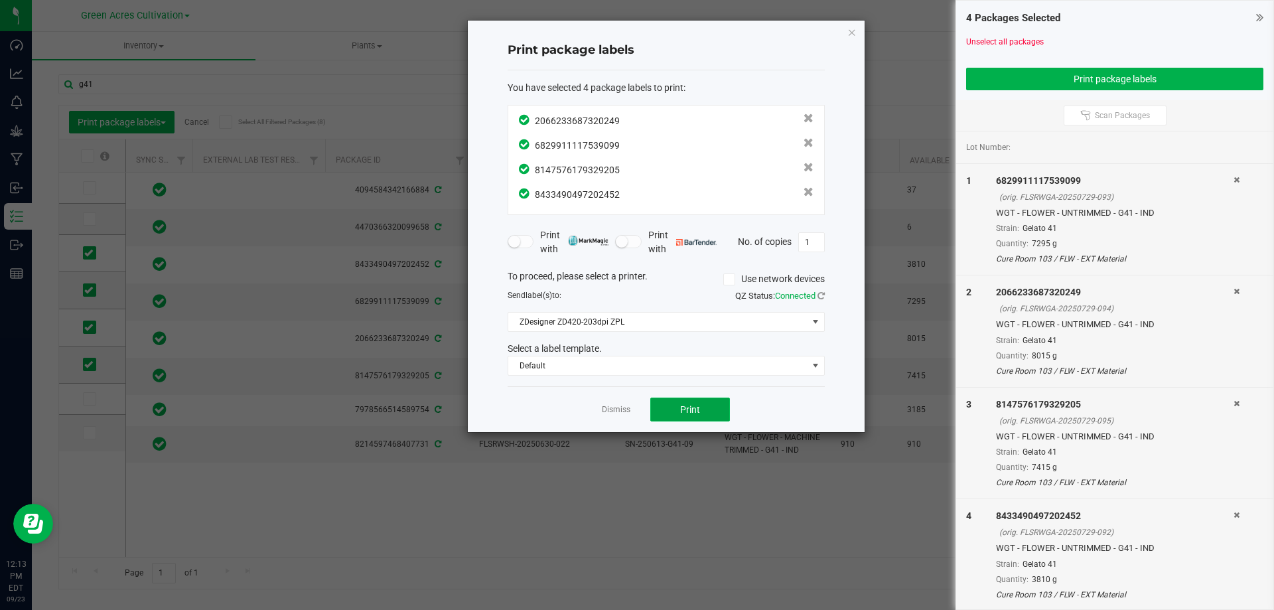
click at [698, 411] on span "Print" at bounding box center [690, 409] width 20 height 11
click at [620, 408] on link "Dismiss" at bounding box center [616, 409] width 29 height 11
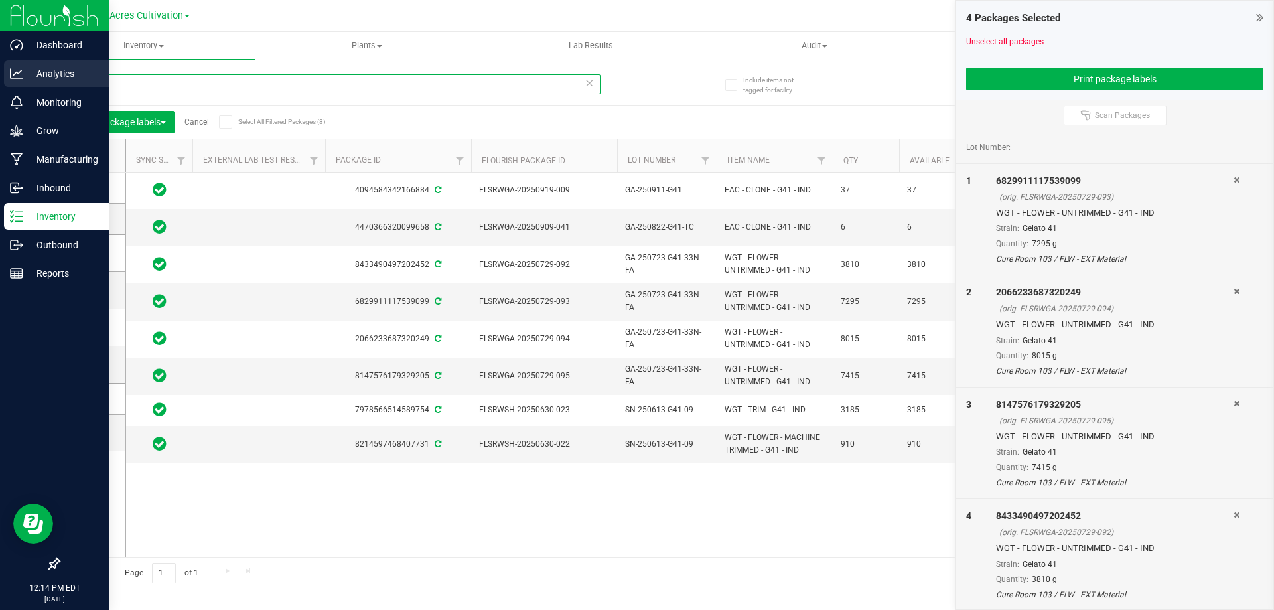
drag, startPoint x: 190, startPoint y: 86, endPoint x: 0, endPoint y: 65, distance: 190.9
click at [0, 65] on div "Dashboard Analytics Monitoring Grow Manufacturing Inbound Inventory Outbound Re…" at bounding box center [637, 305] width 1274 height 610
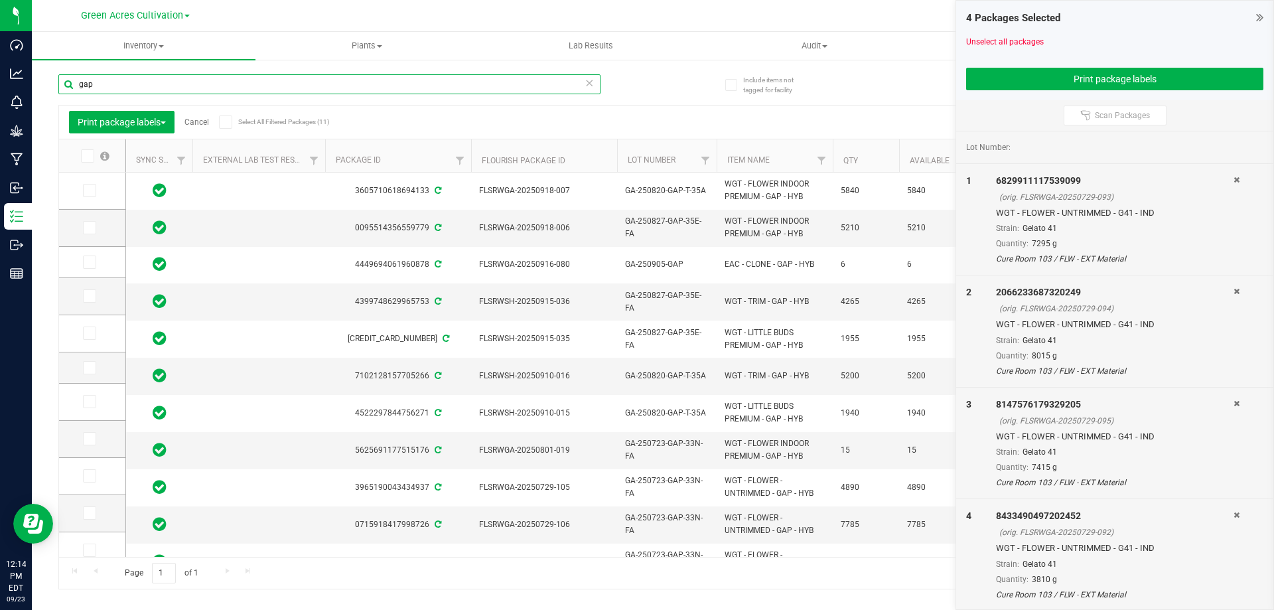
type input "gap"
click at [199, 118] on link "Cancel" at bounding box center [196, 121] width 25 height 9
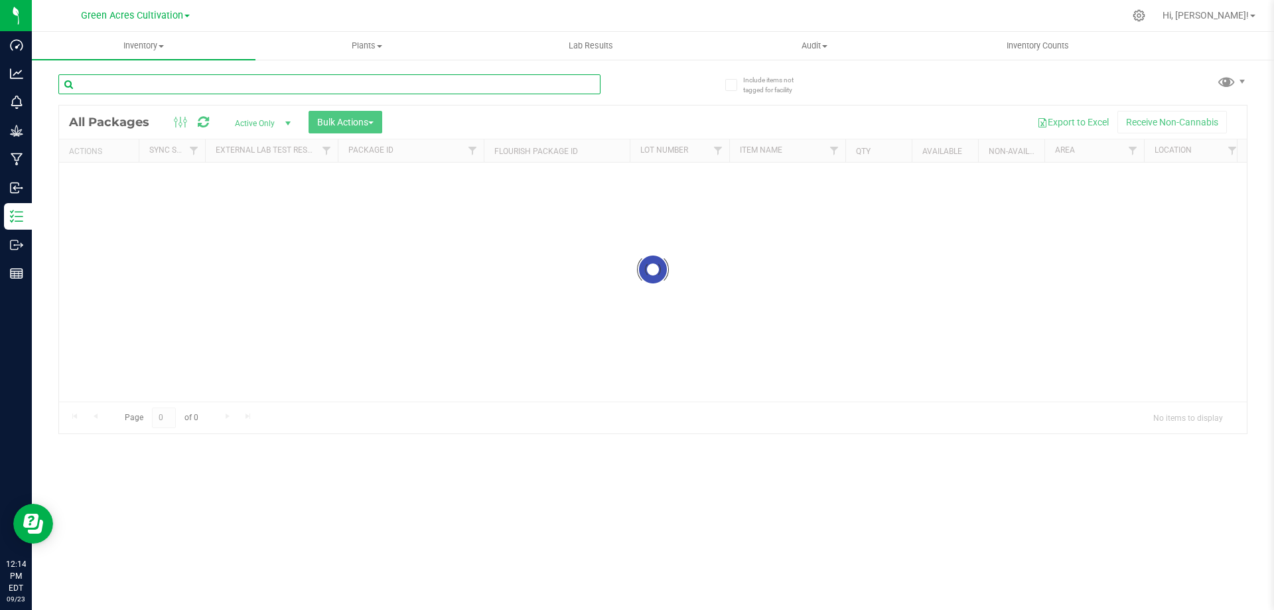
click at [198, 82] on input "text" at bounding box center [329, 84] width 542 height 20
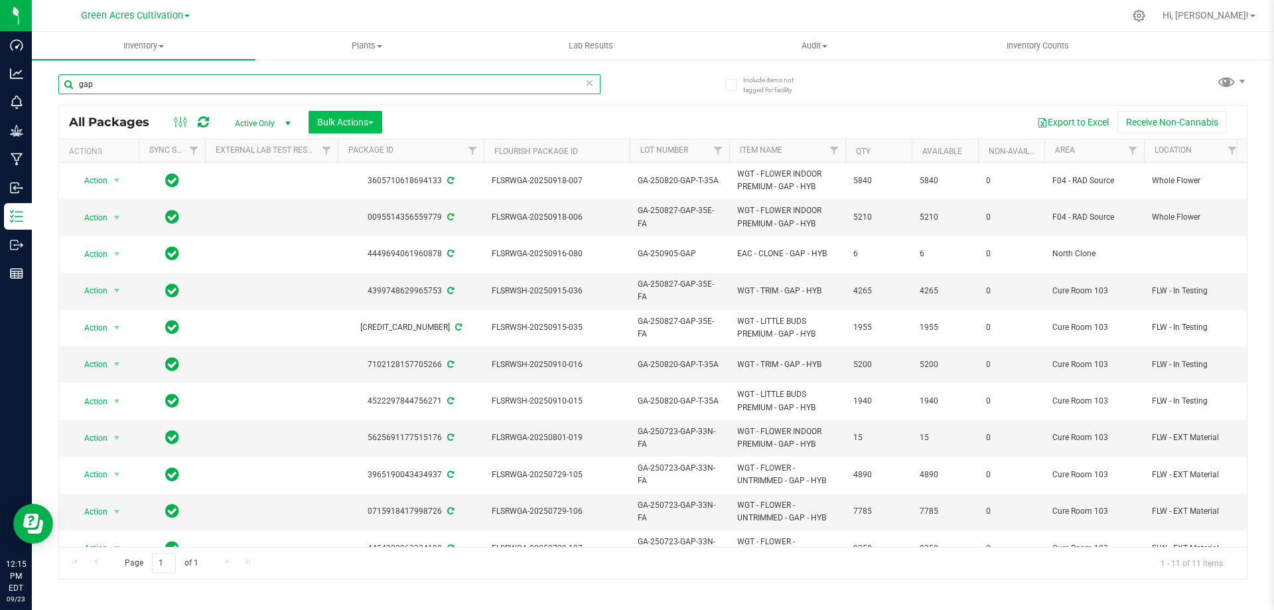
type input "gap"
click at [374, 126] on span "Bulk Actions" at bounding box center [345, 122] width 56 height 11
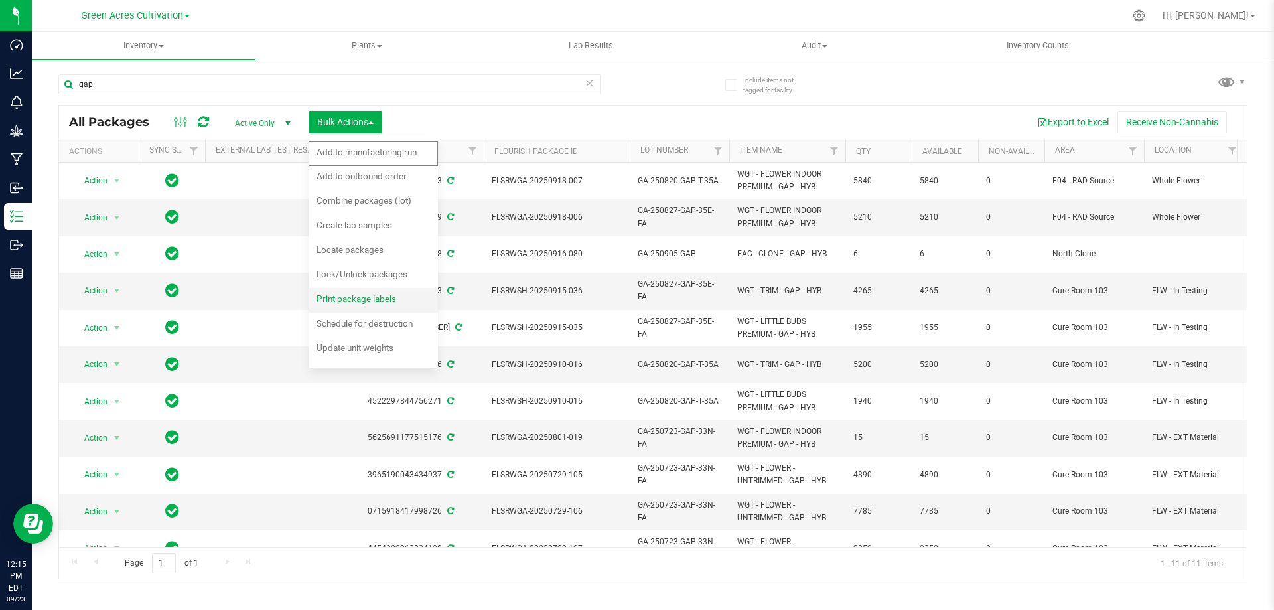
click at [386, 293] on span "Print package labels" at bounding box center [357, 298] width 80 height 11
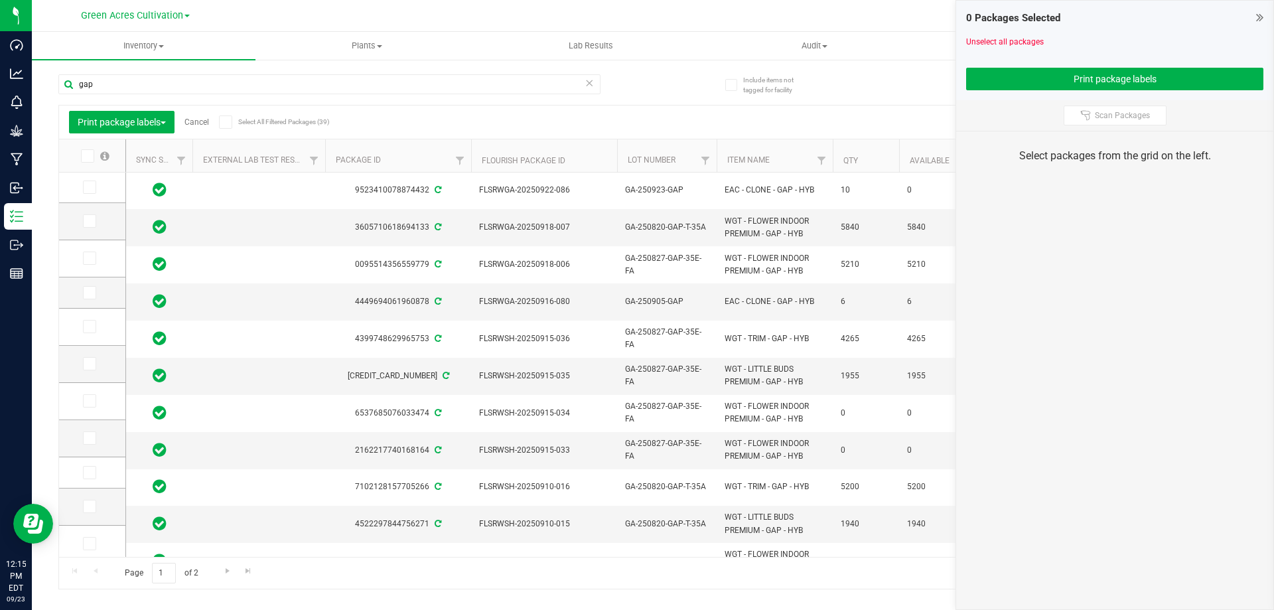
drag, startPoint x: 464, startPoint y: 556, endPoint x: 612, endPoint y: 563, distance: 148.1
click at [612, 563] on div "Page 1 of 2 1 - 20 of 39 items" at bounding box center [653, 573] width 1188 height 32
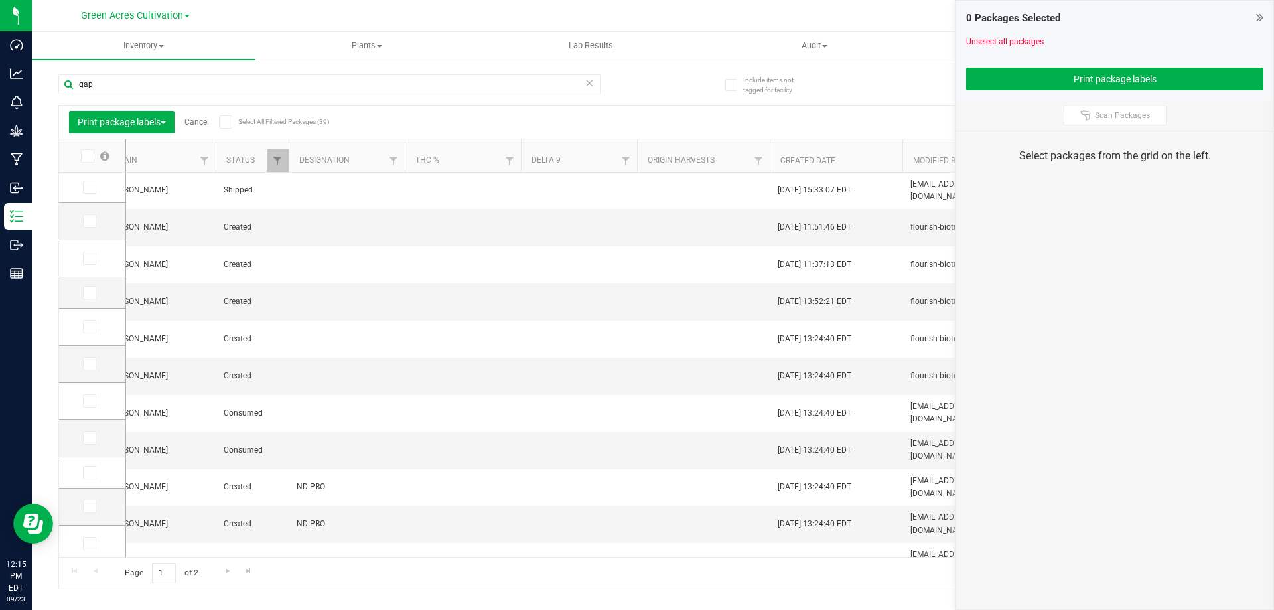
scroll to position [0, 1264]
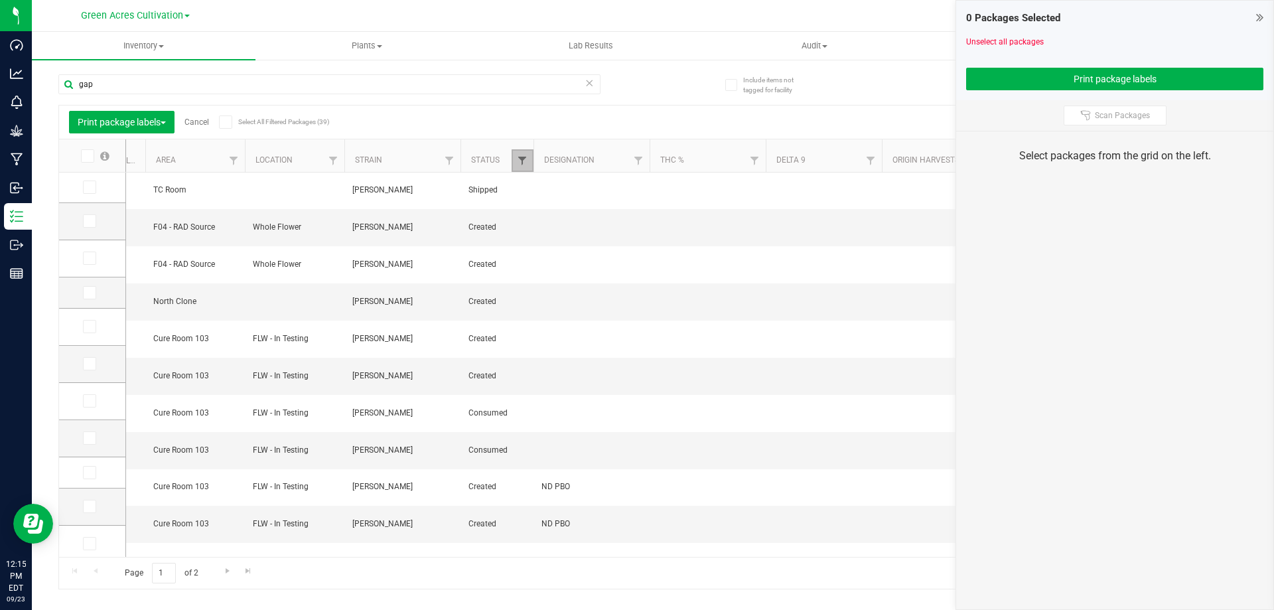
click at [517, 157] on span "Filter" at bounding box center [522, 160] width 11 height 11
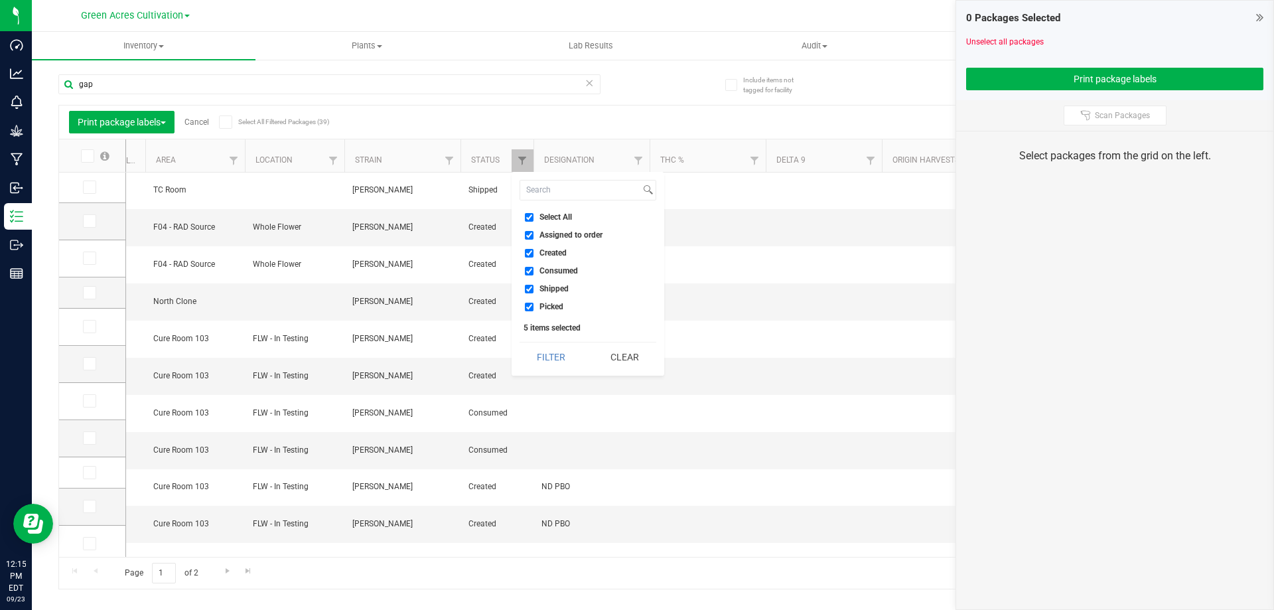
click at [525, 251] on input "Created" at bounding box center [529, 253] width 9 height 9
checkbox input "false"
click at [528, 213] on input "Select All" at bounding box center [529, 217] width 9 height 9
checkbox input "true"
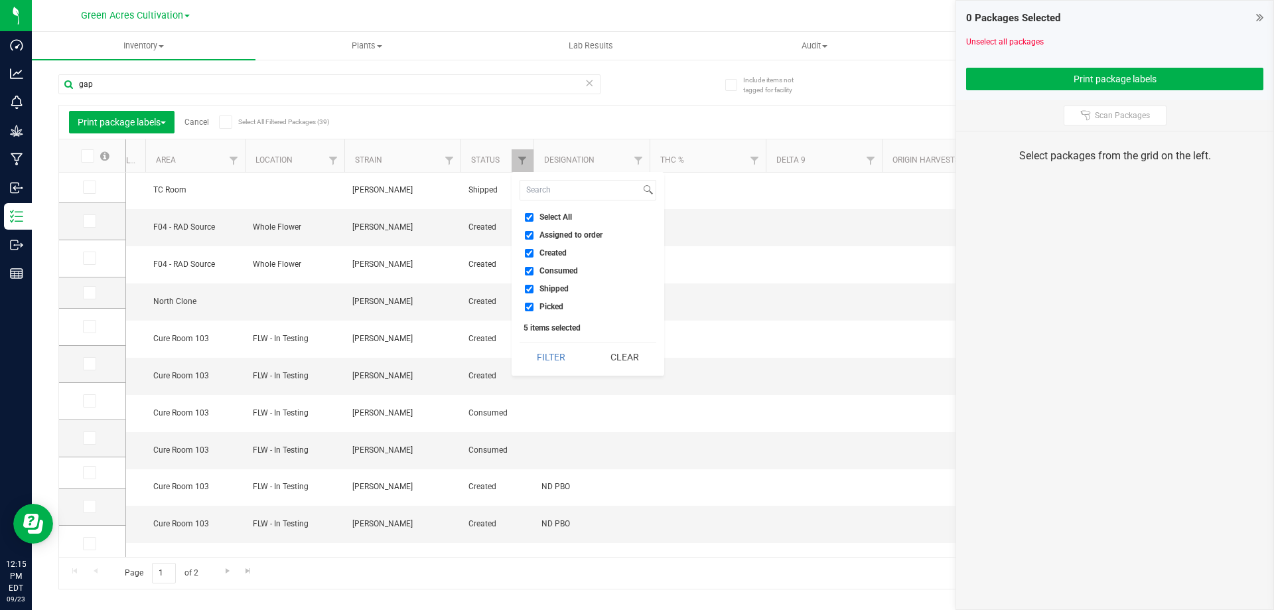
click at [528, 216] on input "Select All" at bounding box center [529, 217] width 9 height 9
checkbox input "false"
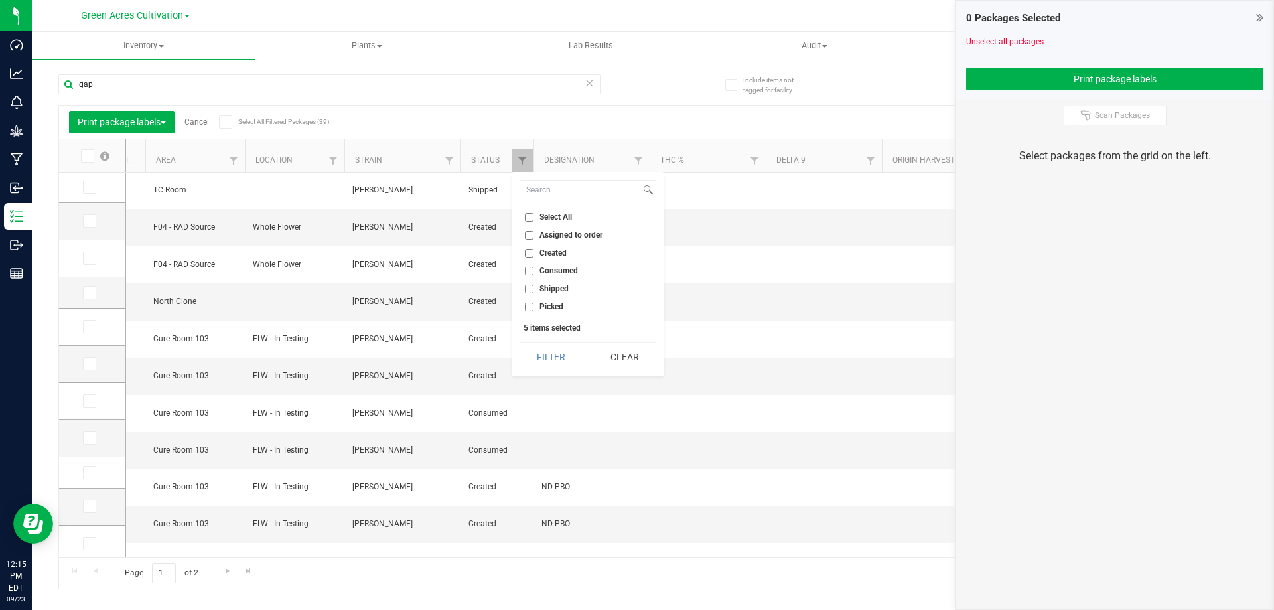
checkbox input "false"
click at [526, 255] on input "Created" at bounding box center [529, 253] width 9 height 9
checkbox input "true"
click at [551, 364] on button "Filter" at bounding box center [552, 356] width 64 height 29
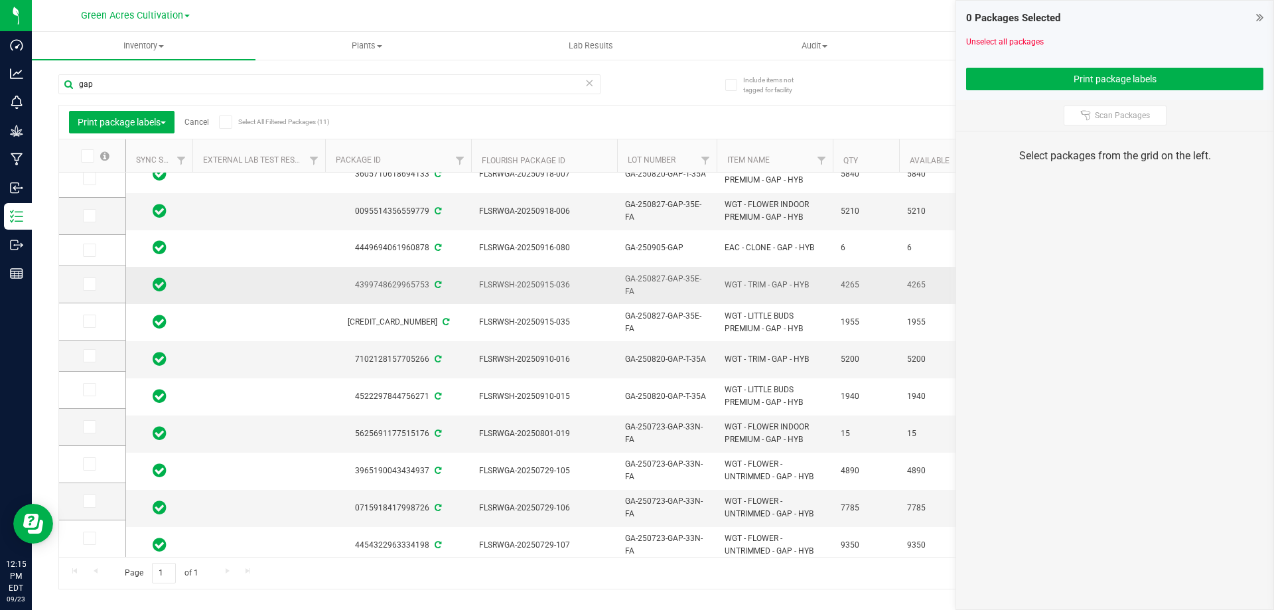
scroll to position [22, 0]
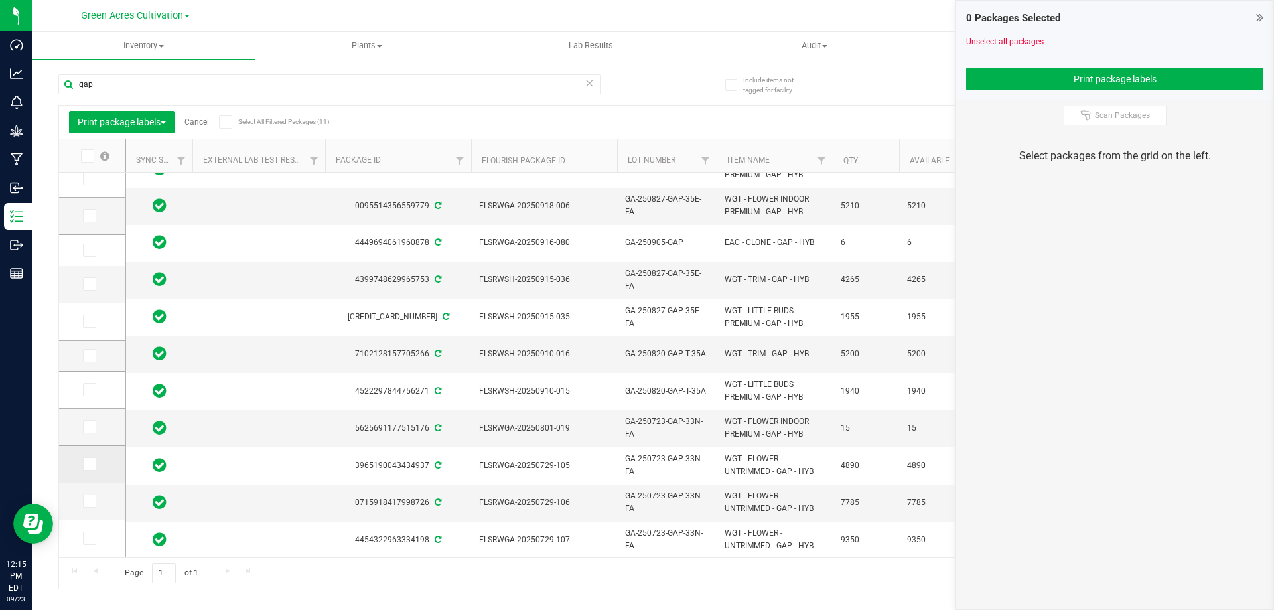
click at [90, 464] on icon at bounding box center [88, 464] width 9 height 0
click at [0, 0] on input "checkbox" at bounding box center [0, 0] width 0 height 0
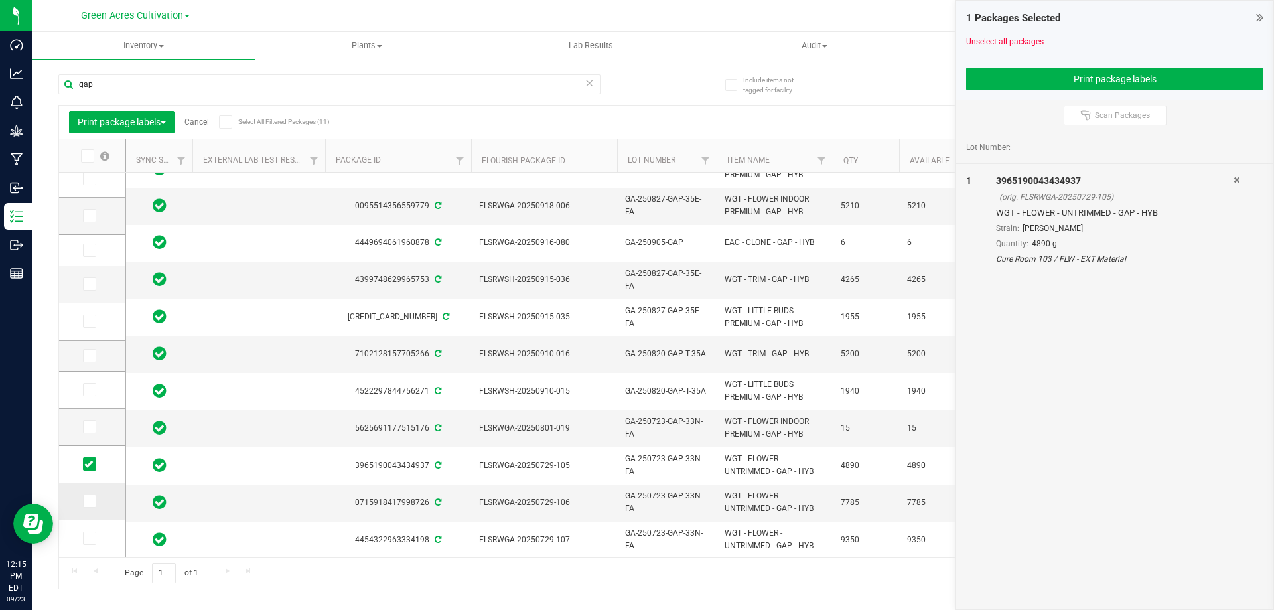
click at [87, 507] on span at bounding box center [89, 500] width 13 height 13
click at [0, 0] on input "checkbox" at bounding box center [0, 0] width 0 height 0
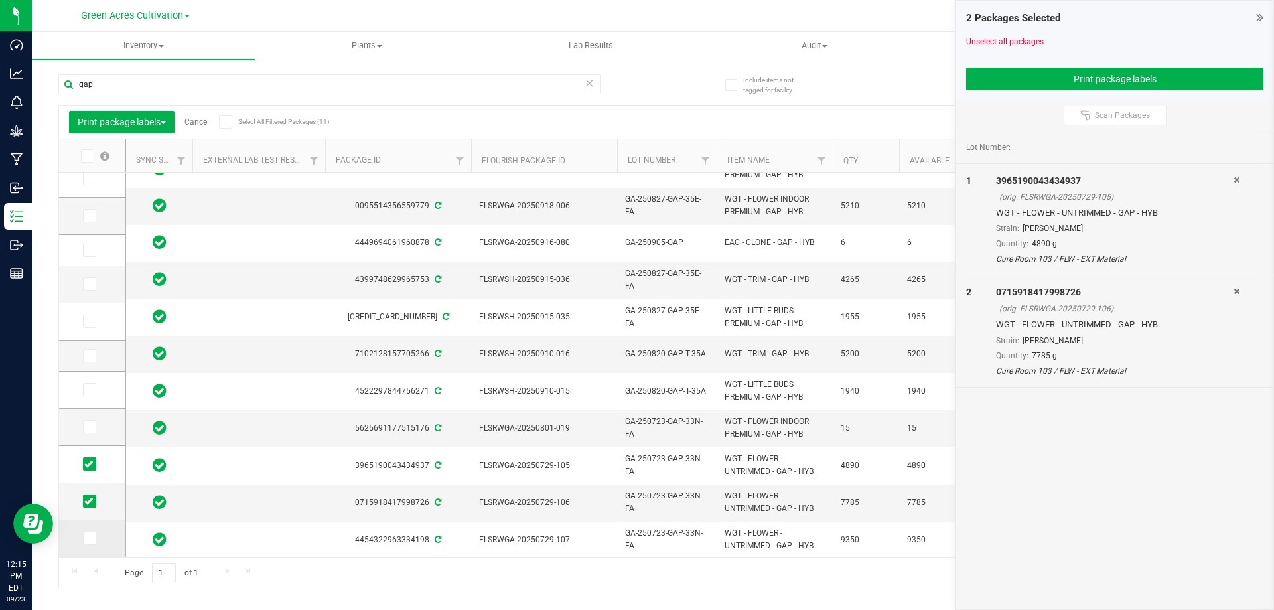
click at [88, 538] on icon at bounding box center [88, 538] width 9 height 0
click at [0, 0] on input "checkbox" at bounding box center [0, 0] width 0 height 0
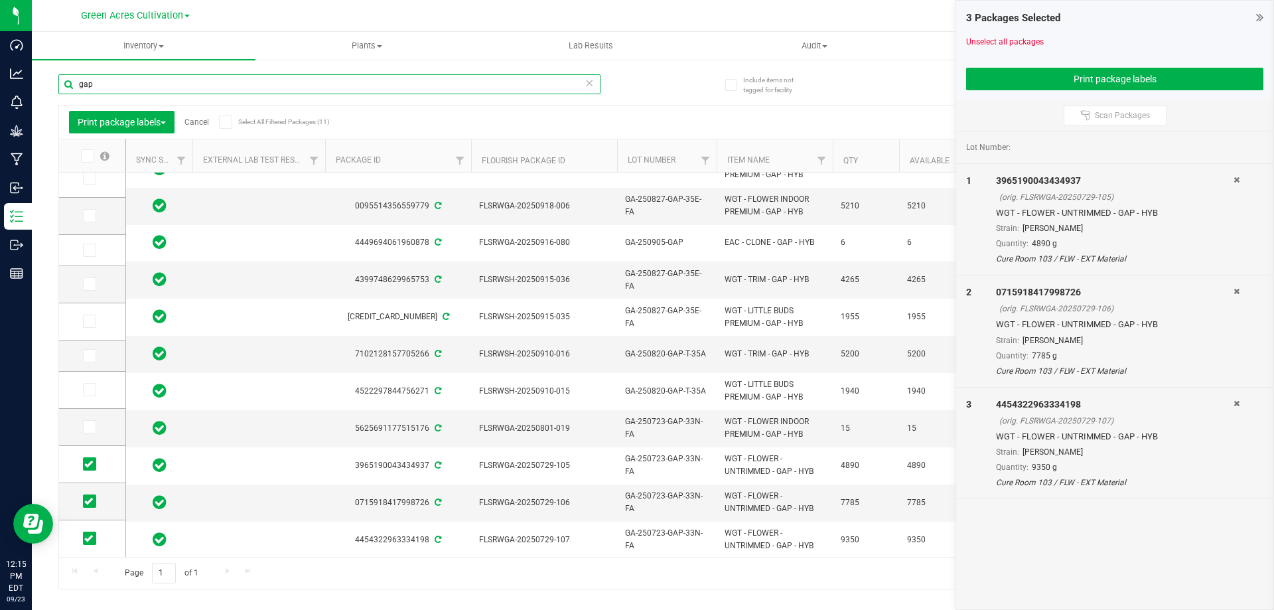
drag, startPoint x: 91, startPoint y: 91, endPoint x: 33, endPoint y: 94, distance: 57.8
click at [33, 94] on div "Include items not tagged for facility gap Print package labels Cancel Select Al…" at bounding box center [653, 260] width 1242 height 405
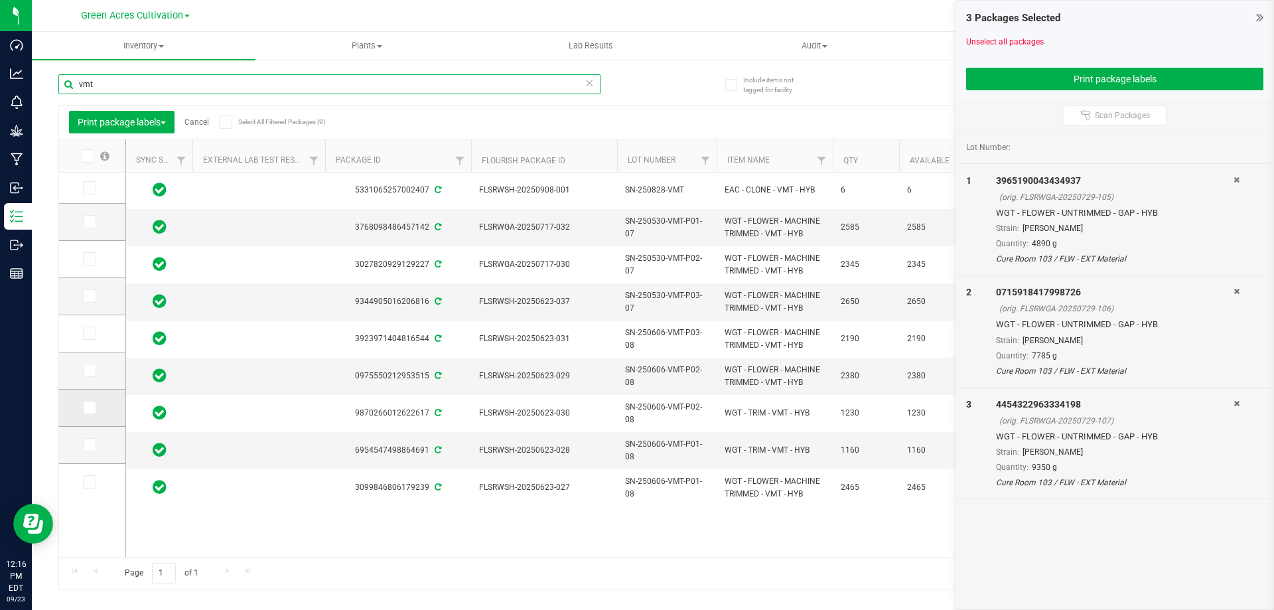
type input "vmt"
click at [90, 413] on span at bounding box center [89, 407] width 13 height 13
click at [0, 0] on input "checkbox" at bounding box center [0, 0] width 0 height 0
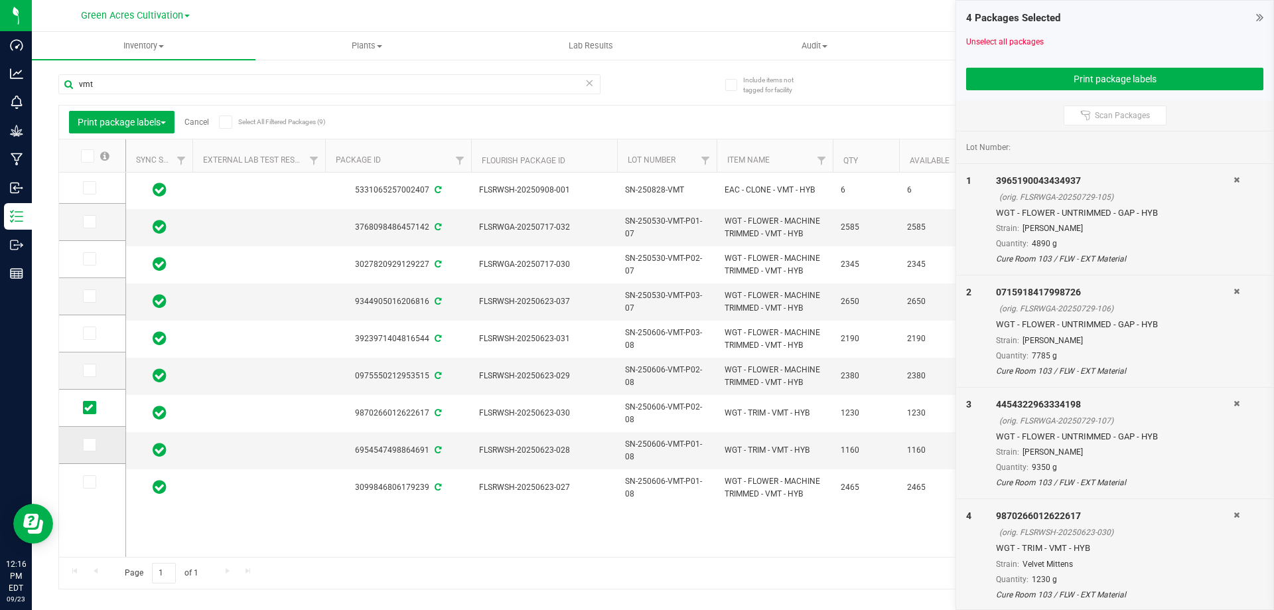
click at [86, 445] on icon at bounding box center [88, 445] width 9 height 0
click at [0, 0] on input "checkbox" at bounding box center [0, 0] width 0 height 0
click at [1072, 80] on button "Print package labels" at bounding box center [1114, 79] width 297 height 23
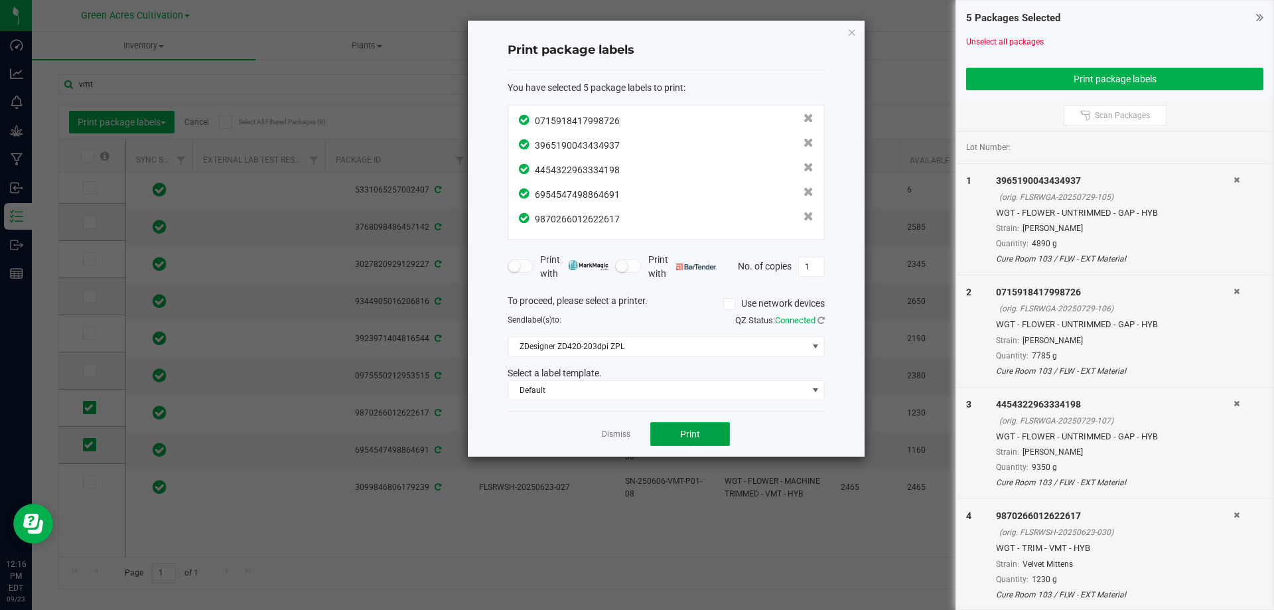
click at [707, 435] on button "Print" at bounding box center [690, 434] width 80 height 24
click at [851, 29] on icon "button" at bounding box center [851, 32] width 9 height 16
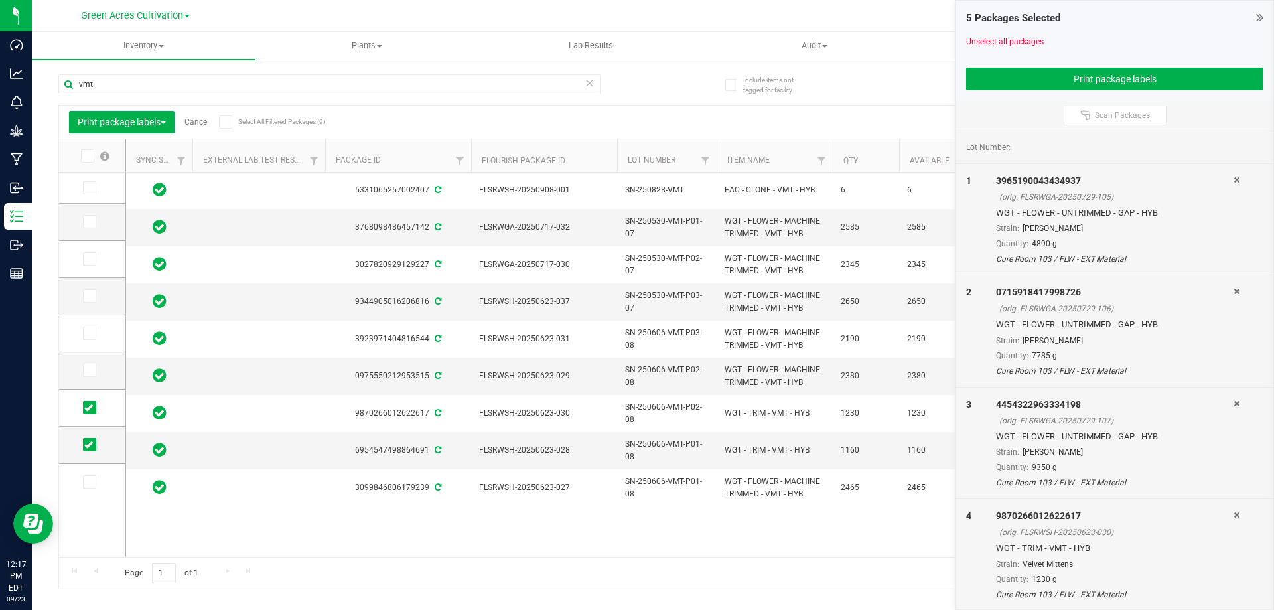
click at [200, 120] on link "Cancel" at bounding box center [196, 121] width 25 height 9
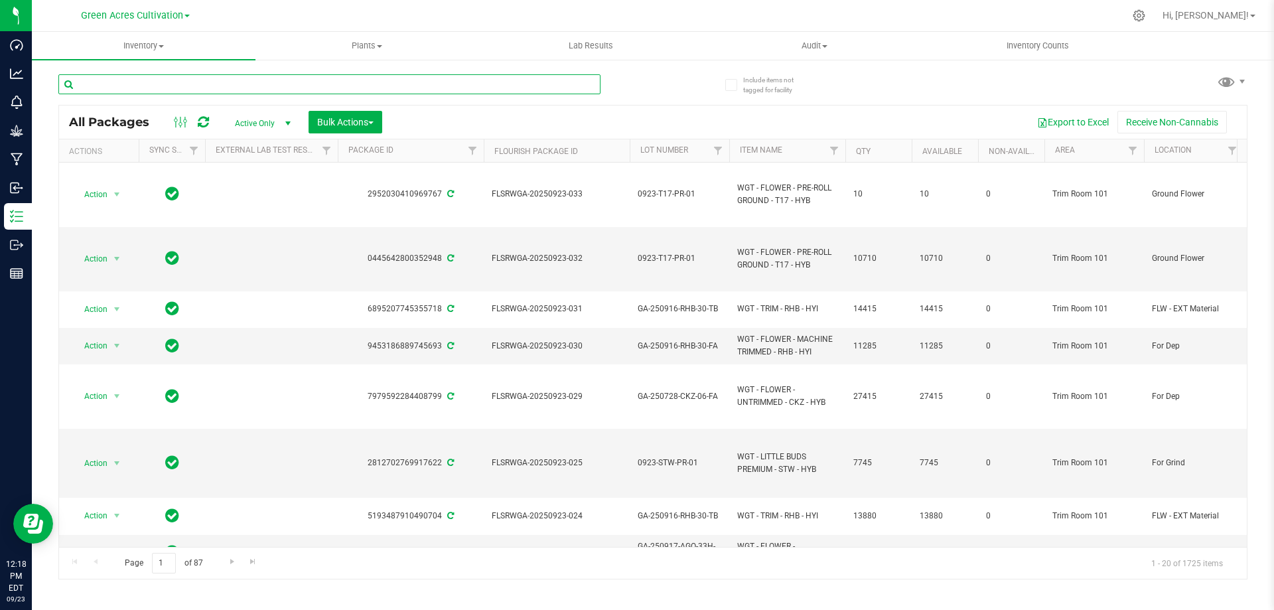
click at [184, 80] on input "text" at bounding box center [329, 84] width 542 height 20
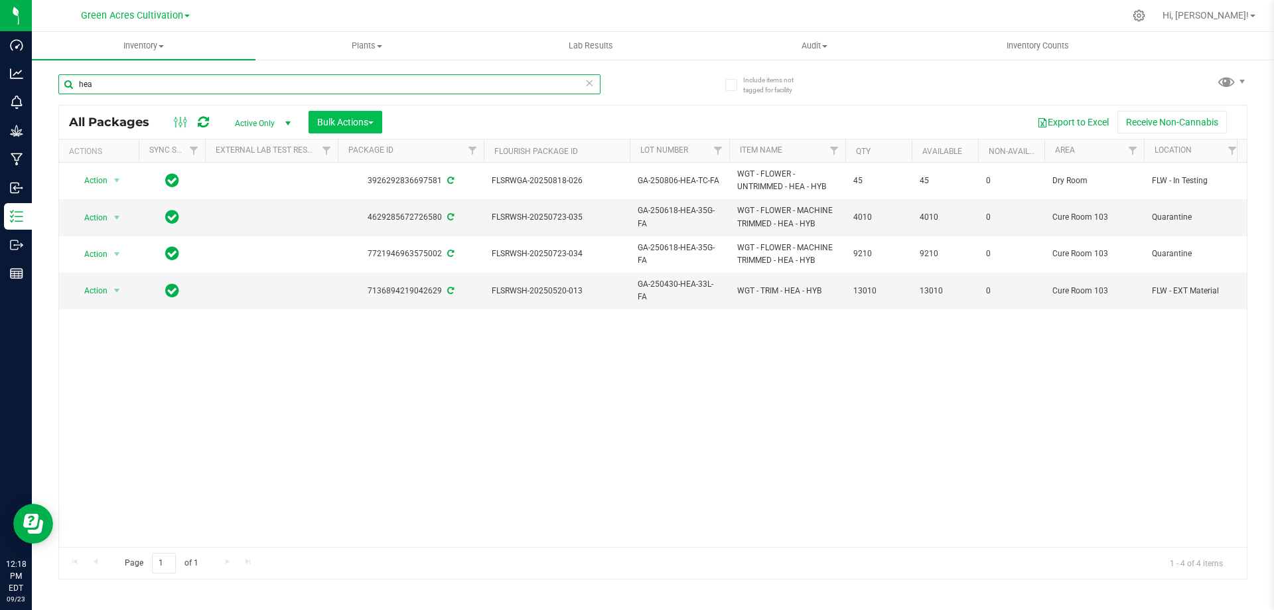
type input "hea"
click at [379, 113] on button "Bulk Actions" at bounding box center [346, 122] width 74 height 23
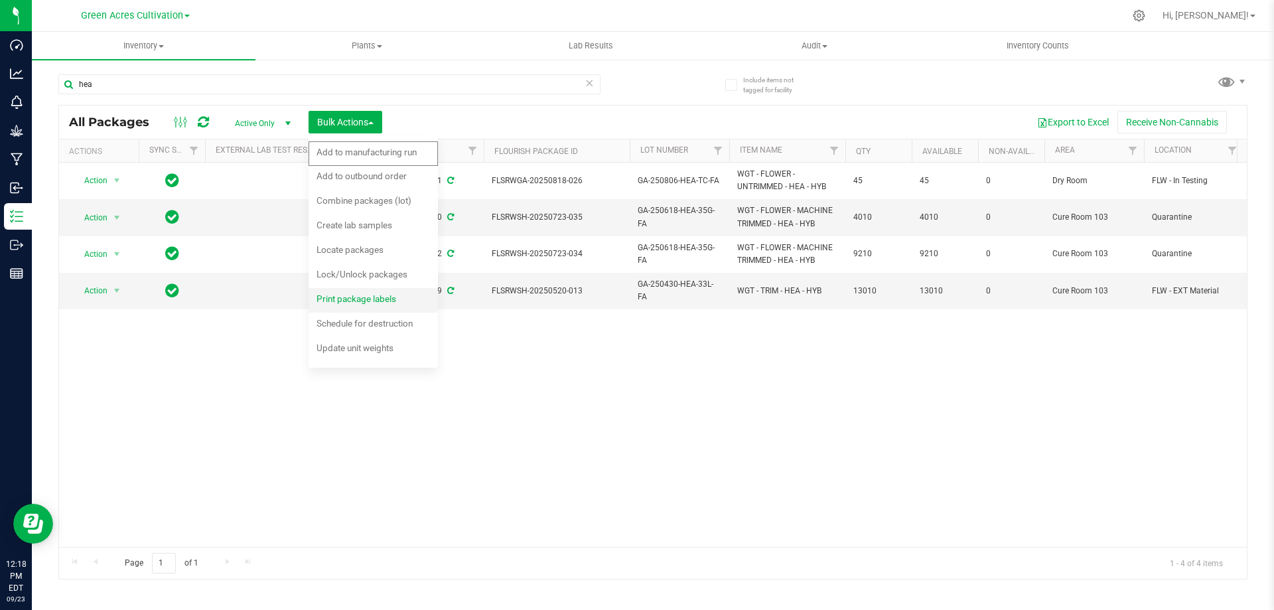
click at [389, 299] on span "Print package labels" at bounding box center [357, 298] width 80 height 11
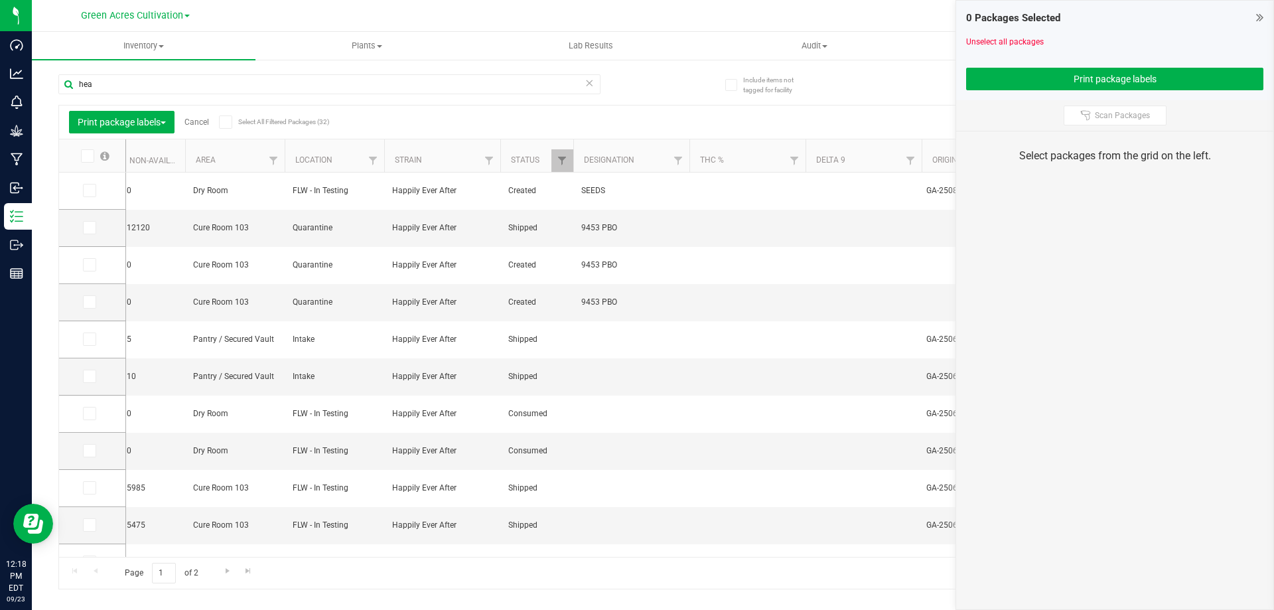
scroll to position [0, 837]
click at [569, 157] on span "Filter" at bounding box center [572, 160] width 11 height 11
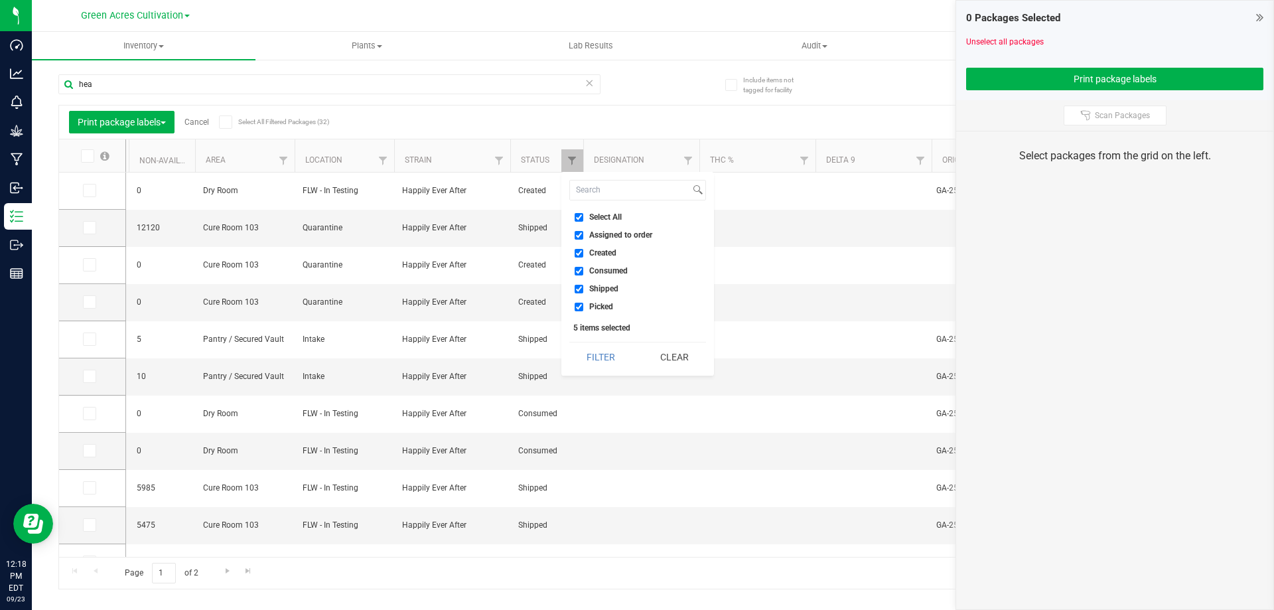
click at [604, 219] on span "Select All" at bounding box center [605, 217] width 33 height 8
click at [583, 219] on input "Select All" at bounding box center [579, 217] width 9 height 9
checkbox input "false"
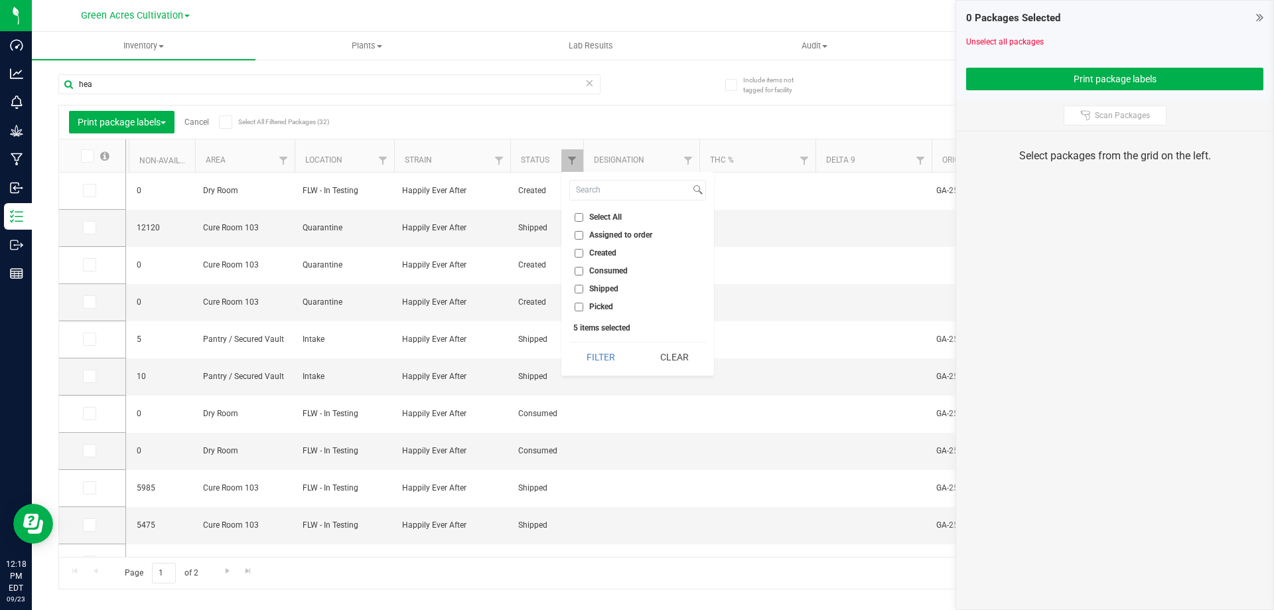
checkbox input "false"
click at [603, 218] on span "Select All" at bounding box center [605, 217] width 33 height 8
click at [583, 218] on input "Select All" at bounding box center [579, 217] width 9 height 9
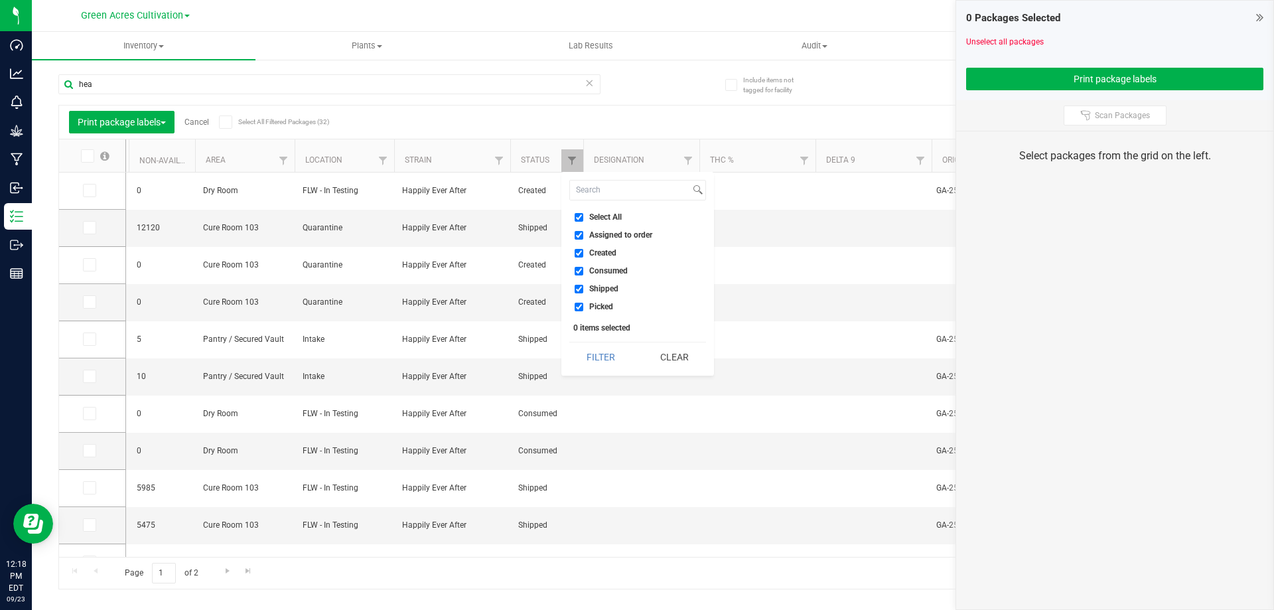
checkbox input "true"
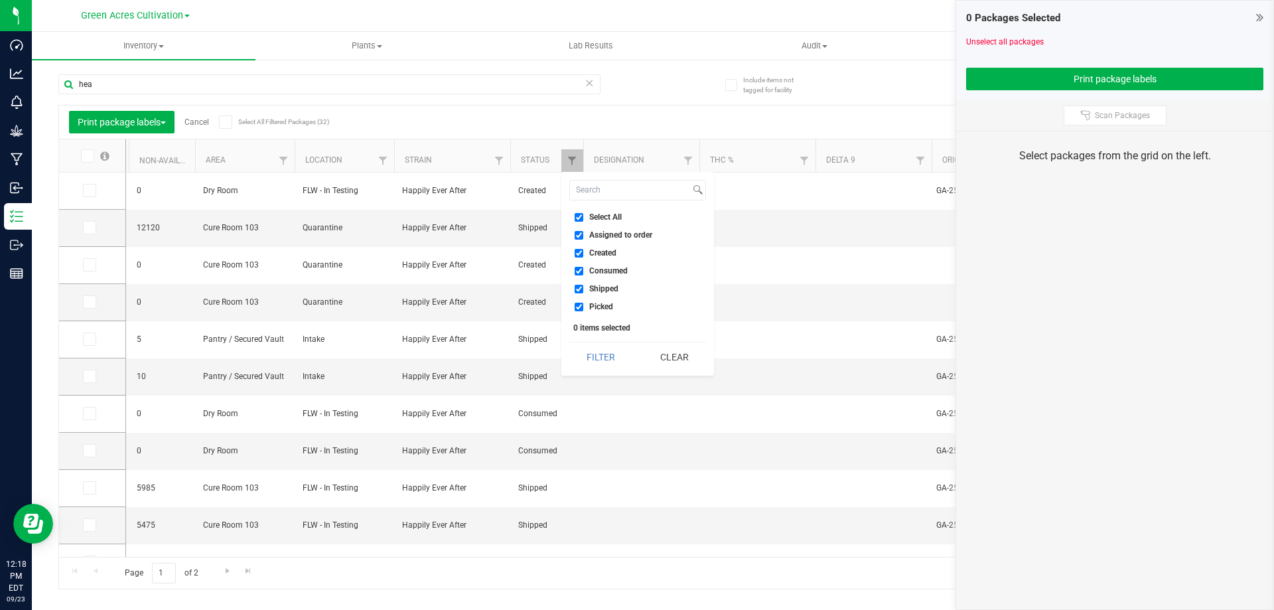
checkbox input "true"
click at [603, 218] on span "Select All" at bounding box center [605, 217] width 33 height 8
click at [583, 218] on input "Select All" at bounding box center [579, 217] width 9 height 9
checkbox input "false"
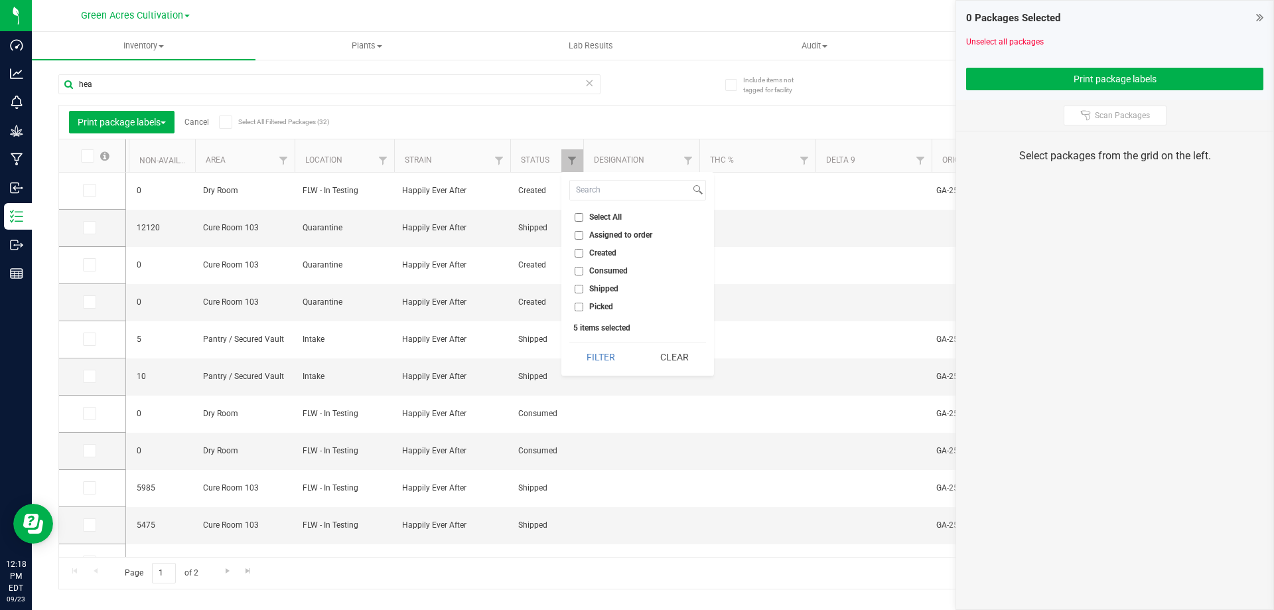
checkbox input "false"
click at [582, 250] on input "Created" at bounding box center [579, 253] width 9 height 9
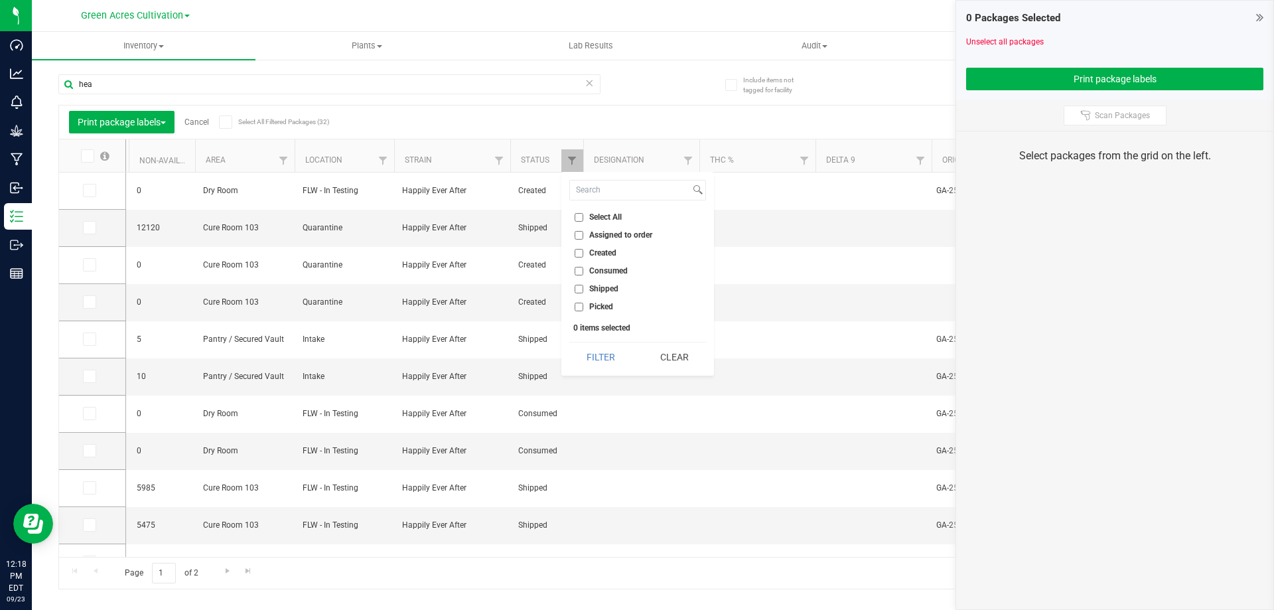
checkbox input "true"
click at [601, 362] on button "Filter" at bounding box center [601, 356] width 64 height 29
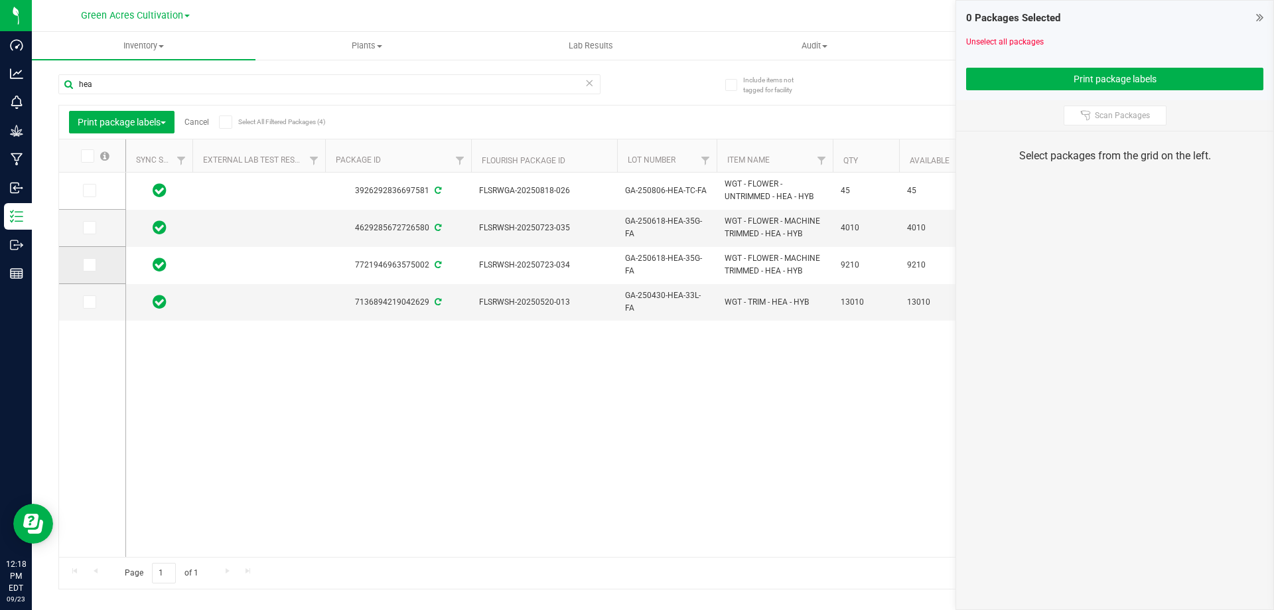
click at [92, 267] on span at bounding box center [89, 264] width 13 height 13
click at [94, 265] on span at bounding box center [89, 264] width 13 height 13
click at [0, 0] on input "checkbox" at bounding box center [0, 0] width 0 height 0
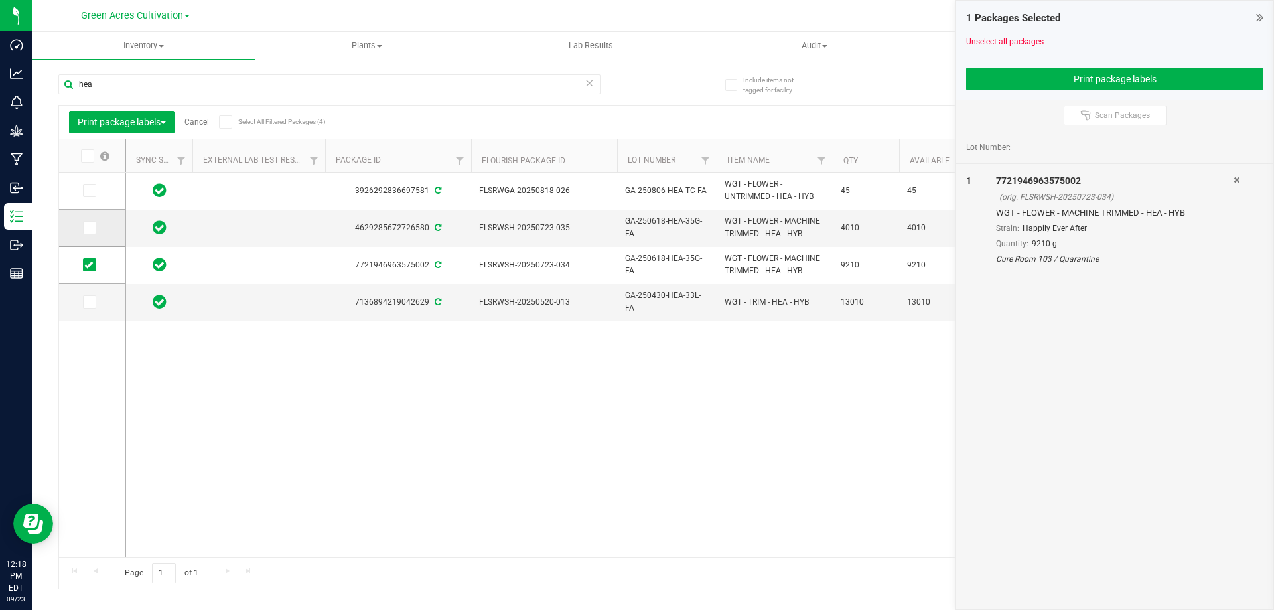
click at [86, 228] on icon at bounding box center [88, 228] width 9 height 0
click at [0, 0] on input "checkbox" at bounding box center [0, 0] width 0 height 0
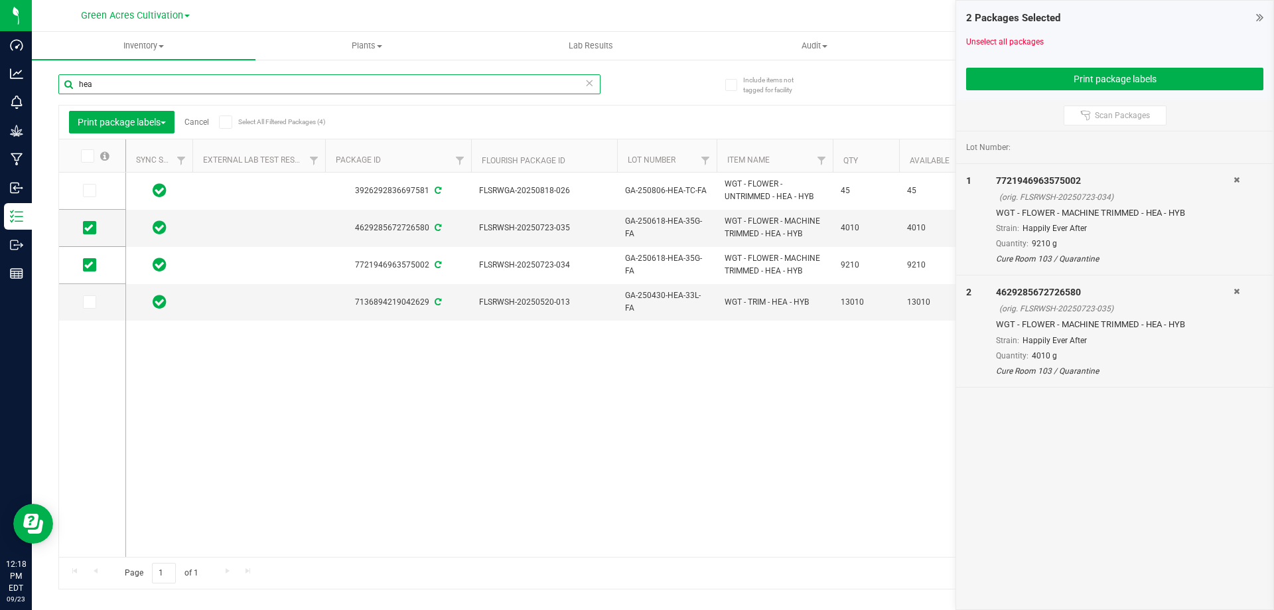
drag, startPoint x: 123, startPoint y: 89, endPoint x: 51, endPoint y: 121, distance: 79.3
click at [51, 121] on div "Include items not tagged for facility hea Print package labels Cancel Select Al…" at bounding box center [653, 260] width 1242 height 405
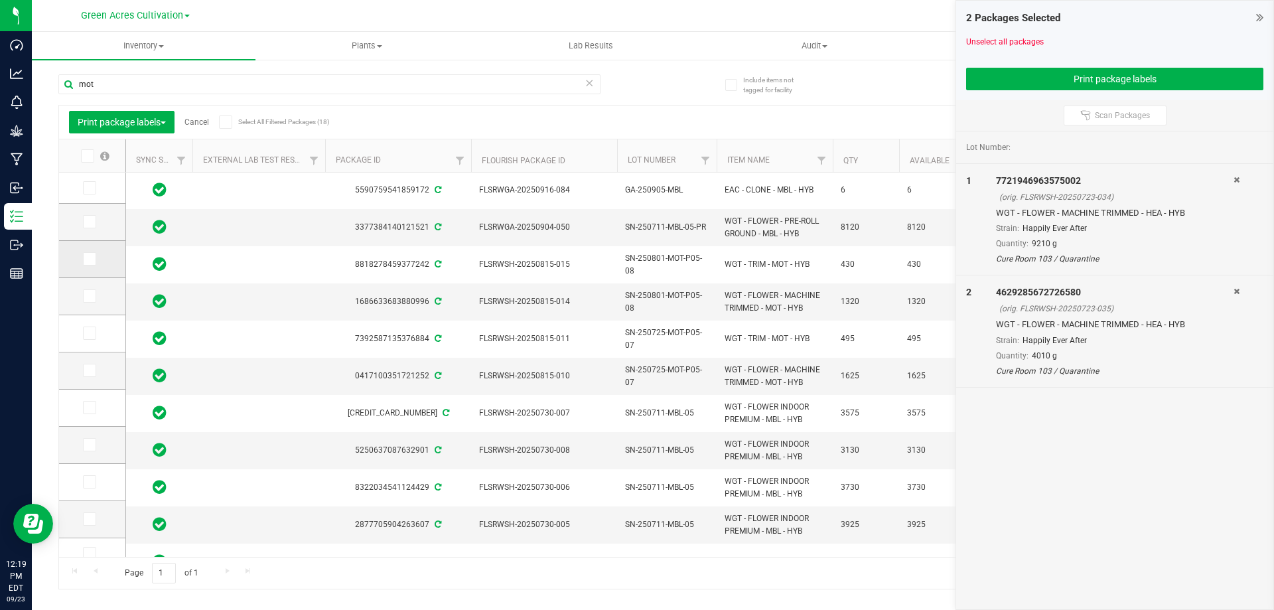
click at [90, 259] on icon at bounding box center [88, 259] width 9 height 0
click at [0, 0] on input "checkbox" at bounding box center [0, 0] width 0 height 0
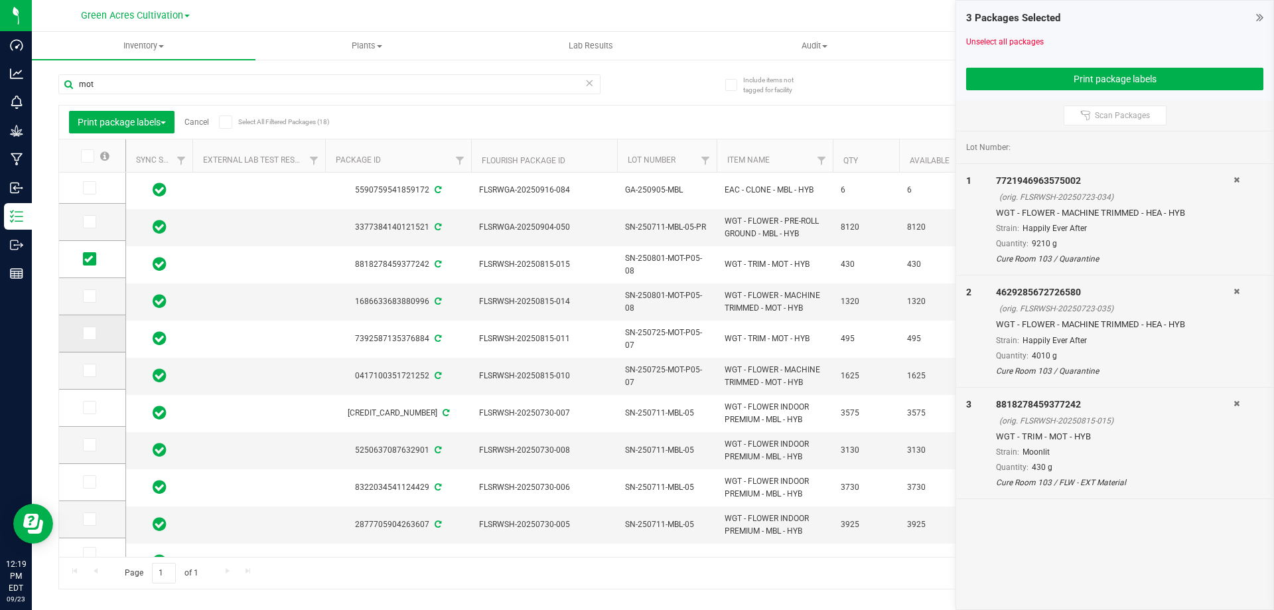
click at [88, 338] on span at bounding box center [89, 332] width 13 height 13
click at [0, 0] on input "checkbox" at bounding box center [0, 0] width 0 height 0
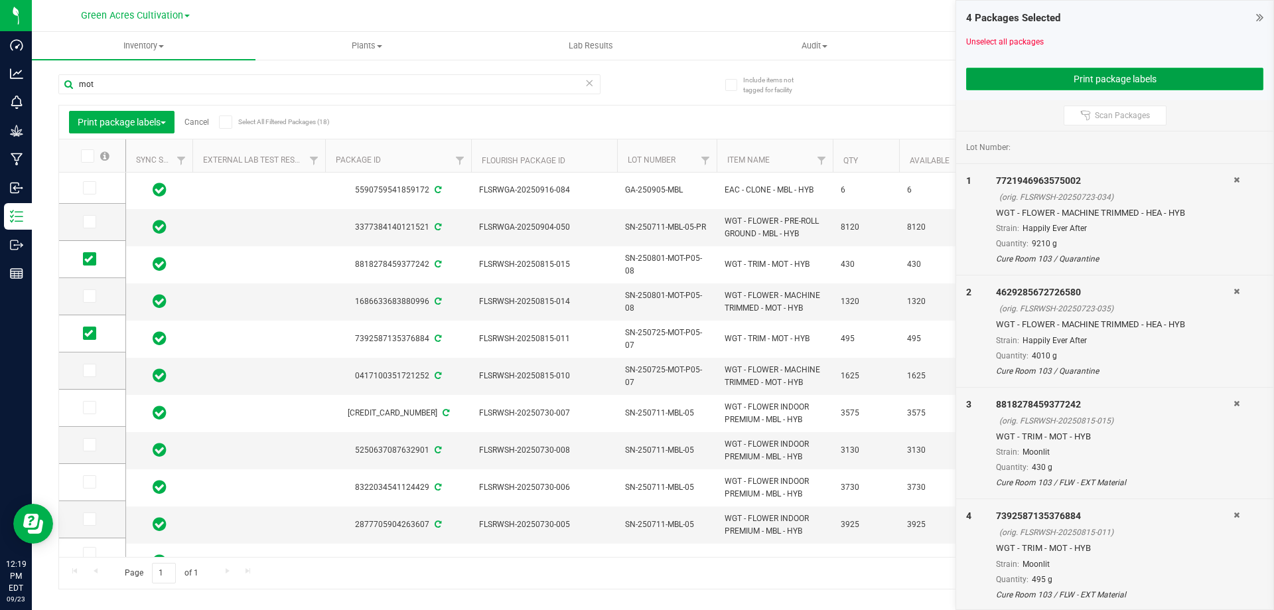
click at [1019, 78] on button "Print package labels" at bounding box center [1114, 79] width 297 height 23
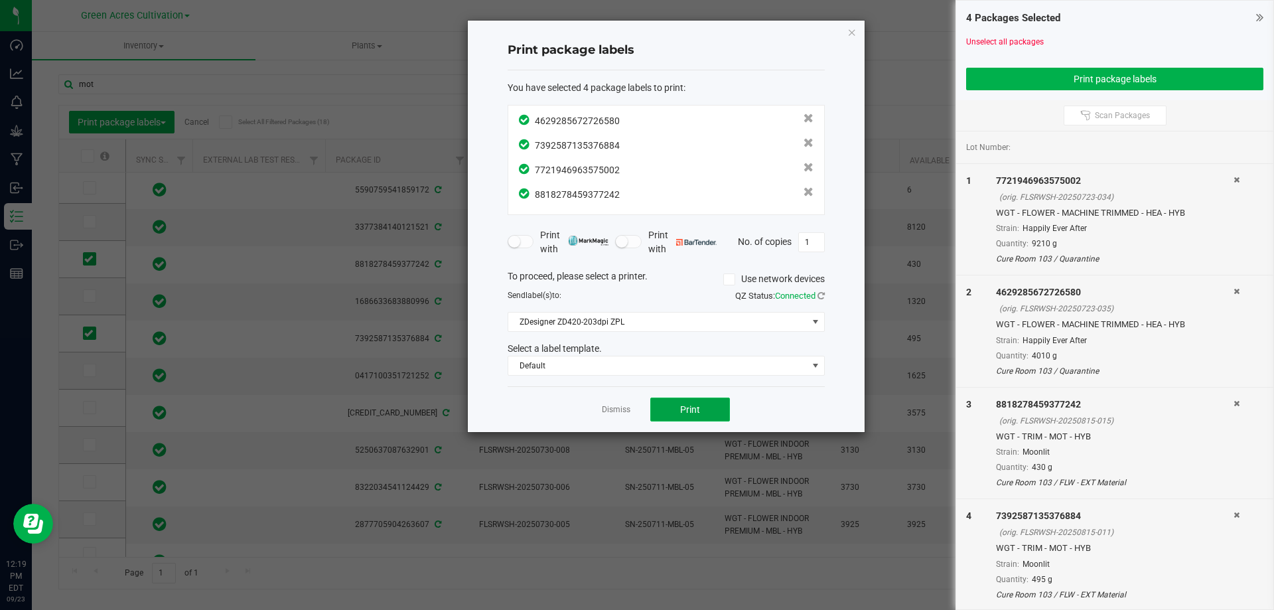
click at [694, 400] on button "Print" at bounding box center [690, 409] width 80 height 24
click at [853, 36] on icon "button" at bounding box center [851, 32] width 9 height 16
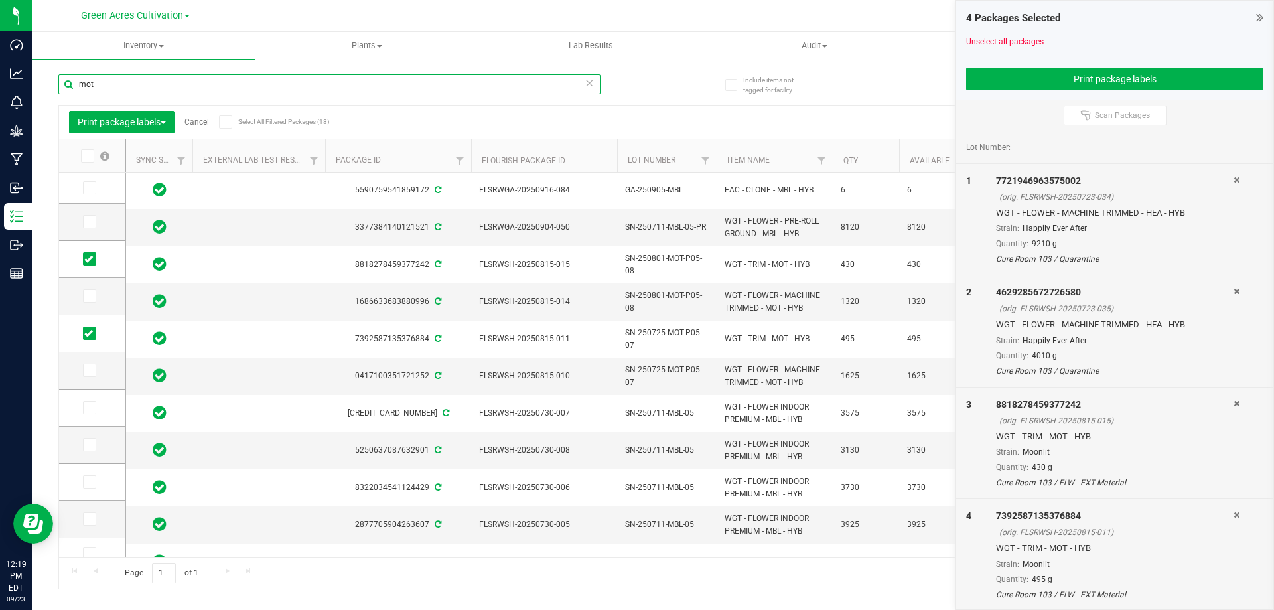
drag, startPoint x: 108, startPoint y: 83, endPoint x: 47, endPoint y: 82, distance: 61.1
click at [47, 82] on div "Include items not tagged for facility mot Print package labels Cancel Select Al…" at bounding box center [653, 260] width 1242 height 405
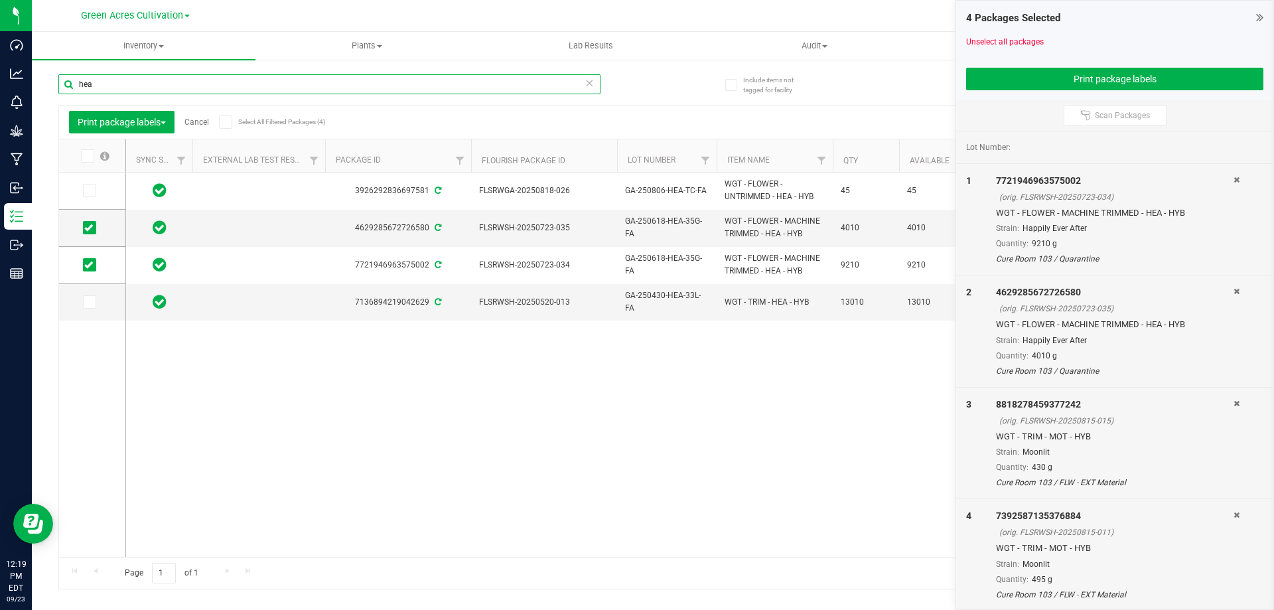
type input "hea"
click at [197, 121] on link "Cancel" at bounding box center [196, 121] width 25 height 9
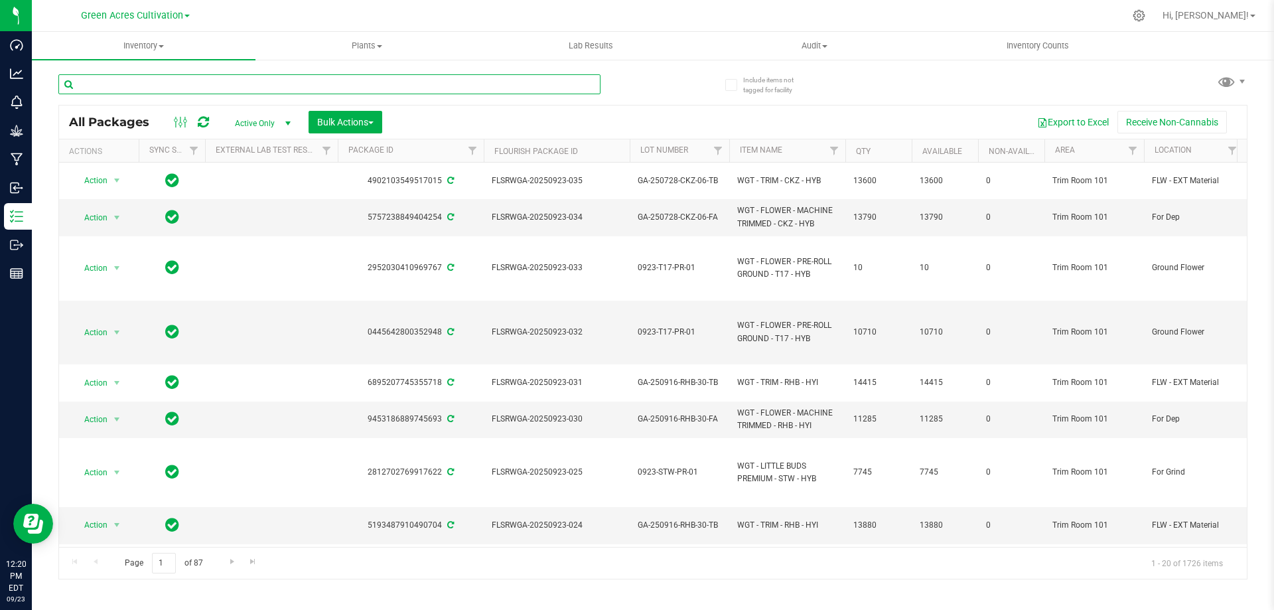
click at [255, 86] on input "text" at bounding box center [329, 84] width 542 height 20
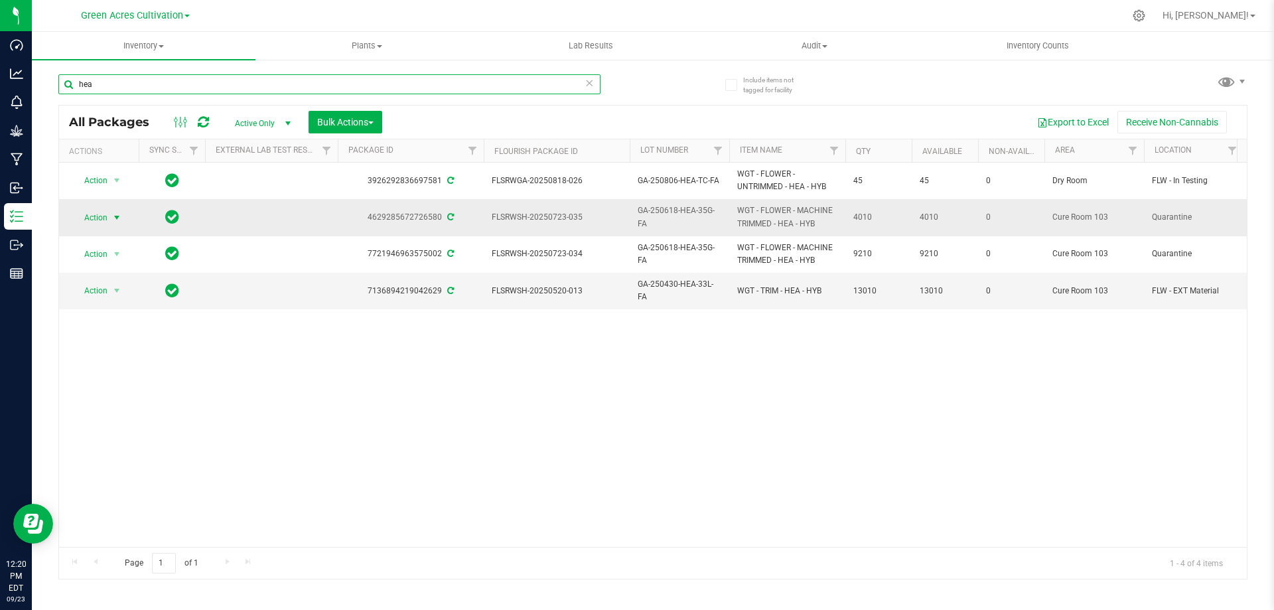
type input "hea"
click at [105, 219] on span "Action" at bounding box center [90, 217] width 36 height 19
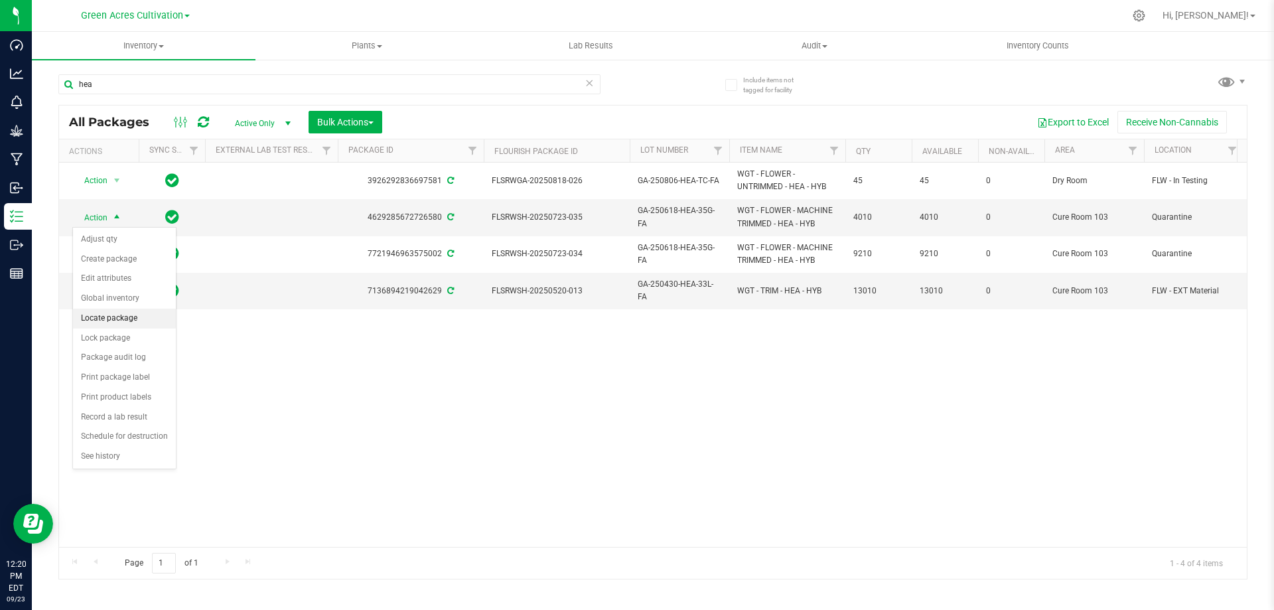
click at [127, 313] on li "Locate package" at bounding box center [124, 319] width 103 height 20
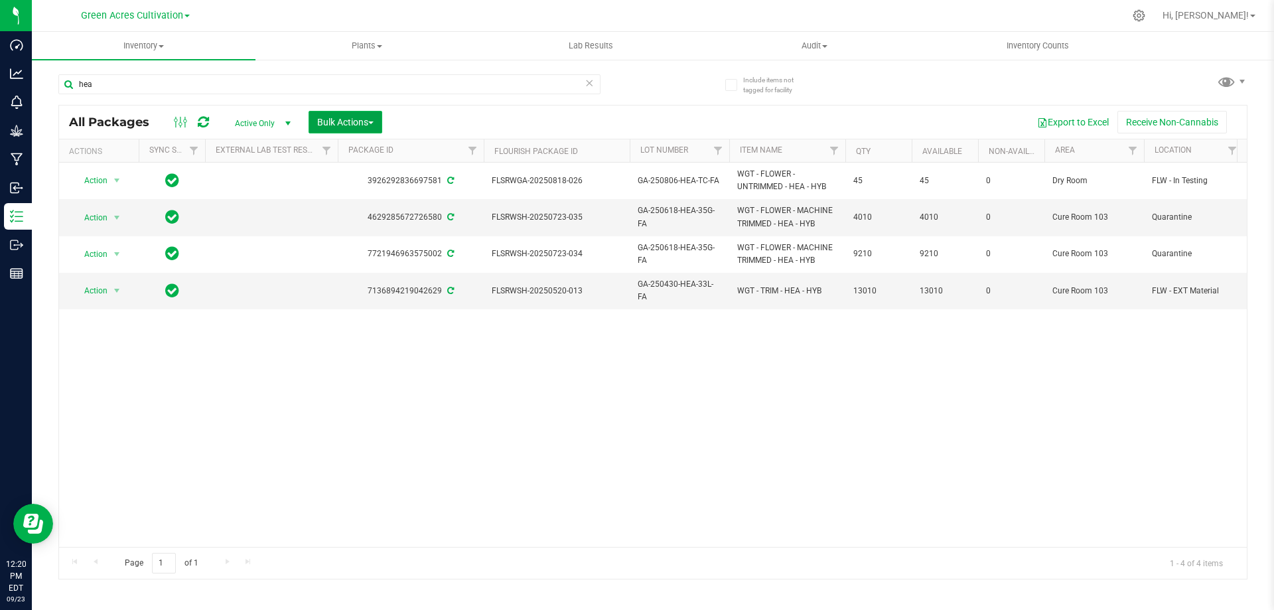
click at [374, 120] on span "Bulk Actions" at bounding box center [345, 122] width 56 height 11
click at [382, 245] on span "Locate packages" at bounding box center [350, 249] width 67 height 11
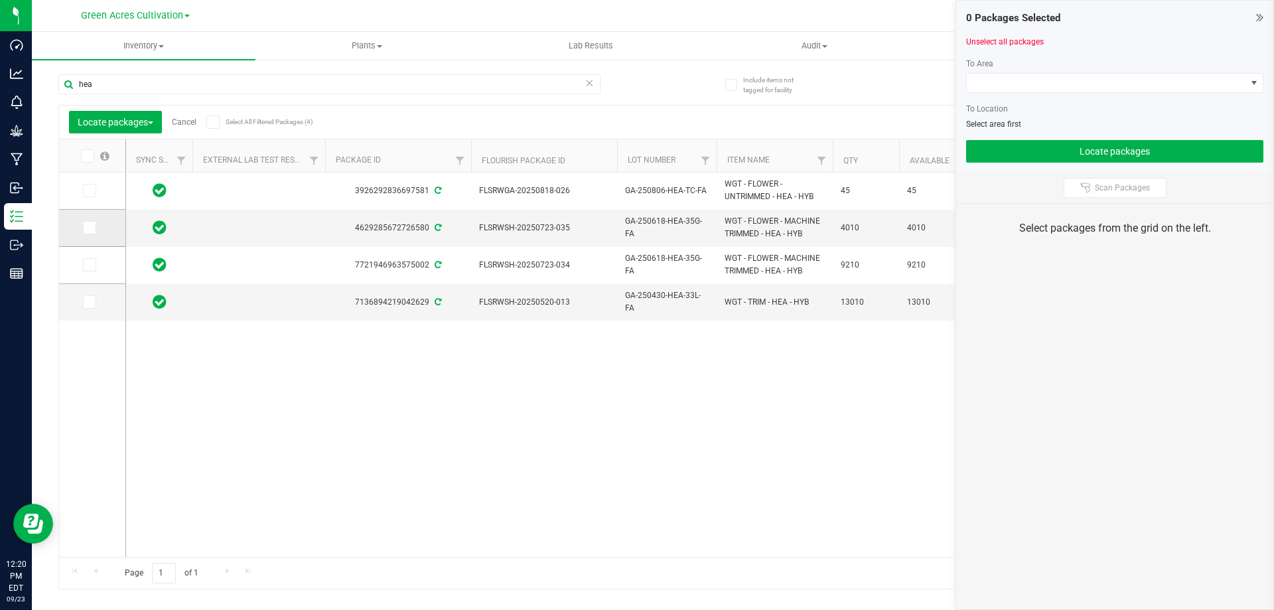
click at [96, 227] on label at bounding box center [92, 227] width 19 height 13
click at [0, 0] on input "checkbox" at bounding box center [0, 0] width 0 height 0
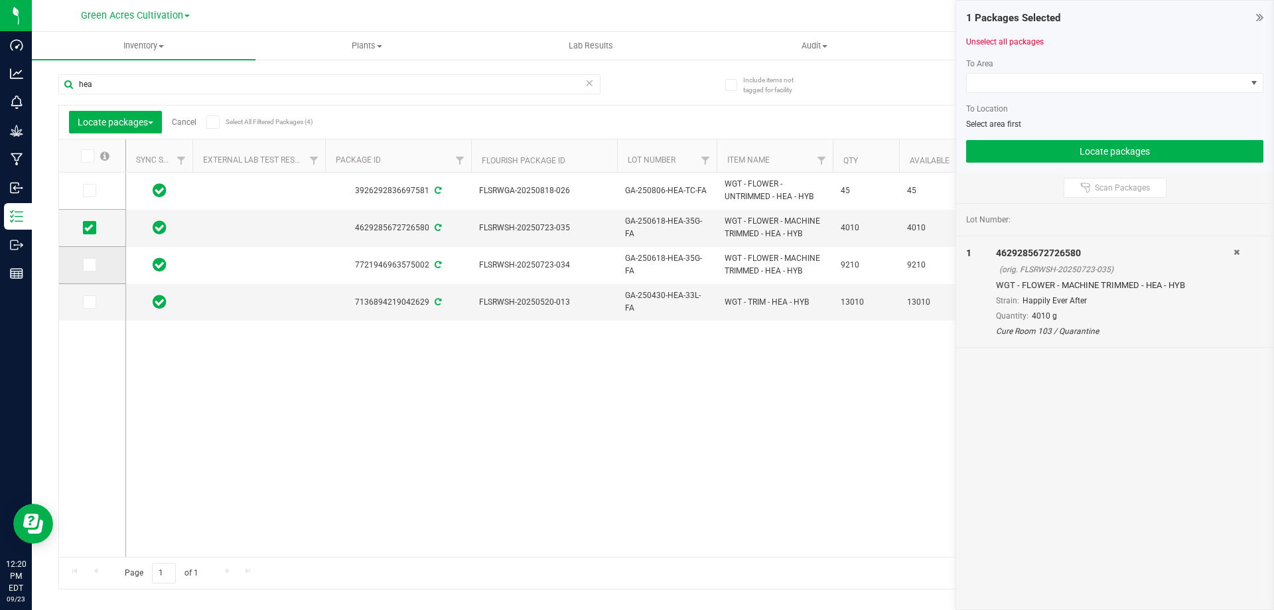
click at [92, 265] on icon at bounding box center [88, 265] width 9 height 0
click at [0, 0] on input "checkbox" at bounding box center [0, 0] width 0 height 0
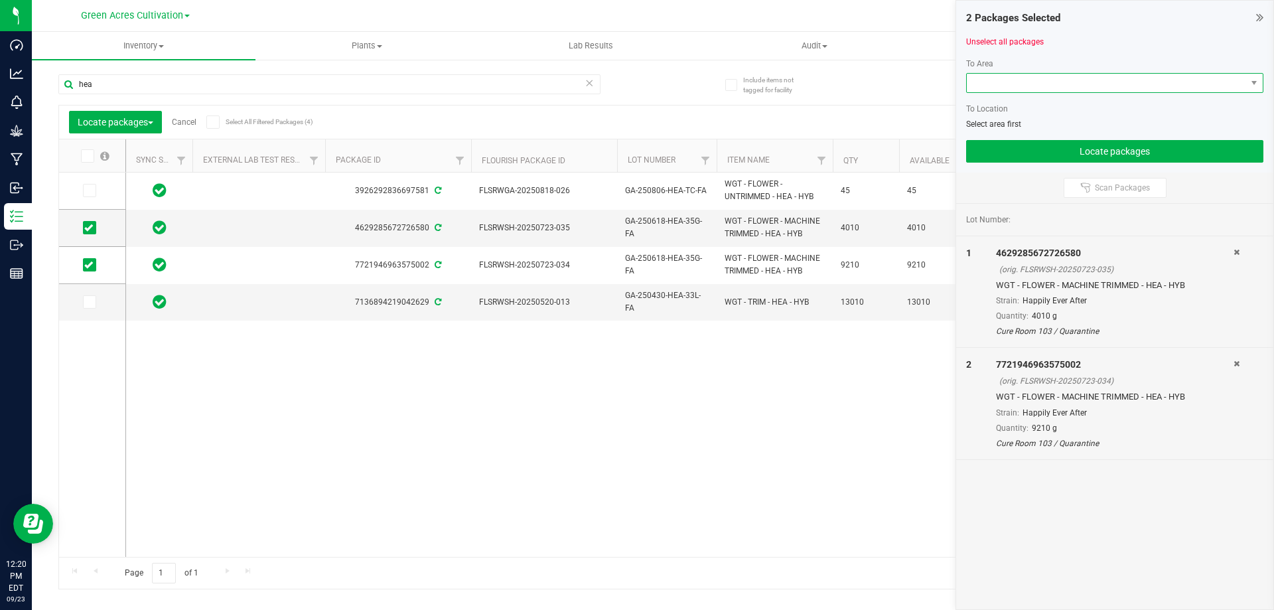
click at [1066, 86] on span at bounding box center [1106, 83] width 279 height 19
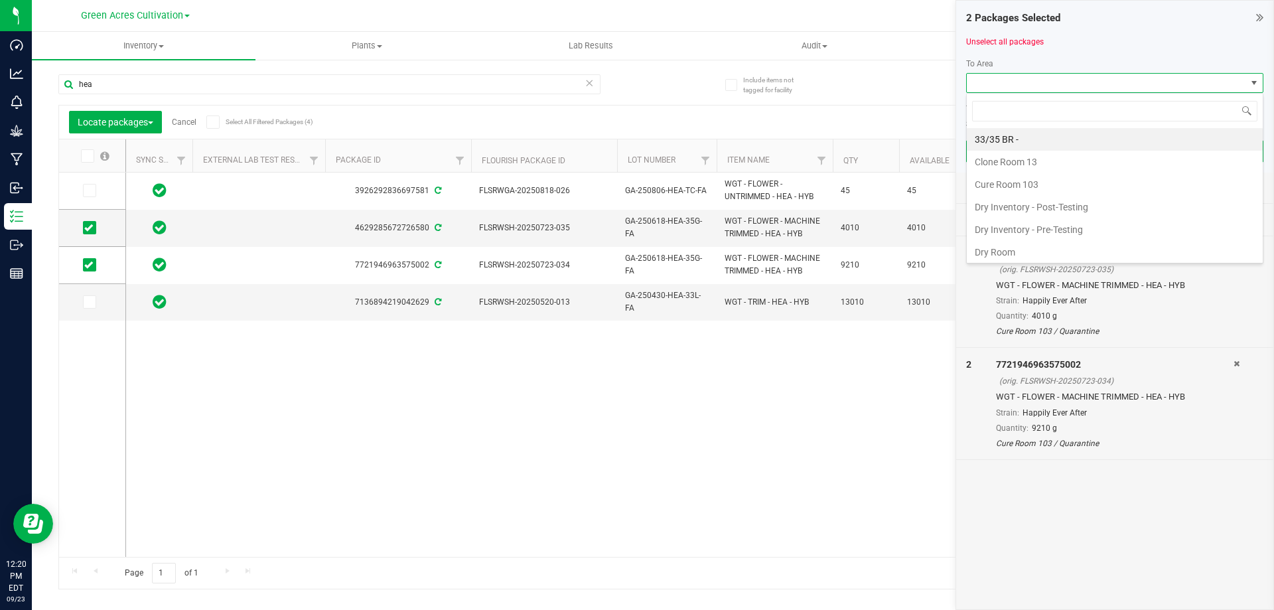
scroll to position [20, 297]
click at [1022, 177] on li "Cure Room 103" at bounding box center [1115, 184] width 296 height 23
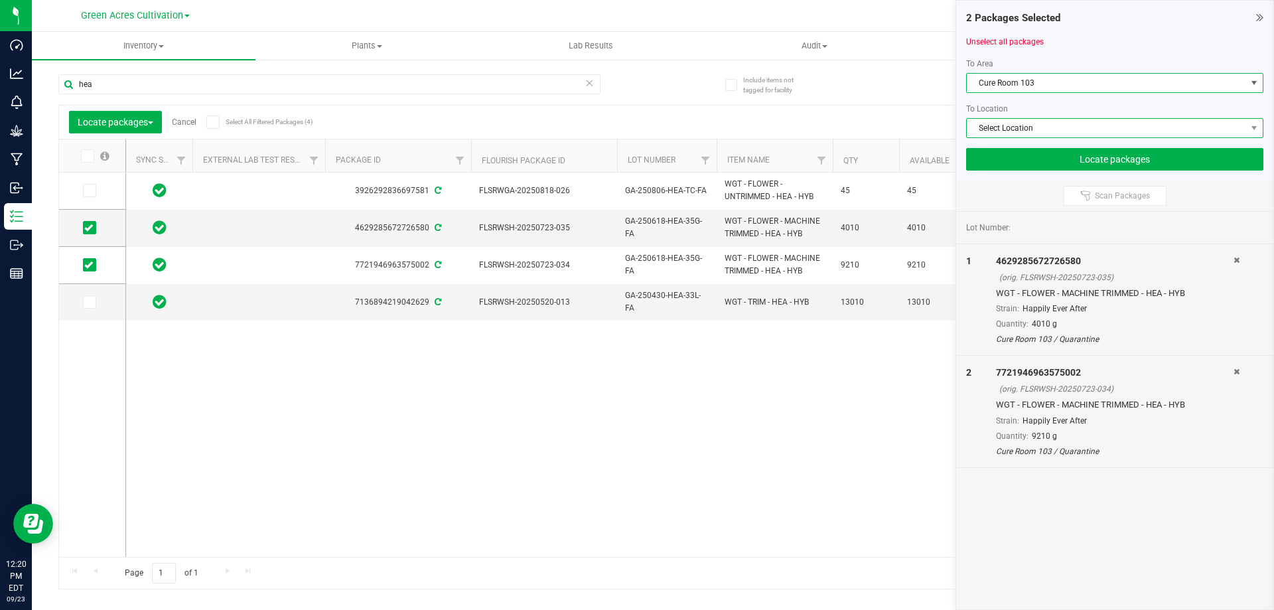
click at [1026, 122] on span "Select Location" at bounding box center [1106, 128] width 279 height 19
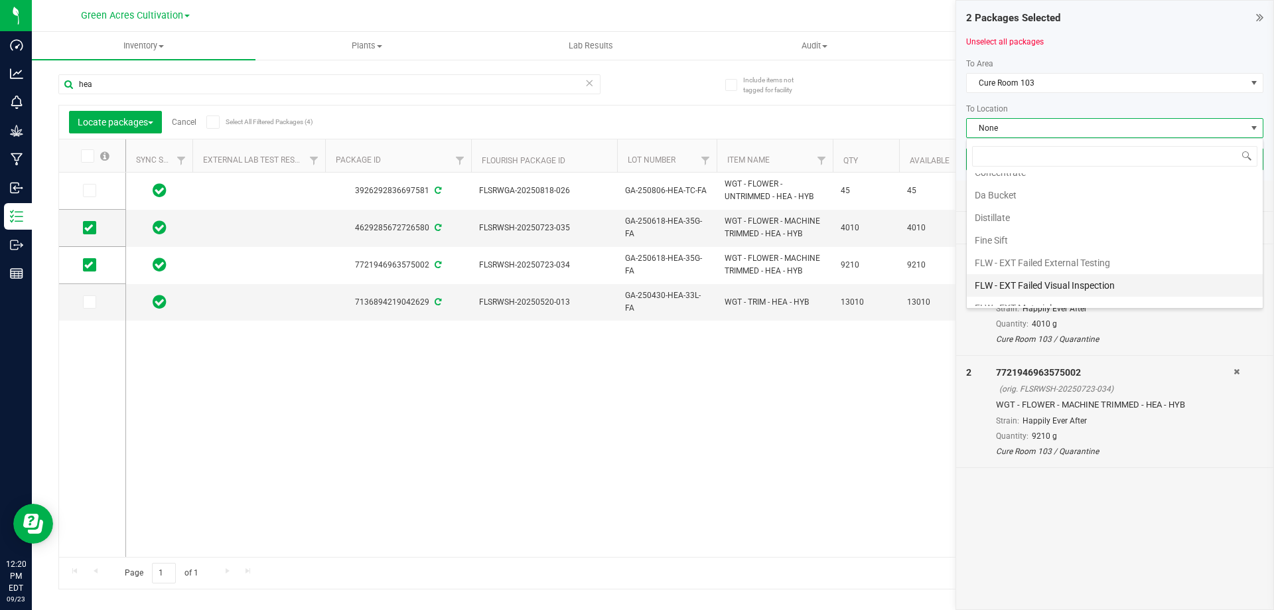
scroll to position [66, 0]
click at [1095, 271] on li "FLW - EXT Material" at bounding box center [1115, 276] width 296 height 23
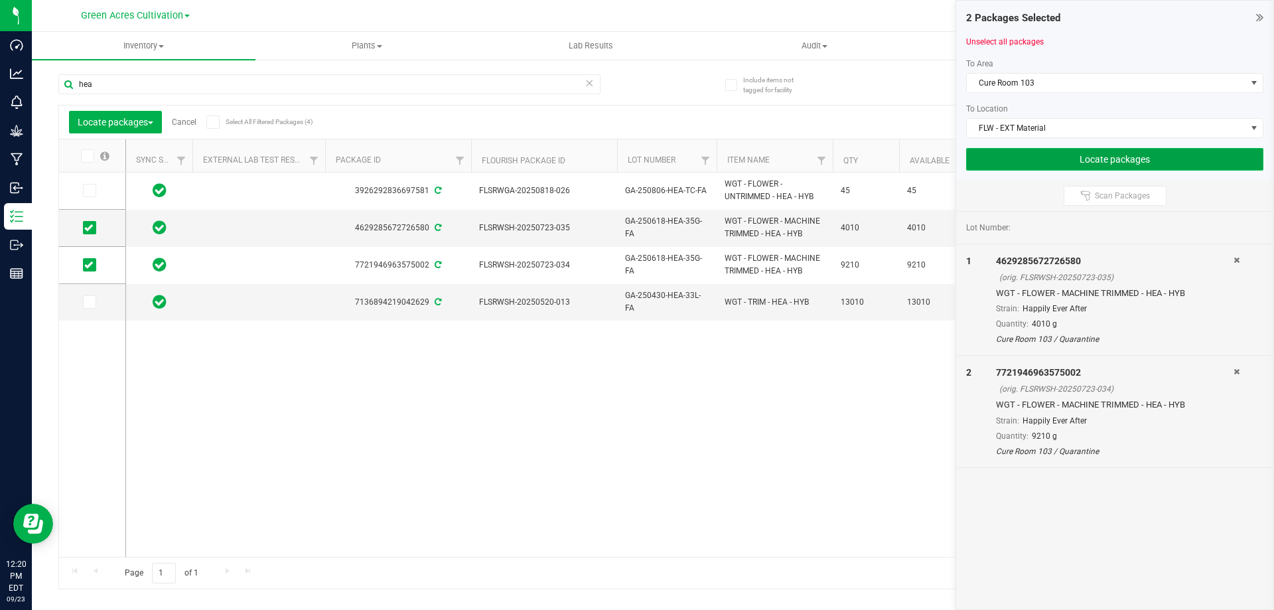
click at [1062, 163] on button "Locate packages" at bounding box center [1114, 159] width 297 height 23
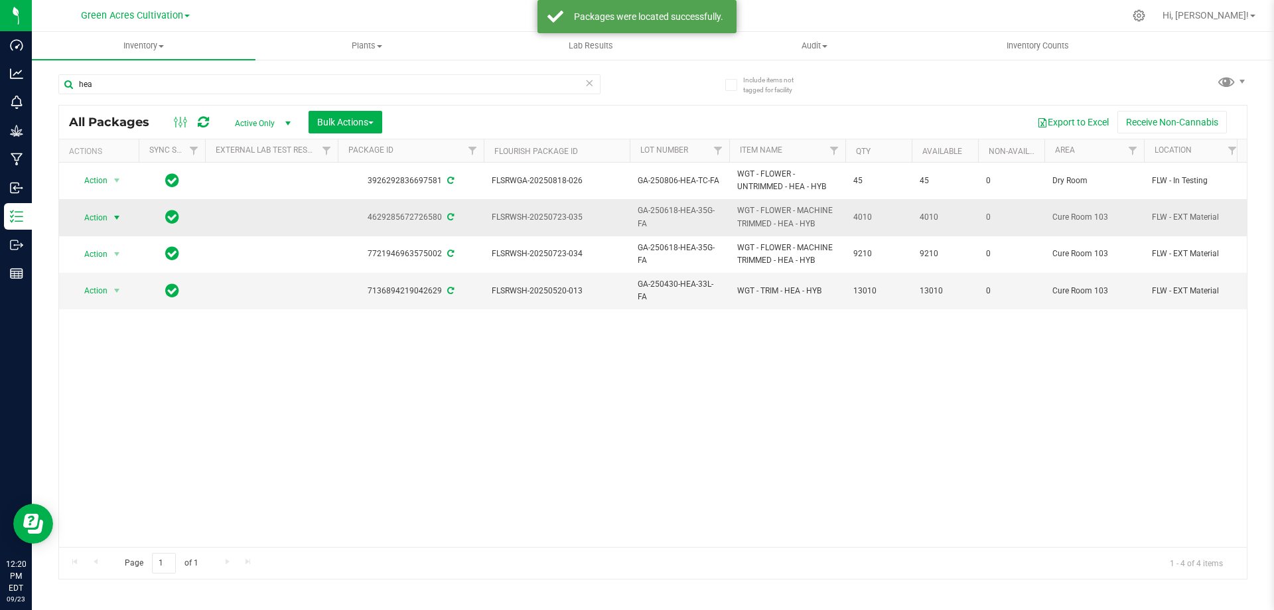
click at [103, 217] on span "Action" at bounding box center [90, 217] width 36 height 19
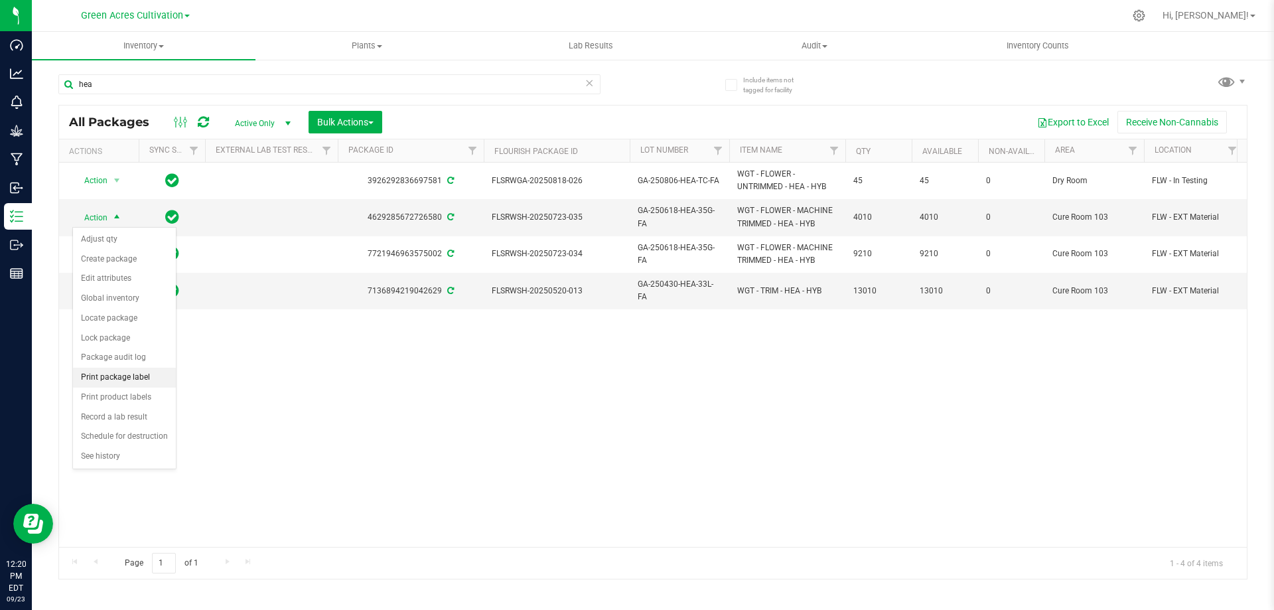
click at [139, 386] on li "Print package label" at bounding box center [124, 378] width 103 height 20
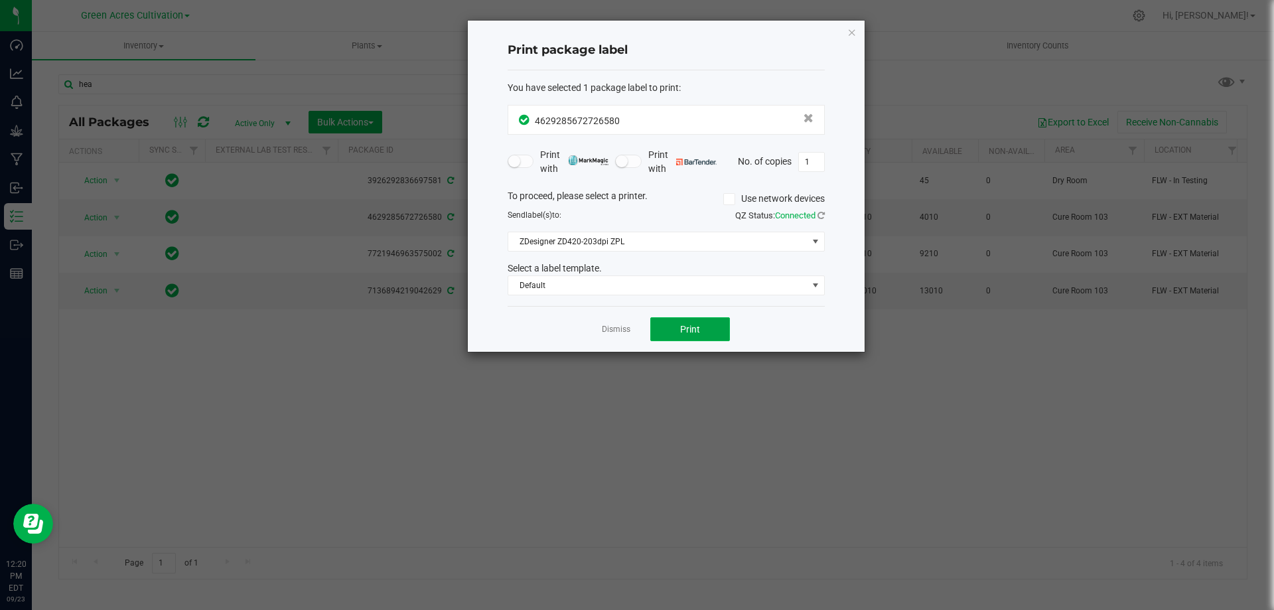
click at [695, 324] on span "Print" at bounding box center [690, 329] width 20 height 11
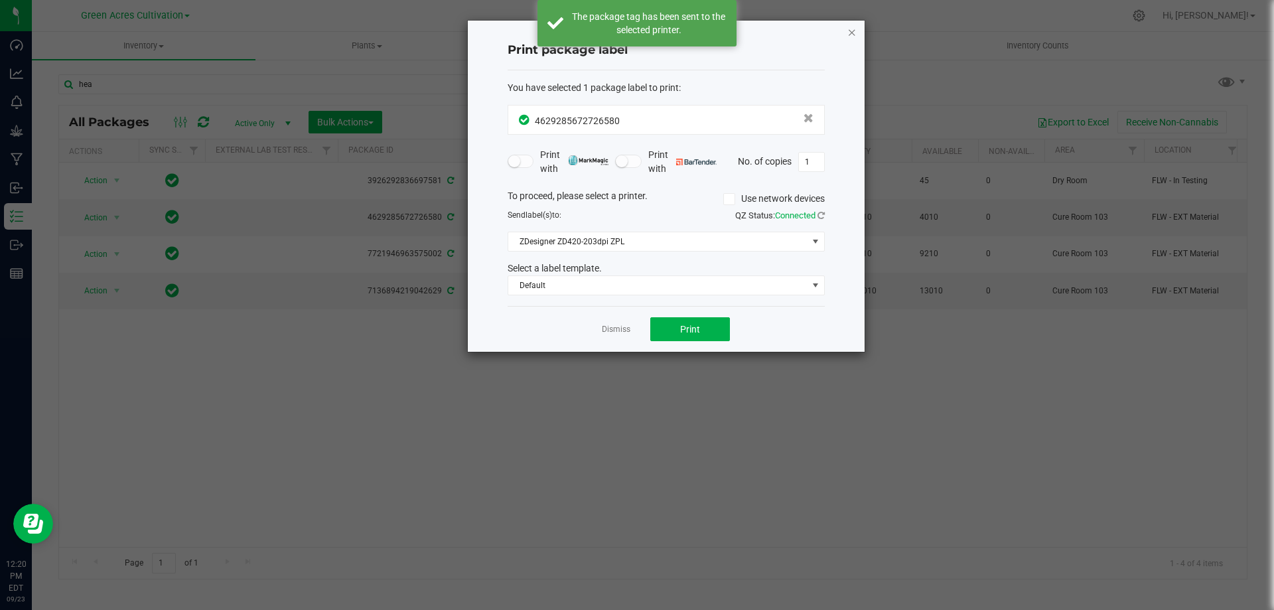
click at [847, 29] on div "Print package label You have selected 1 package label to print : 46292856727265…" at bounding box center [666, 186] width 397 height 331
click at [847, 31] on icon "button" at bounding box center [851, 32] width 9 height 16
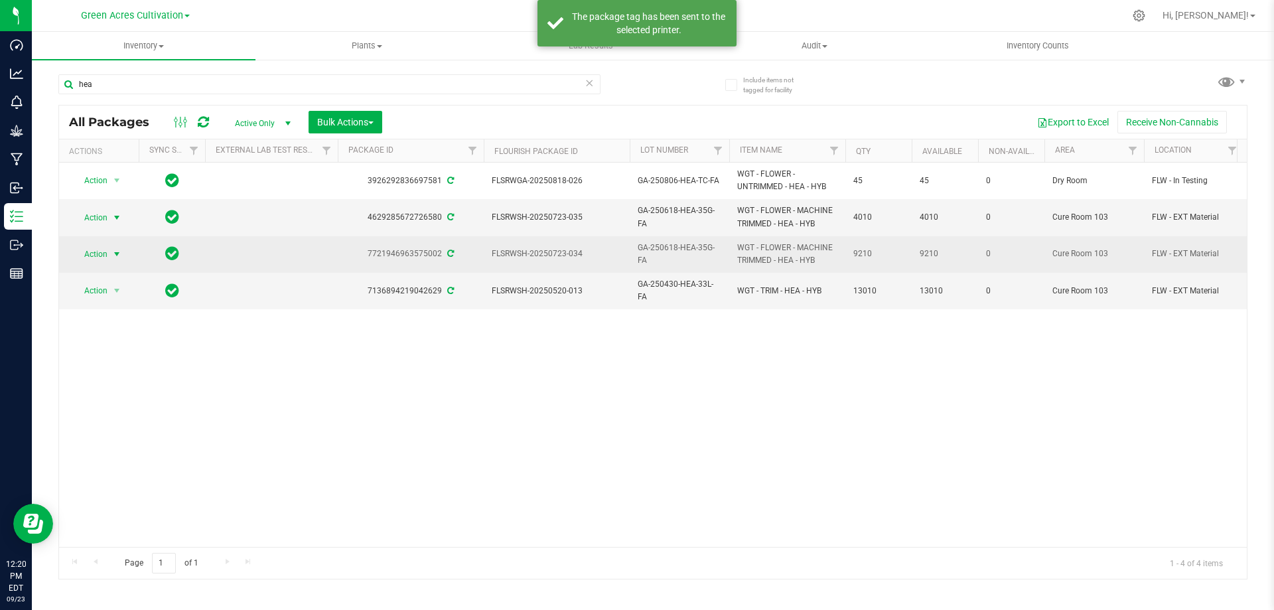
click at [101, 252] on span "Action" at bounding box center [90, 254] width 36 height 19
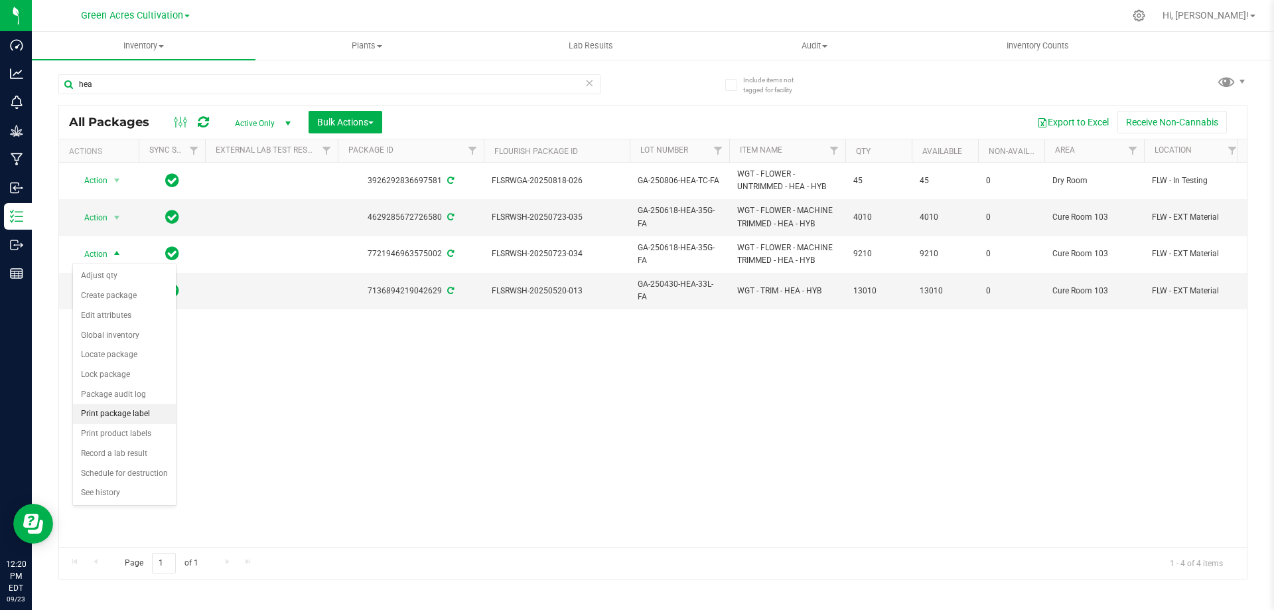
click at [137, 417] on li "Print package label" at bounding box center [124, 414] width 103 height 20
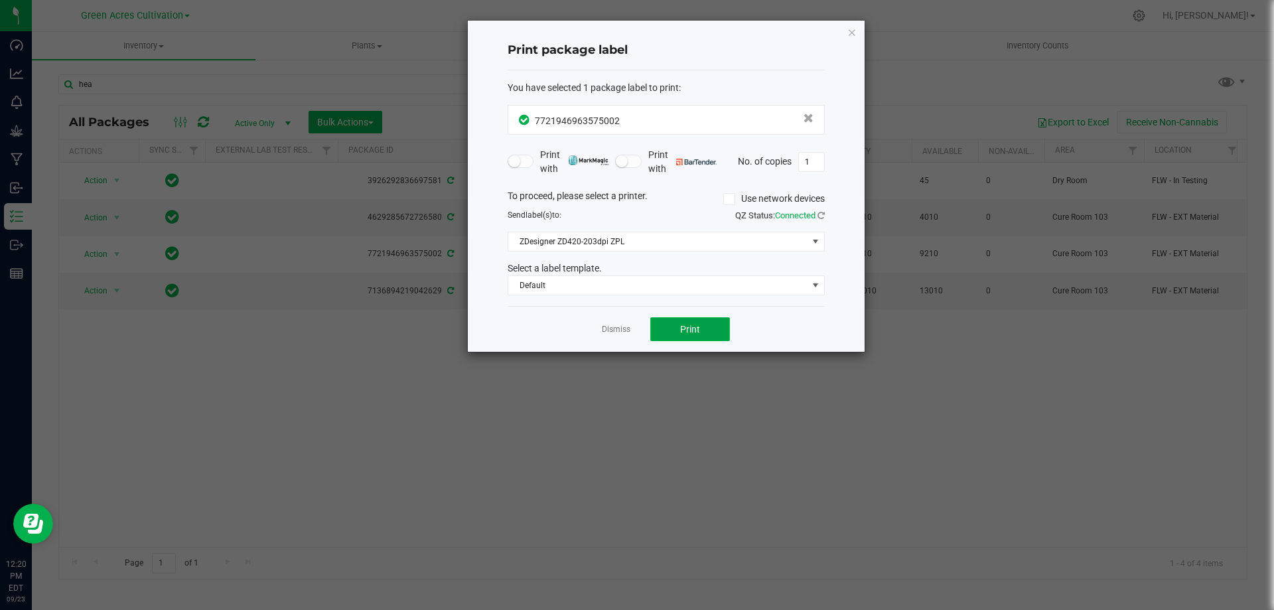
click at [699, 322] on button "Print" at bounding box center [690, 329] width 80 height 24
